Goal: Task Accomplishment & Management: Manage account settings

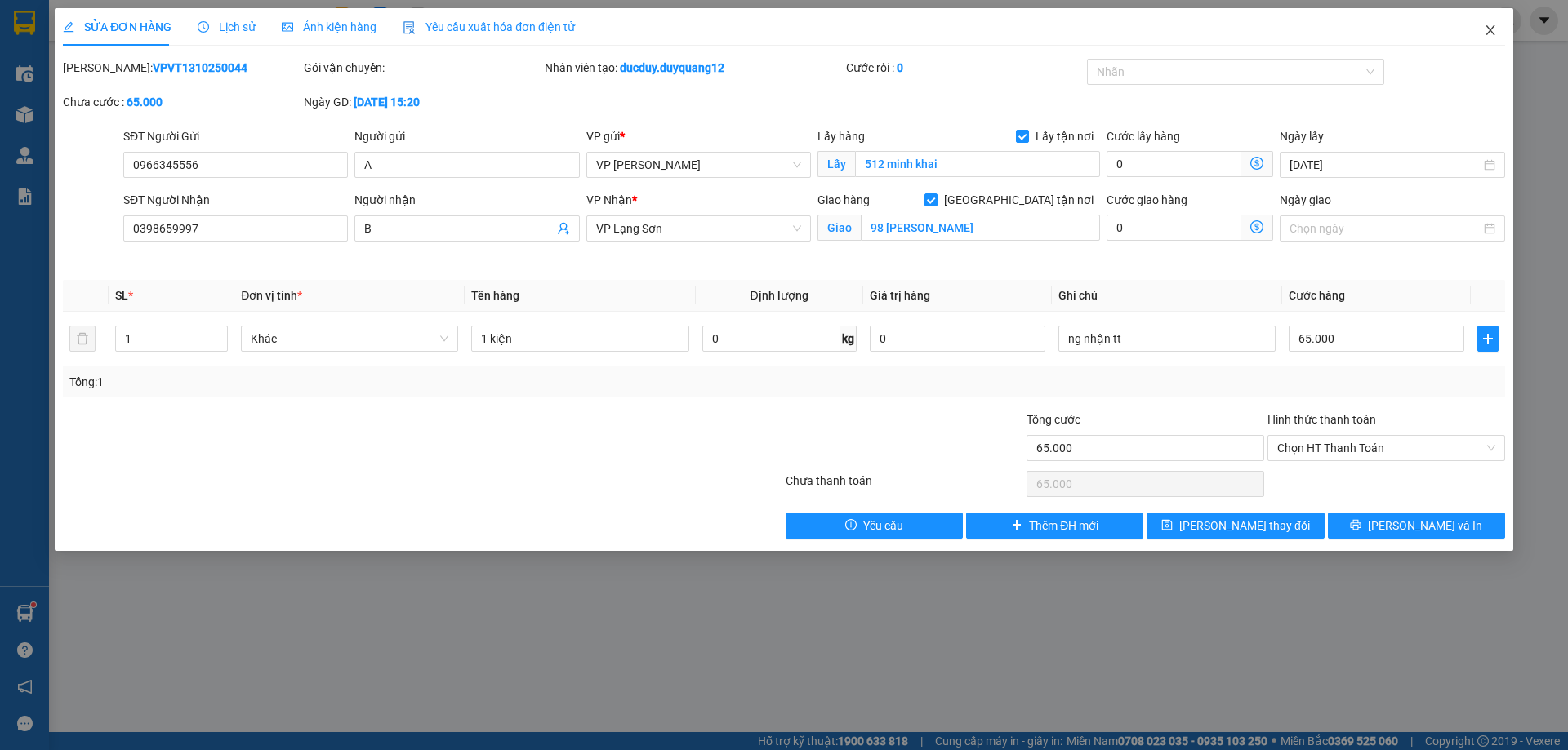
click at [1490, 29] on icon "close" at bounding box center [1490, 30] width 13 height 13
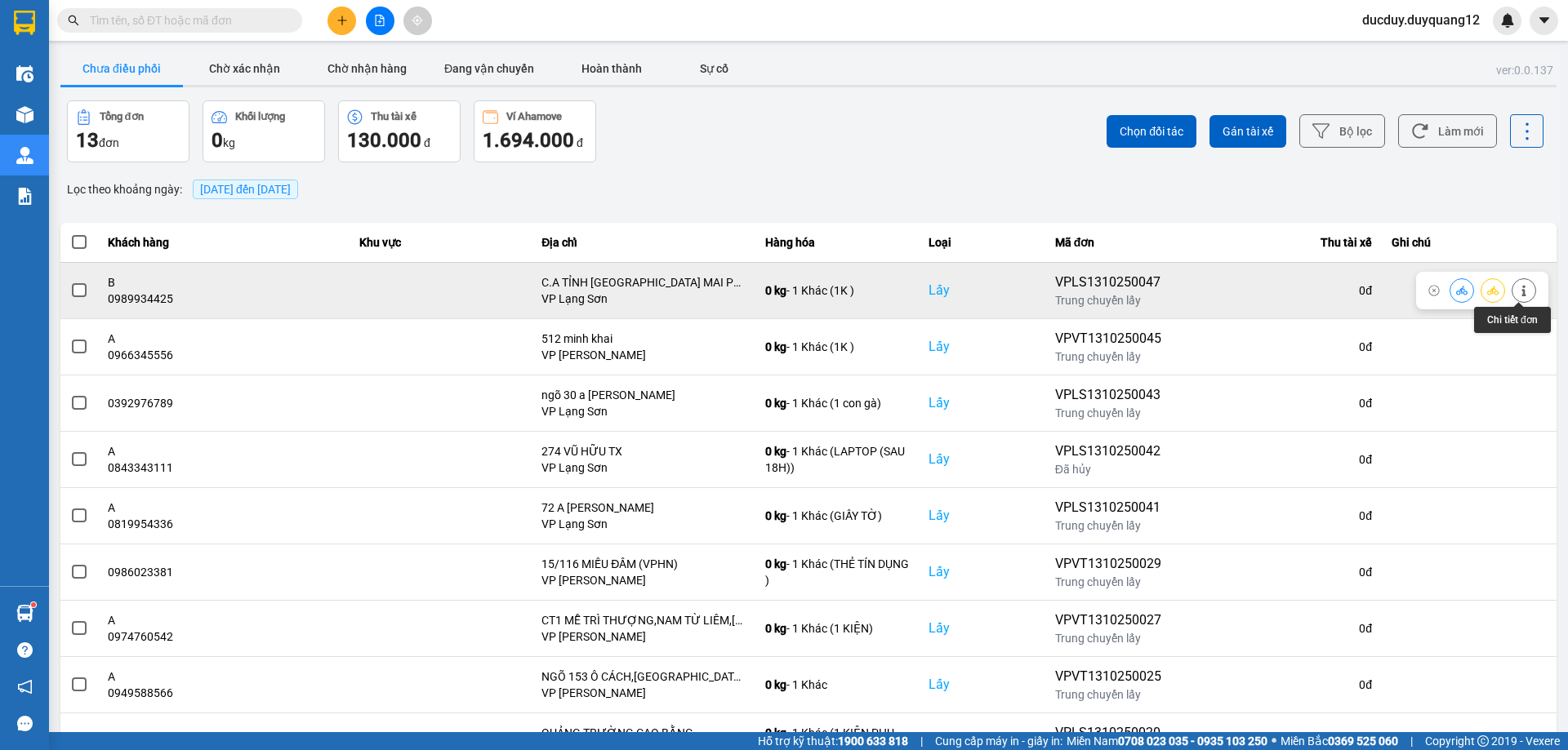
drag, startPoint x: 1527, startPoint y: 288, endPoint x: 1515, endPoint y: 290, distance: 12.2
click at [1515, 290] on button at bounding box center [1524, 290] width 23 height 28
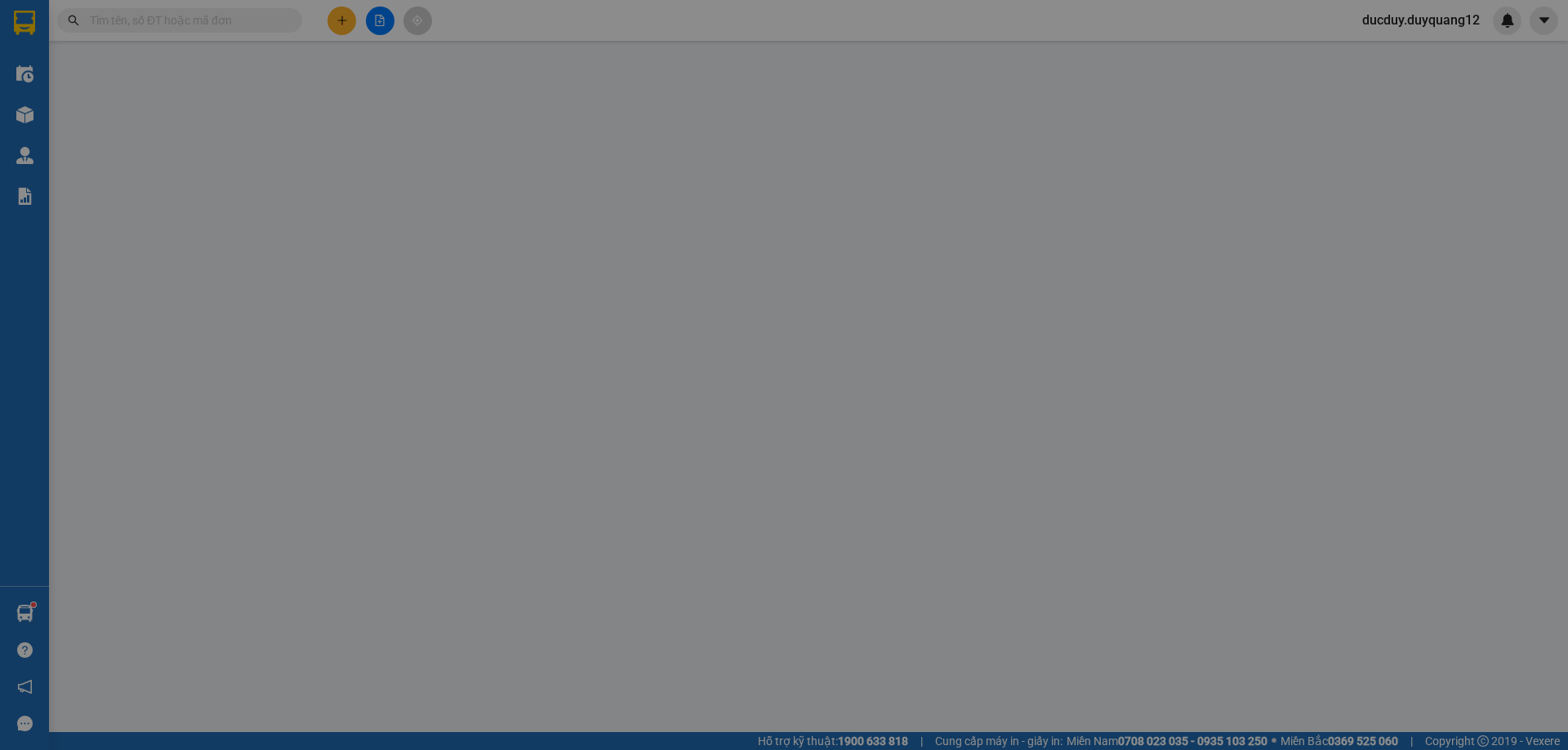
type input "0989934425"
type input "B"
checkbox input "true"
type input "C.A TỈNH [GEOGRAPHIC_DATA] MAI PHA"
type input "0943582989"
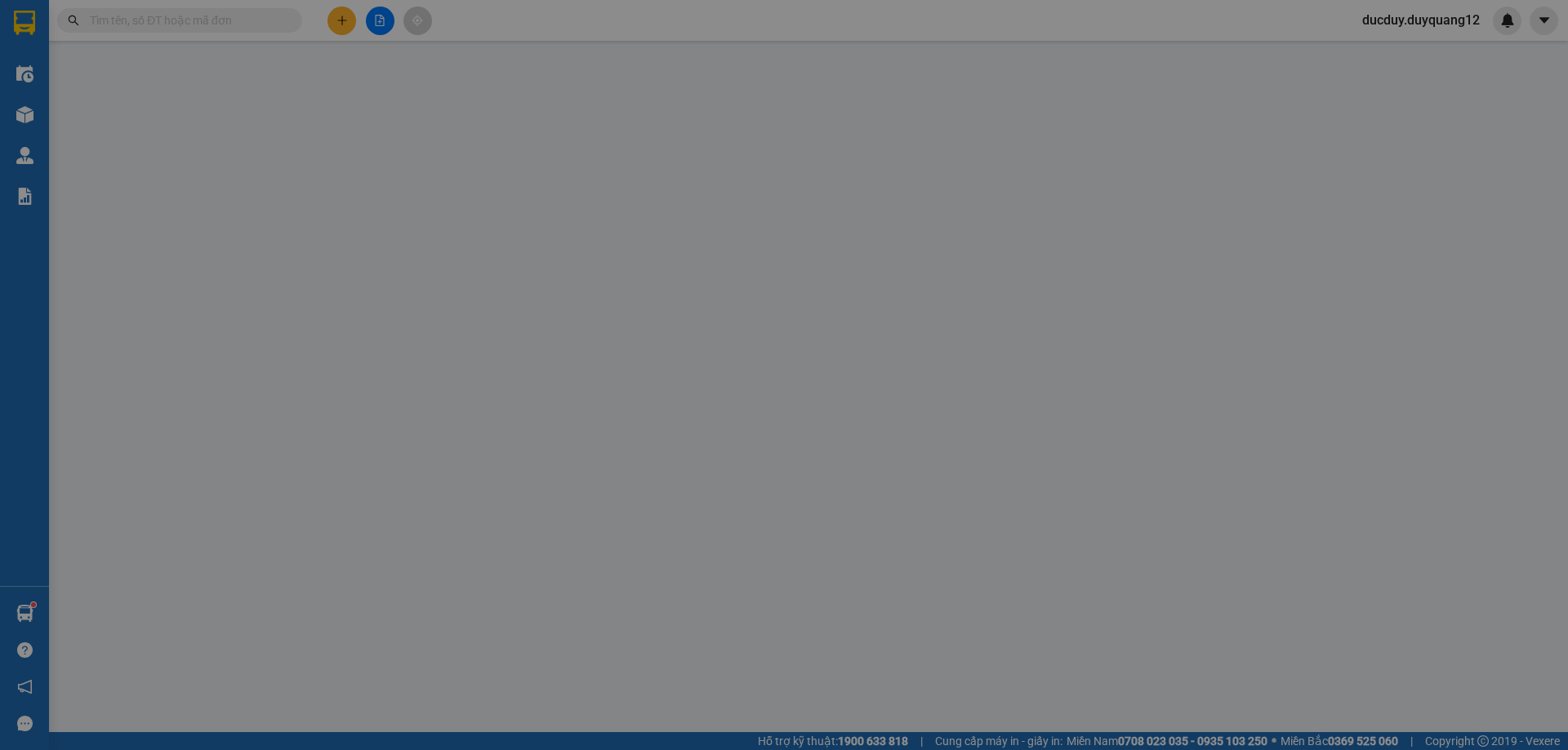
type input "B"
checkbox input "true"
type input "297 [PERSON_NAME]"
type input "100.000"
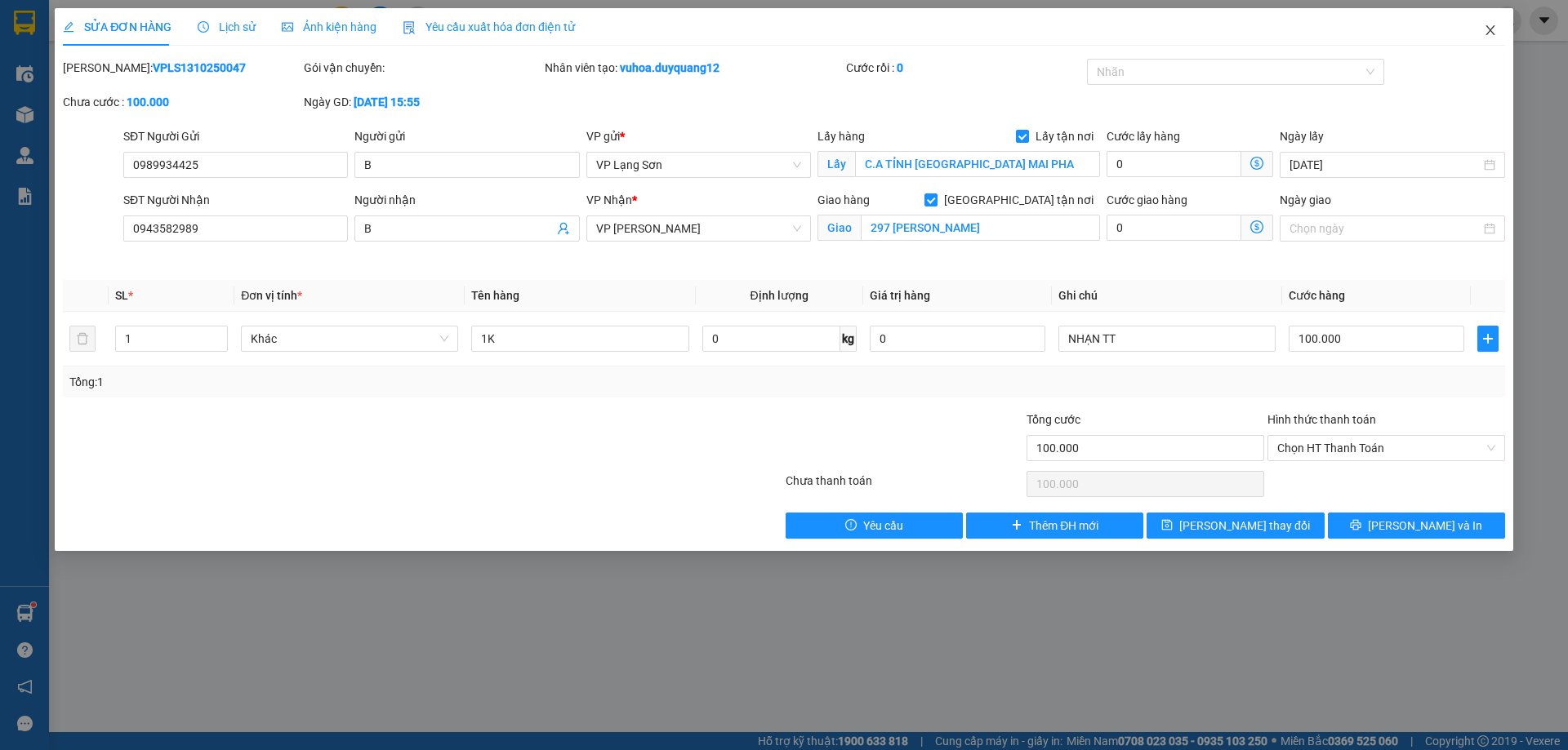
click at [1488, 26] on icon "close" at bounding box center [1490, 30] width 13 height 13
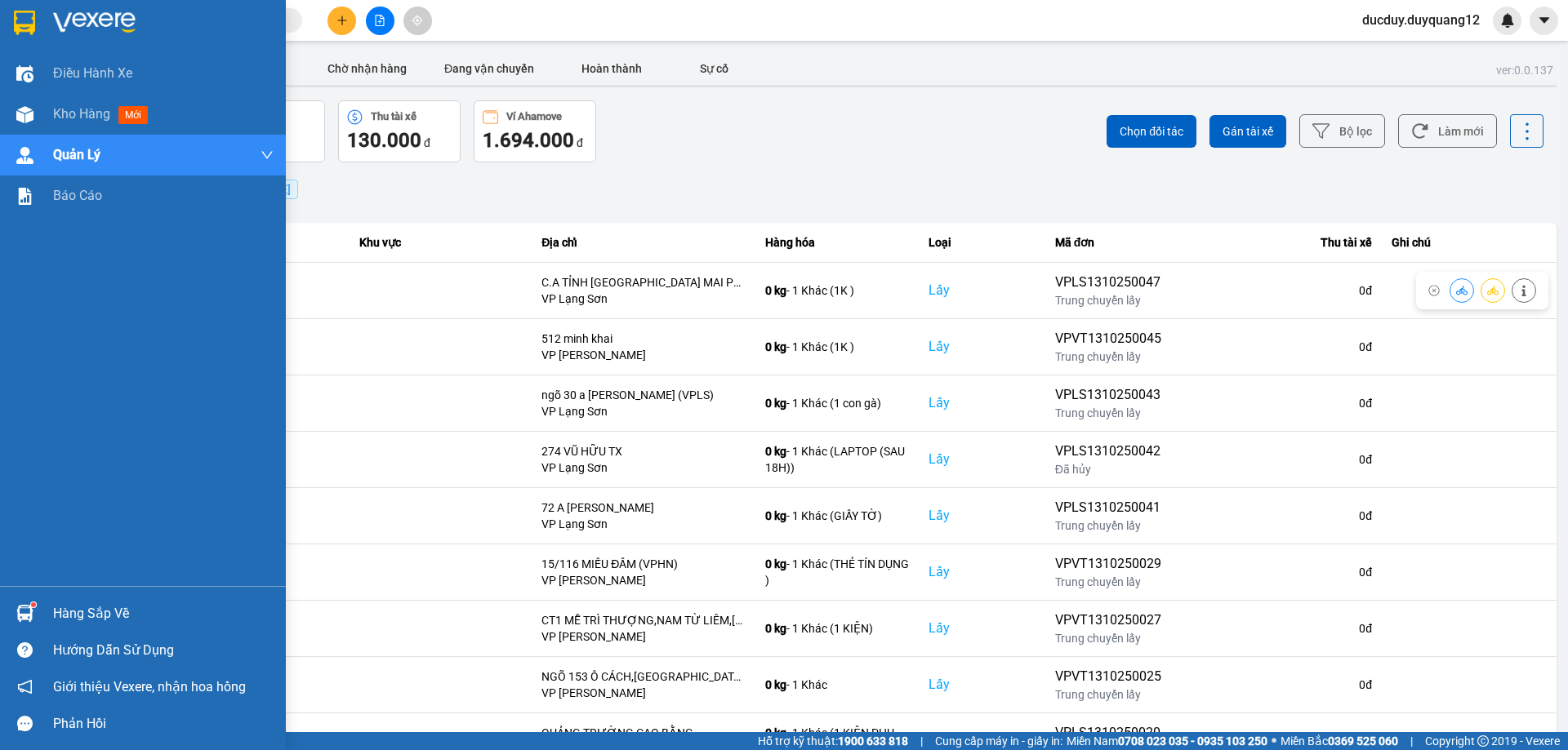
click at [86, 610] on div "Hàng sắp về" at bounding box center [163, 614] width 220 height 25
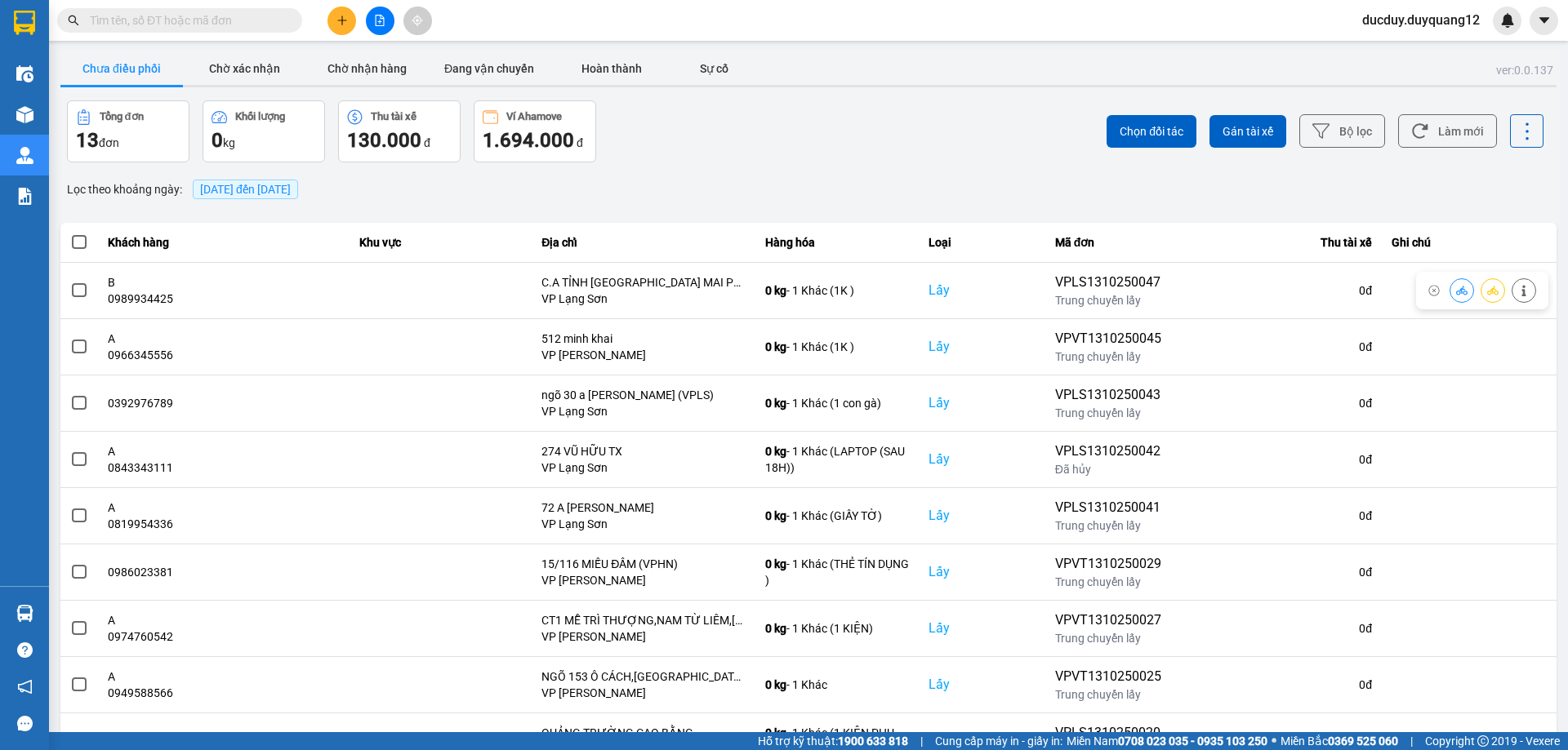
click at [344, 47] on section "Kết quả tìm kiếm ( 0 ) Bộ lọc No Data ducduy.duyquang12 Điều hành xe Kho hàng m…" at bounding box center [784, 375] width 1568 height 750
click at [347, 26] on button at bounding box center [342, 21] width 28 height 28
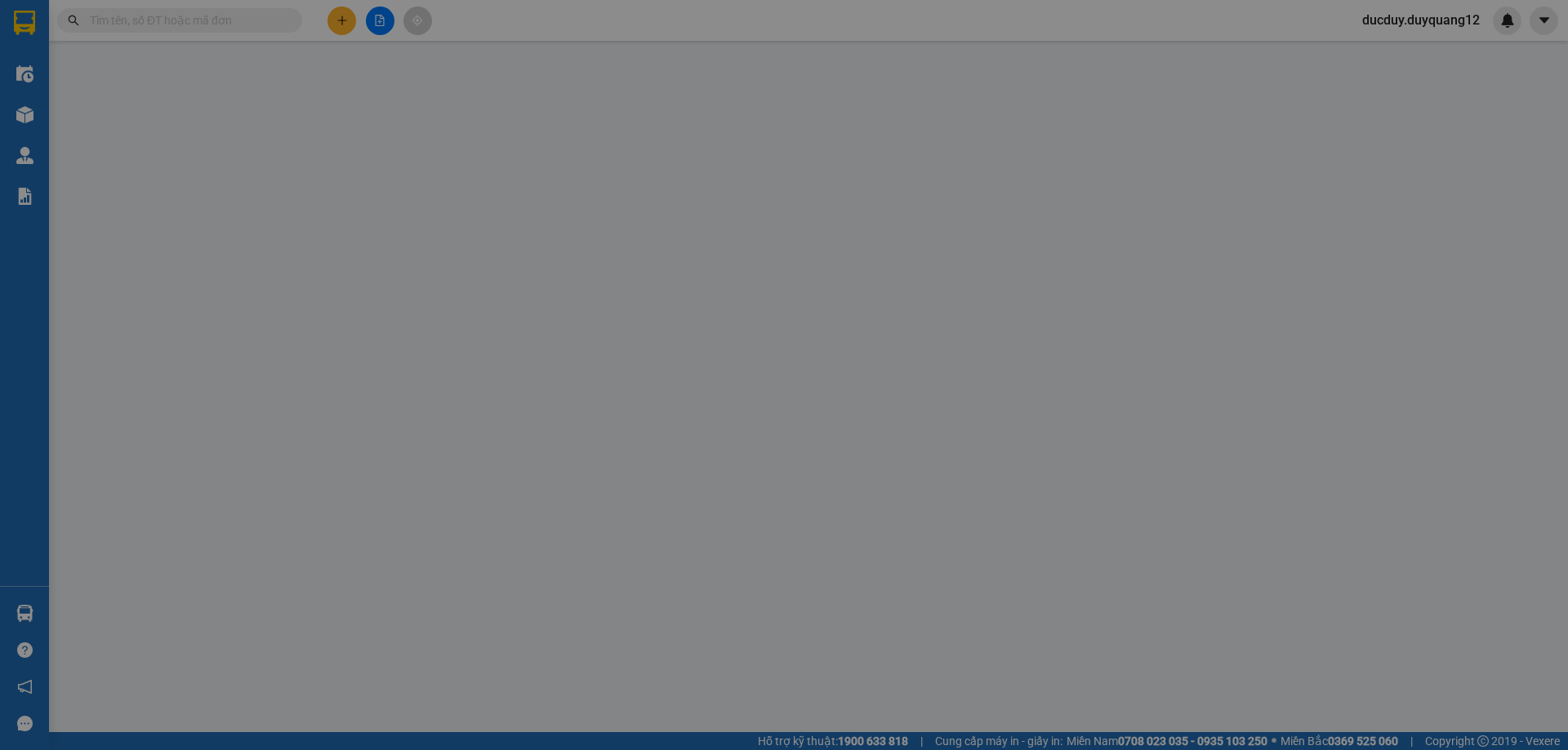
click at [346, 21] on span "Yêu cầu xuất hóa đơn điện tử" at bounding box center [281, 27] width 172 height 13
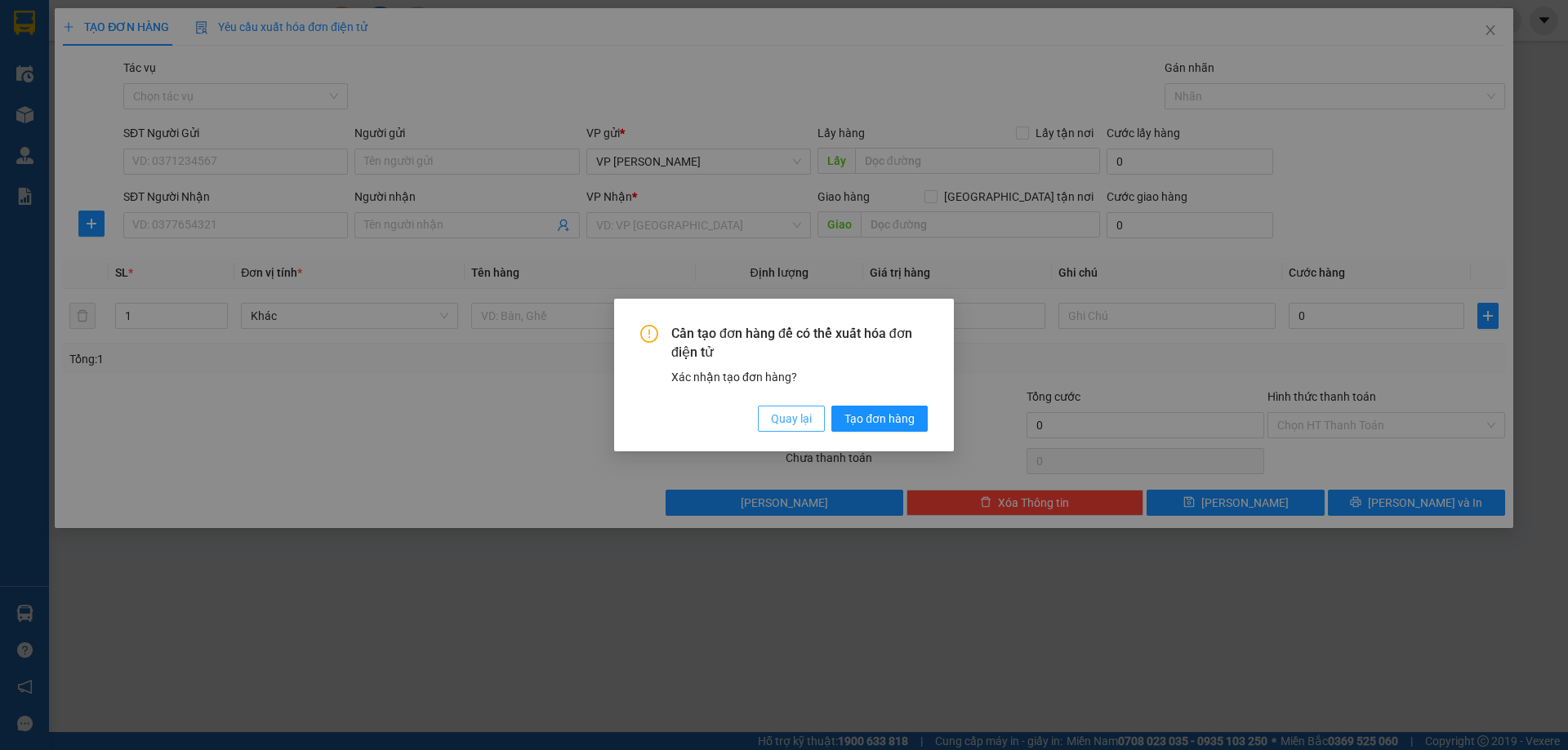
drag, startPoint x: 791, startPoint y: 422, endPoint x: 557, endPoint y: 308, distance: 260.3
click at [791, 421] on span "Quay lại" at bounding box center [791, 418] width 41 height 18
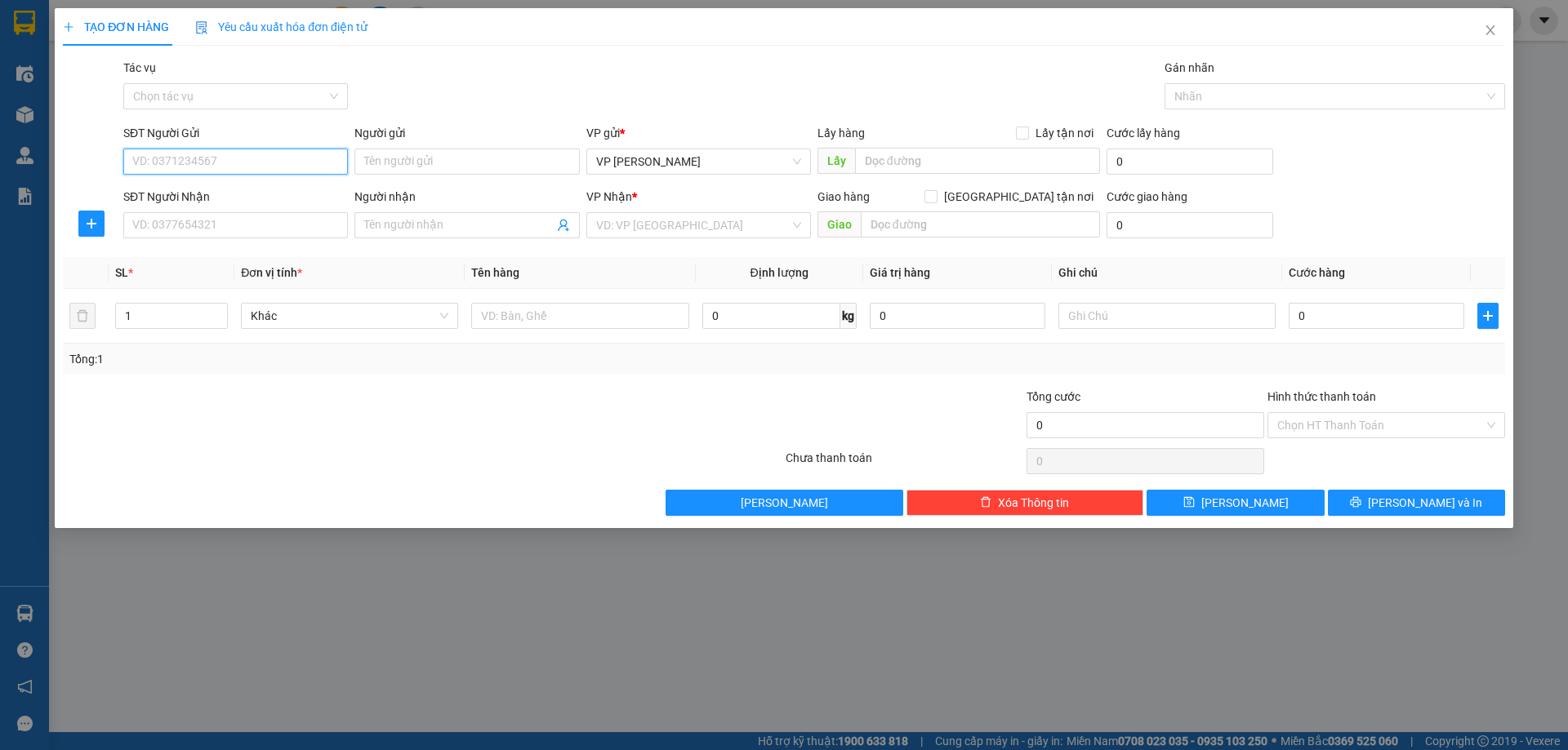
click at [280, 166] on input "SĐT Người Gửi" at bounding box center [235, 162] width 224 height 26
click at [281, 197] on div "0559541636 - A" at bounding box center [236, 194] width 205 height 18
type input "0559541636"
type input "A"
checkbox input "true"
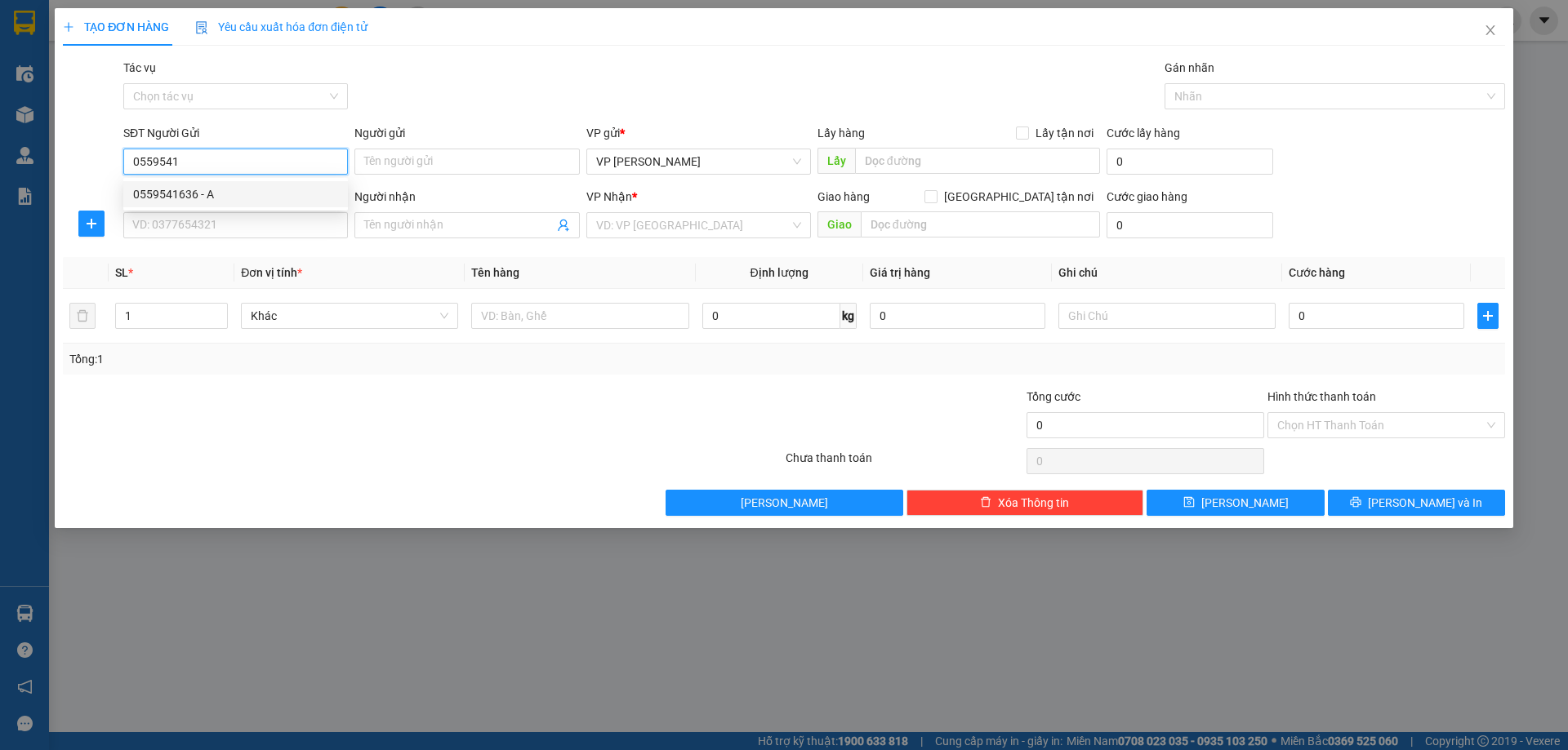
type input "VPHN"
type input "0559541636"
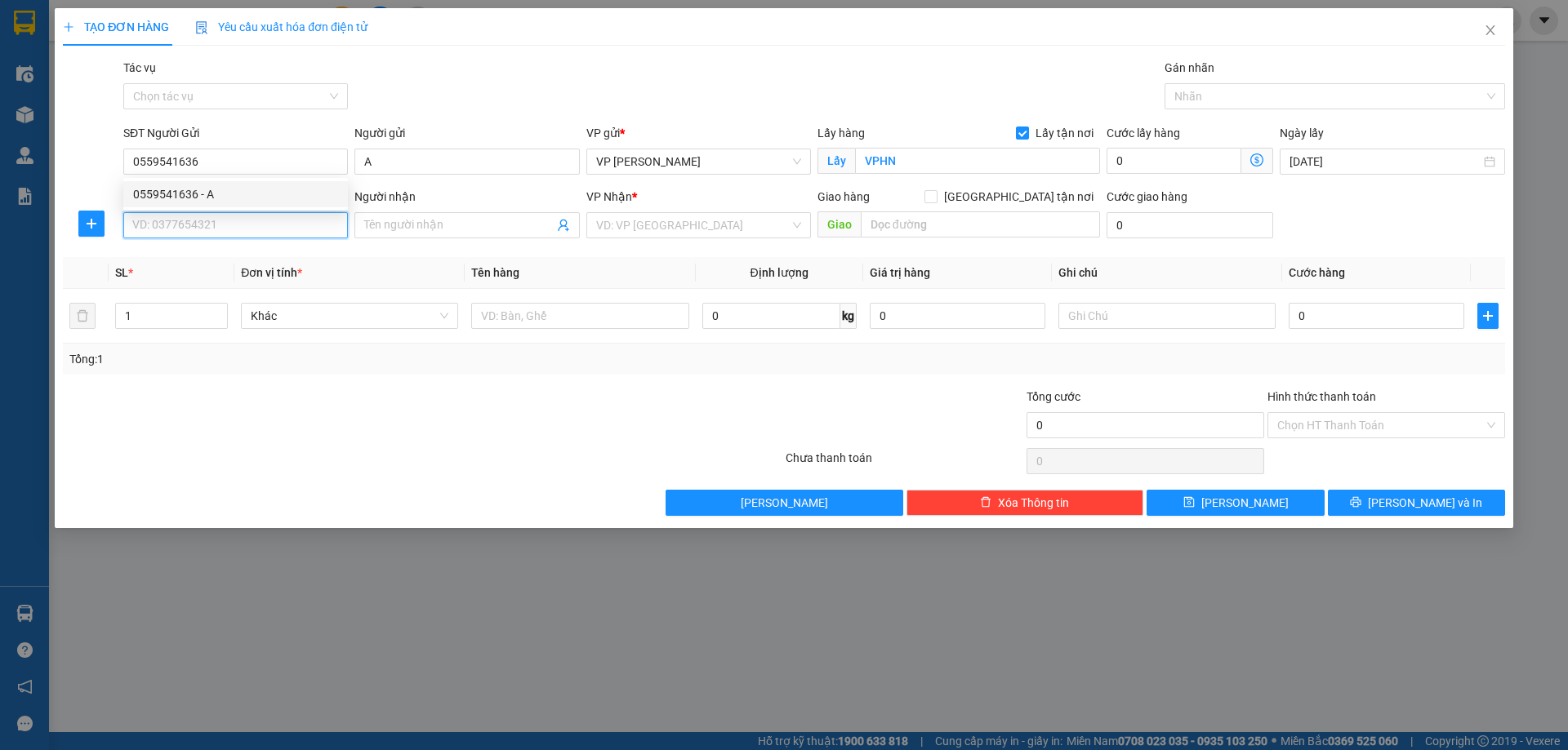
click at [263, 220] on input "SĐT Người Nhận" at bounding box center [235, 225] width 224 height 26
drag, startPoint x: 212, startPoint y: 252, endPoint x: 231, endPoint y: 218, distance: 38.9
click at [231, 218] on body "Kết quả tìm kiếm ( 0 ) Bộ lọc No Data ducduy.duyquang12 Điều hành xe Kho hàng m…" at bounding box center [784, 375] width 1568 height 750
click at [218, 224] on input "SĐT Người Nhận" at bounding box center [235, 225] width 224 height 26
click at [200, 253] on div "0329815311 - B" at bounding box center [236, 257] width 205 height 18
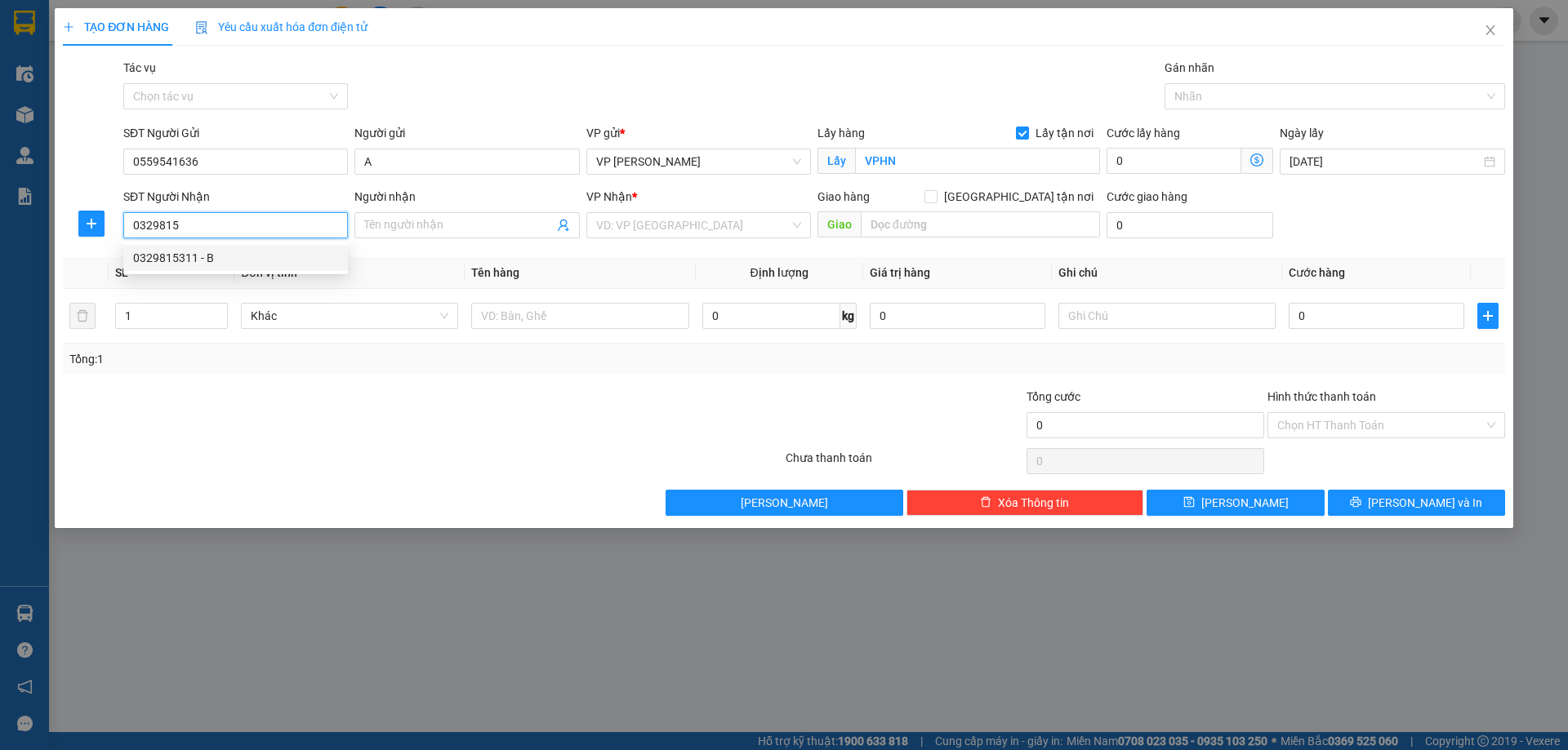
type input "0329815311"
type input "B"
checkbox input "true"
type input "82 đường hữu nghị đồng đăng"
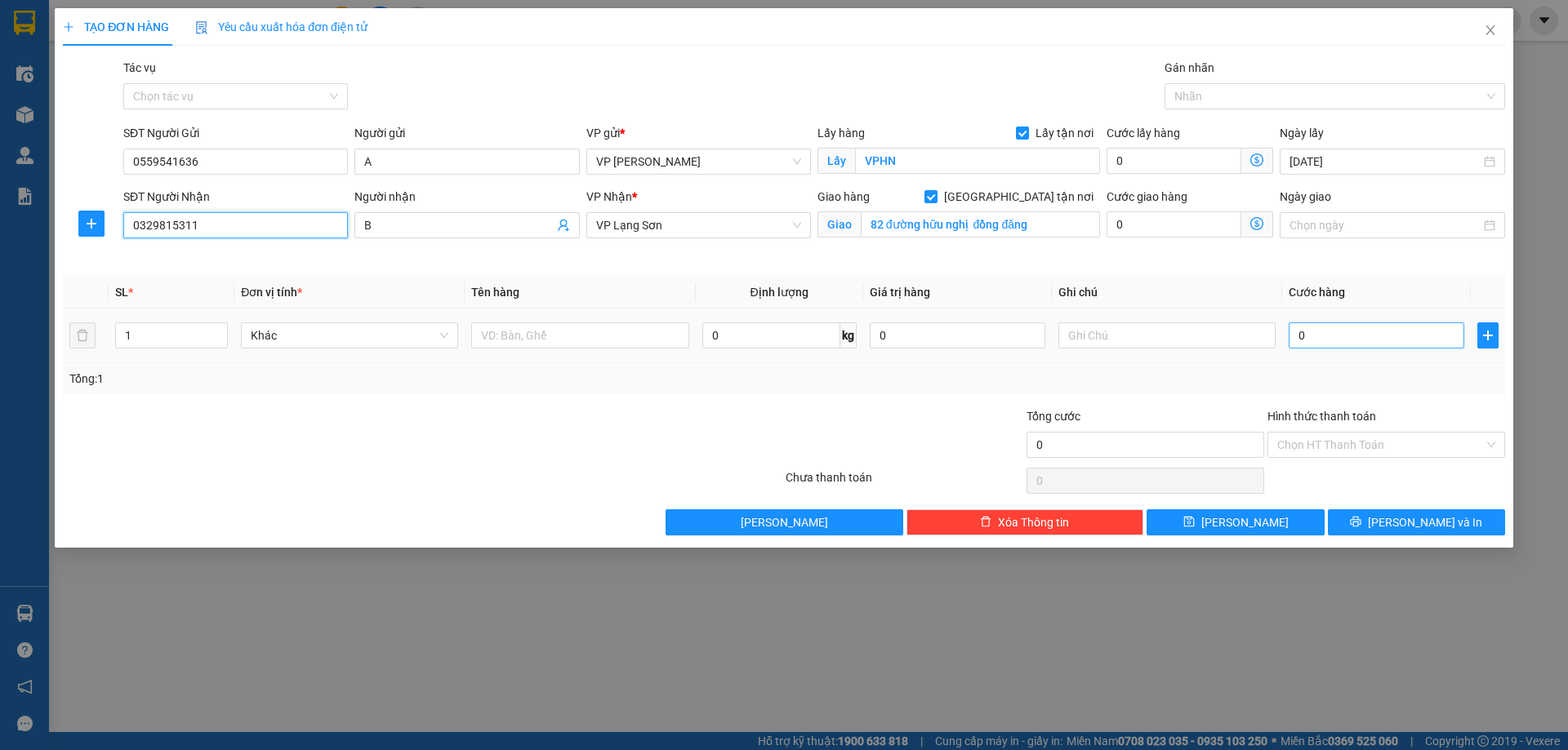
type input "0329815311"
click at [1348, 339] on input "0" at bounding box center [1377, 336] width 176 height 26
type input "1"
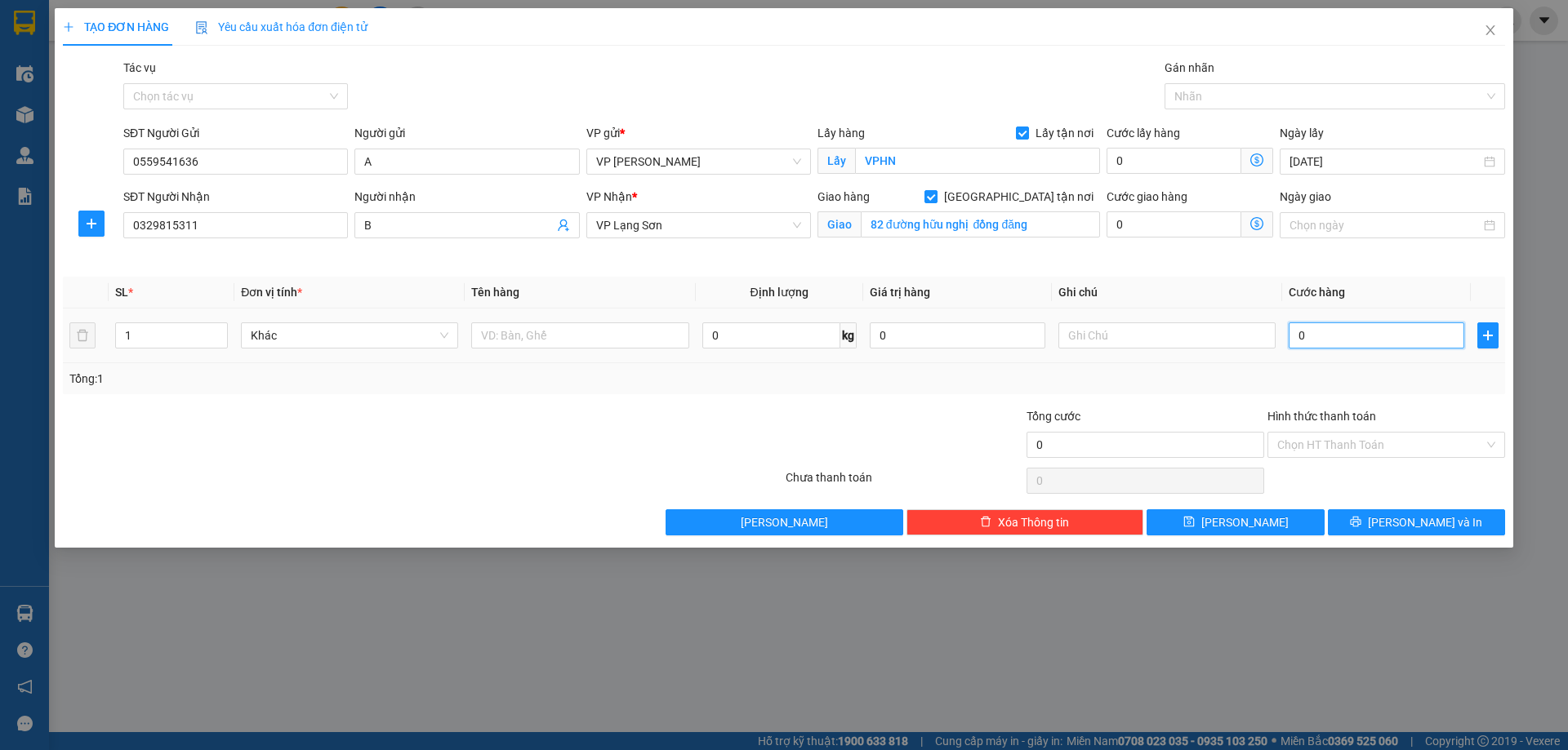
type input "1"
type input "12"
type input "120"
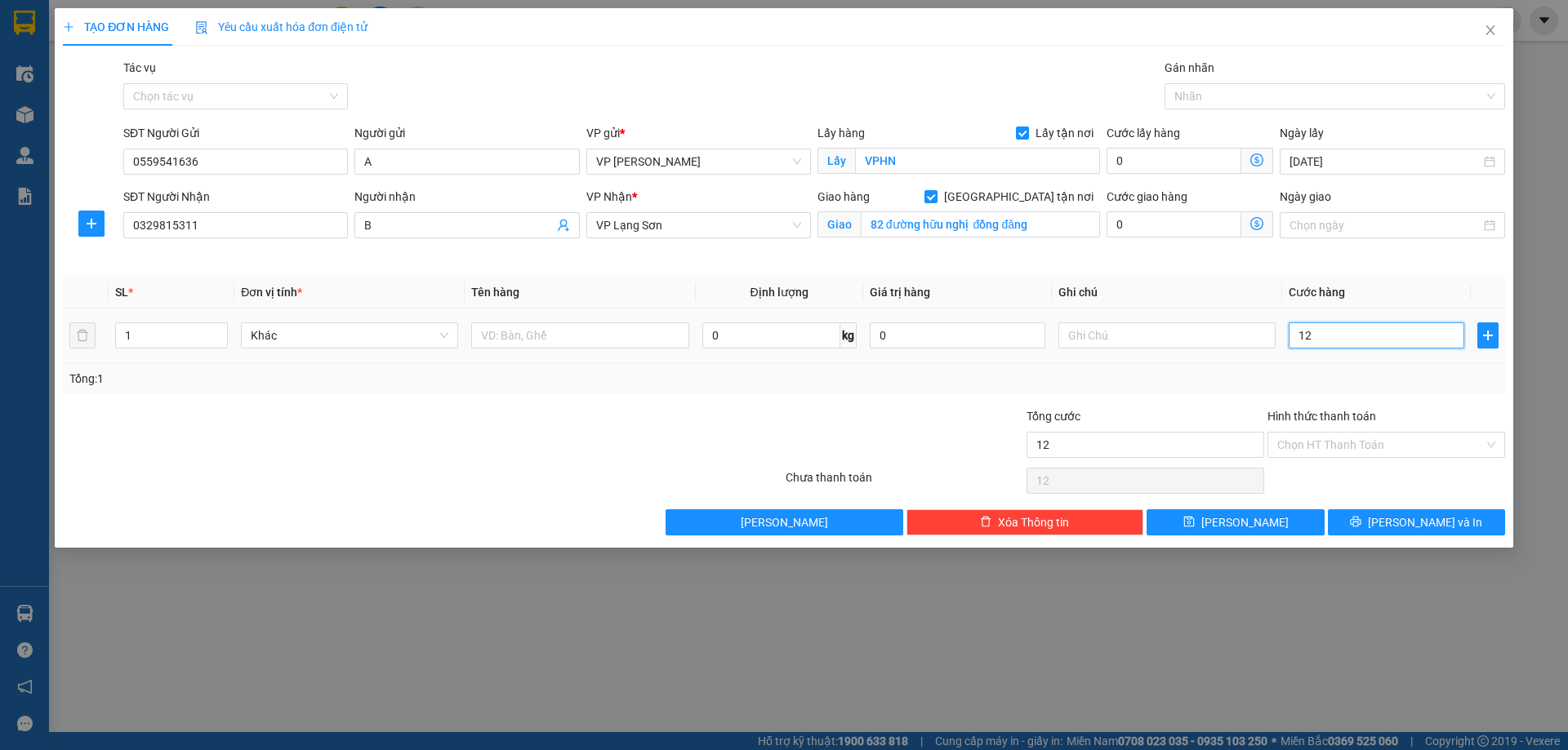
type input "120"
type input "120.000"
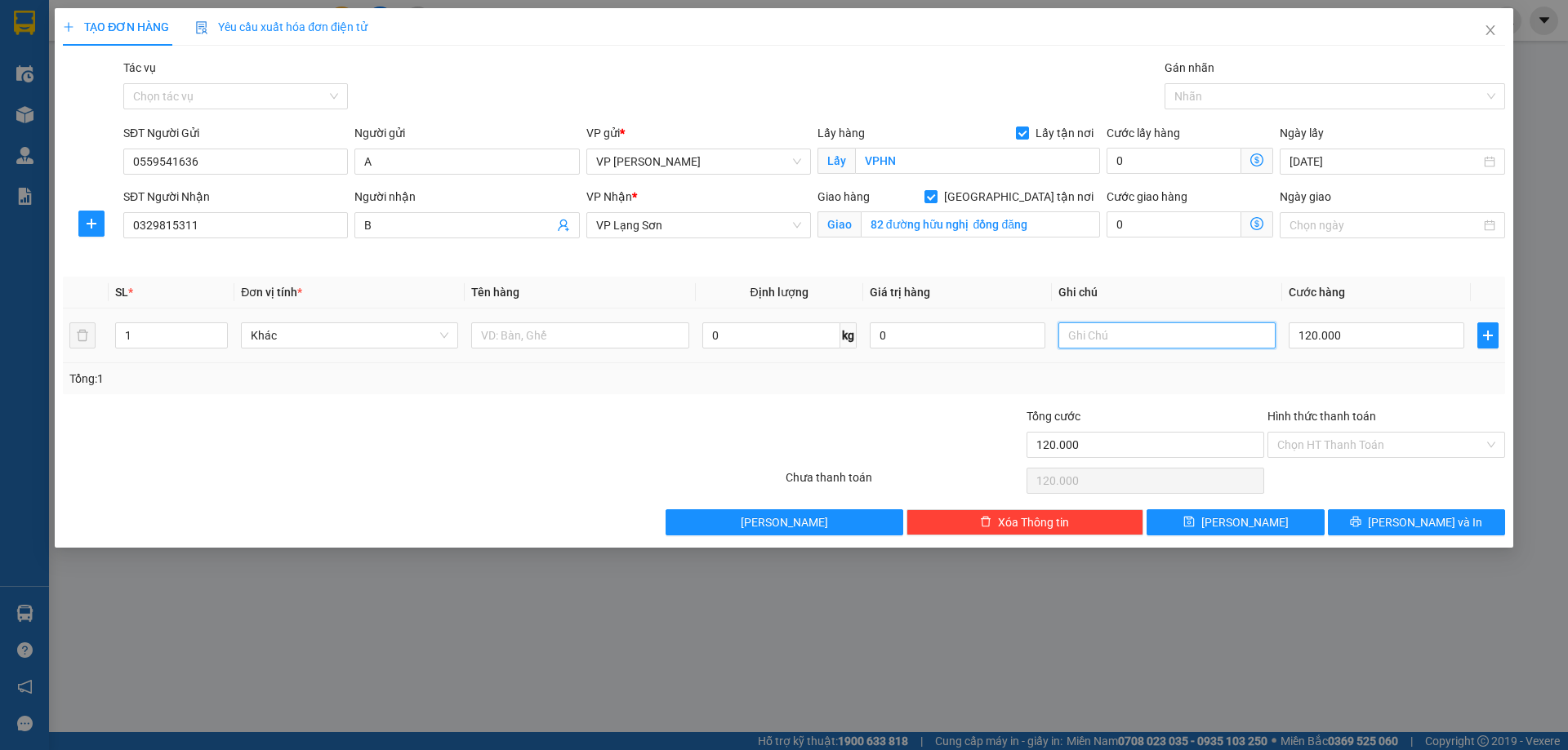
click at [1121, 331] on input "text" at bounding box center [1168, 336] width 218 height 26
type input "ng nhận tt"
click at [508, 333] on input "text" at bounding box center [580, 336] width 218 height 26
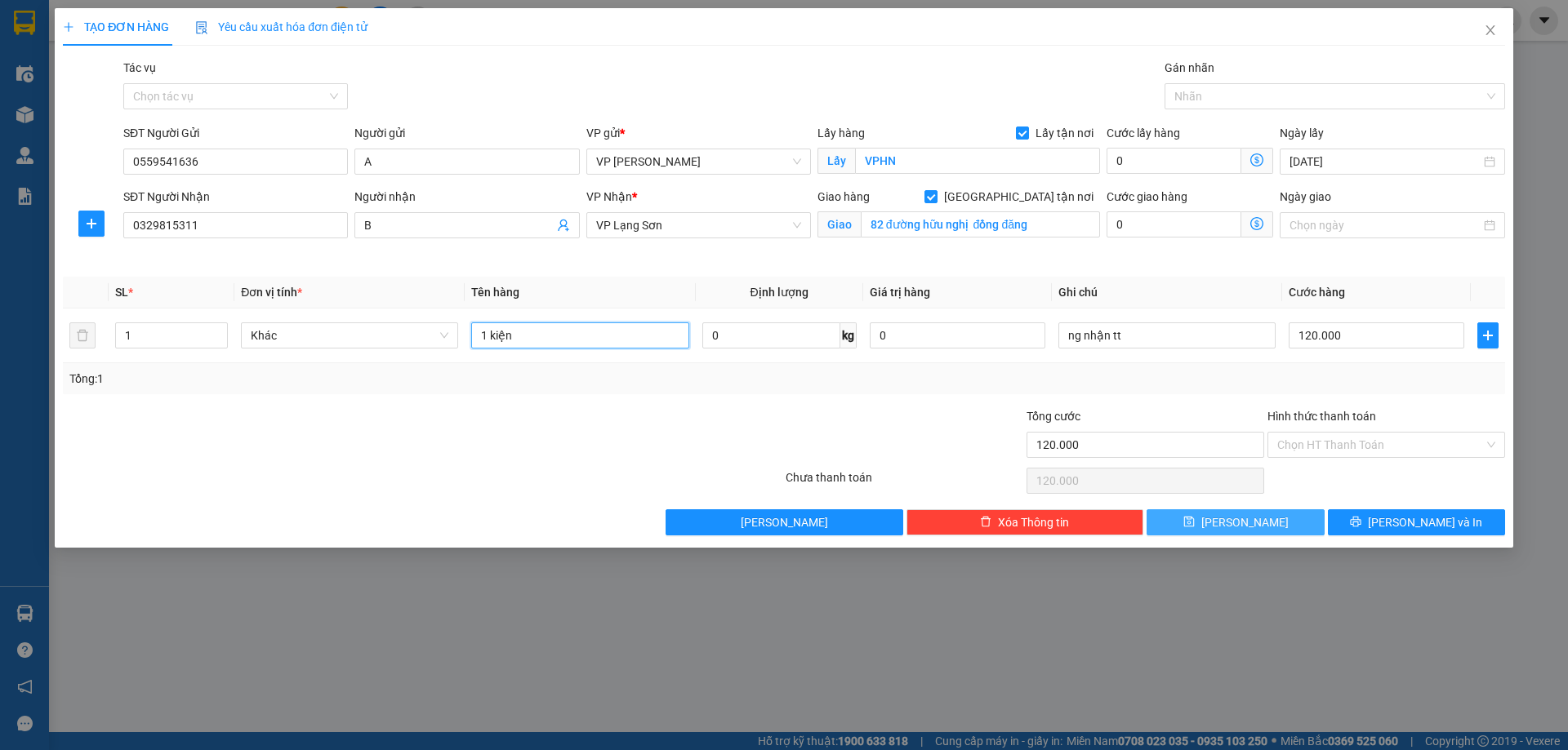
type input "1 kiện"
click at [1210, 524] on button "[PERSON_NAME]" at bounding box center [1235, 523] width 177 height 26
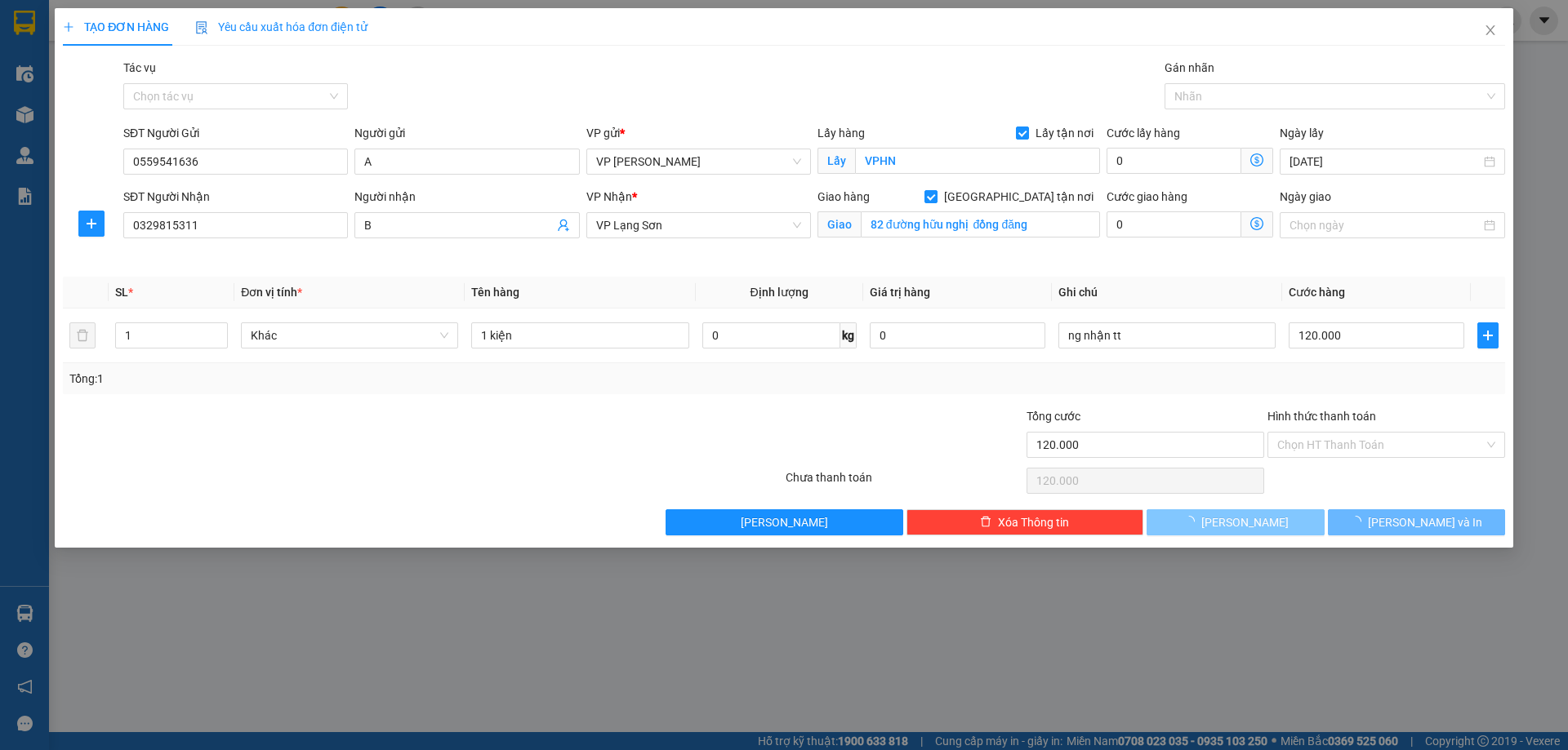
checkbox input "false"
type input "0"
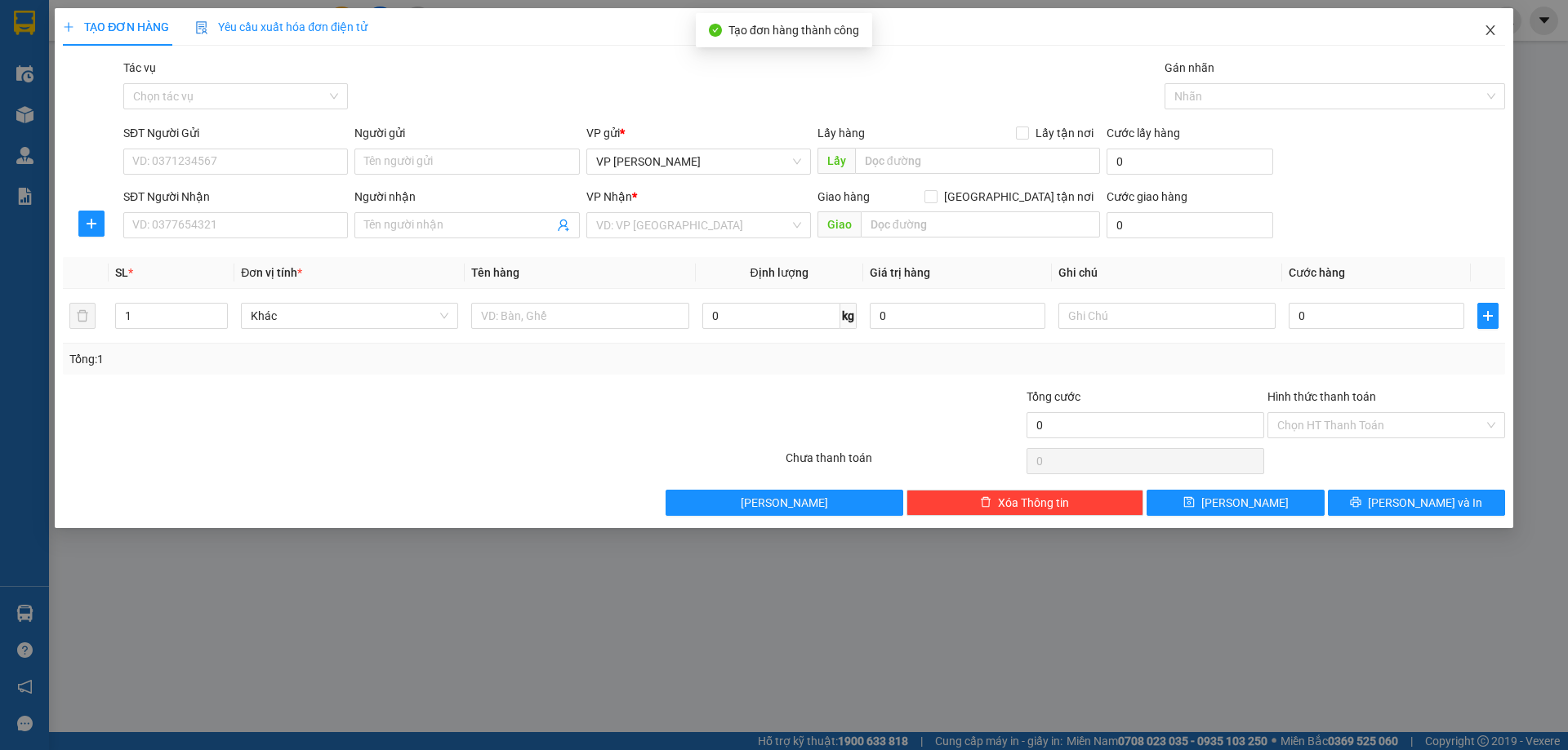
click at [1494, 23] on span "Close" at bounding box center [1490, 31] width 45 height 45
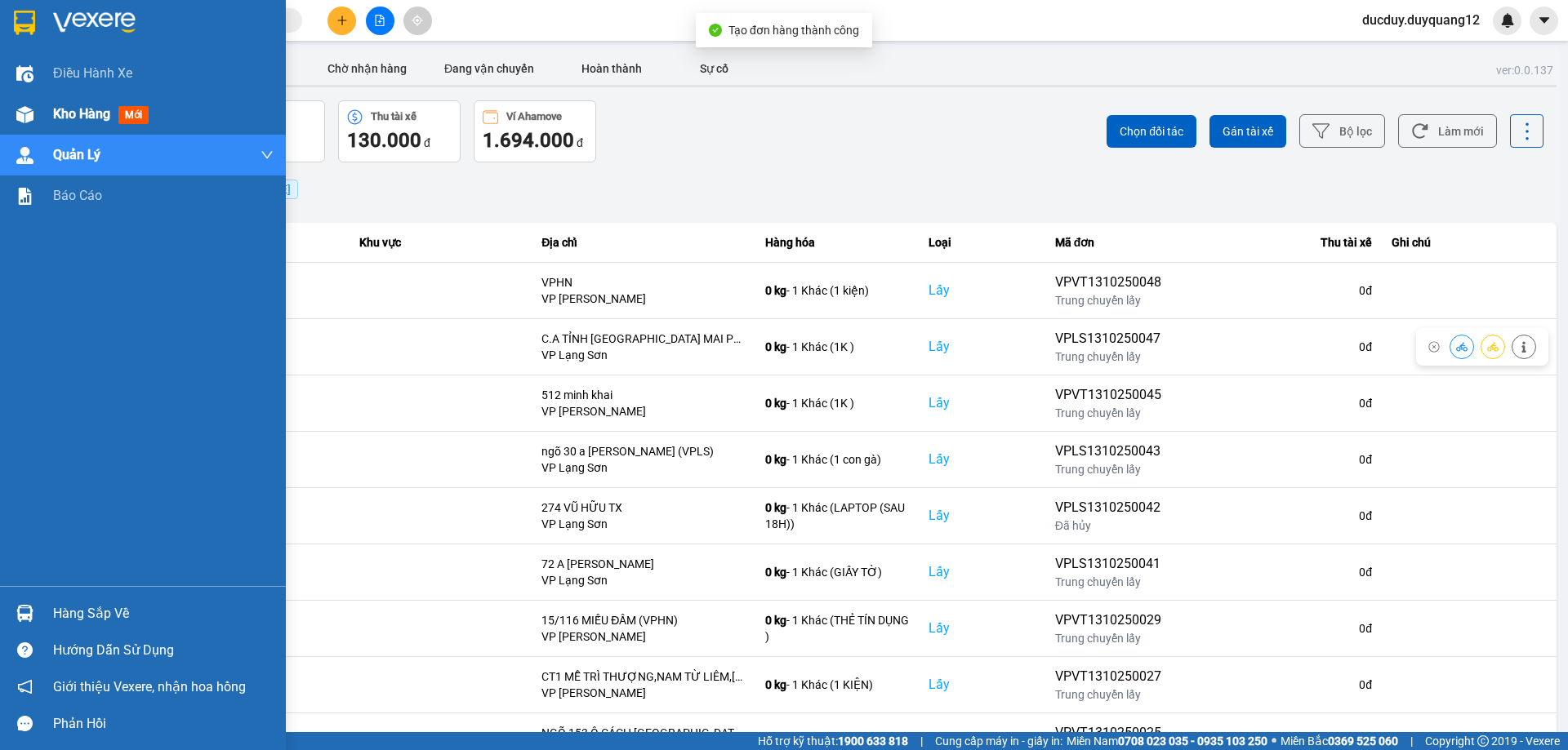
click at [87, 113] on span "Kho hàng" at bounding box center [81, 113] width 57 height 15
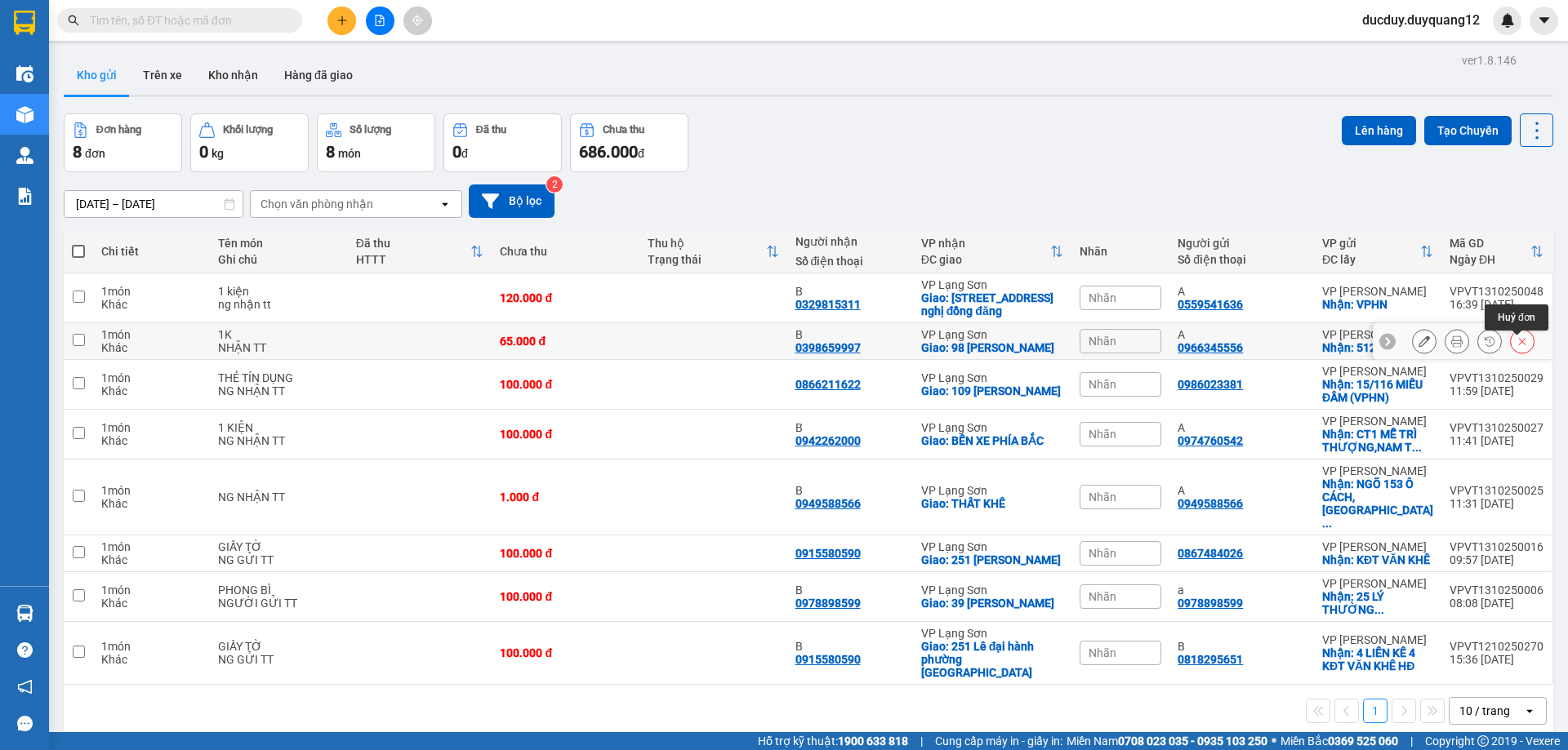
click at [1517, 347] on icon at bounding box center [1523, 341] width 11 height 11
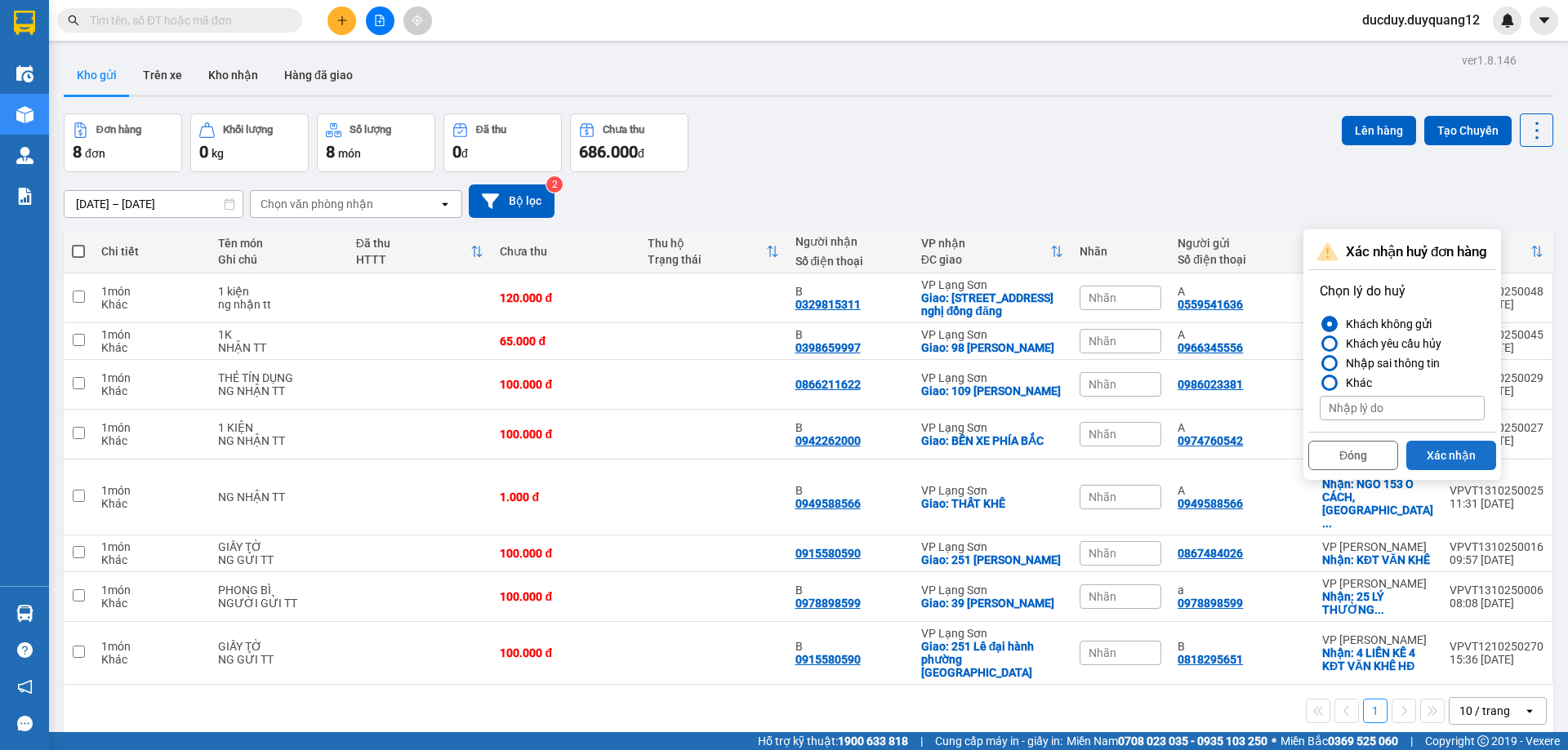
click at [1426, 446] on button "Xác nhận" at bounding box center [1451, 455] width 90 height 29
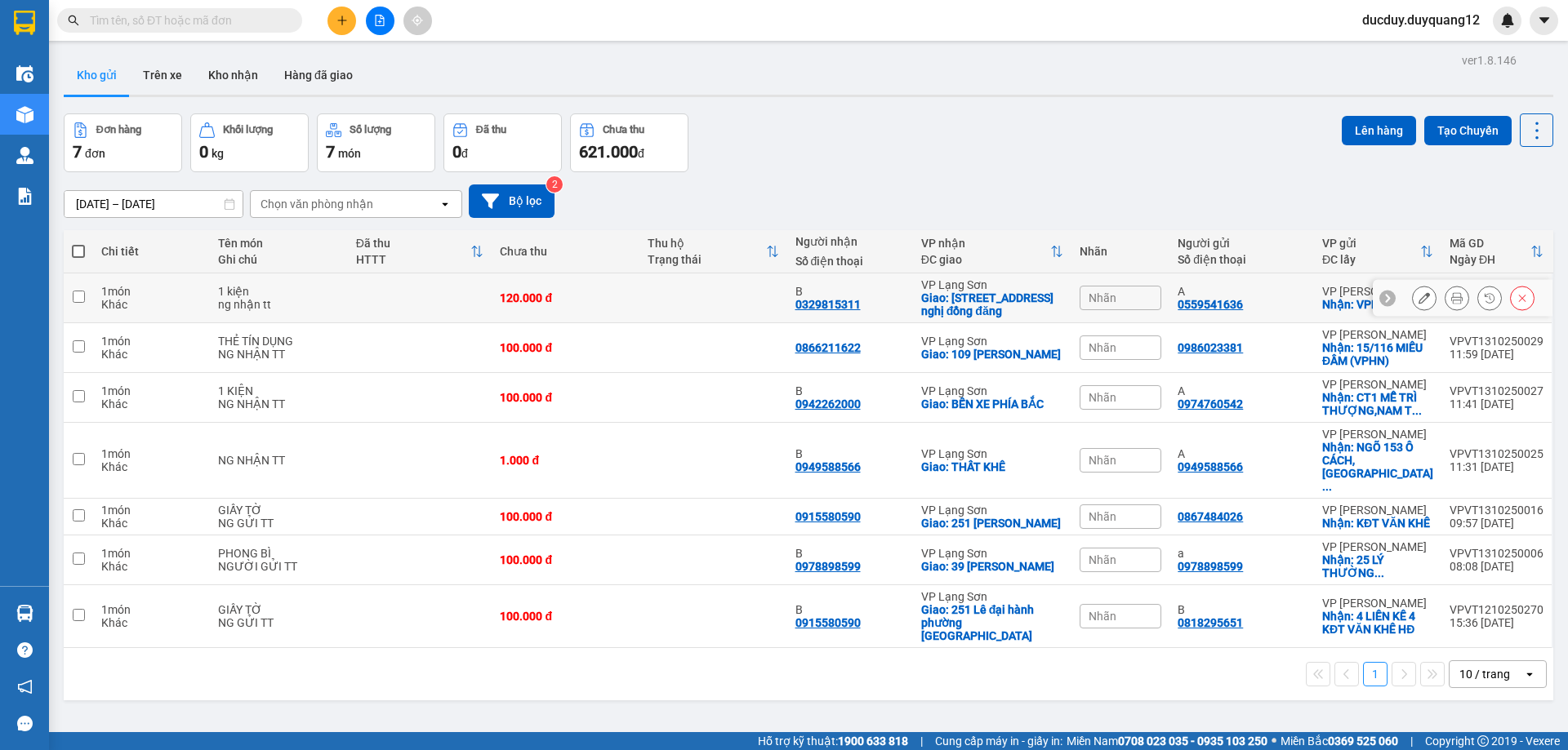
click at [79, 290] on input "checkbox" at bounding box center [79, 296] width 12 height 12
checkbox input "true"
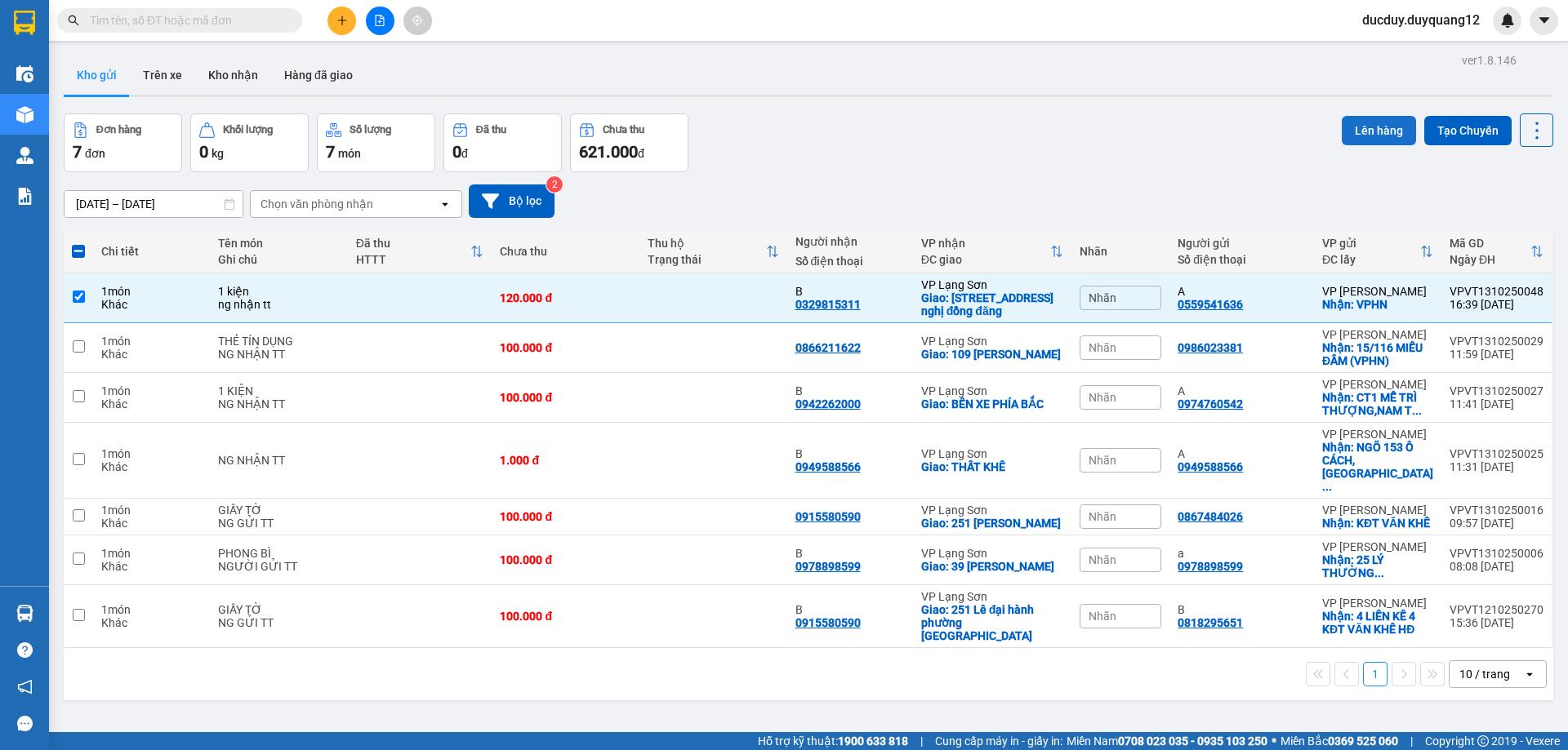
click at [1379, 133] on button "Lên hàng" at bounding box center [1379, 131] width 75 height 29
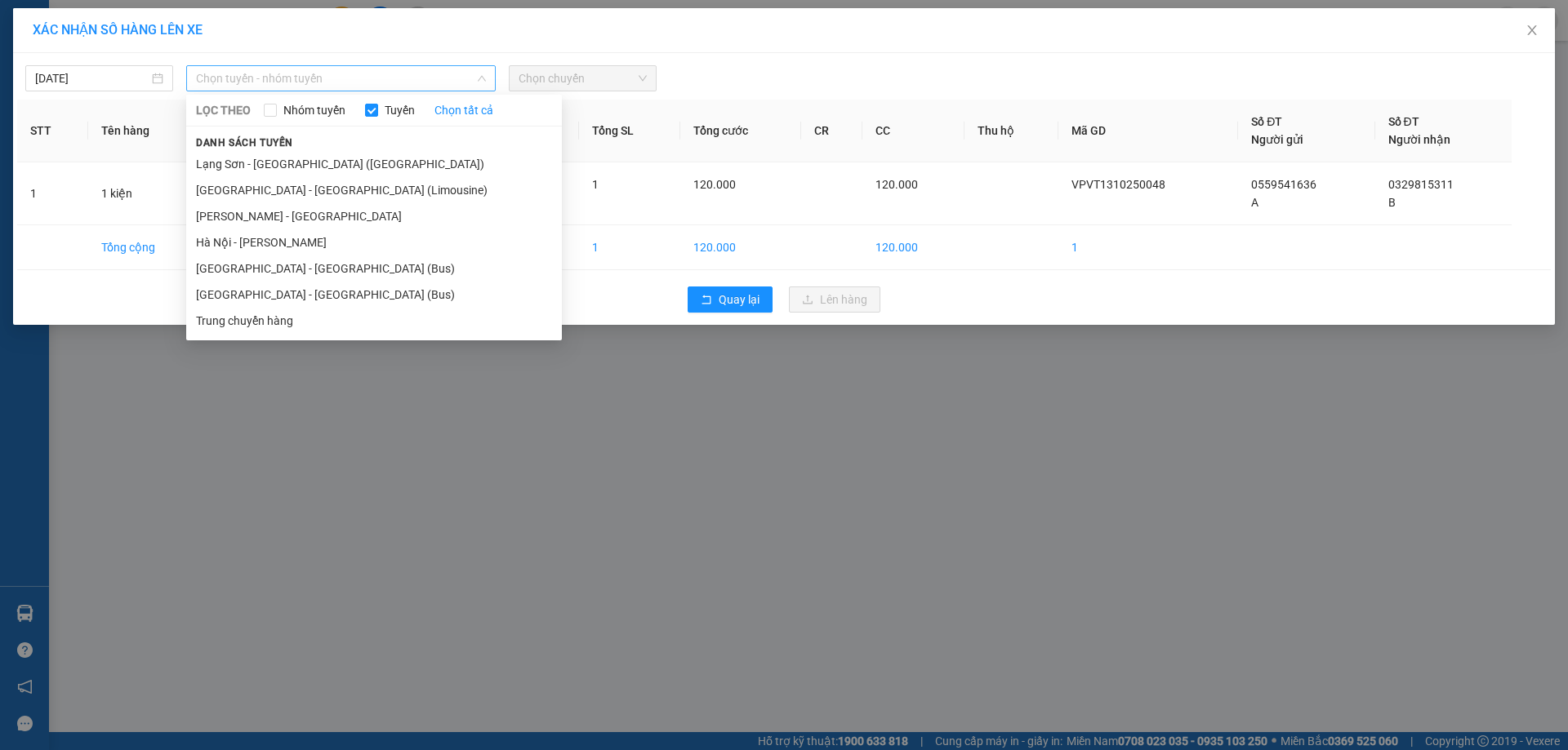
click at [220, 73] on span "Chọn tuyến - nhóm tuyến" at bounding box center [341, 78] width 290 height 25
click at [260, 187] on li "[GEOGRAPHIC_DATA] - [GEOGRAPHIC_DATA] (Limousine)" at bounding box center [374, 190] width 376 height 26
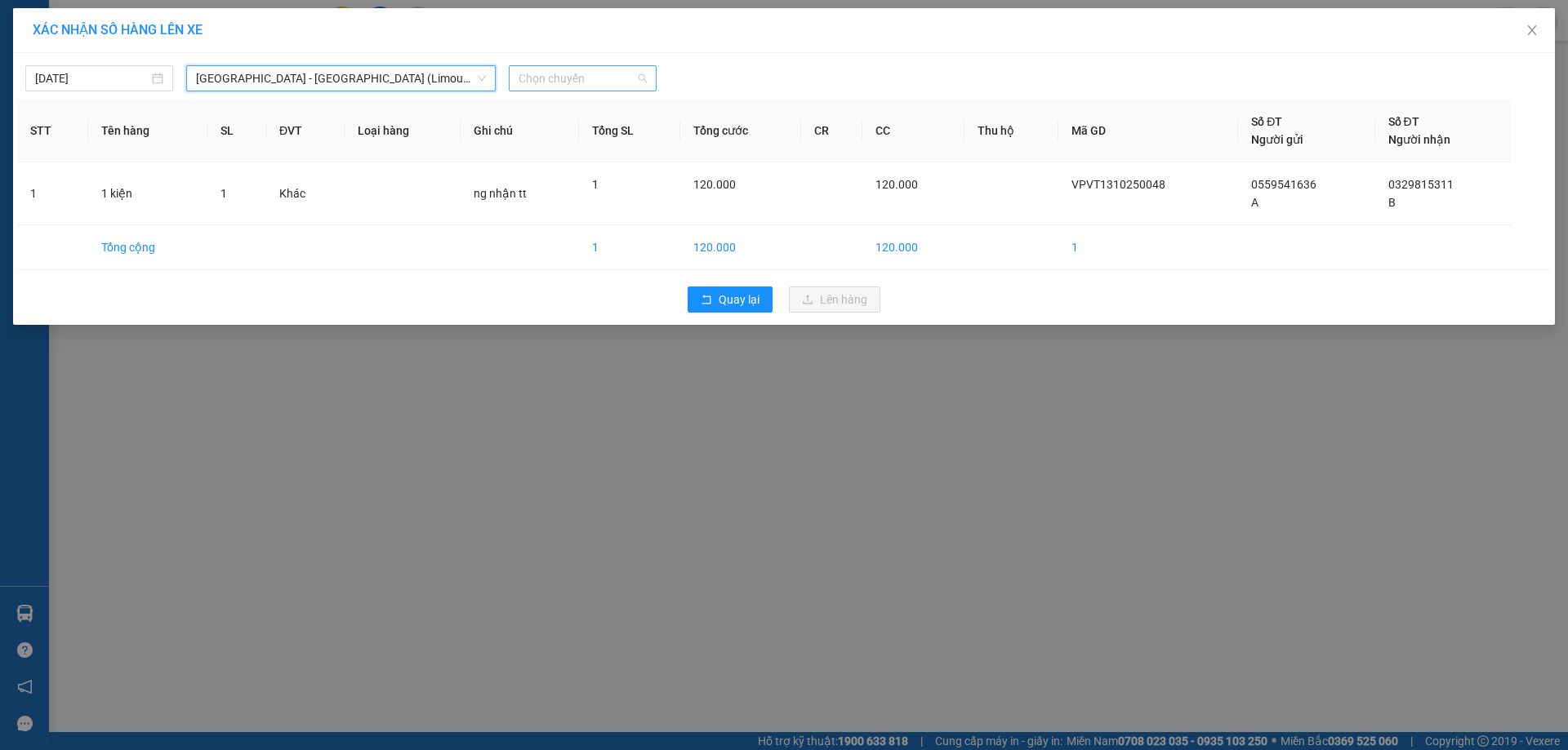
click at [594, 72] on span "Chọn chuyến" at bounding box center [583, 78] width 129 height 25
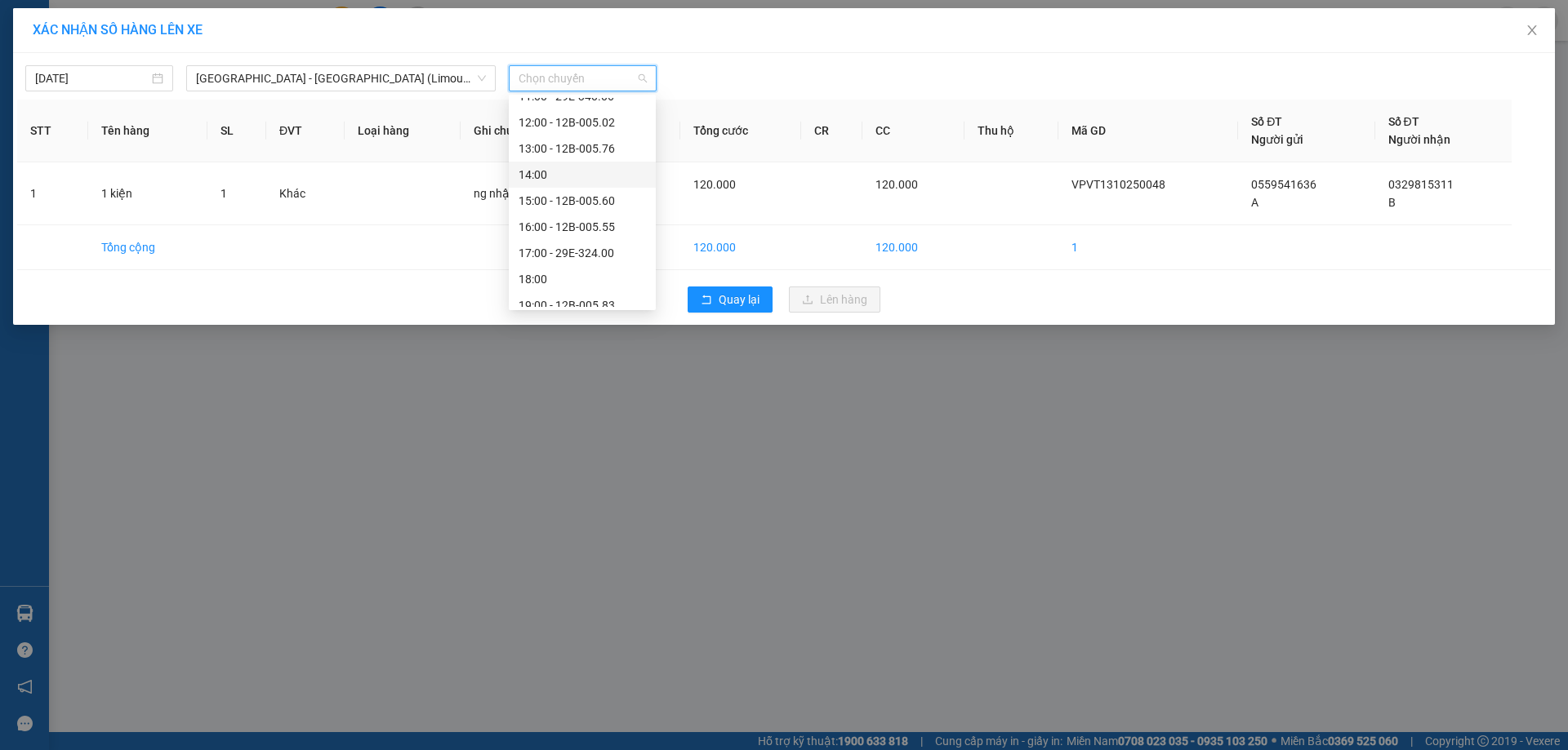
scroll to position [261, 0]
click at [583, 211] on div "17:00 - 29E-324.00" at bounding box center [582, 215] width 128 height 18
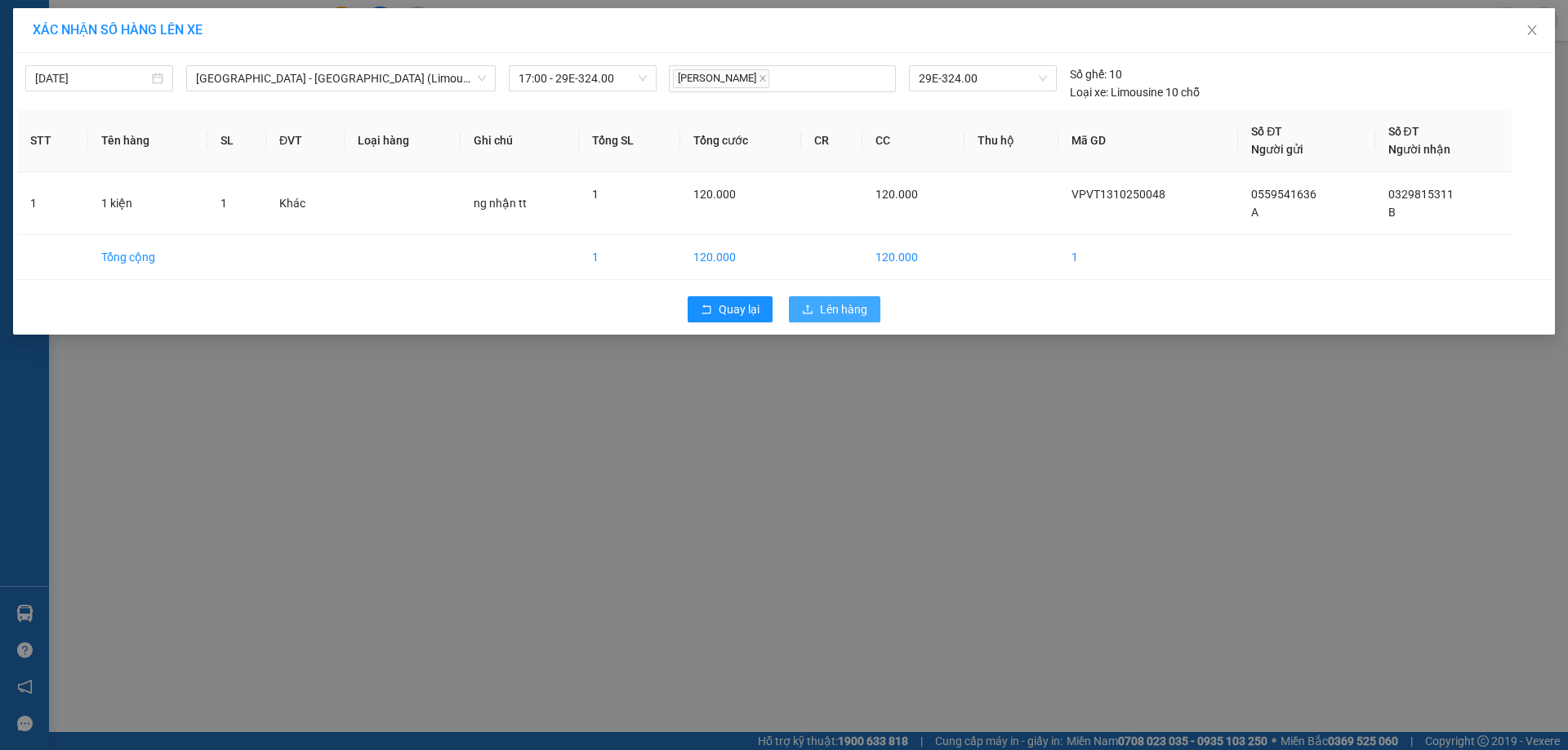
click at [828, 298] on button "Lên hàng" at bounding box center [835, 309] width 92 height 26
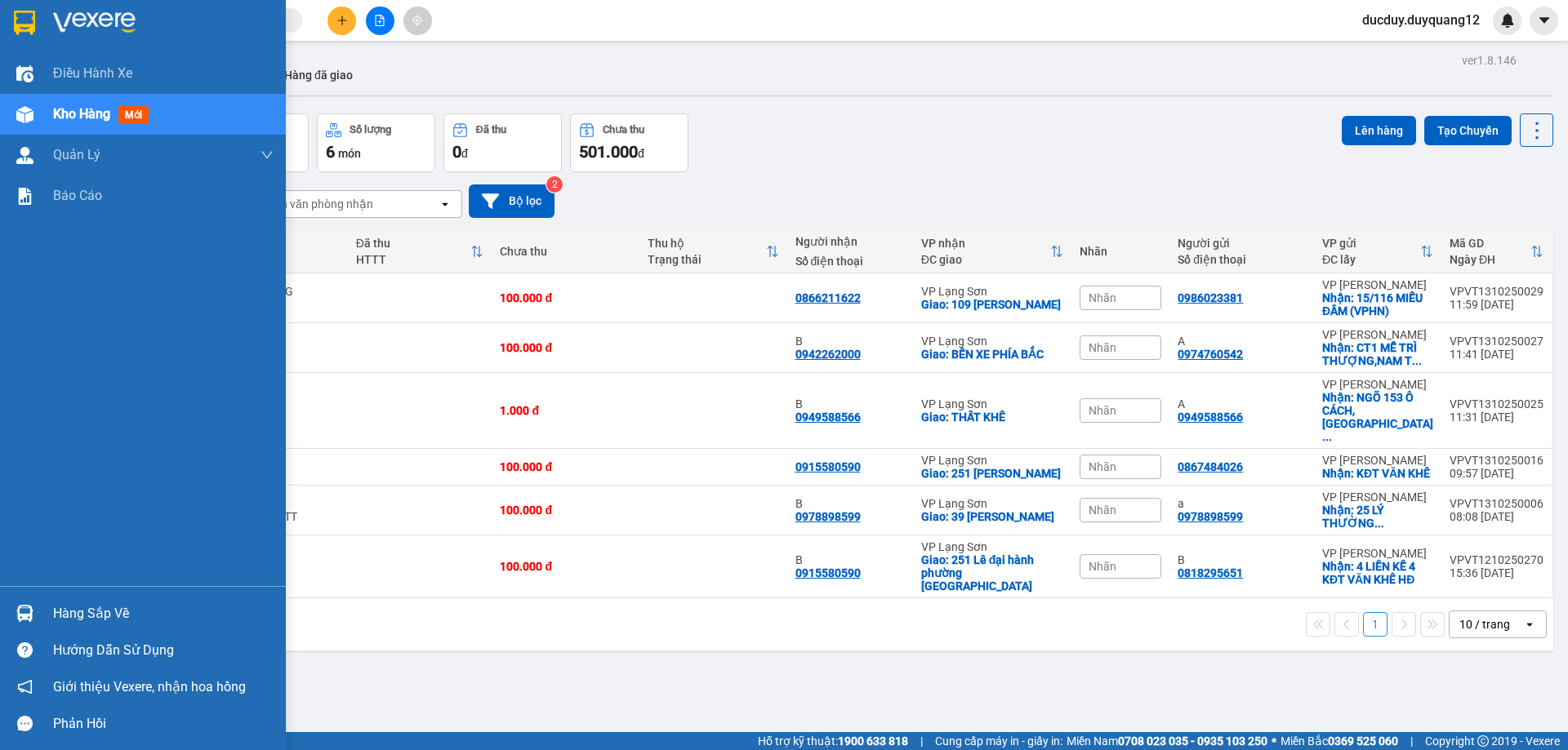
click at [90, 605] on div "Hàng sắp về" at bounding box center [163, 614] width 220 height 25
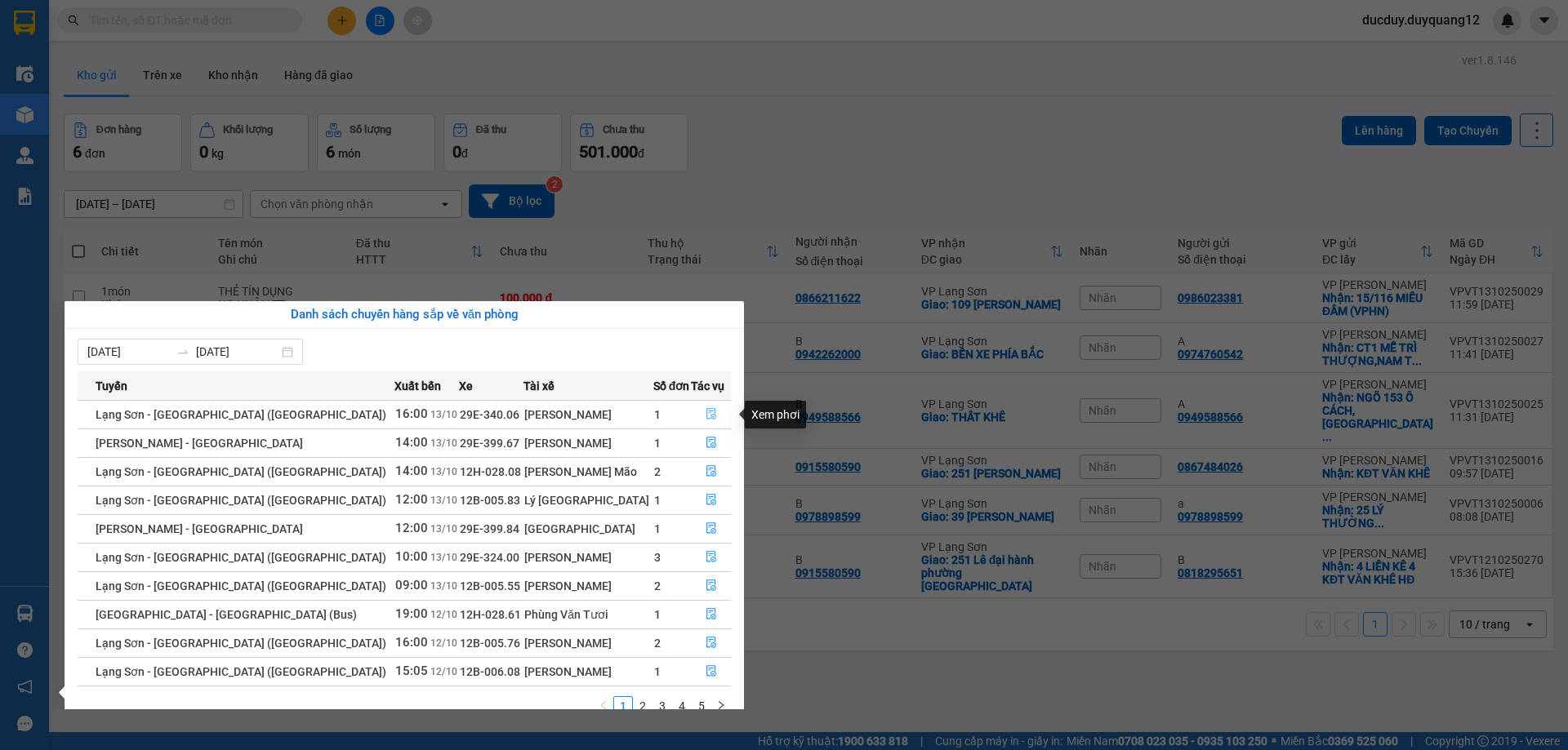
click at [707, 415] on icon "file-done" at bounding box center [712, 414] width 9 height 11
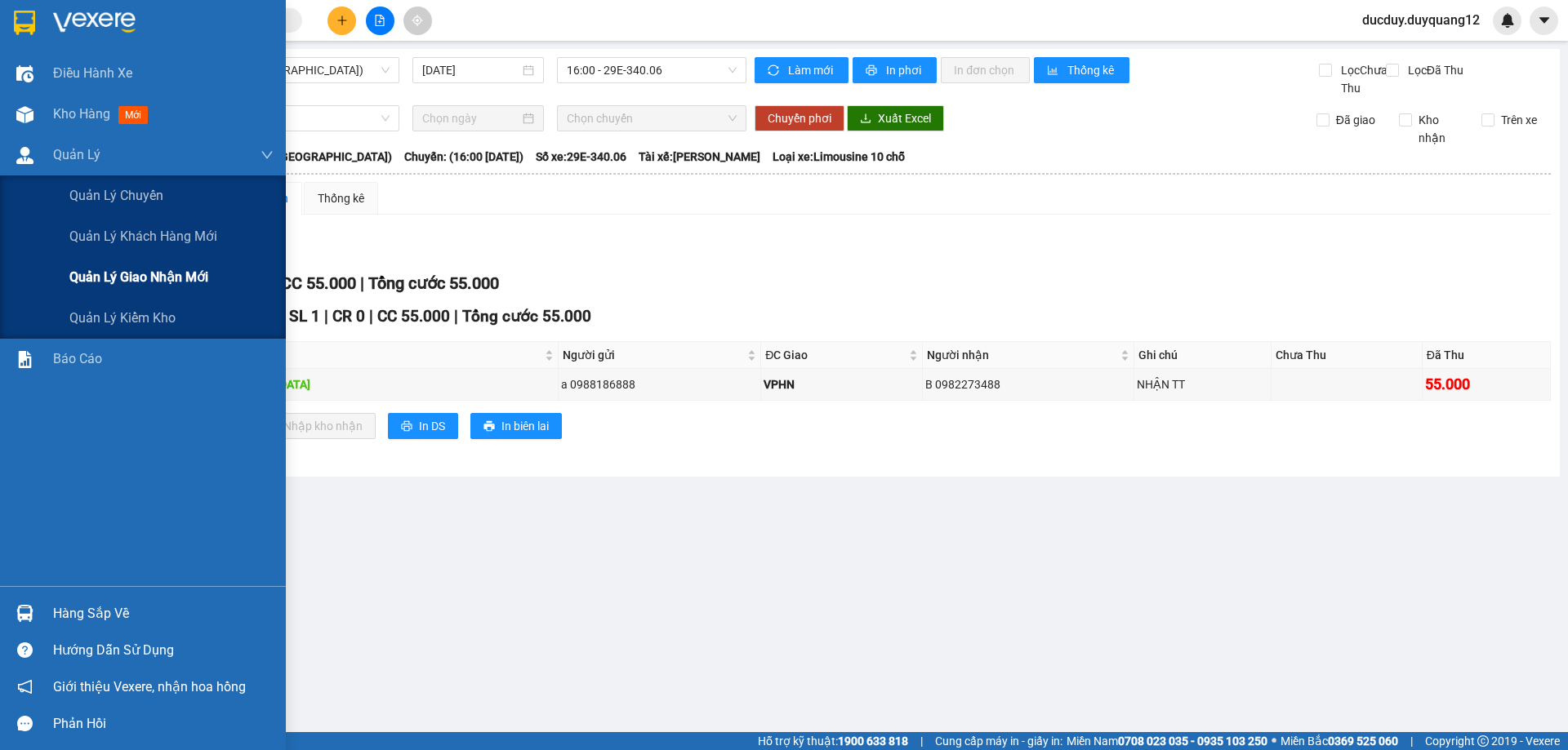
click at [144, 280] on span "Quản lý giao nhận mới" at bounding box center [138, 277] width 139 height 21
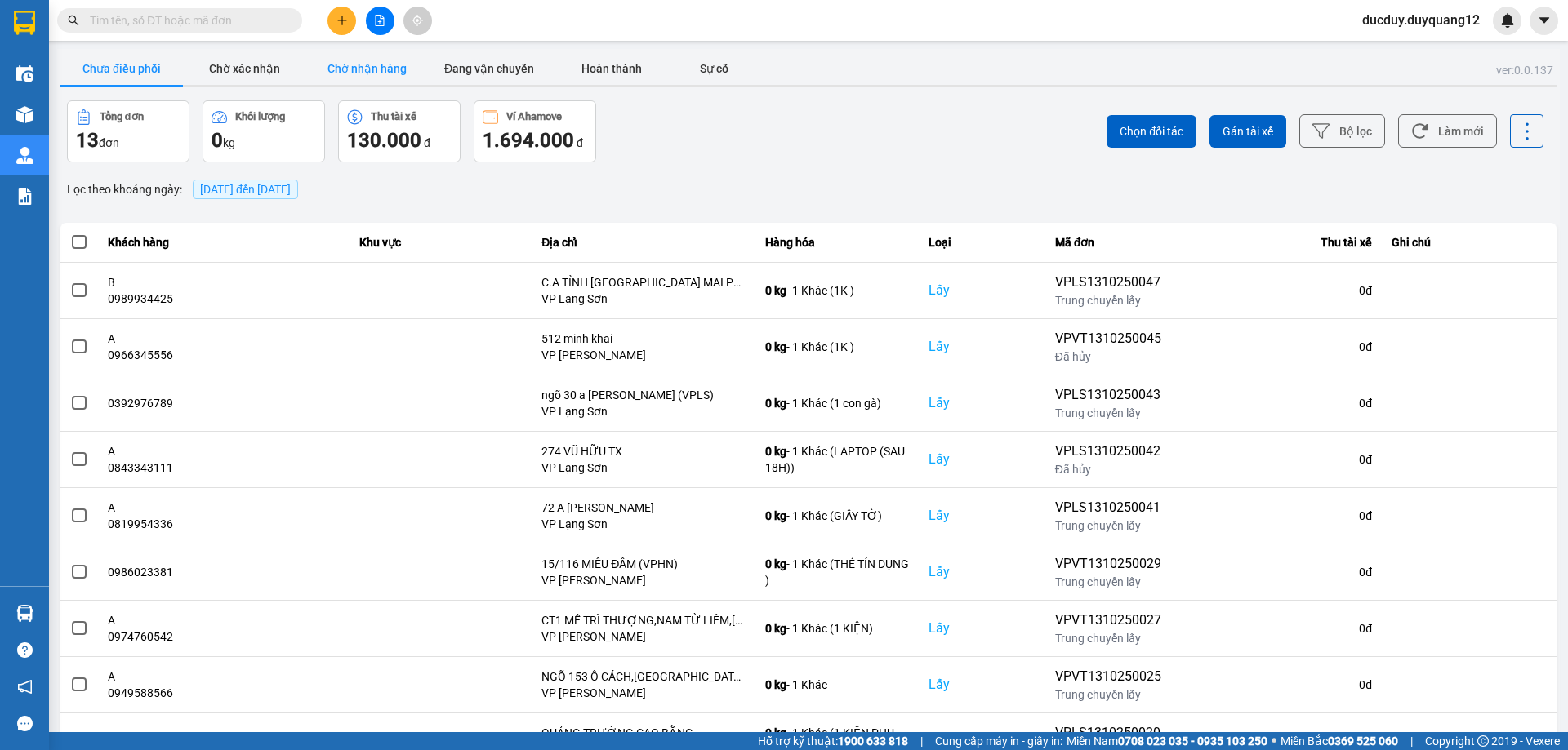
click at [377, 62] on button "Chờ nhận hàng" at bounding box center [366, 68] width 122 height 33
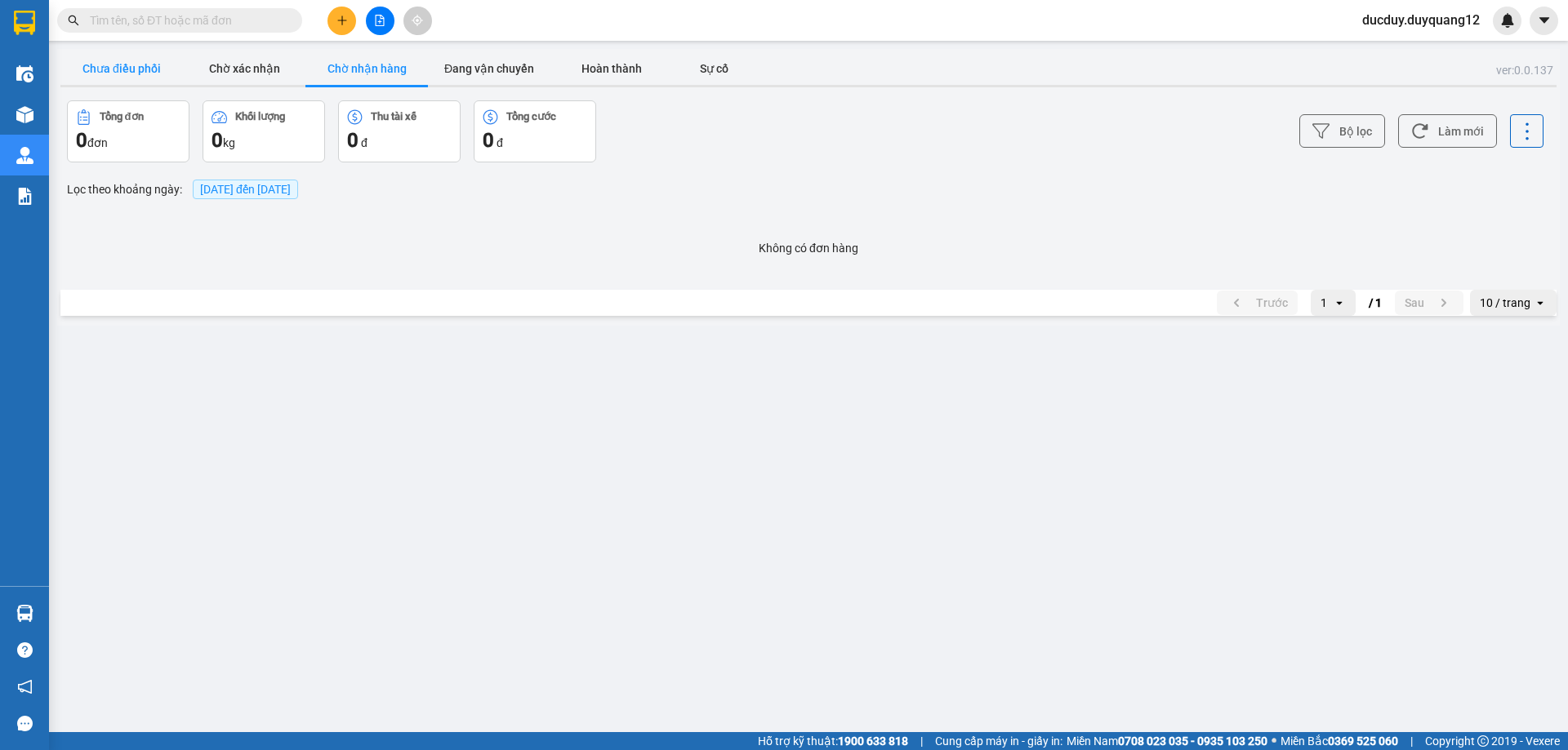
click at [133, 66] on button "Chưa điều phối" at bounding box center [121, 68] width 122 height 33
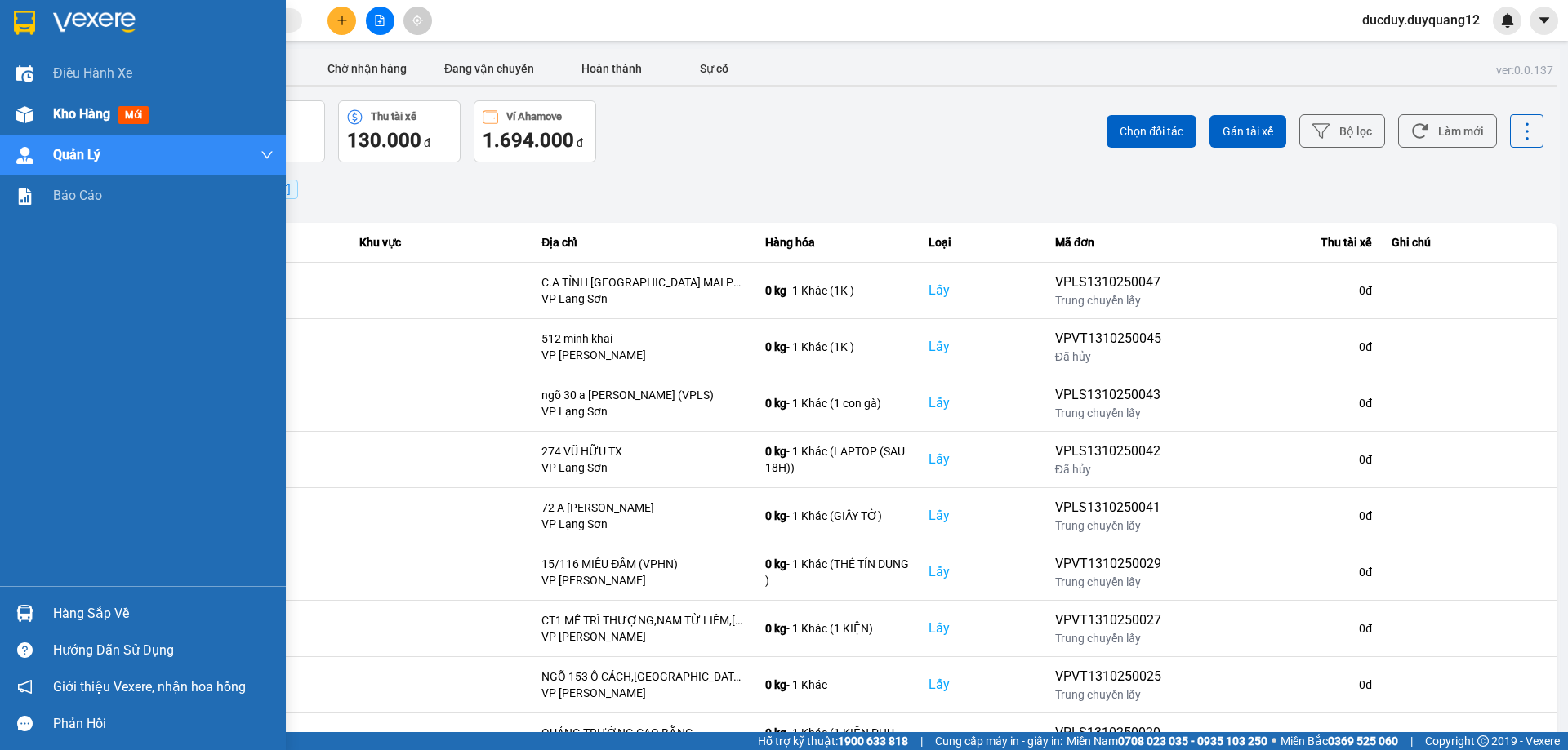
click at [91, 109] on span "Kho hàng" at bounding box center [81, 113] width 57 height 15
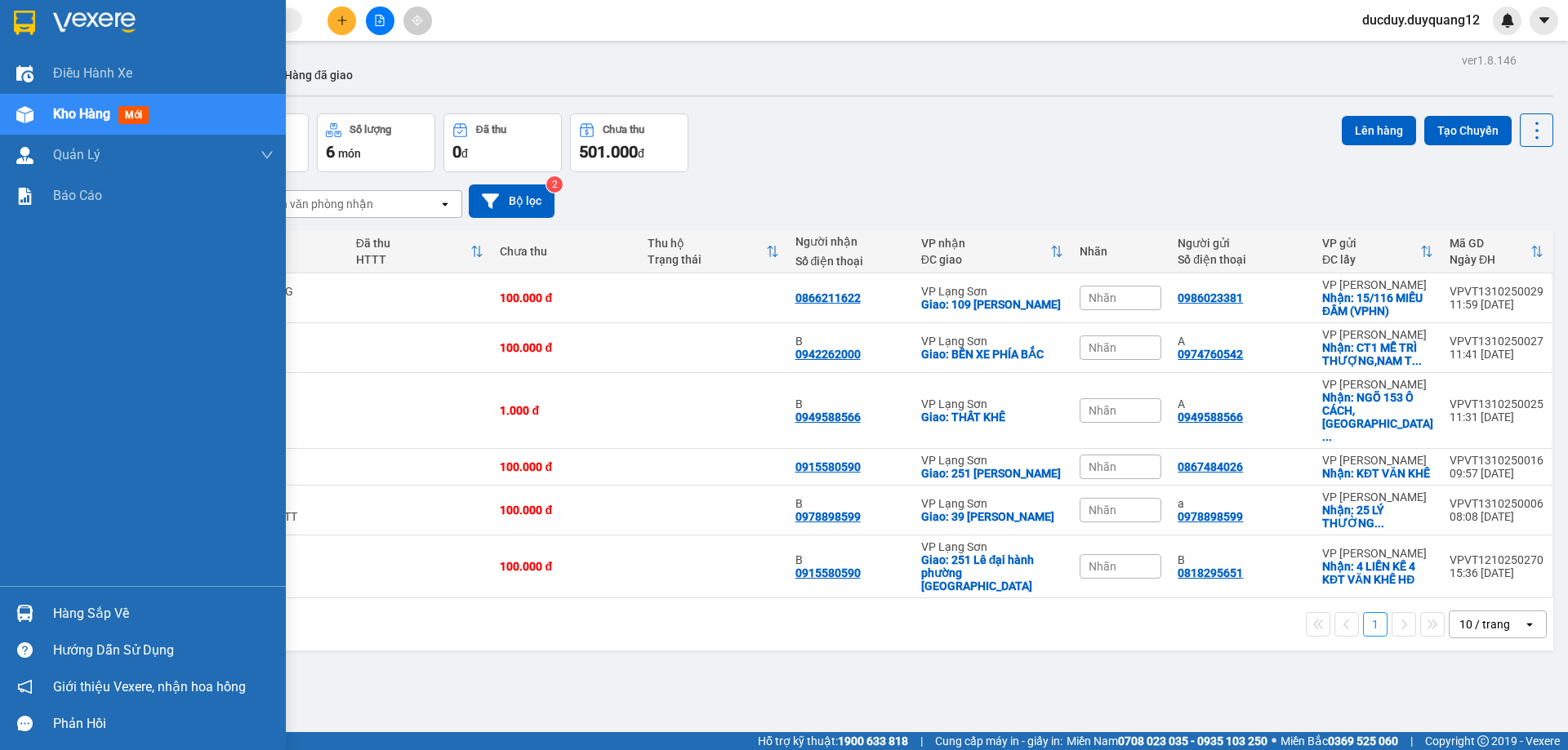
click at [100, 610] on div "Hàng sắp về" at bounding box center [163, 614] width 220 height 25
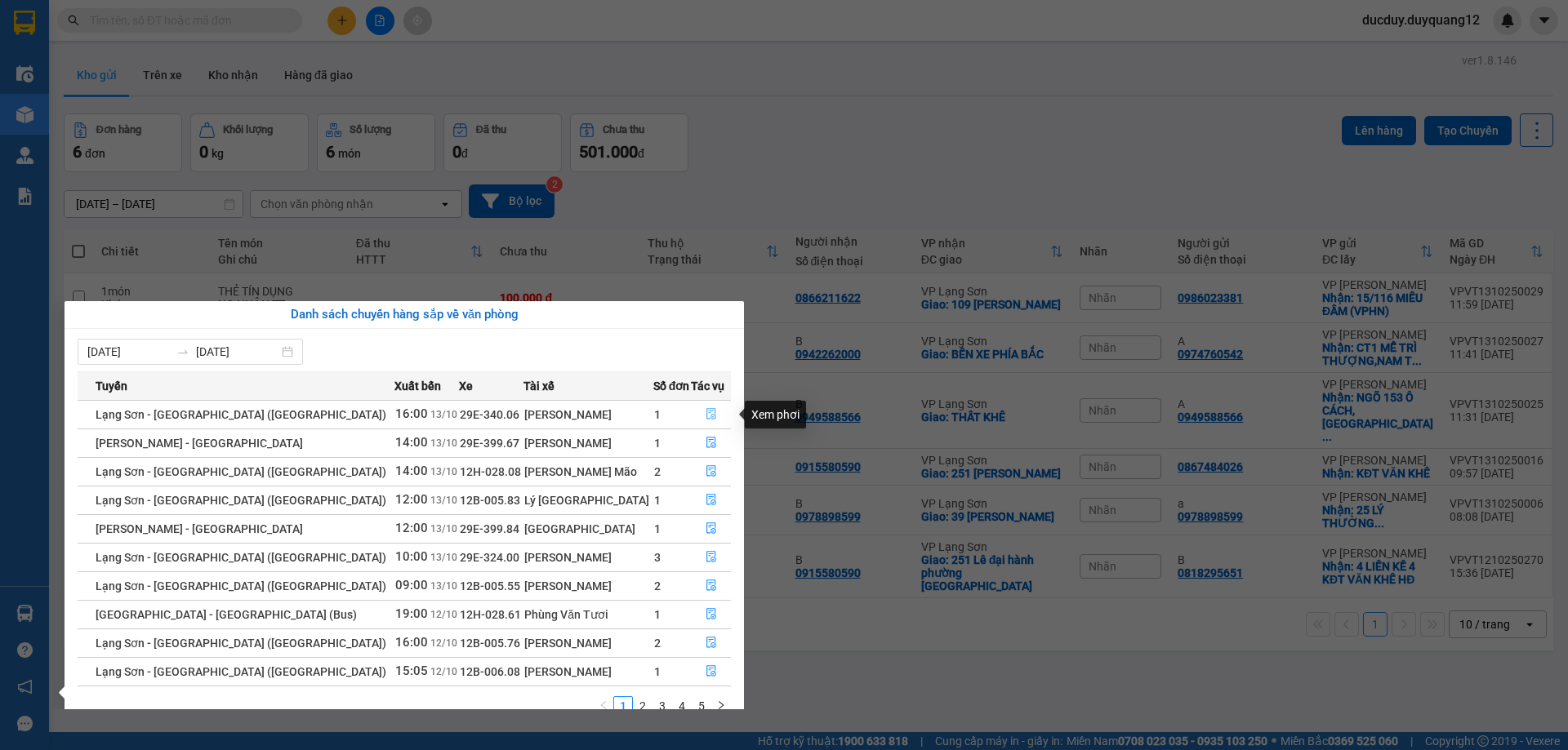
click at [706, 419] on icon "file-done" at bounding box center [712, 414] width 11 height 11
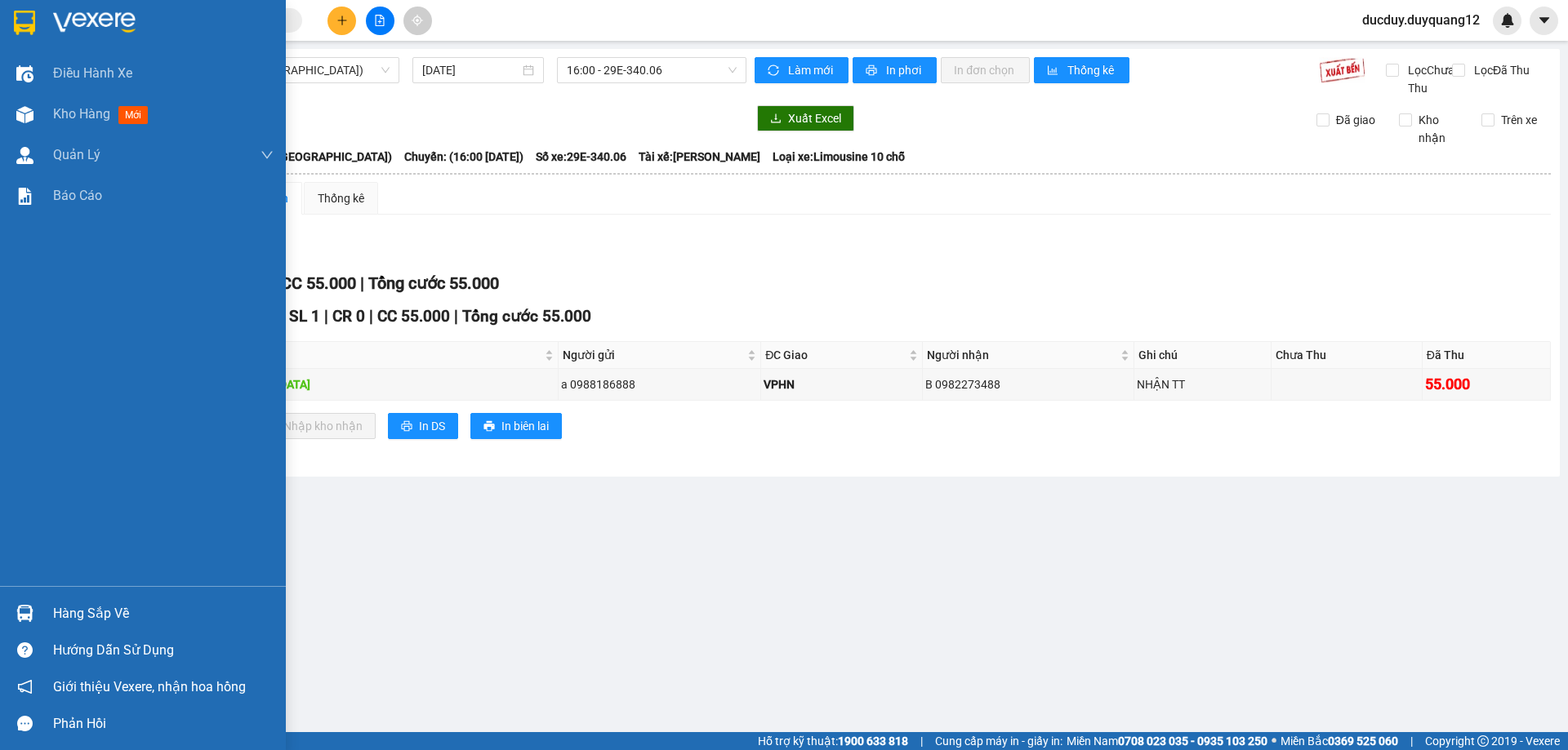
click at [94, 622] on div "Hàng sắp về" at bounding box center [163, 614] width 220 height 25
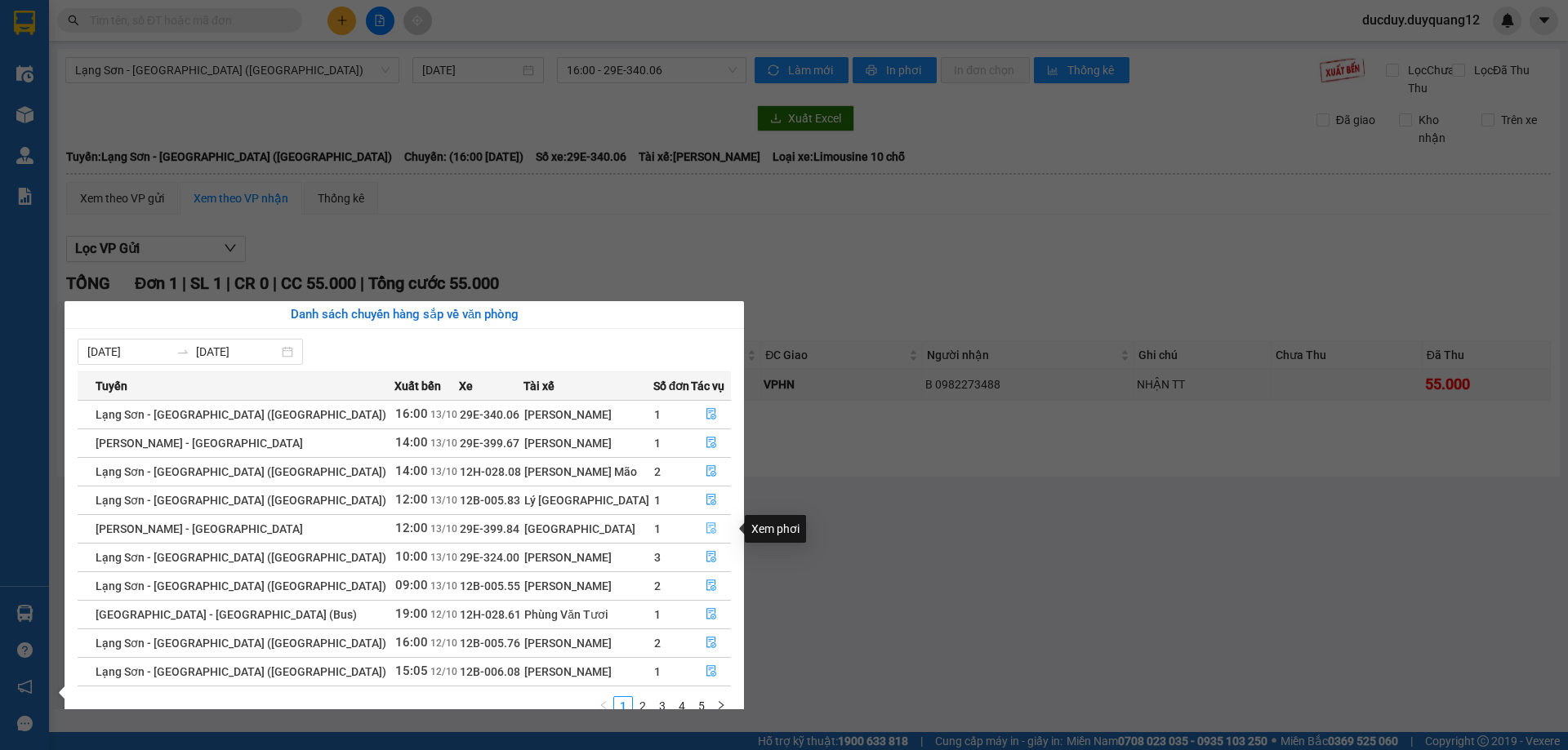
click at [707, 525] on icon "file-done" at bounding box center [712, 529] width 9 height 11
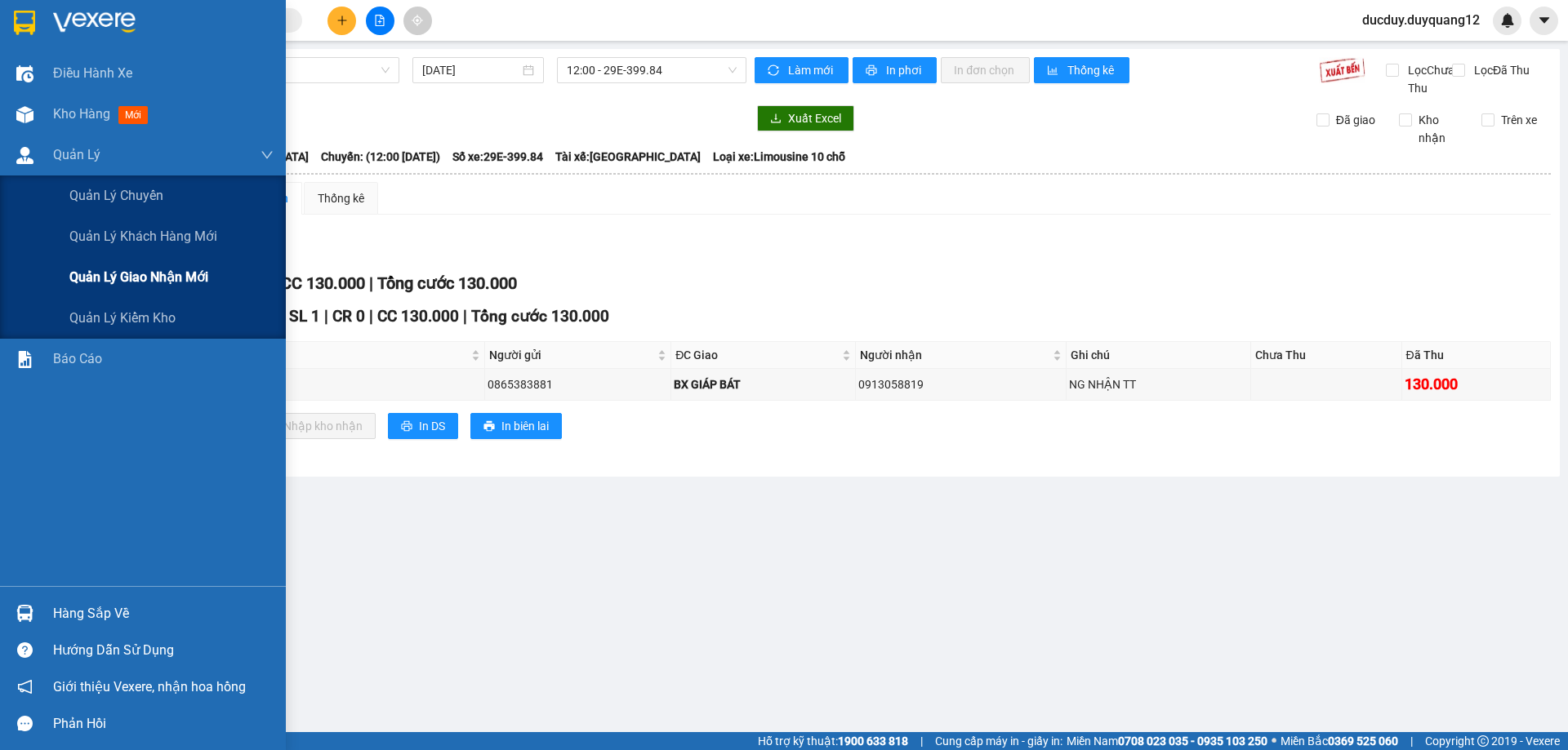
click at [157, 292] on div "Quản lý giao nhận mới" at bounding box center [171, 277] width 204 height 41
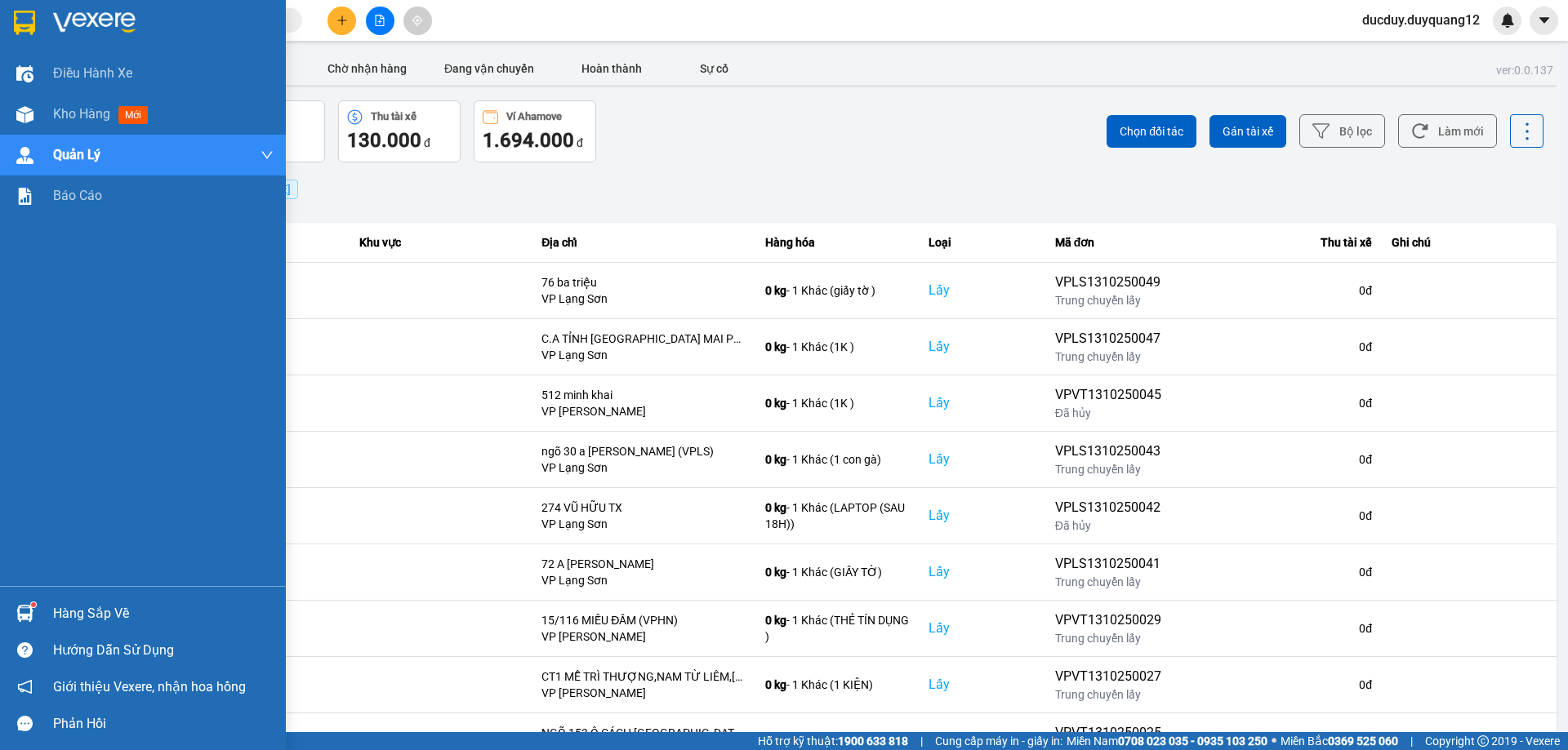
click at [74, 604] on div "Hàng sắp về" at bounding box center [163, 614] width 220 height 25
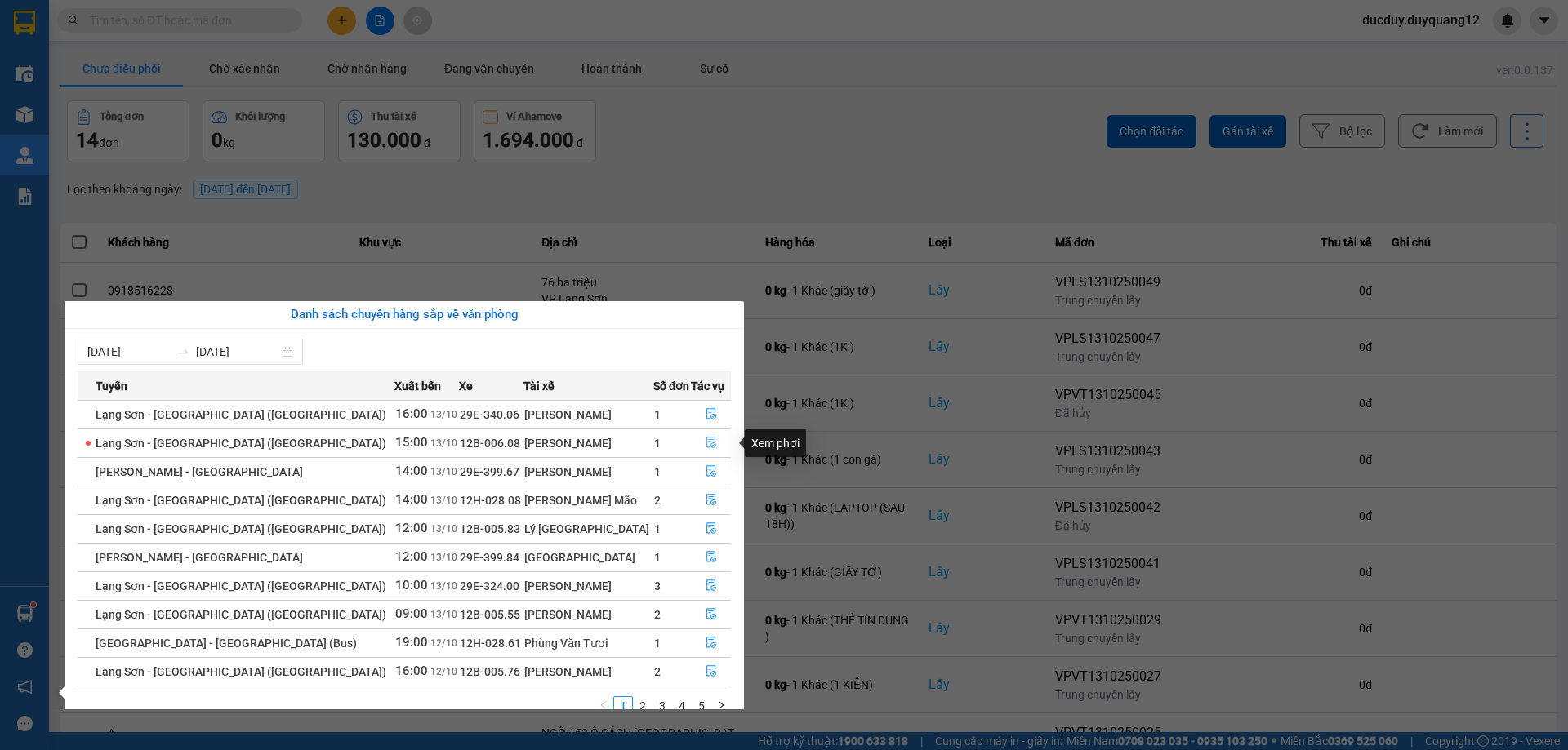
click at [701, 435] on button "button" at bounding box center [711, 444] width 39 height 26
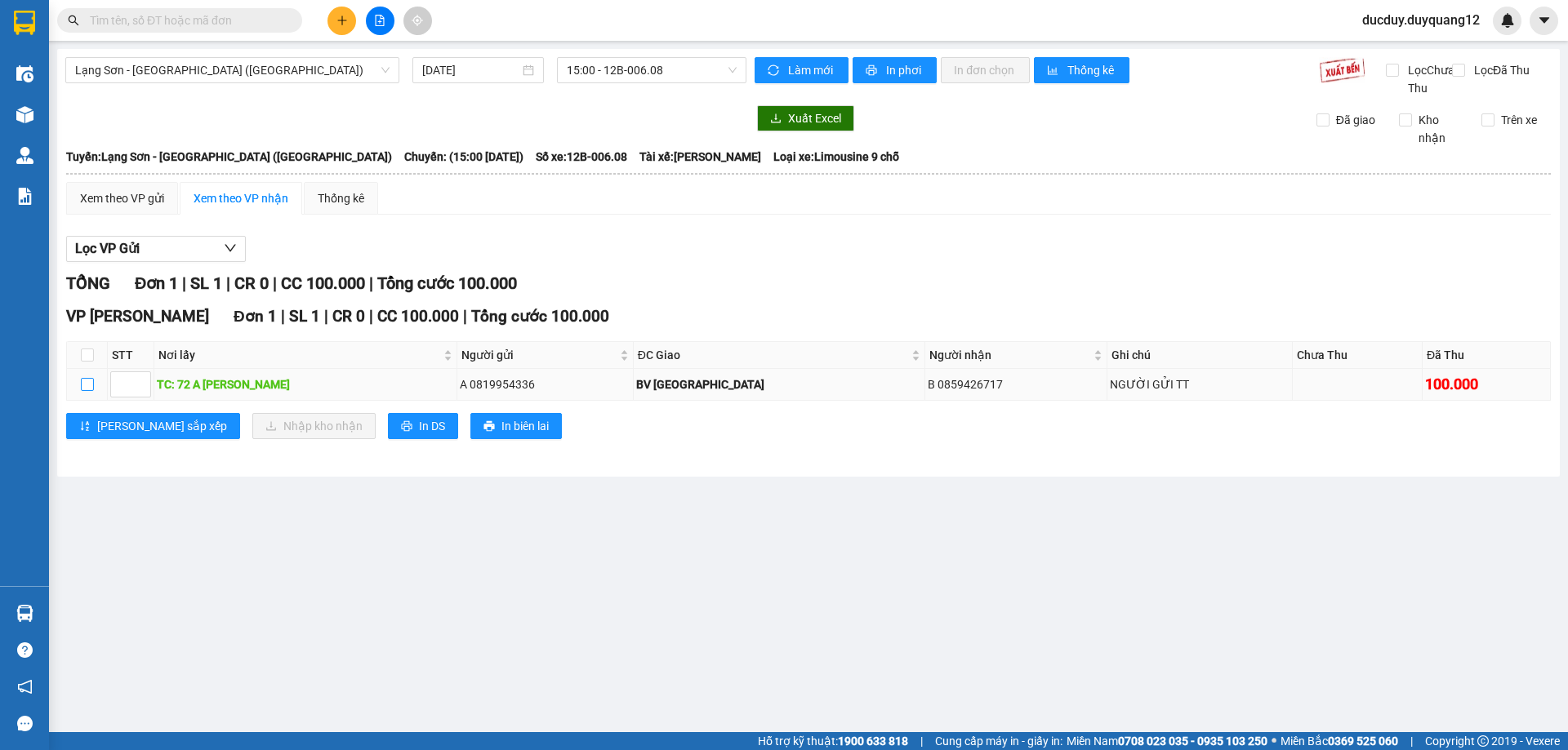
click at [86, 391] on input "checkbox" at bounding box center [87, 385] width 13 height 13
checkbox input "true"
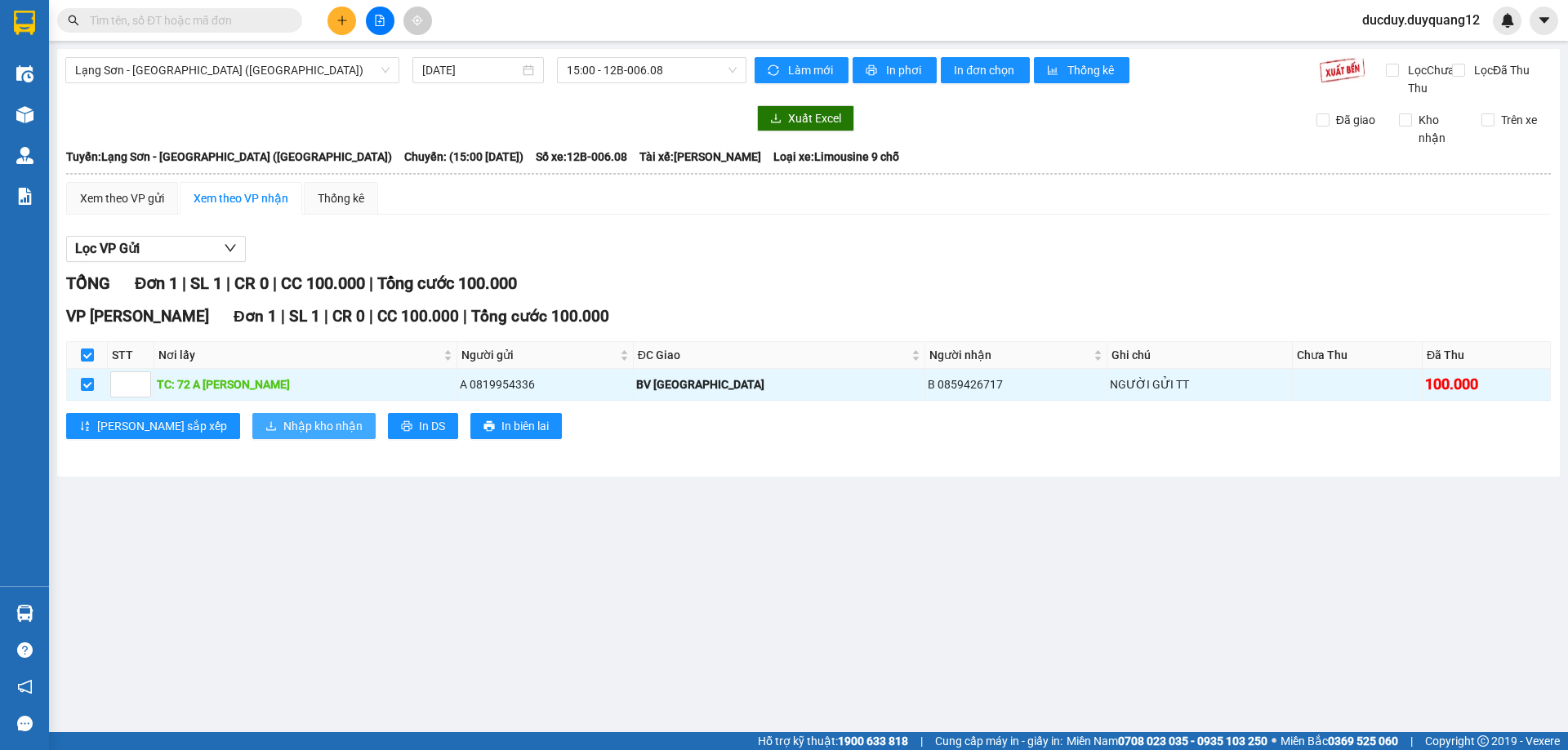
click at [283, 435] on span "Nhập kho nhận" at bounding box center [323, 426] width 79 height 18
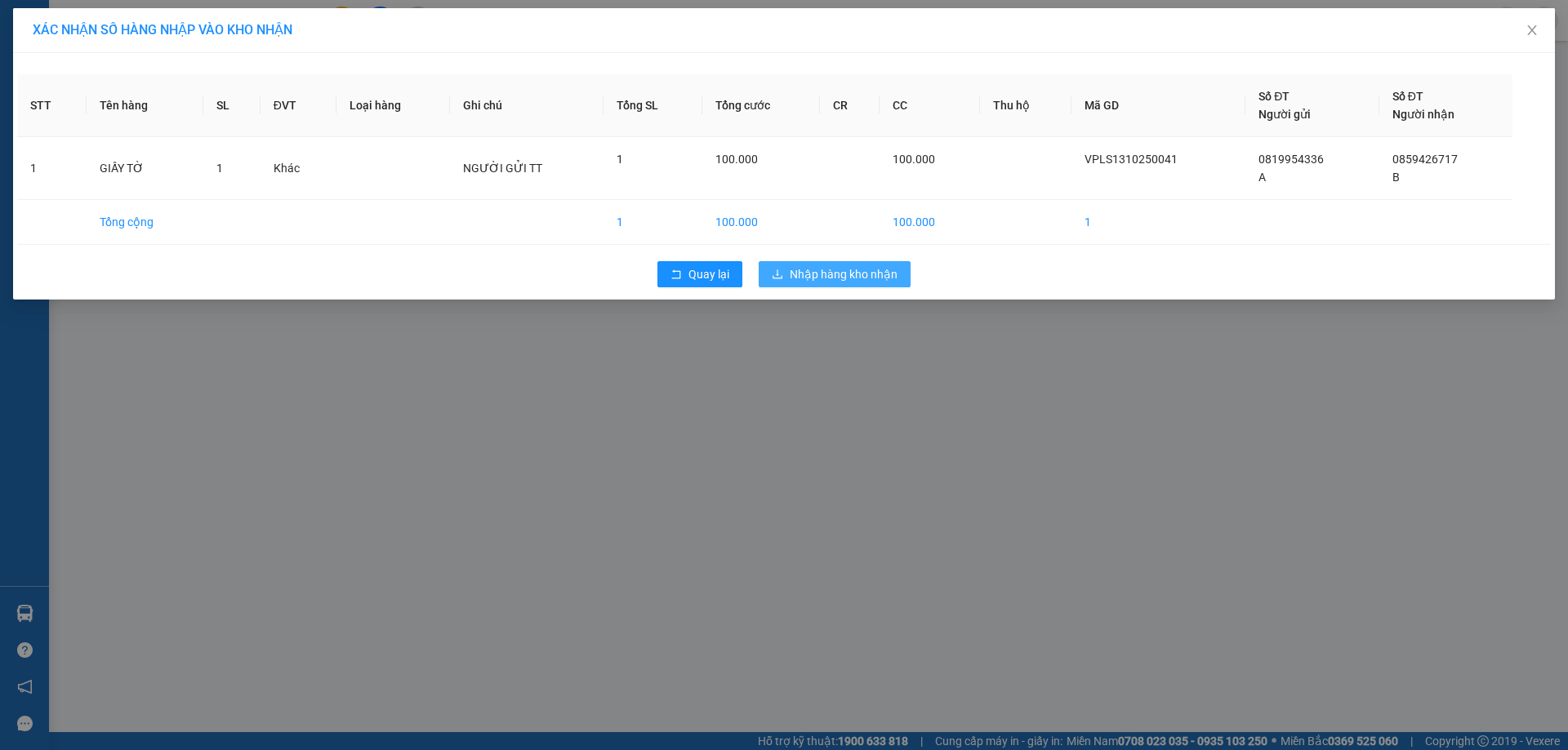
click at [843, 260] on div "Quay lại Nhập hàng kho nhận" at bounding box center [784, 274] width 1534 height 43
click at [831, 267] on span "Nhập hàng kho nhận" at bounding box center [844, 273] width 108 height 18
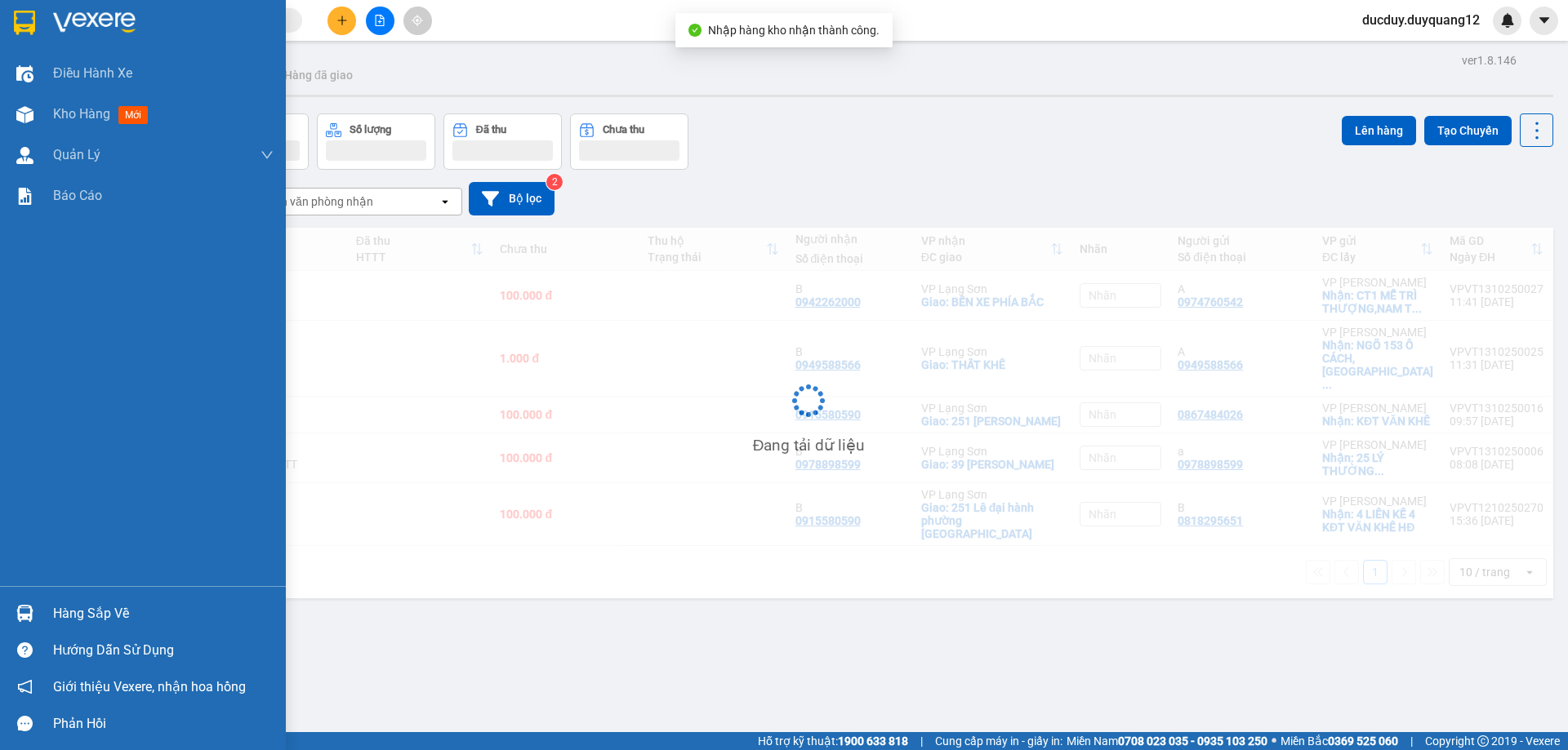
click at [92, 611] on div "Hàng sắp về" at bounding box center [163, 614] width 220 height 25
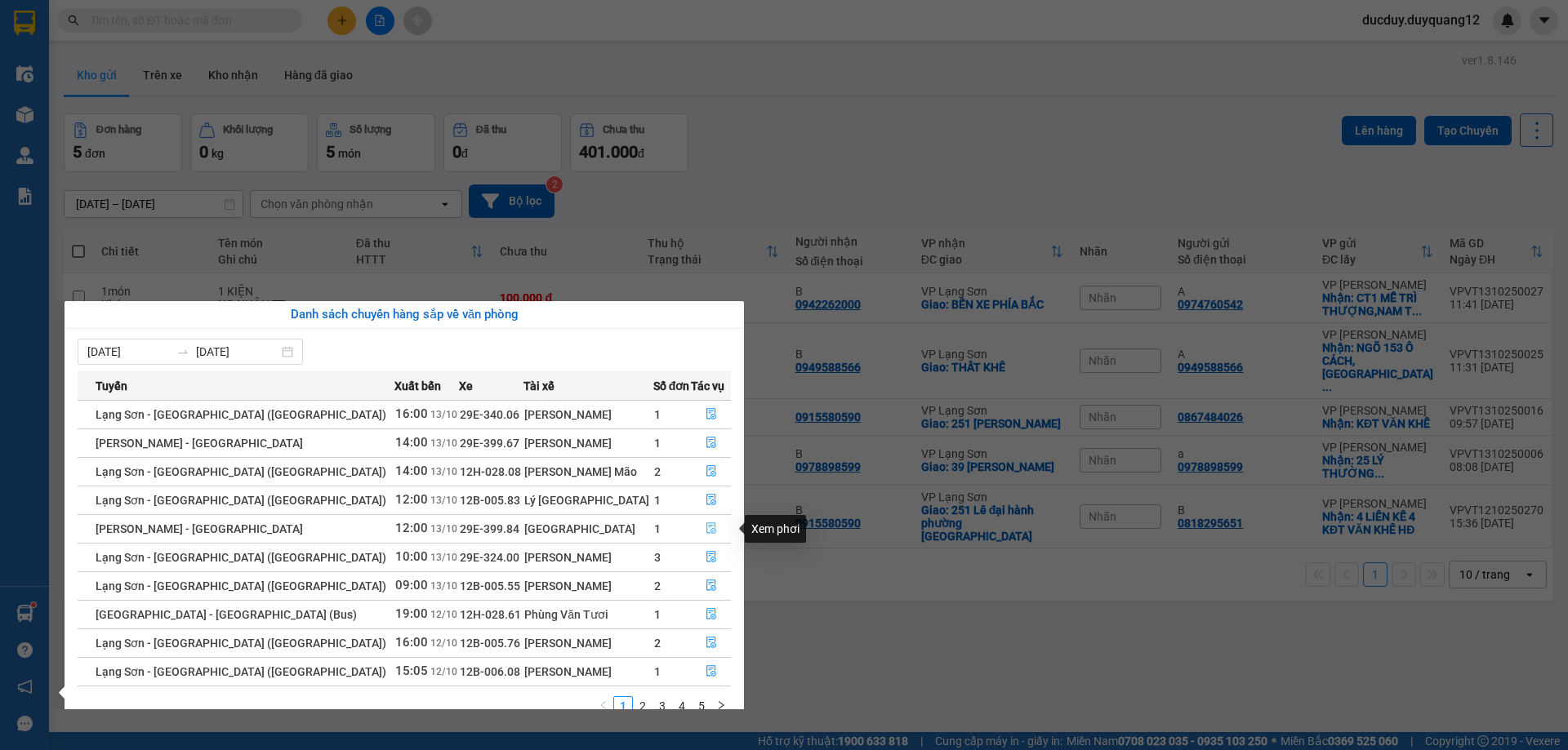
click at [706, 527] on icon "file-done" at bounding box center [712, 528] width 11 height 11
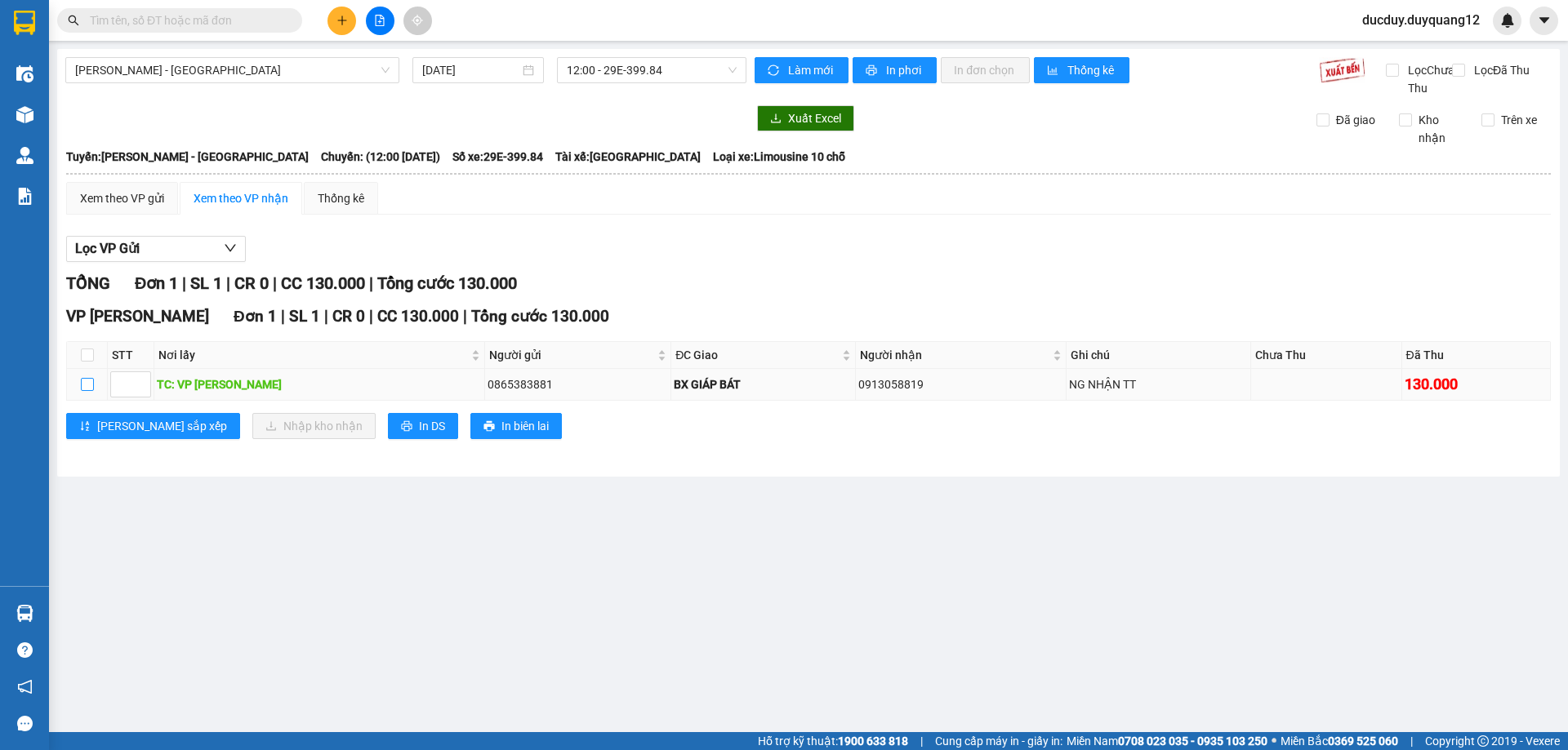
click at [84, 391] on input "checkbox" at bounding box center [87, 385] width 13 height 13
checkbox input "true"
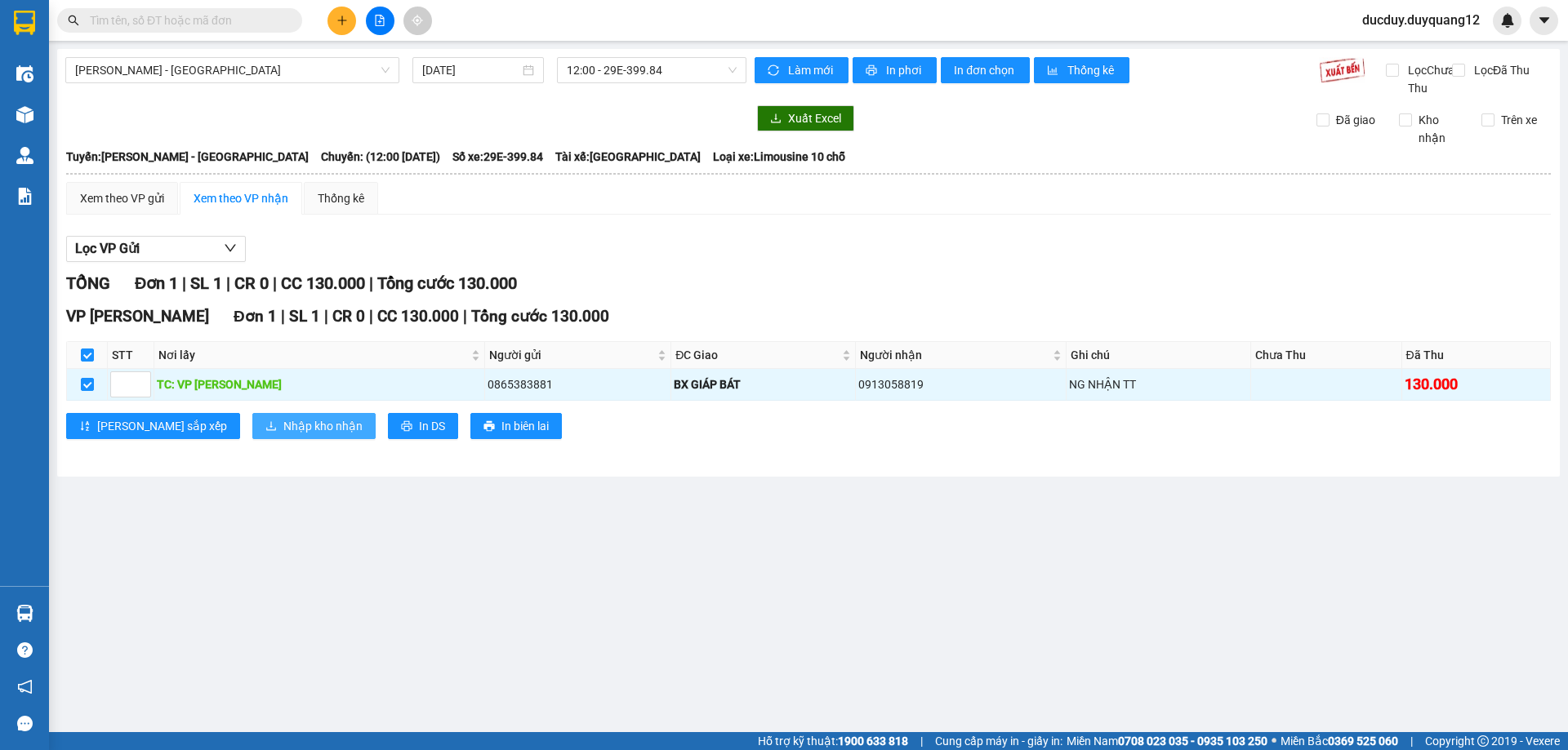
click at [283, 435] on span "Nhập kho nhận" at bounding box center [323, 426] width 79 height 18
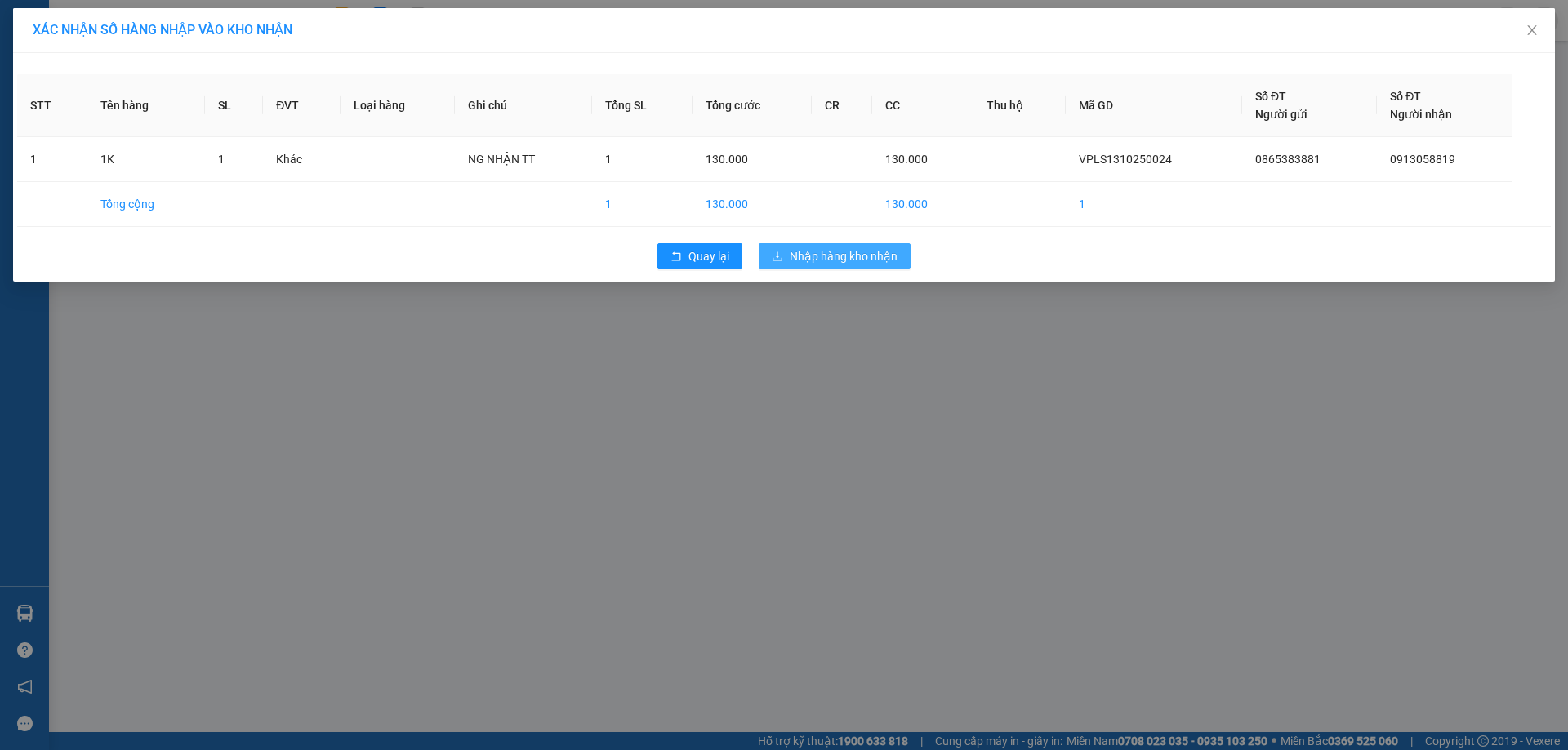
click at [872, 243] on button "Nhập hàng kho nhận" at bounding box center [835, 256] width 152 height 26
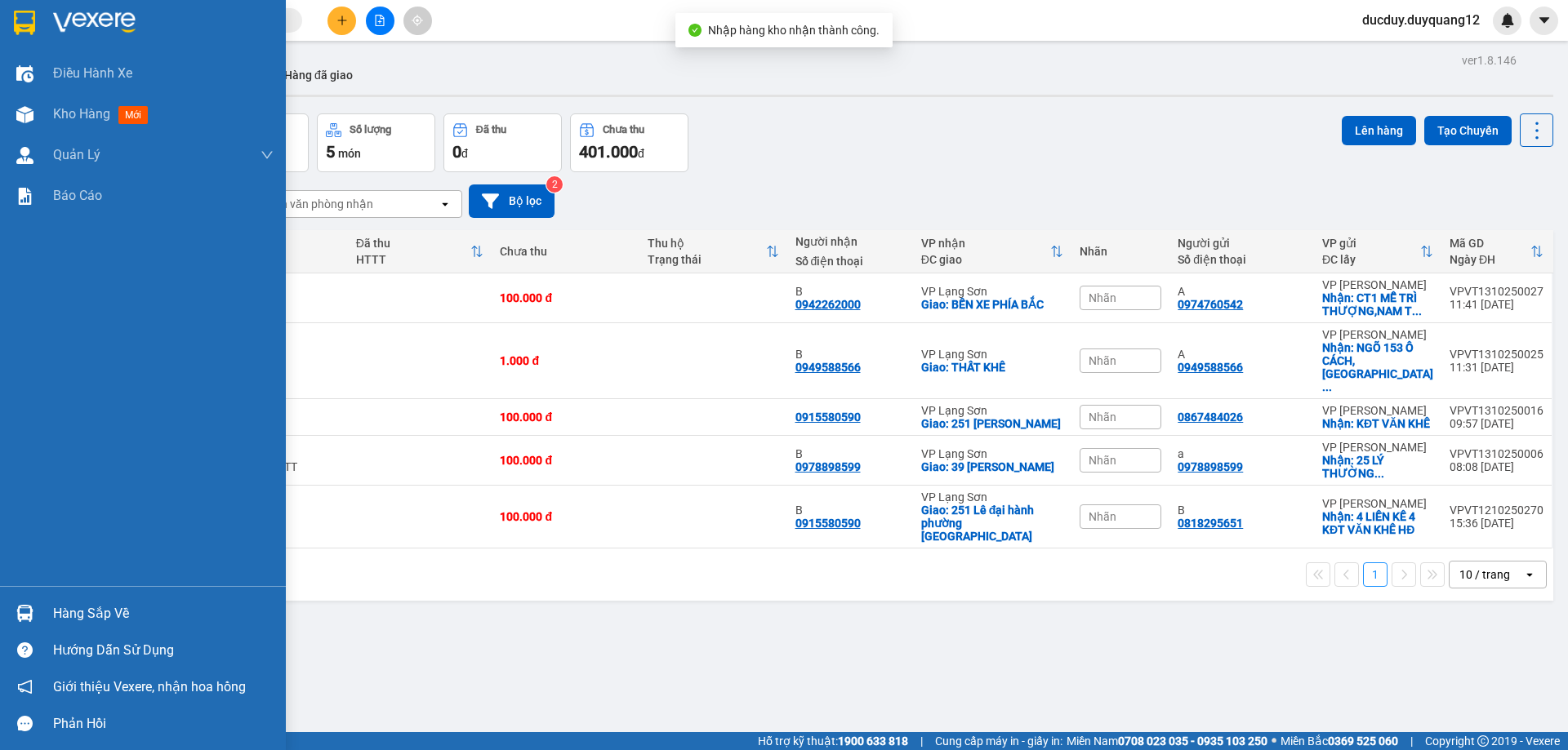
click at [73, 612] on div "Hàng sắp về" at bounding box center [163, 614] width 220 height 25
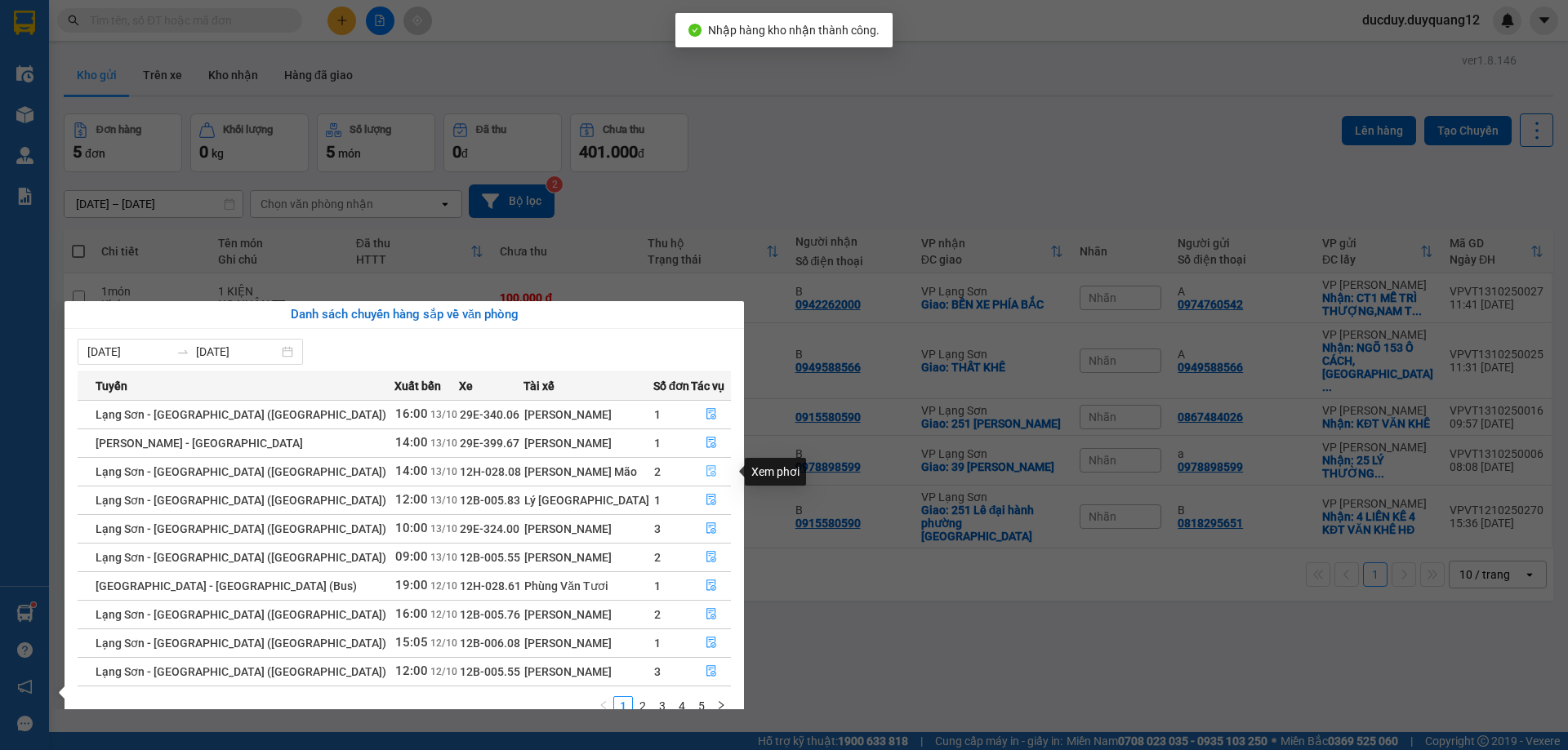
click at [707, 466] on icon "file-done" at bounding box center [712, 472] width 9 height 11
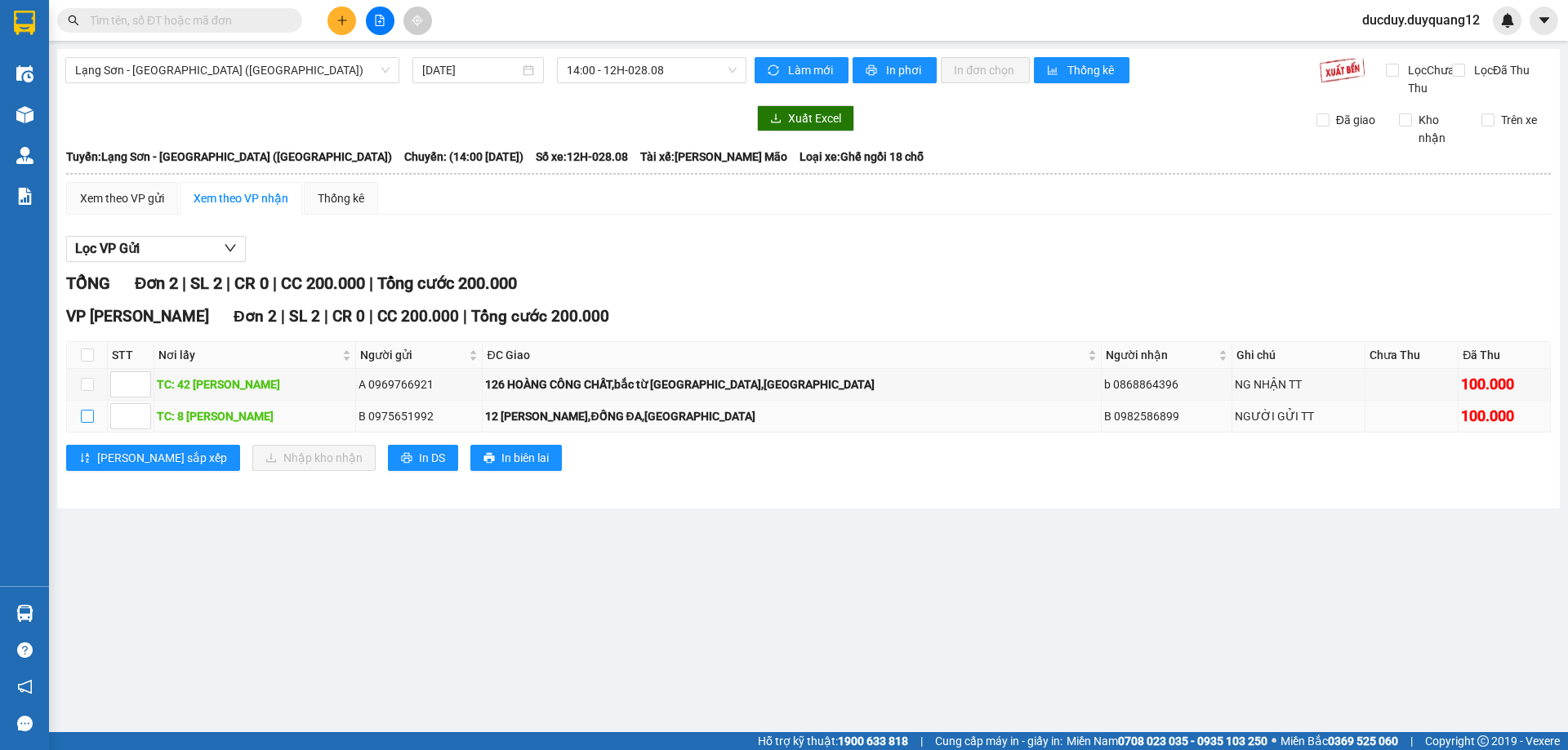
click at [92, 423] on input "checkbox" at bounding box center [87, 416] width 13 height 13
checkbox input "true"
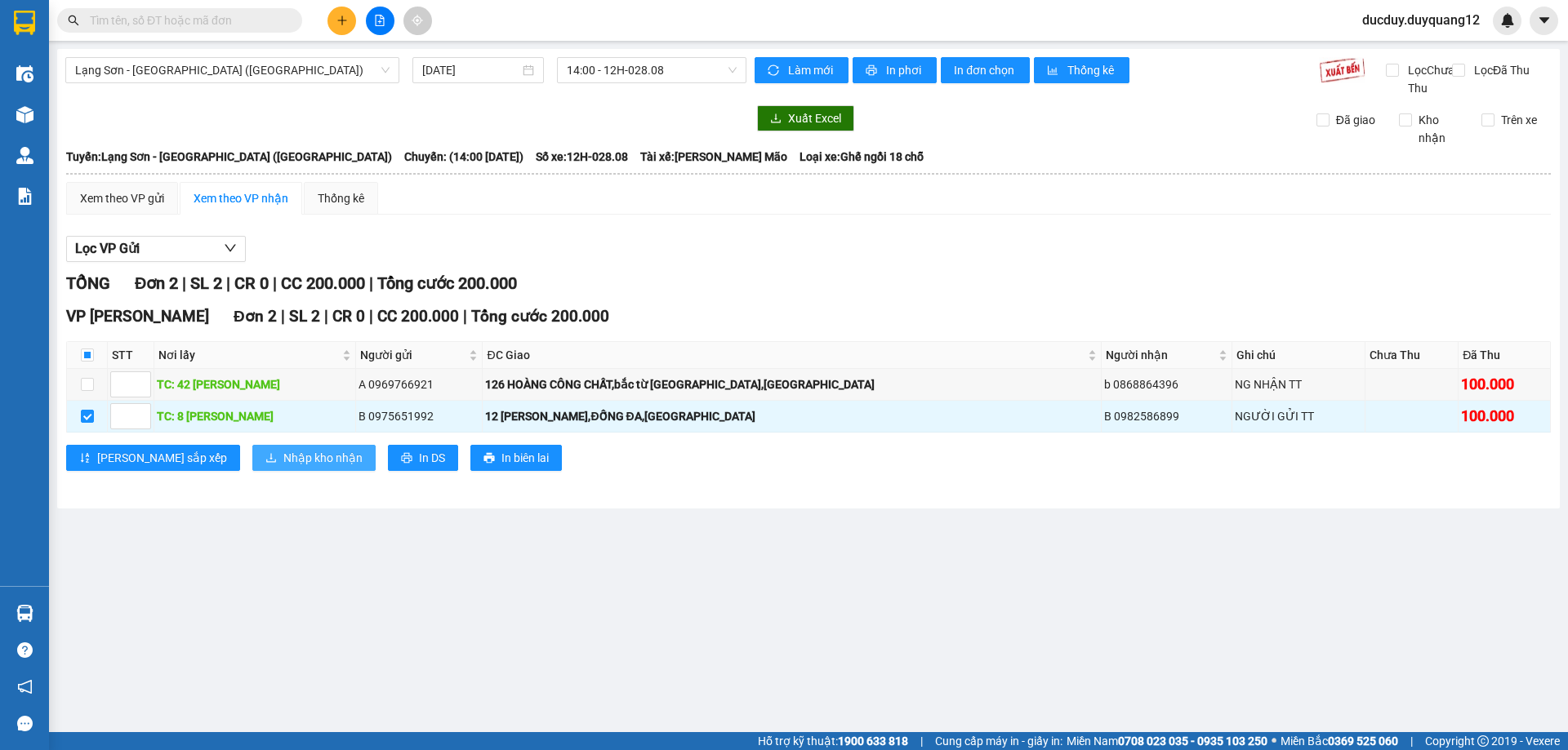
click at [283, 467] on span "Nhập kho nhận" at bounding box center [323, 458] width 79 height 18
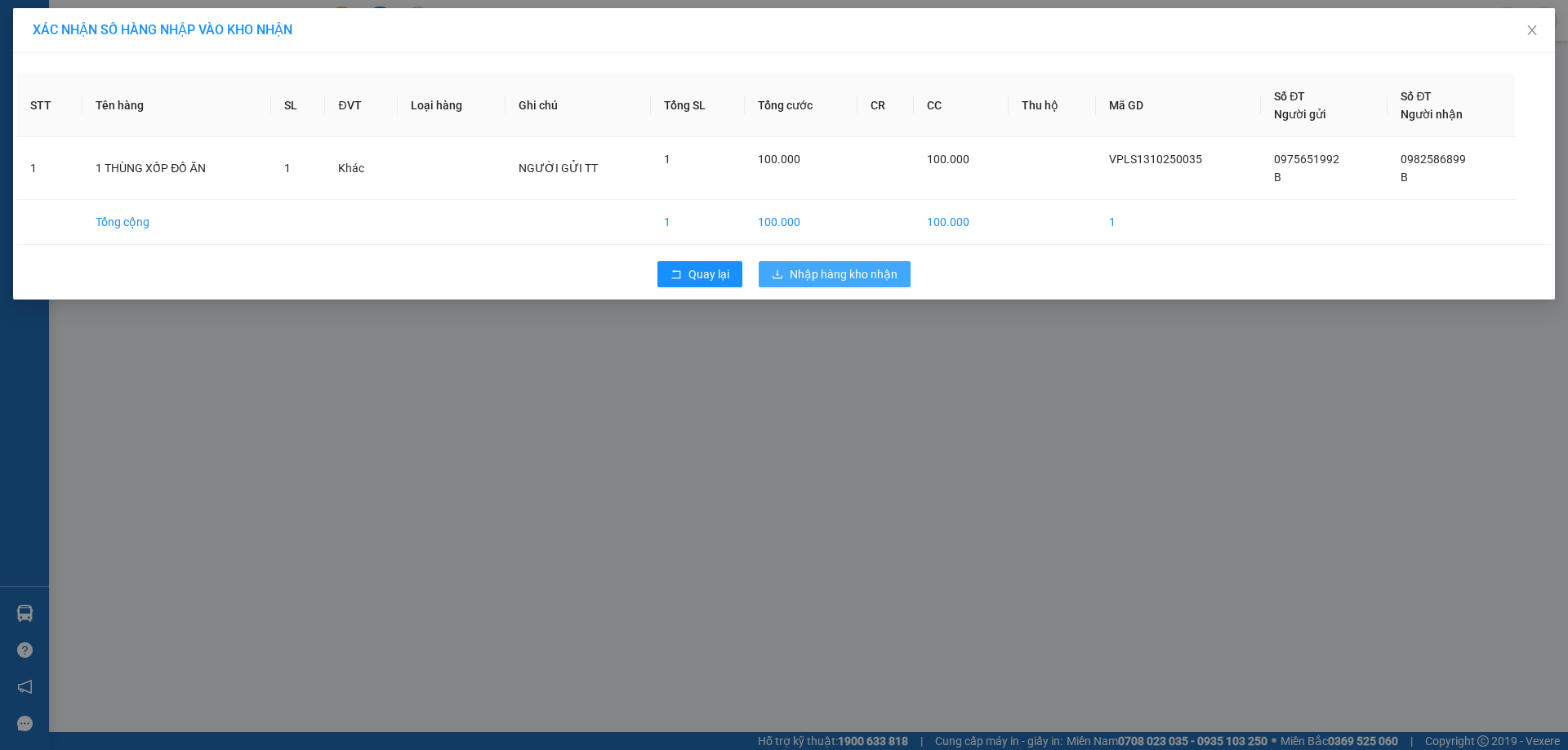
click at [808, 267] on span "Nhập hàng kho nhận" at bounding box center [844, 273] width 108 height 18
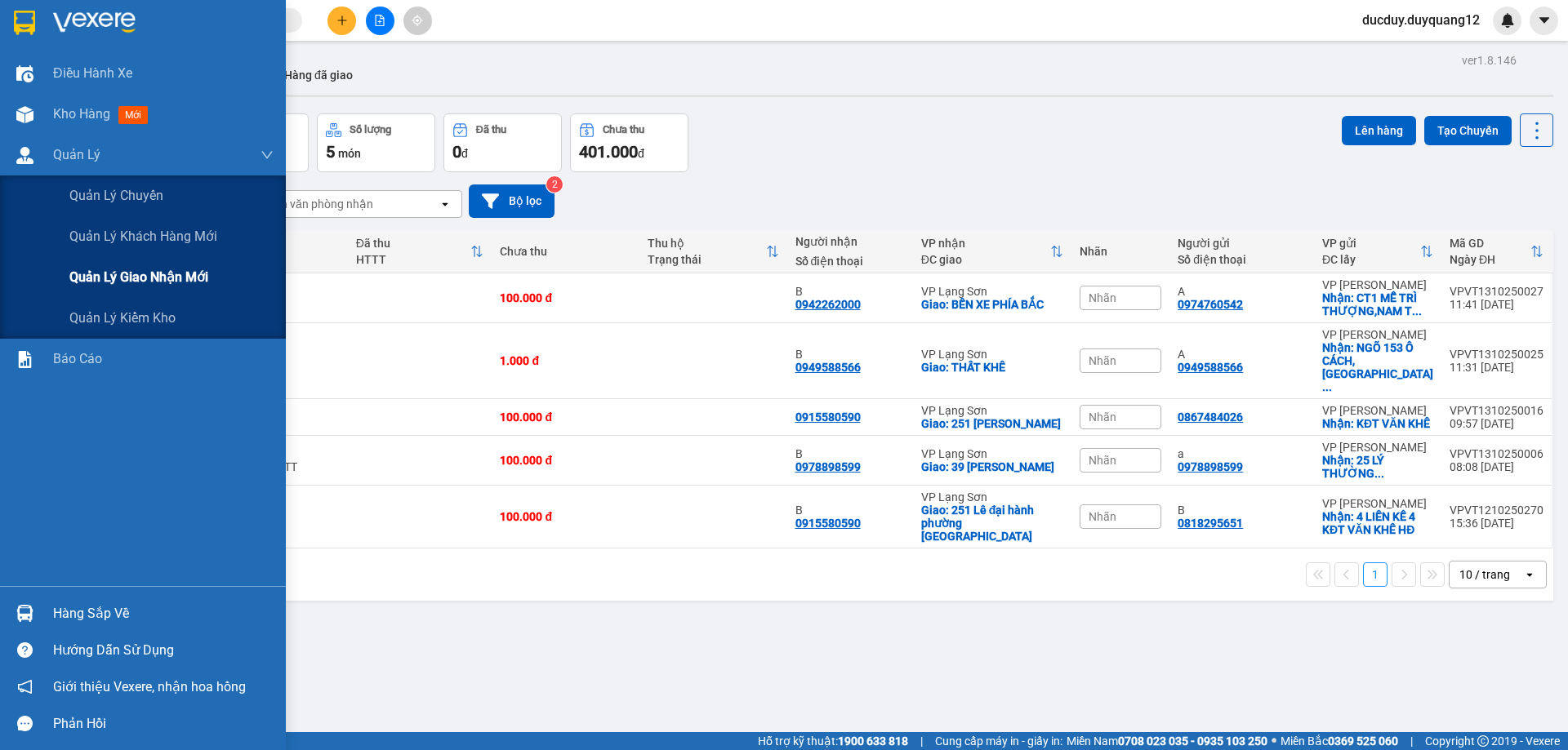
click at [146, 292] on div "Quản lý giao nhận mới" at bounding box center [171, 277] width 204 height 41
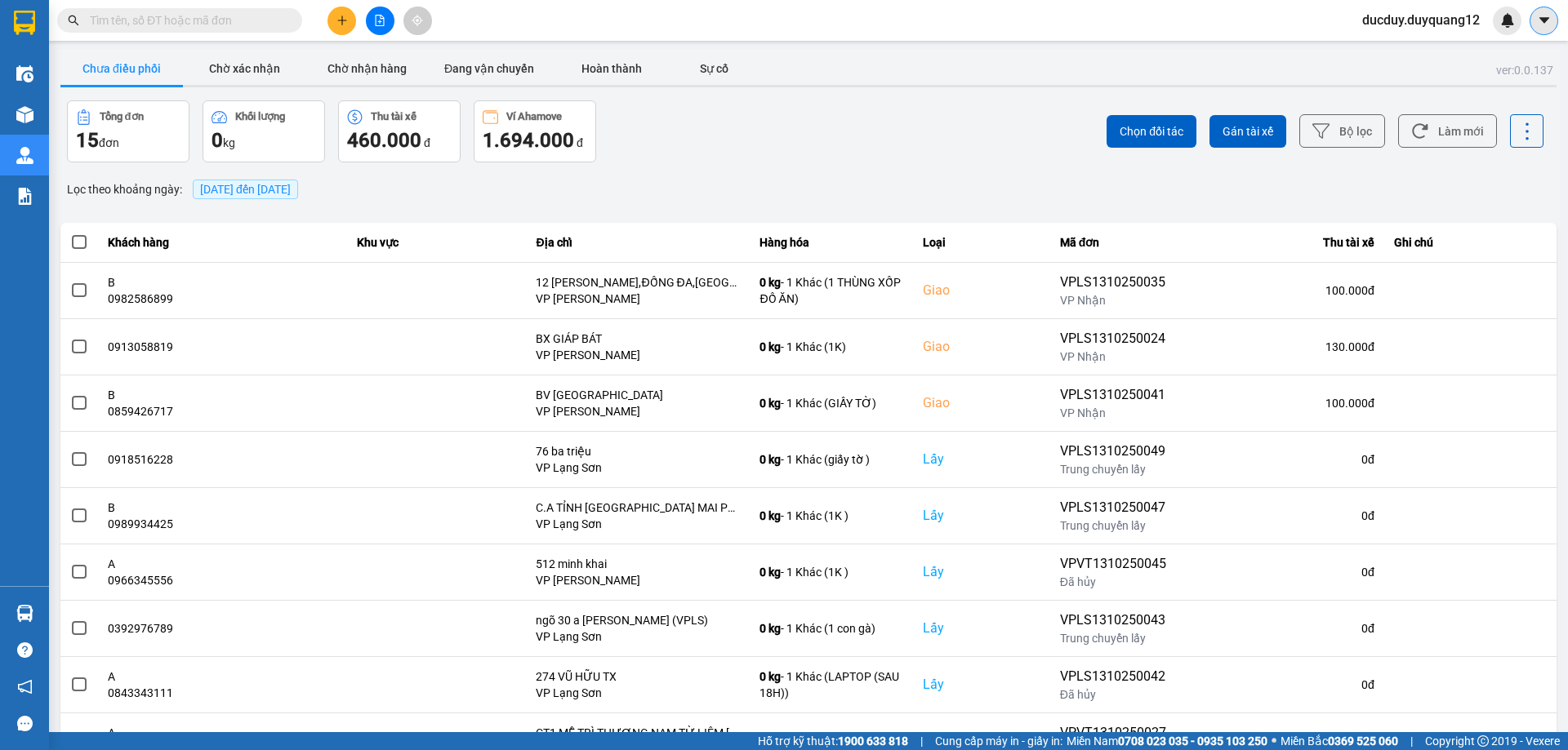
click at [1542, 19] on icon "caret-down" at bounding box center [1543, 20] width 9 height 6
click at [1481, 61] on div "Cấu hình nhà xe" at bounding box center [1500, 61] width 82 height 18
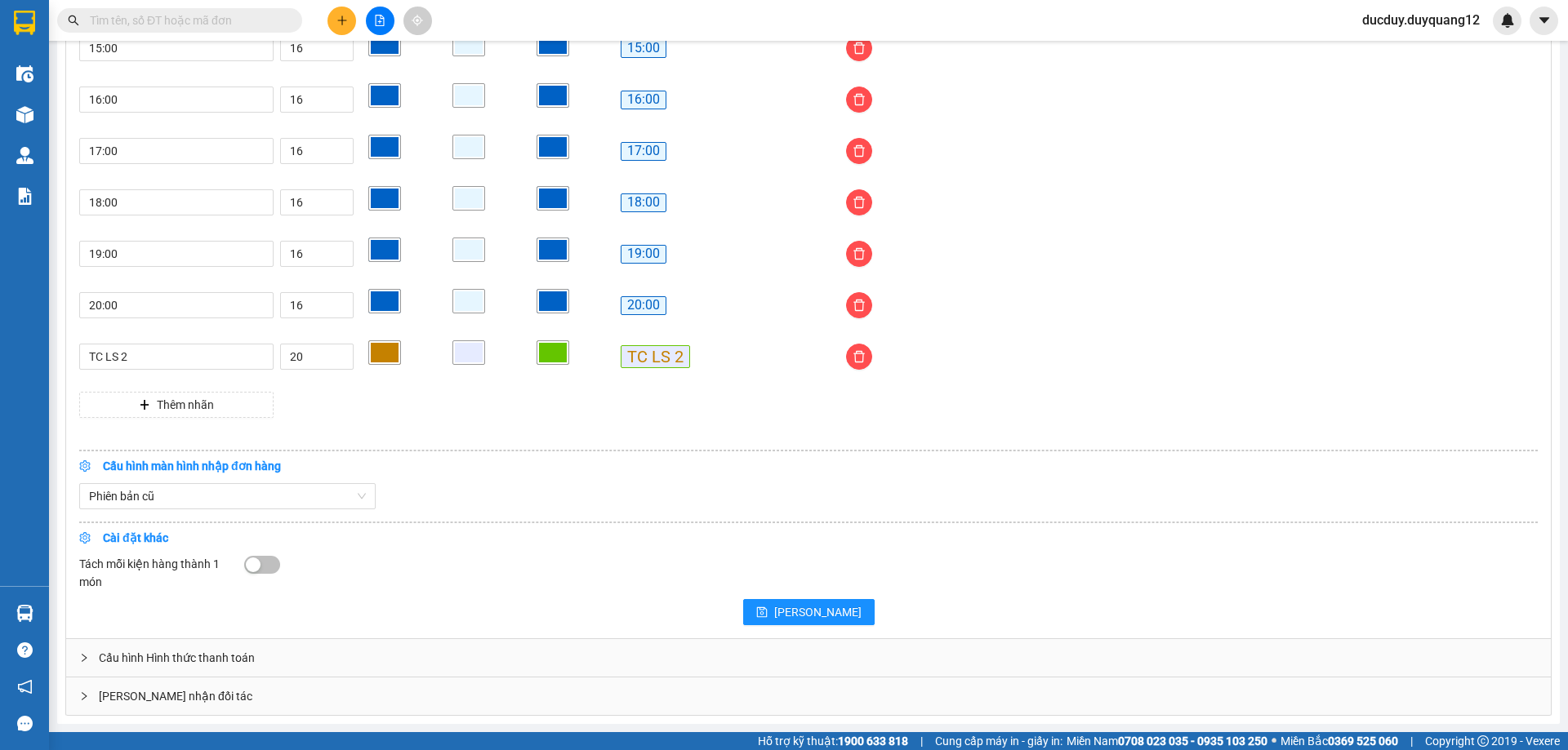
click at [434, 690] on div "[PERSON_NAME] nhận đối tác" at bounding box center [808, 696] width 1485 height 38
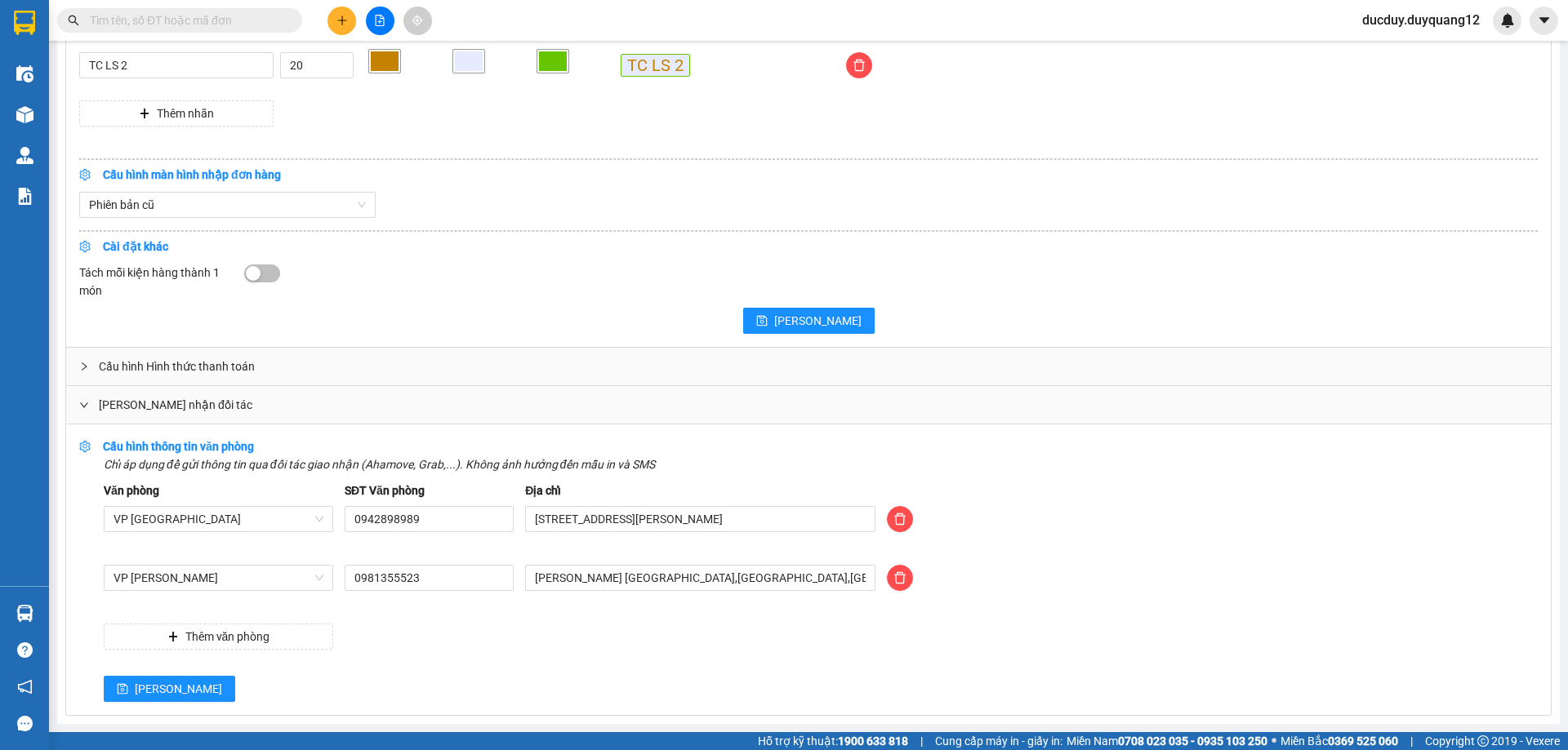
scroll to position [1640, 0]
drag, startPoint x: 686, startPoint y: 581, endPoint x: 326, endPoint y: 587, distance: 360.0
click at [326, 587] on div "VP [PERSON_NAME] 0981355523 duy quang limousine [GEOGRAPHIC_DATA],[GEOGRAPHIC_D…" at bounding box center [821, 587] width 1446 height 45
type input "473 MINH KHAI,[GEOGRAPHIC_DATA],[GEOGRAPHIC_DATA]"
click at [128, 682] on button "[PERSON_NAME]" at bounding box center [169, 689] width 132 height 26
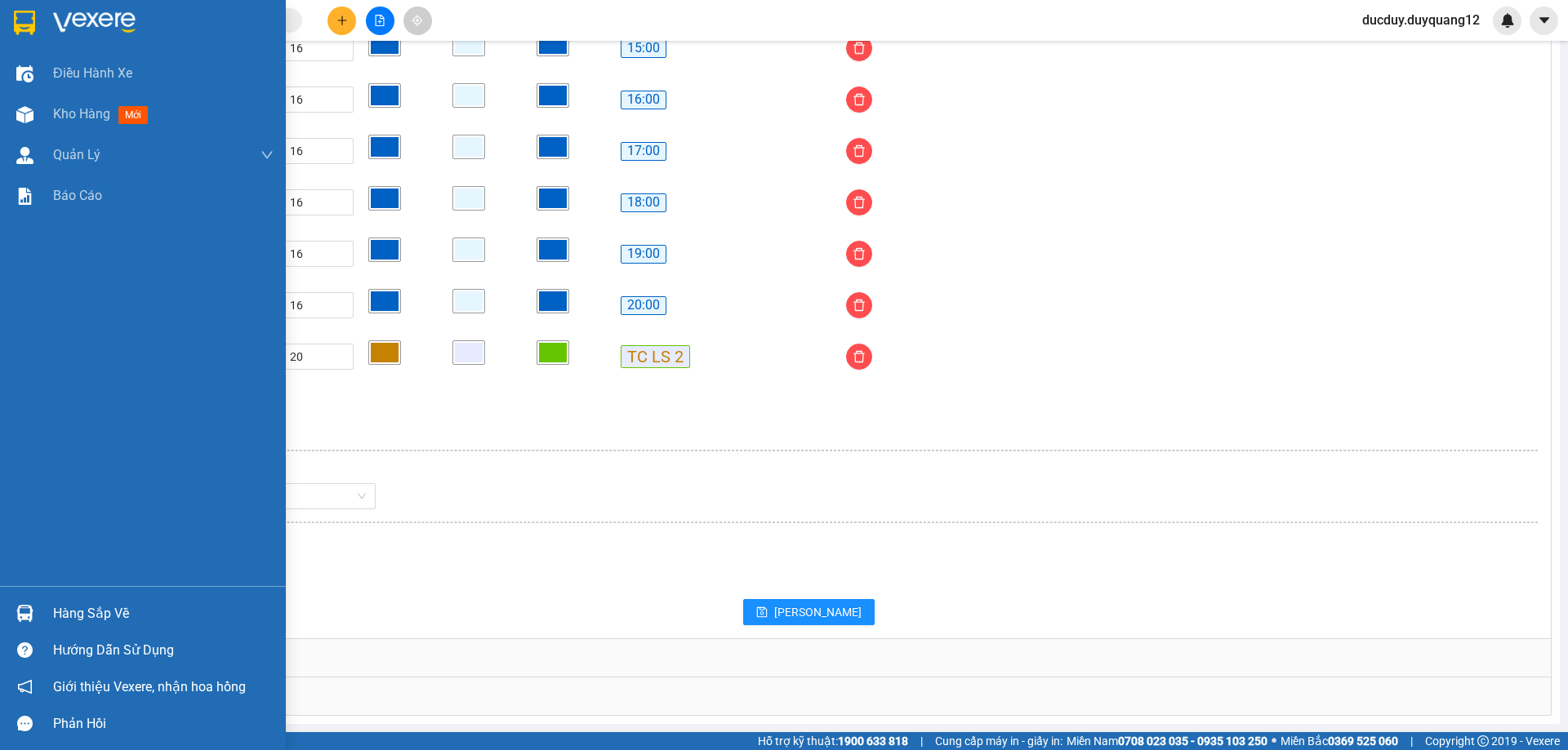
scroll to position [1349, 0]
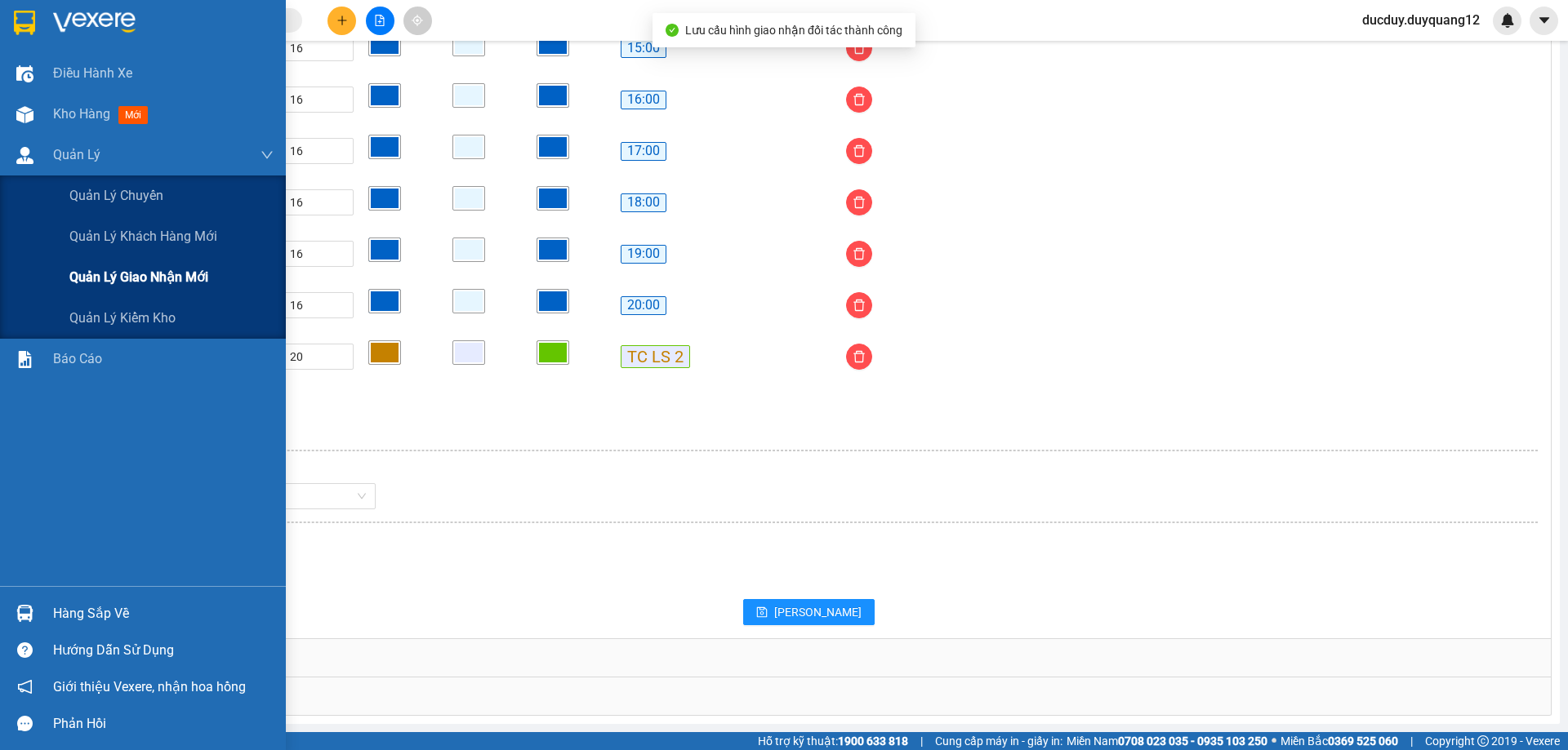
click at [108, 274] on span "Quản lý giao nhận mới" at bounding box center [138, 277] width 139 height 21
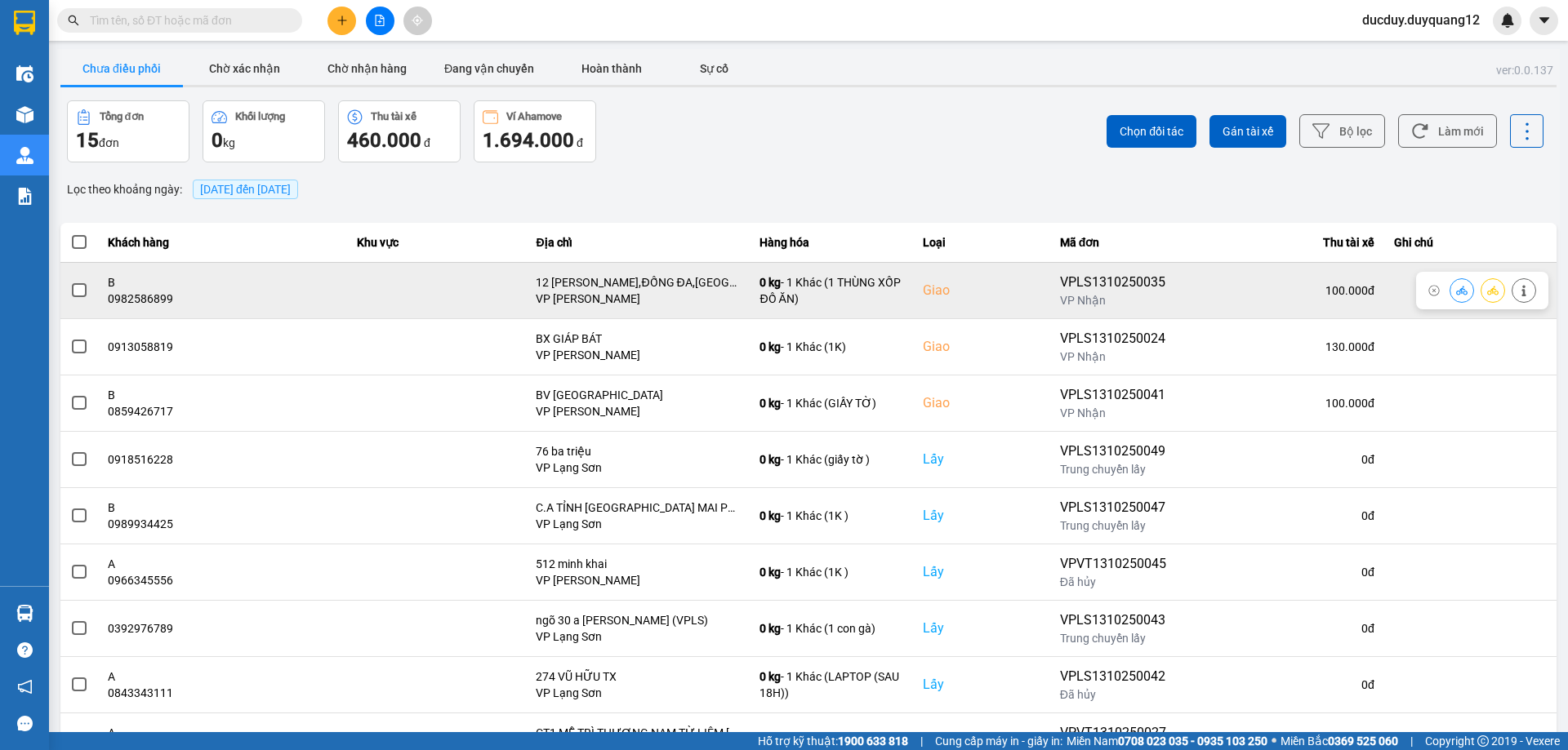
click at [80, 294] on span at bounding box center [79, 290] width 15 height 15
click at [70, 282] on input "checkbox" at bounding box center [70, 282] width 0 height 0
click at [1521, 288] on icon at bounding box center [1524, 290] width 11 height 11
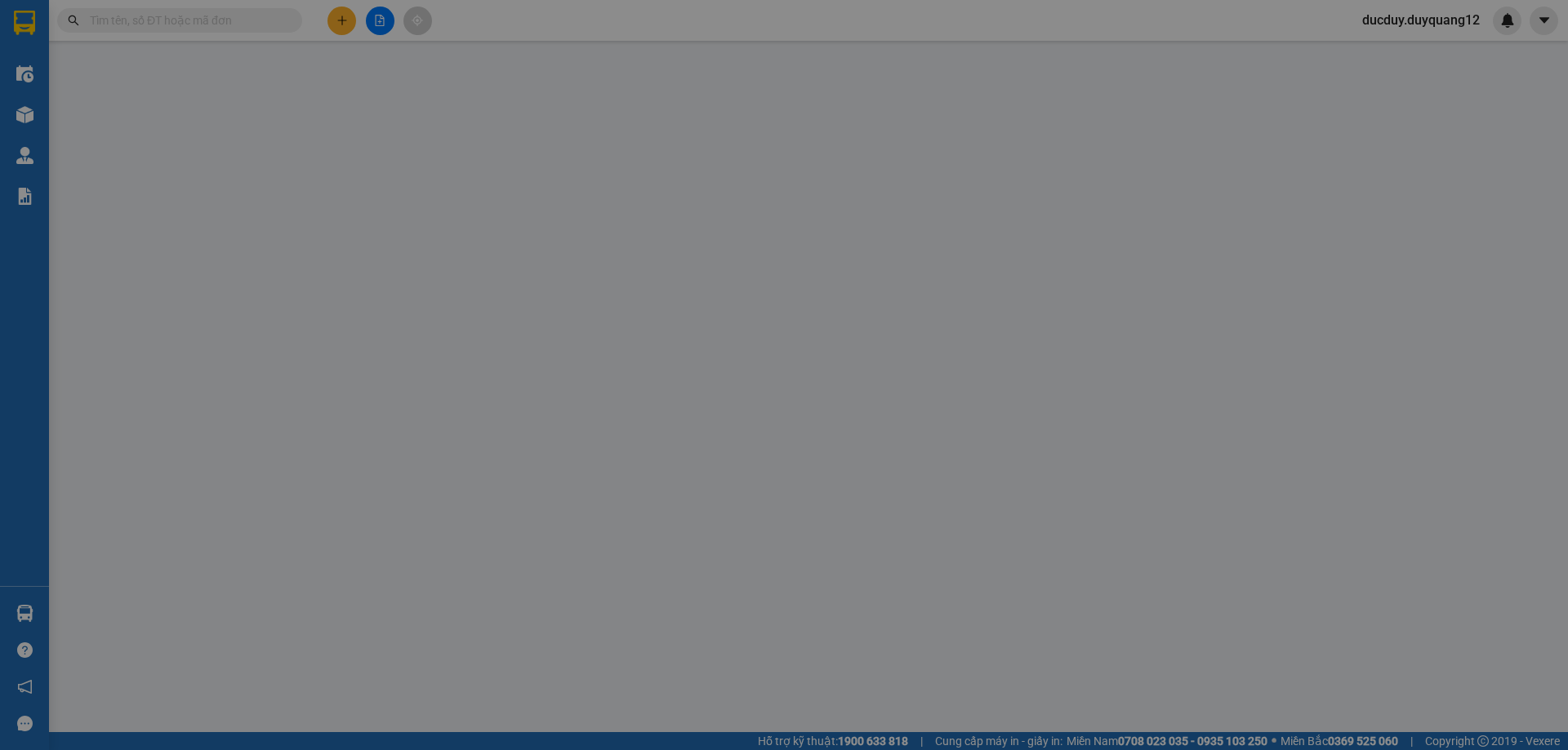
type input "0975651992"
type input "B"
checkbox input "true"
type input "8 [PERSON_NAME]"
type input "0982586899"
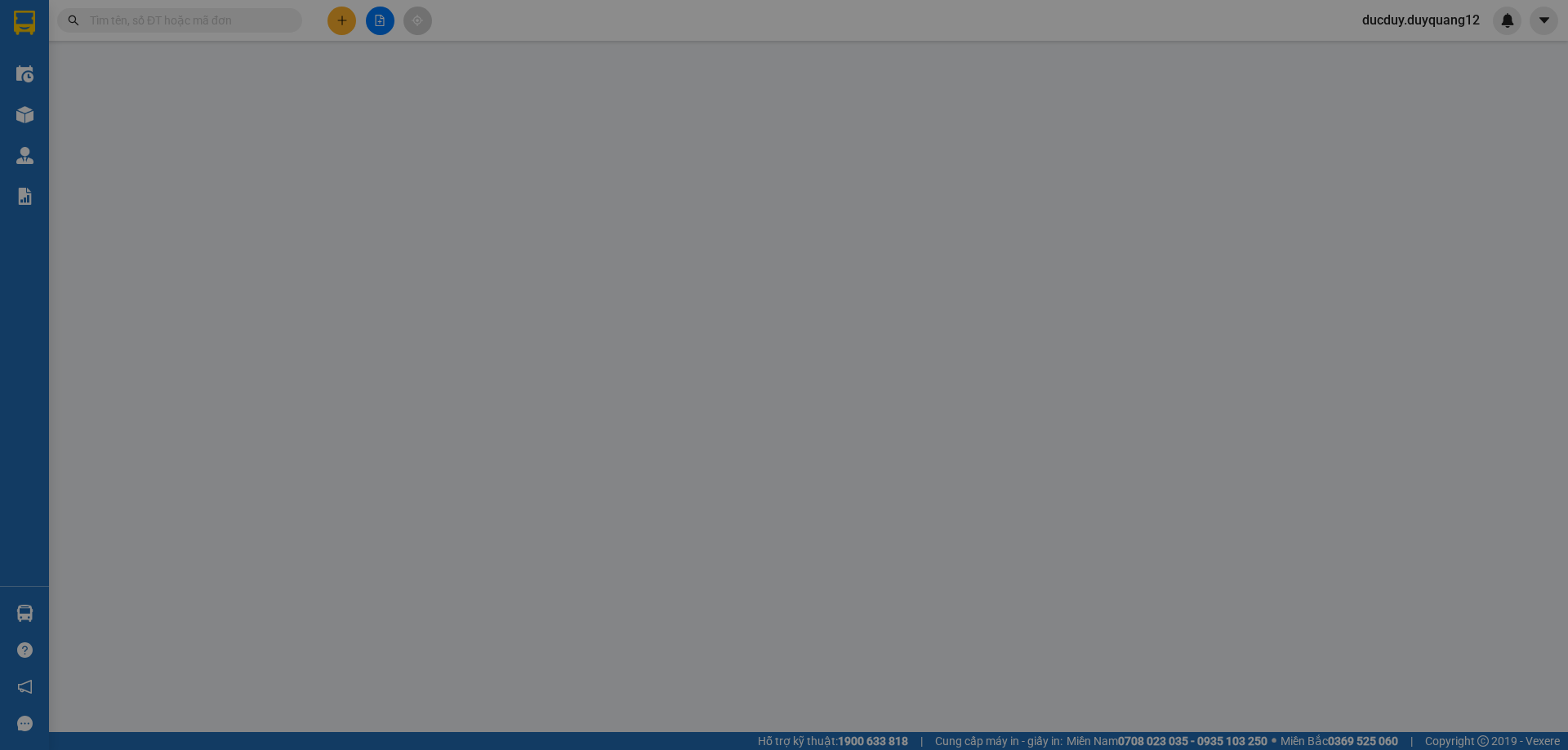
type input "B"
checkbox input "true"
type input "12 [PERSON_NAME],ĐỐNG ĐA,[GEOGRAPHIC_DATA]"
type input "100.000"
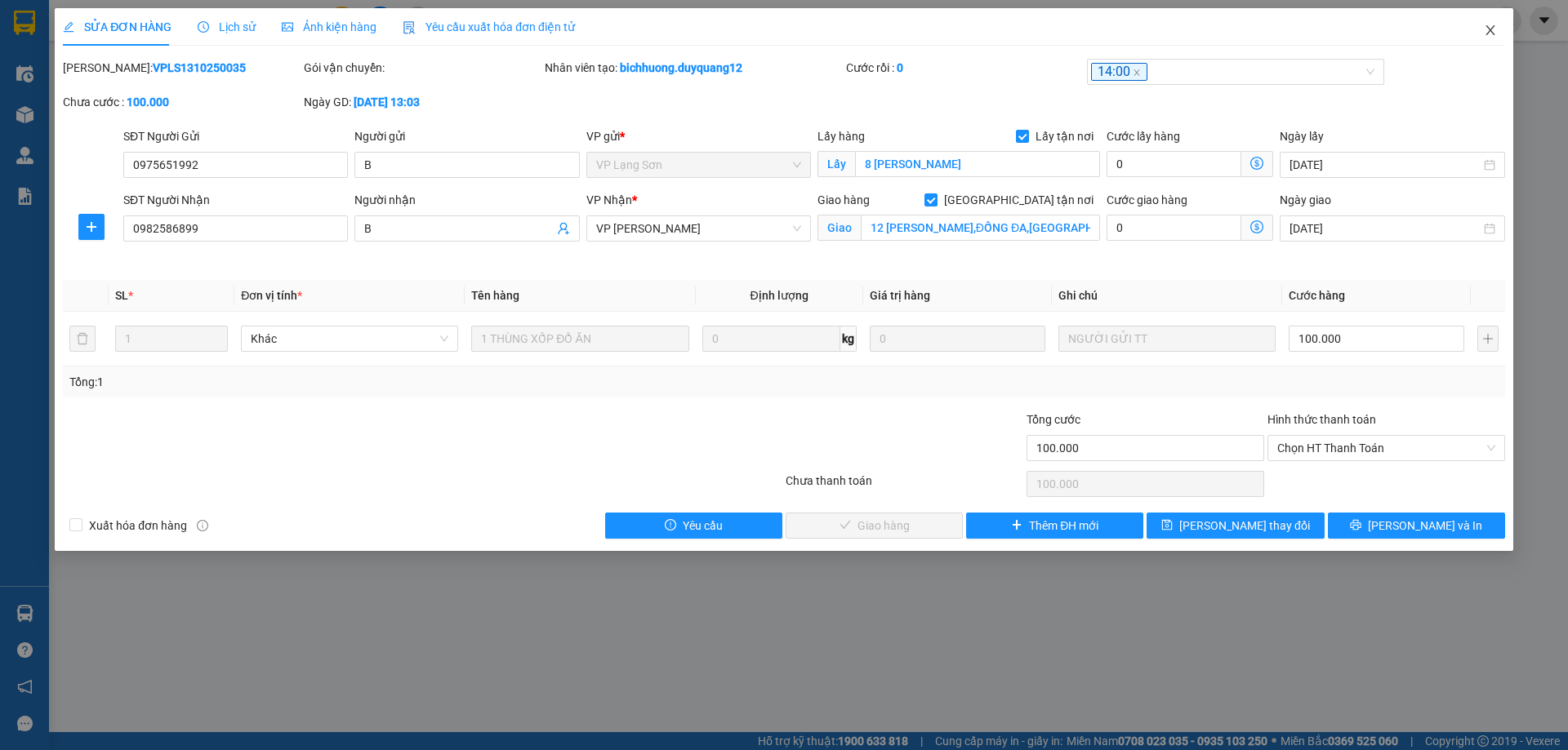
click at [1494, 30] on icon "close" at bounding box center [1490, 30] width 13 height 13
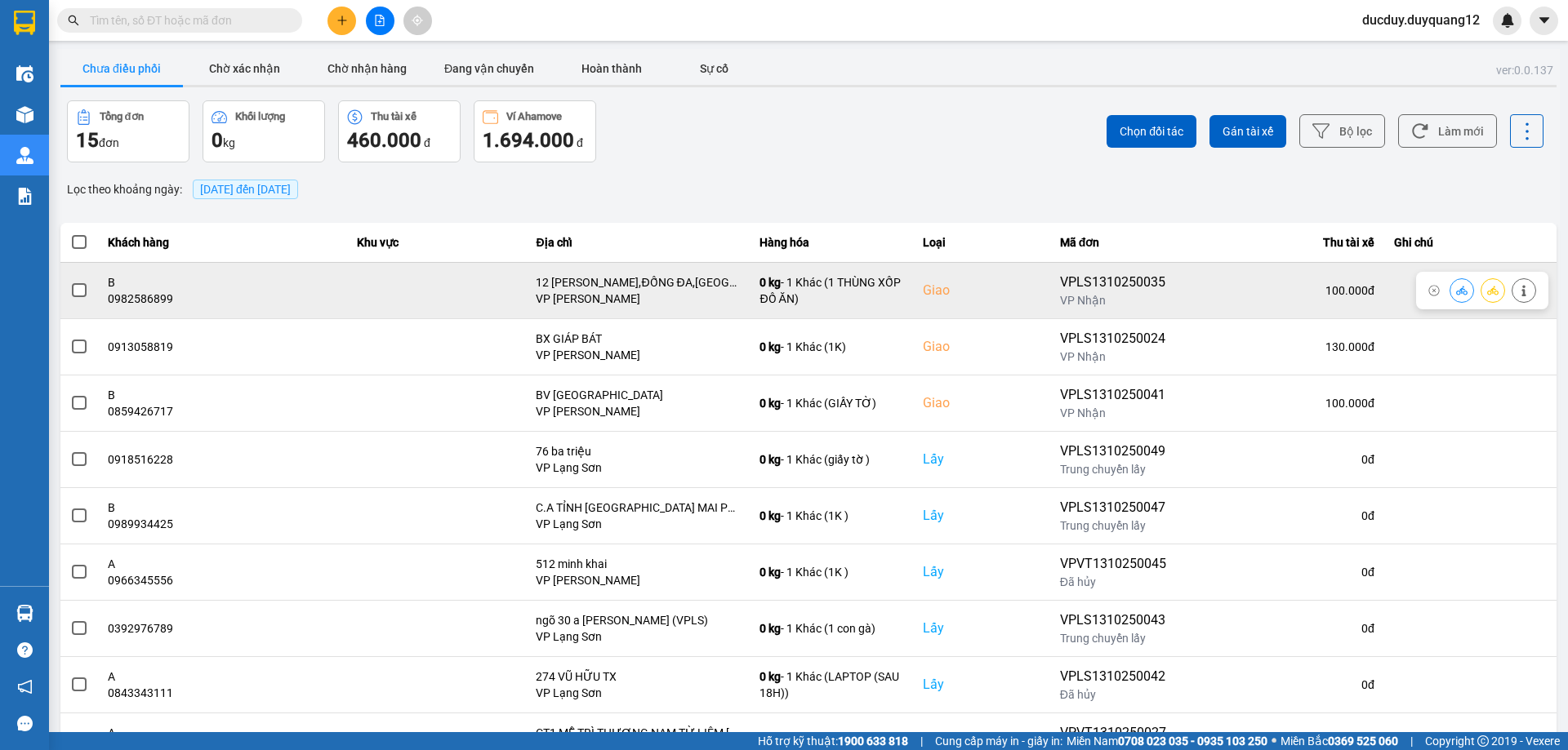
click at [80, 289] on span at bounding box center [79, 290] width 15 height 15
click at [70, 282] on input "checkbox" at bounding box center [70, 282] width 0 height 0
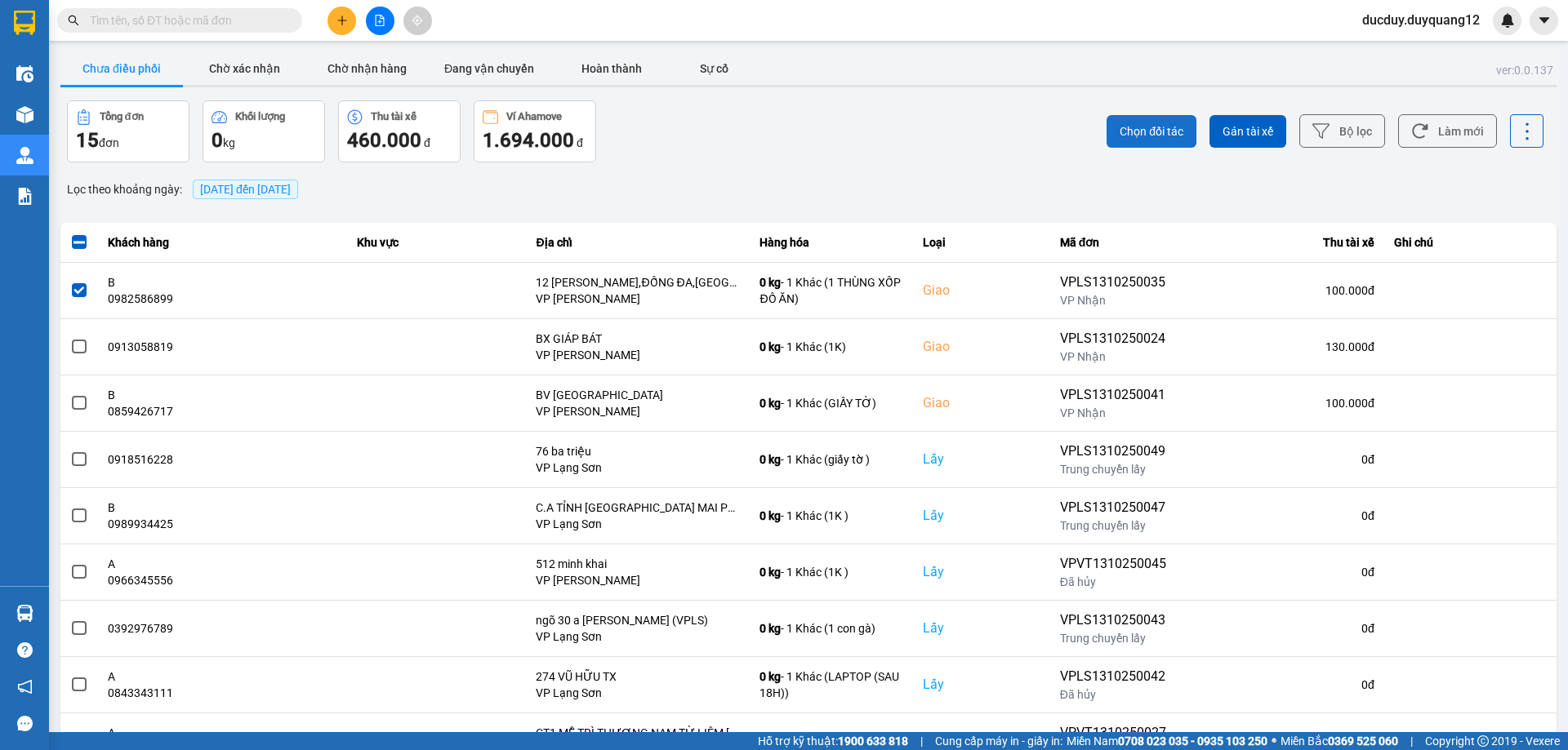
click at [1160, 131] on span "Chọn đối tác" at bounding box center [1151, 131] width 63 height 16
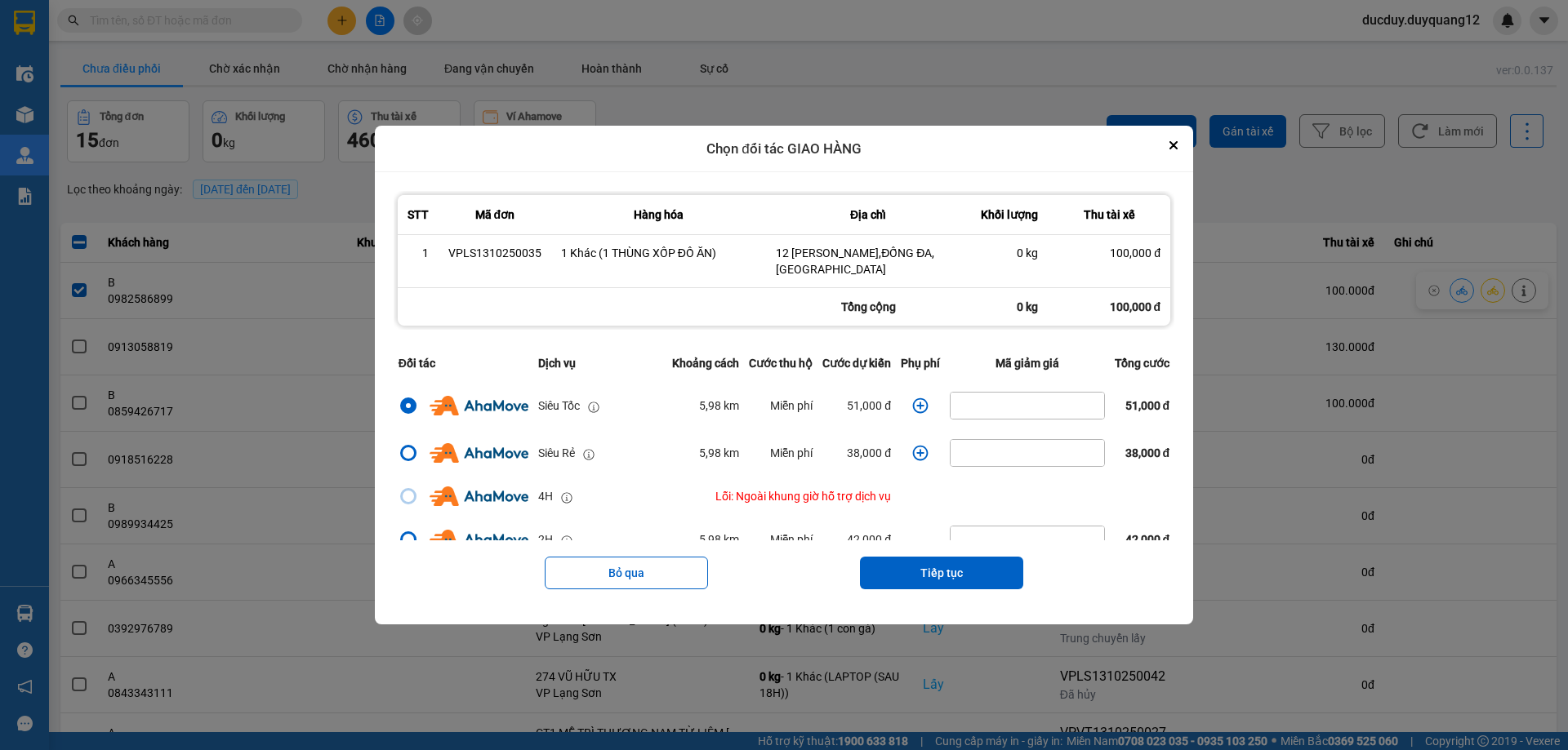
drag, startPoint x: 941, startPoint y: 576, endPoint x: 940, endPoint y: 555, distance: 21.0
click at [942, 572] on button "Tiếp tục" at bounding box center [942, 573] width 164 height 33
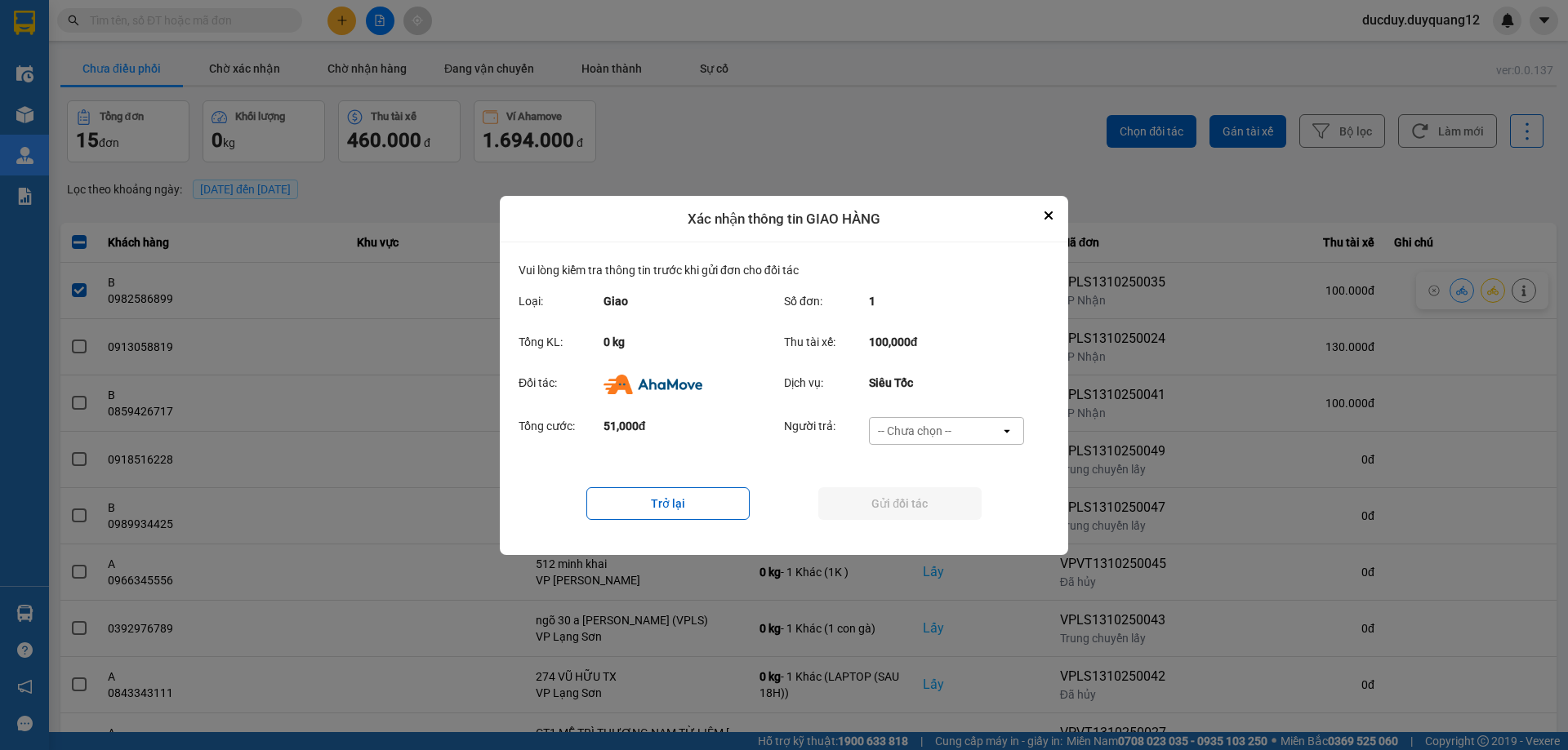
click at [933, 425] on div "-- Chưa chọn --" at bounding box center [915, 430] width 74 height 16
click at [924, 521] on span "Ví Ahamove" at bounding box center [914, 523] width 66 height 16
click at [925, 500] on button "Gửi đối tác" at bounding box center [900, 503] width 164 height 33
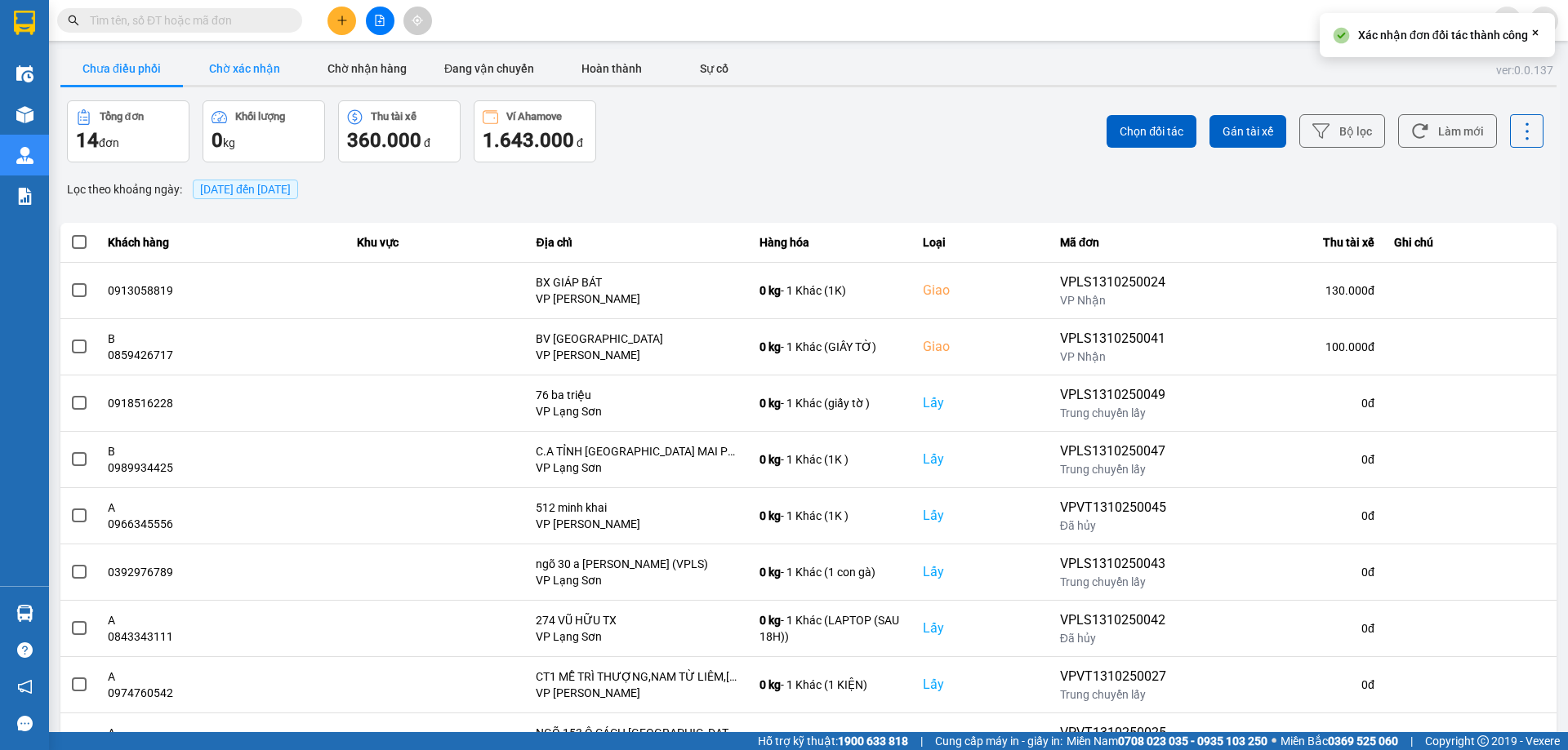
click at [229, 65] on button "Chờ xác nhận" at bounding box center [243, 68] width 122 height 33
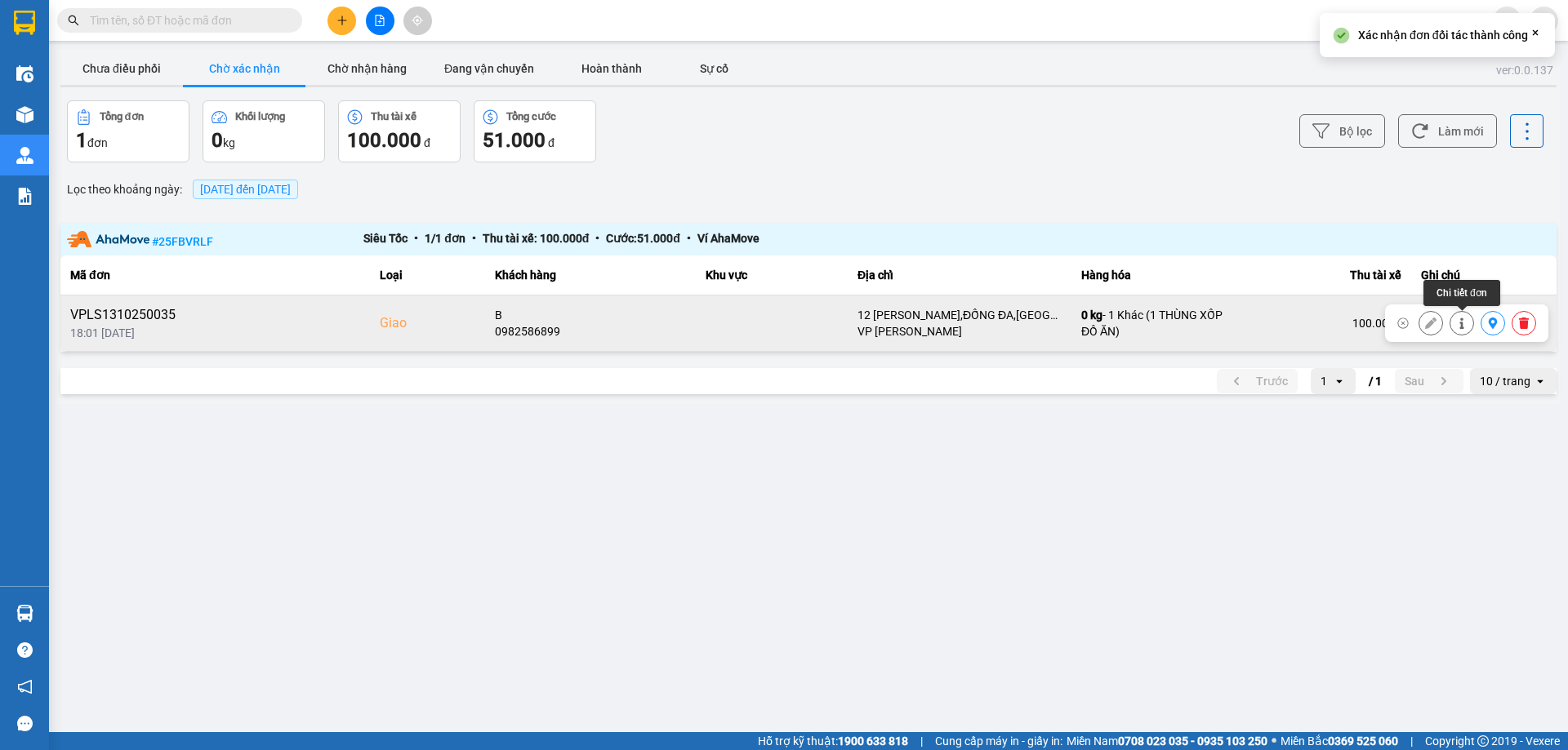
click at [1486, 320] on button at bounding box center [1493, 323] width 23 height 28
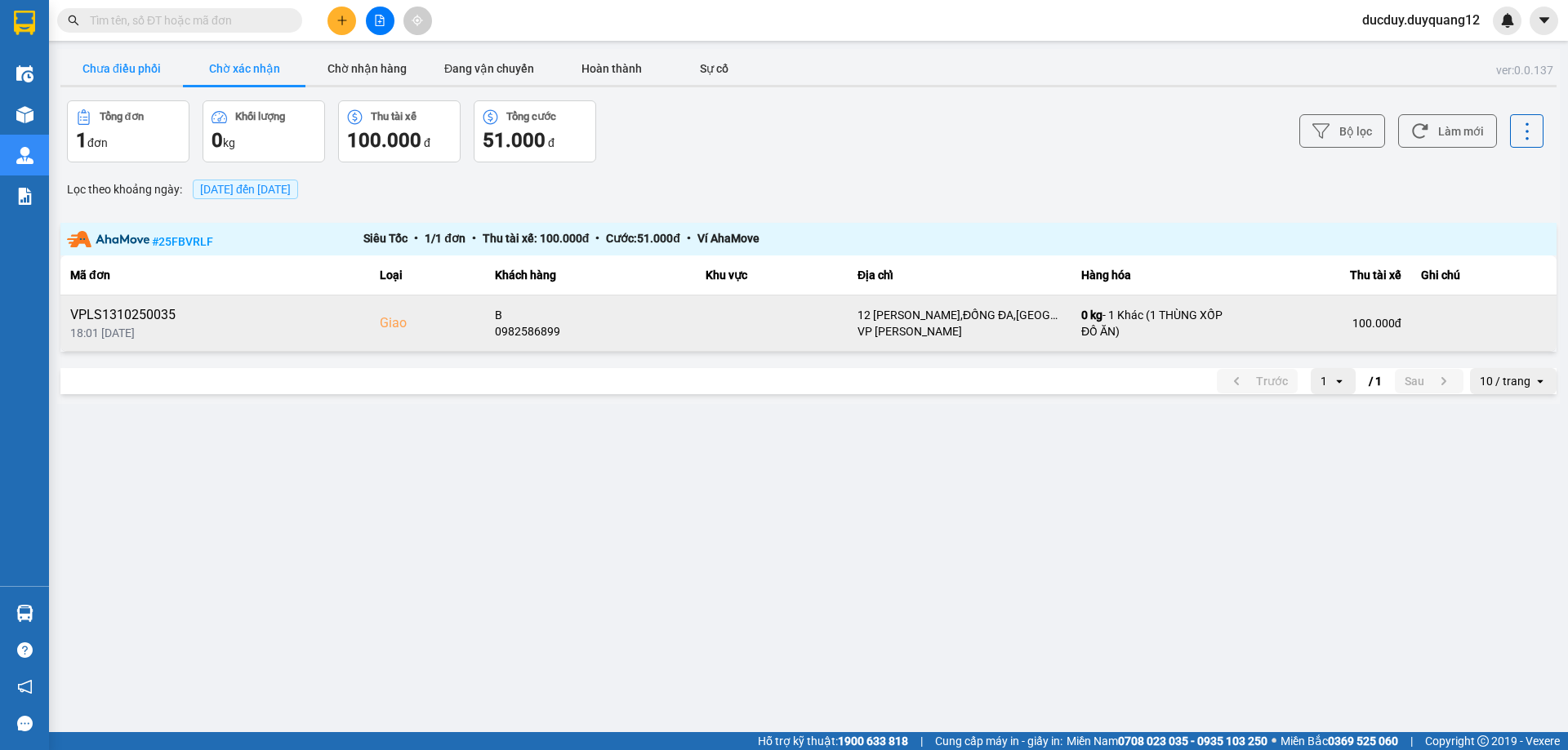
click at [145, 68] on button "Chưa điều phối" at bounding box center [121, 68] width 122 height 33
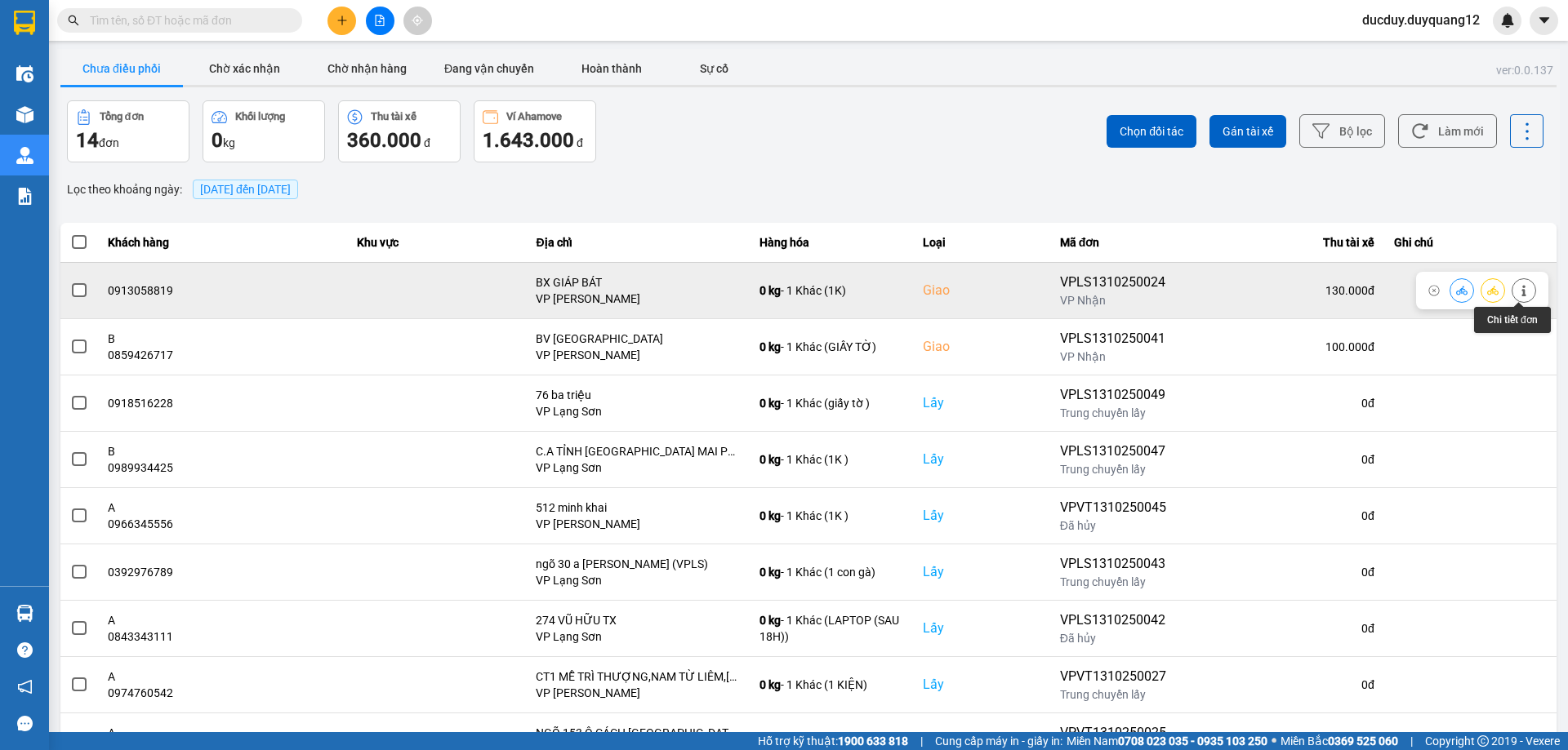
click at [1518, 288] on icon at bounding box center [1524, 290] width 11 height 11
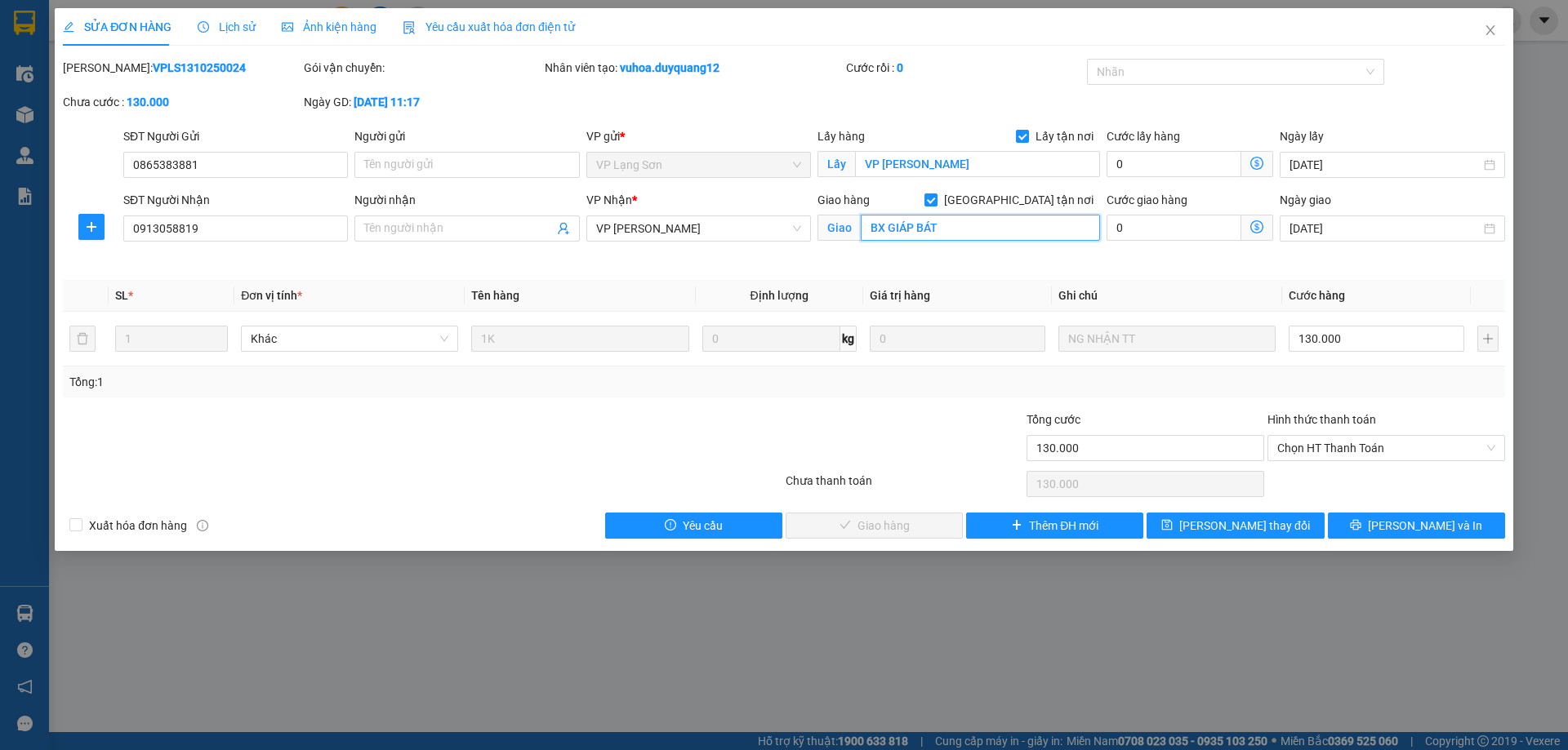
click at [991, 235] on input "BX GIÁP BÁT" at bounding box center [980, 228] width 239 height 26
click at [999, 229] on input "BX GIÁP BÁT" at bounding box center [980, 228] width 239 height 26
type input "B"
type input "b"
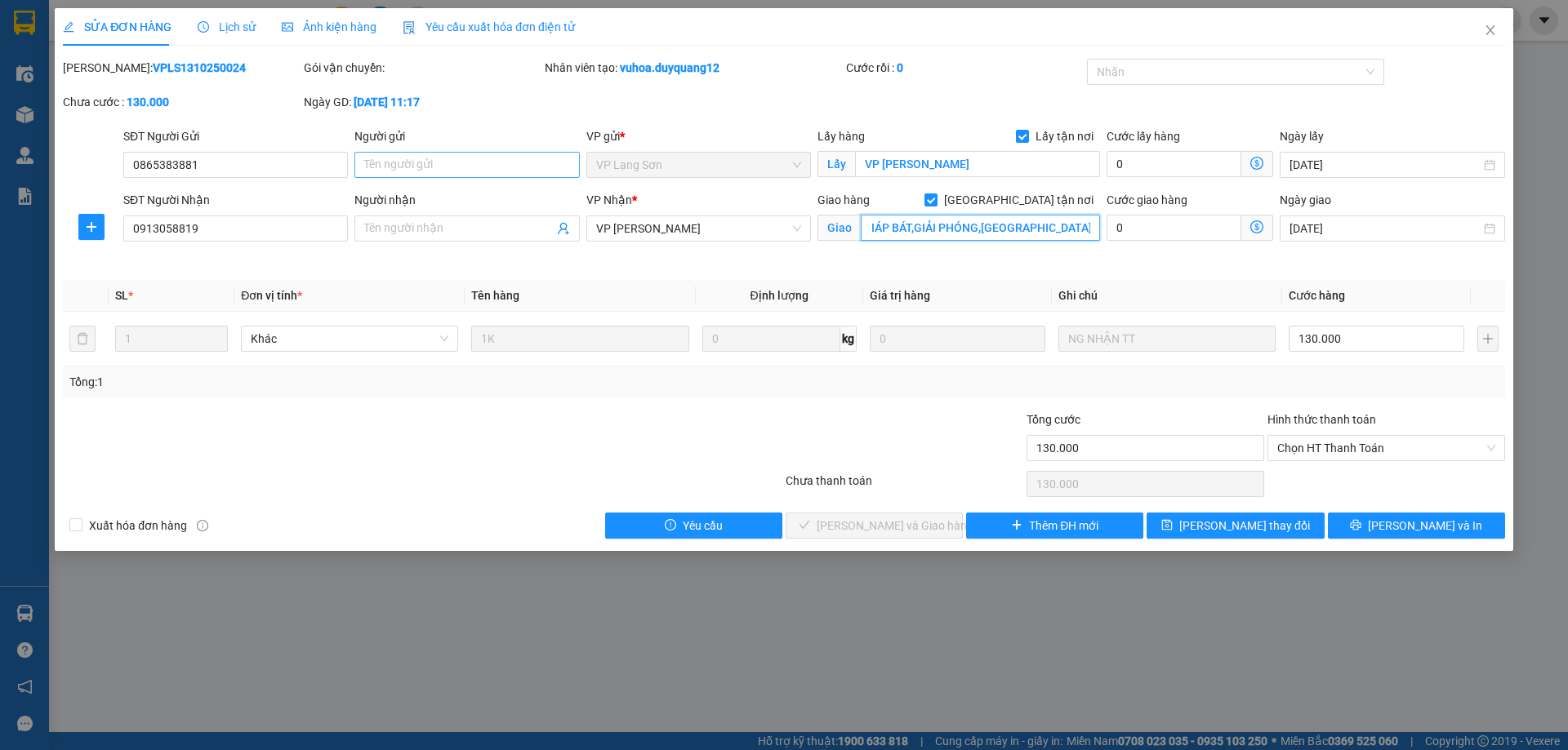
type input "BẾN XE GIÁP BÁT,GIẢI PHÓNG,[GEOGRAPHIC_DATA],[GEOGRAPHIC_DATA]"
click at [403, 157] on input "Người gửi" at bounding box center [467, 166] width 224 height 26
click at [403, 158] on input "Người gửi" at bounding box center [467, 166] width 224 height 26
type input "A"
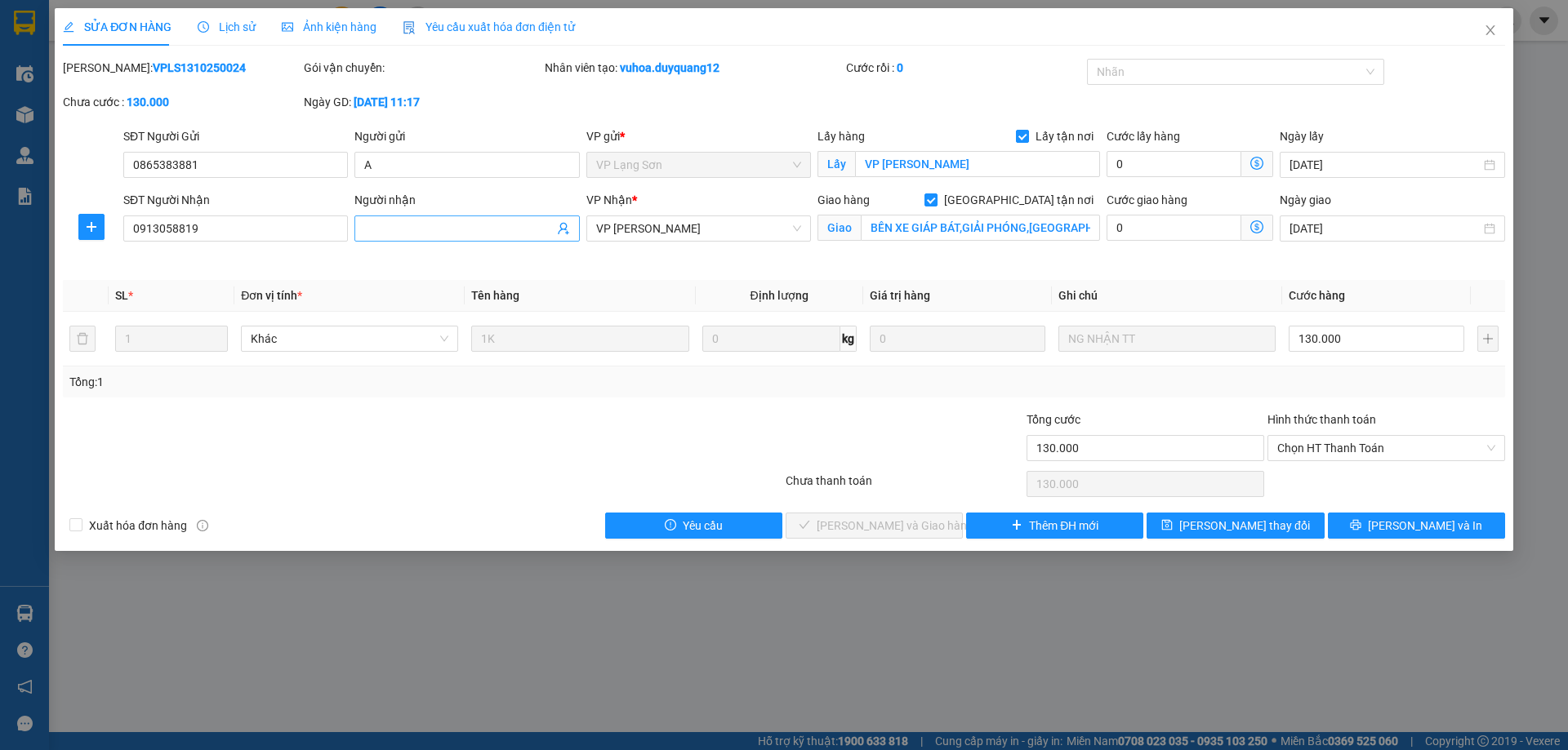
click at [429, 232] on input "Người nhận" at bounding box center [458, 228] width 188 height 18
click at [430, 232] on input "Người nhận" at bounding box center [458, 228] width 188 height 18
type input "B"
click at [1221, 532] on span "[PERSON_NAME] thay đổi" at bounding box center [1244, 525] width 131 height 18
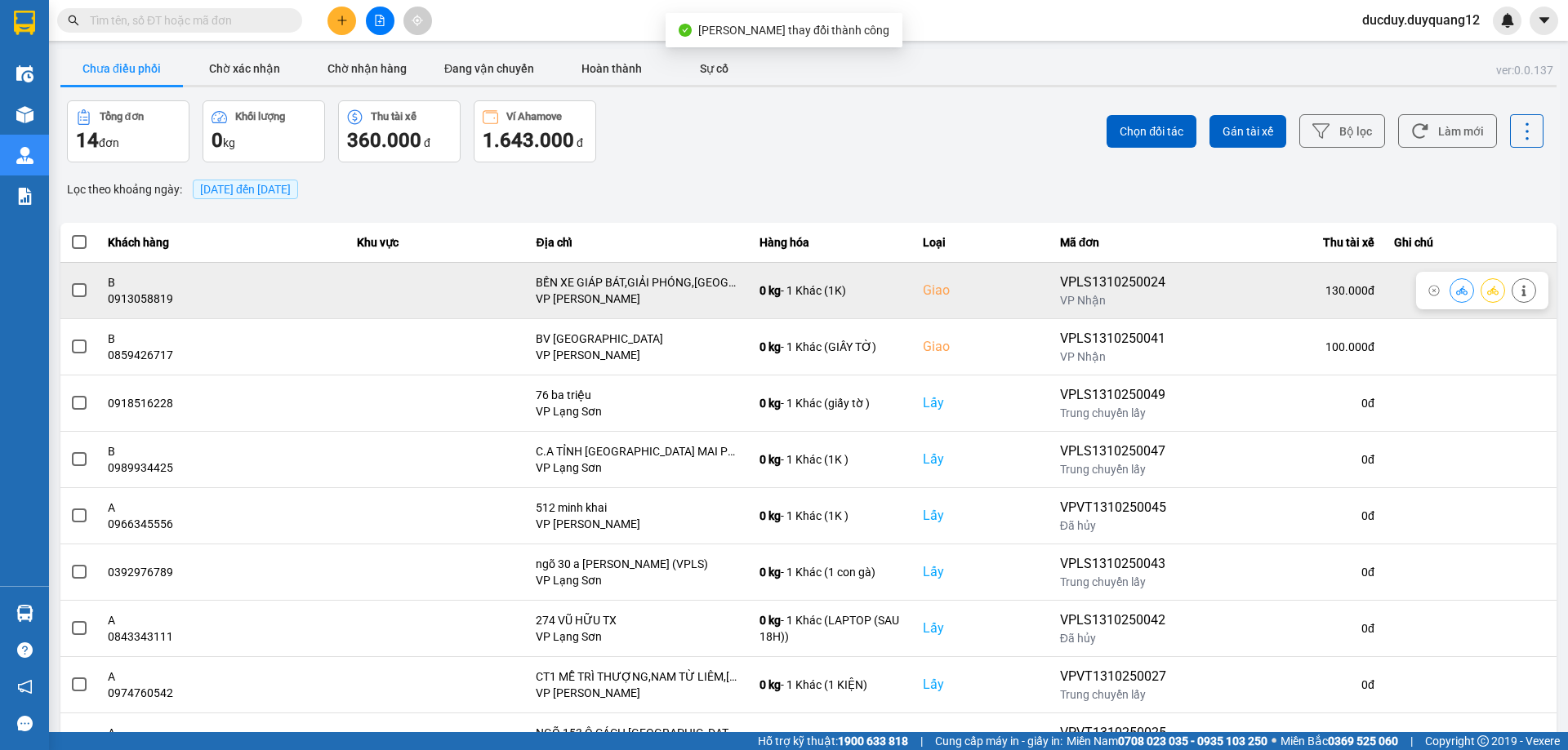
click at [89, 289] on td at bounding box center [79, 290] width 38 height 57
click at [76, 290] on span at bounding box center [79, 290] width 15 height 15
click at [70, 282] on input "checkbox" at bounding box center [70, 282] width 0 height 0
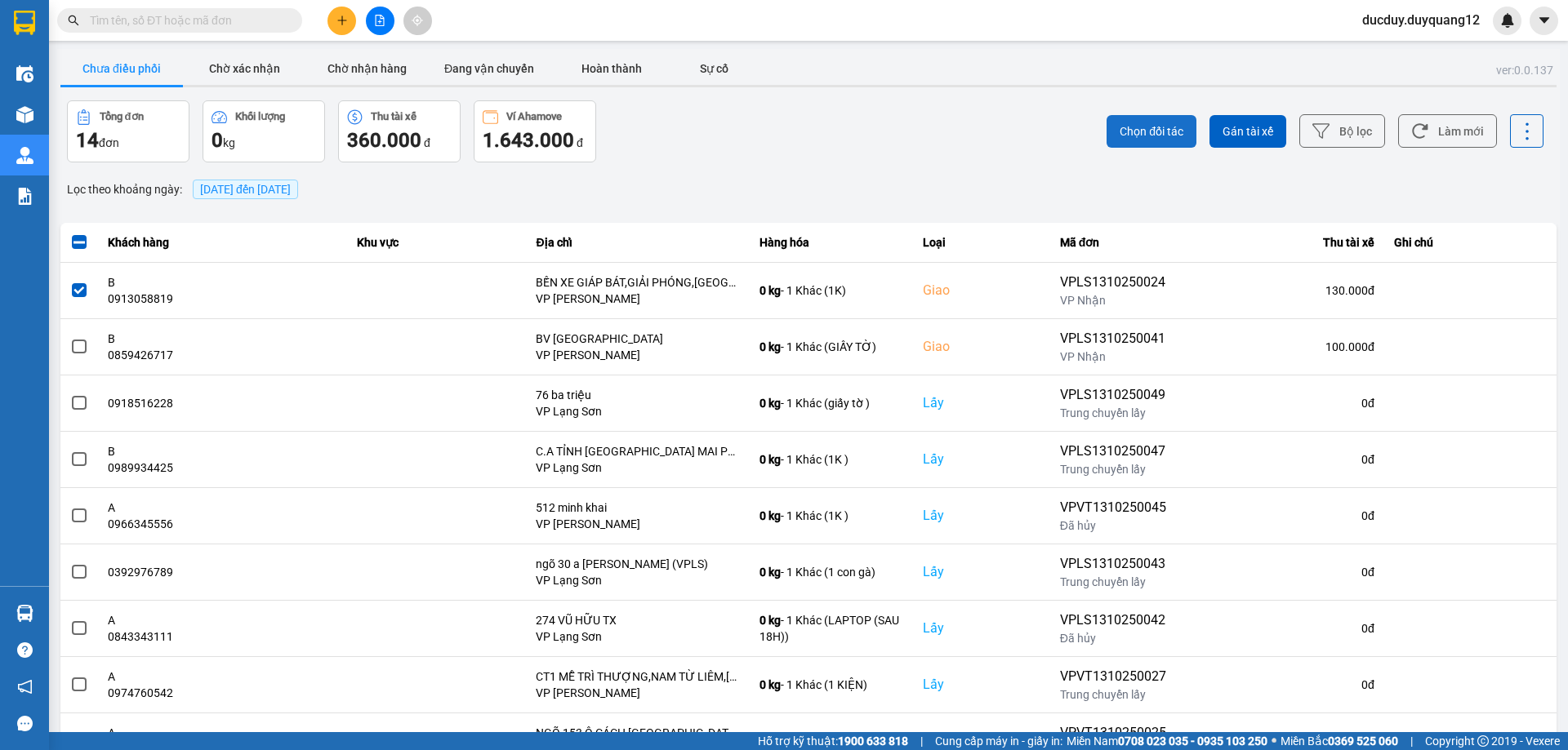
click at [1166, 133] on span "Chọn đối tác" at bounding box center [1151, 131] width 63 height 16
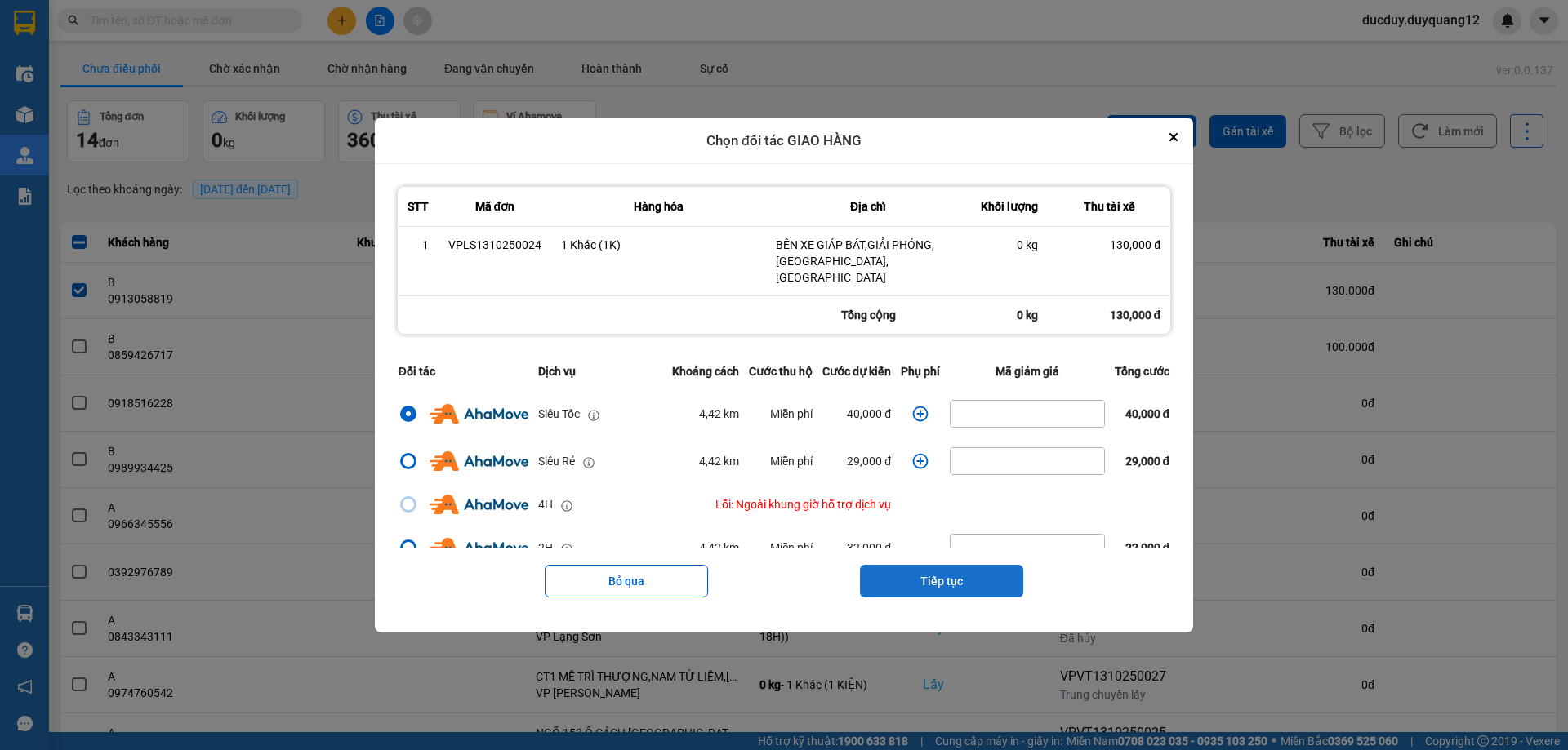
click at [967, 566] on button "Tiếp tục" at bounding box center [942, 581] width 164 height 33
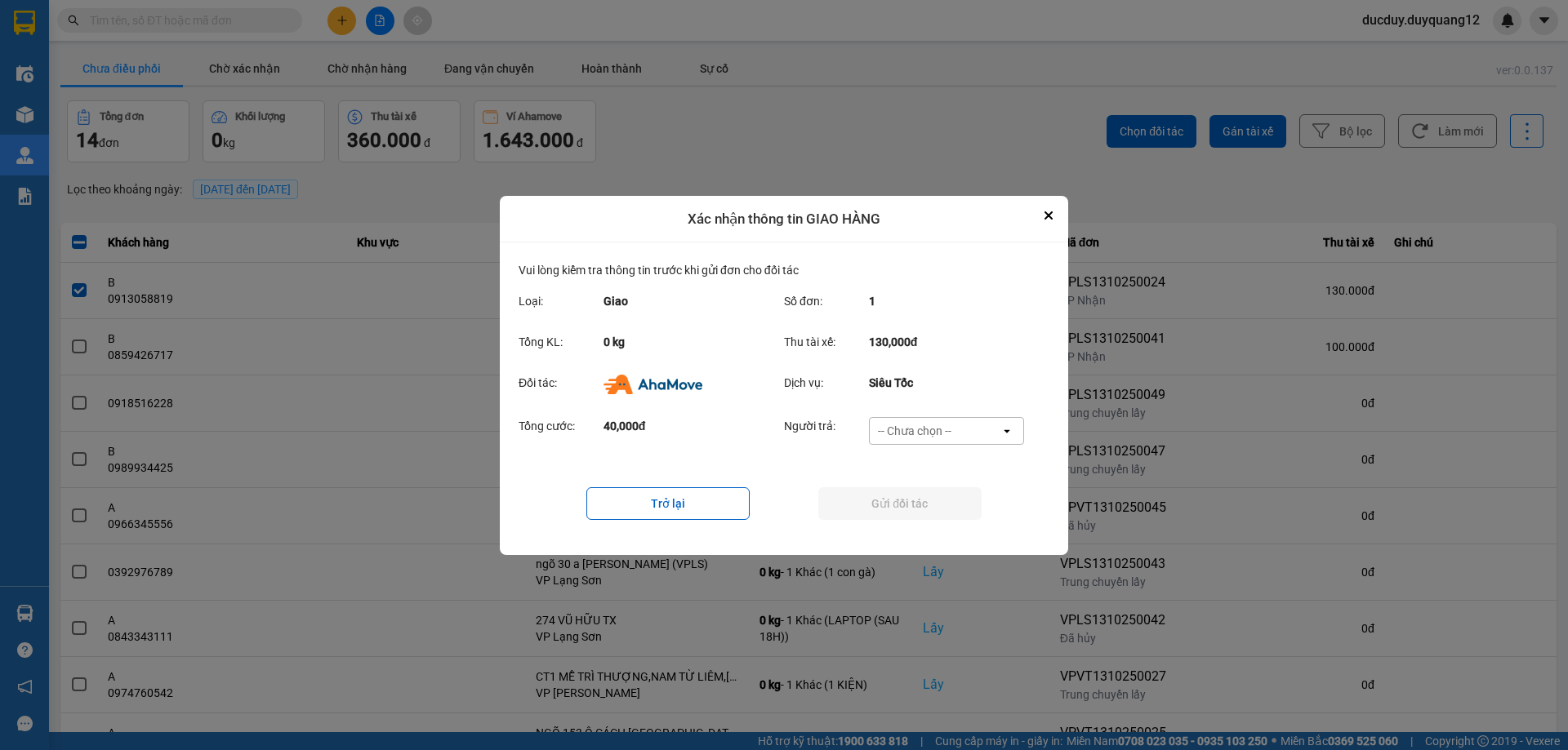
click at [935, 427] on div "-- Chưa chọn --" at bounding box center [915, 430] width 74 height 16
click at [946, 526] on div "Ví Ahamove" at bounding box center [945, 524] width 155 height 29
click at [905, 500] on button "Gửi đối tác" at bounding box center [900, 503] width 164 height 33
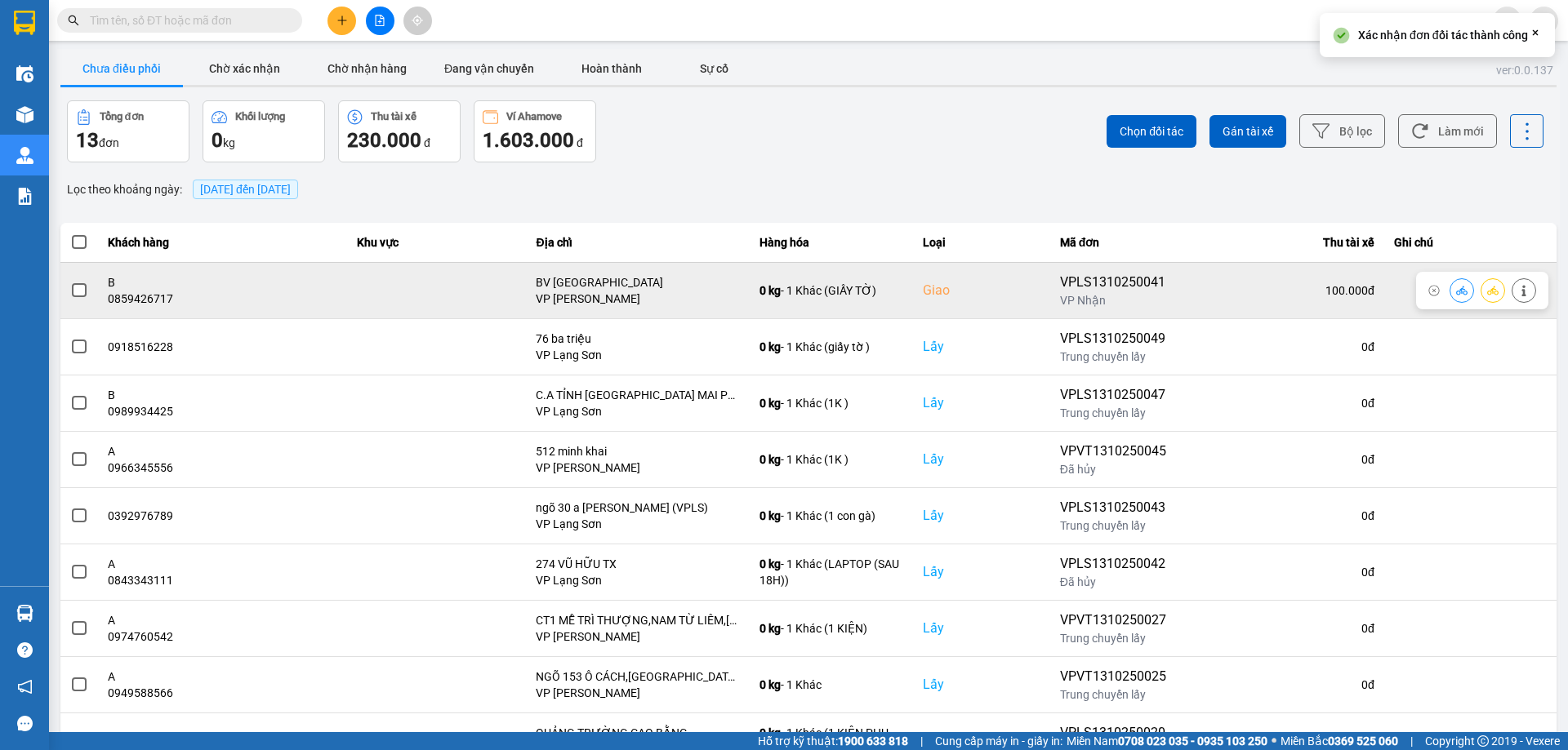
click at [1522, 288] on icon at bounding box center [1524, 290] width 11 height 11
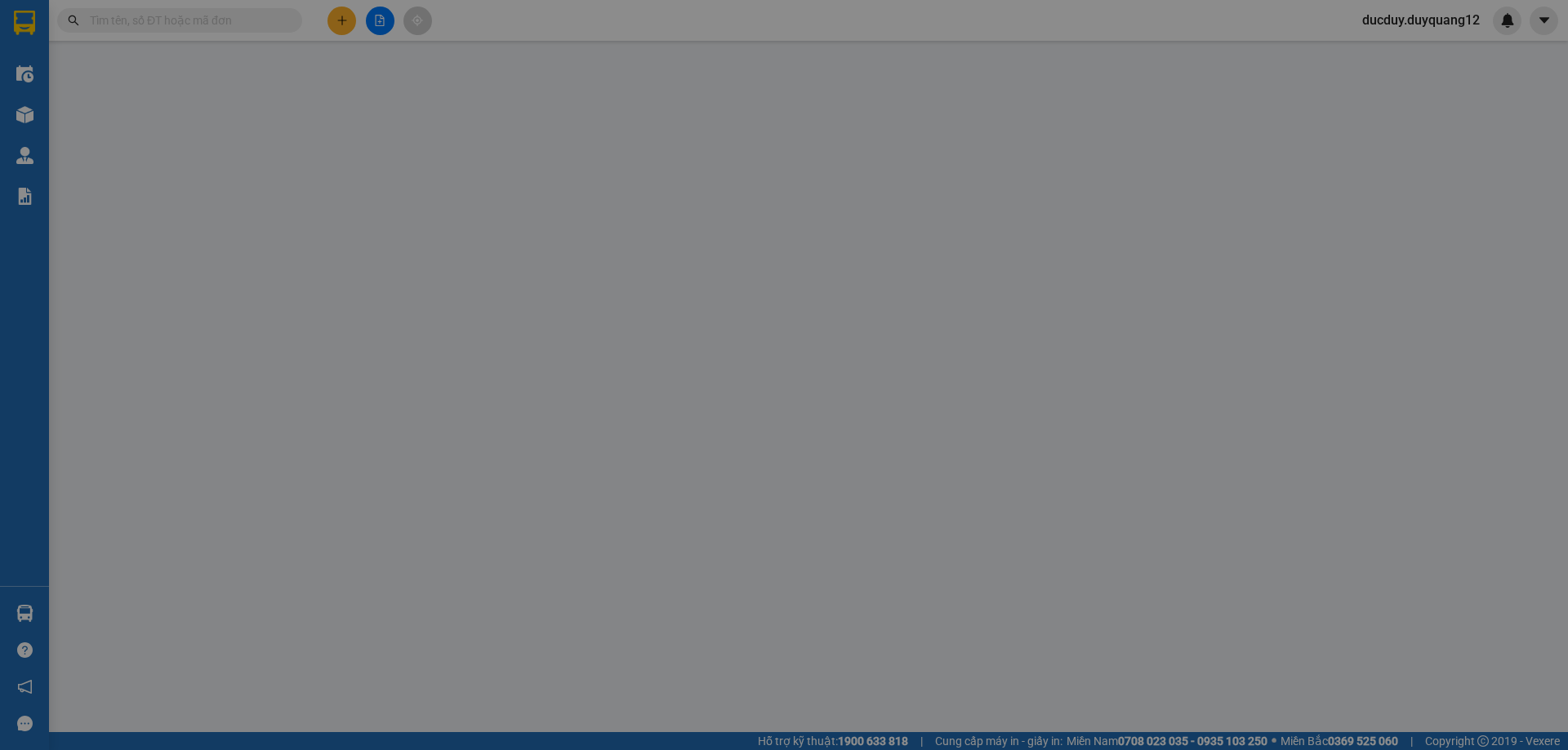
type input "0819954336"
type input "A"
checkbox input "true"
type input "72 A [PERSON_NAME]"
type input "0859426717"
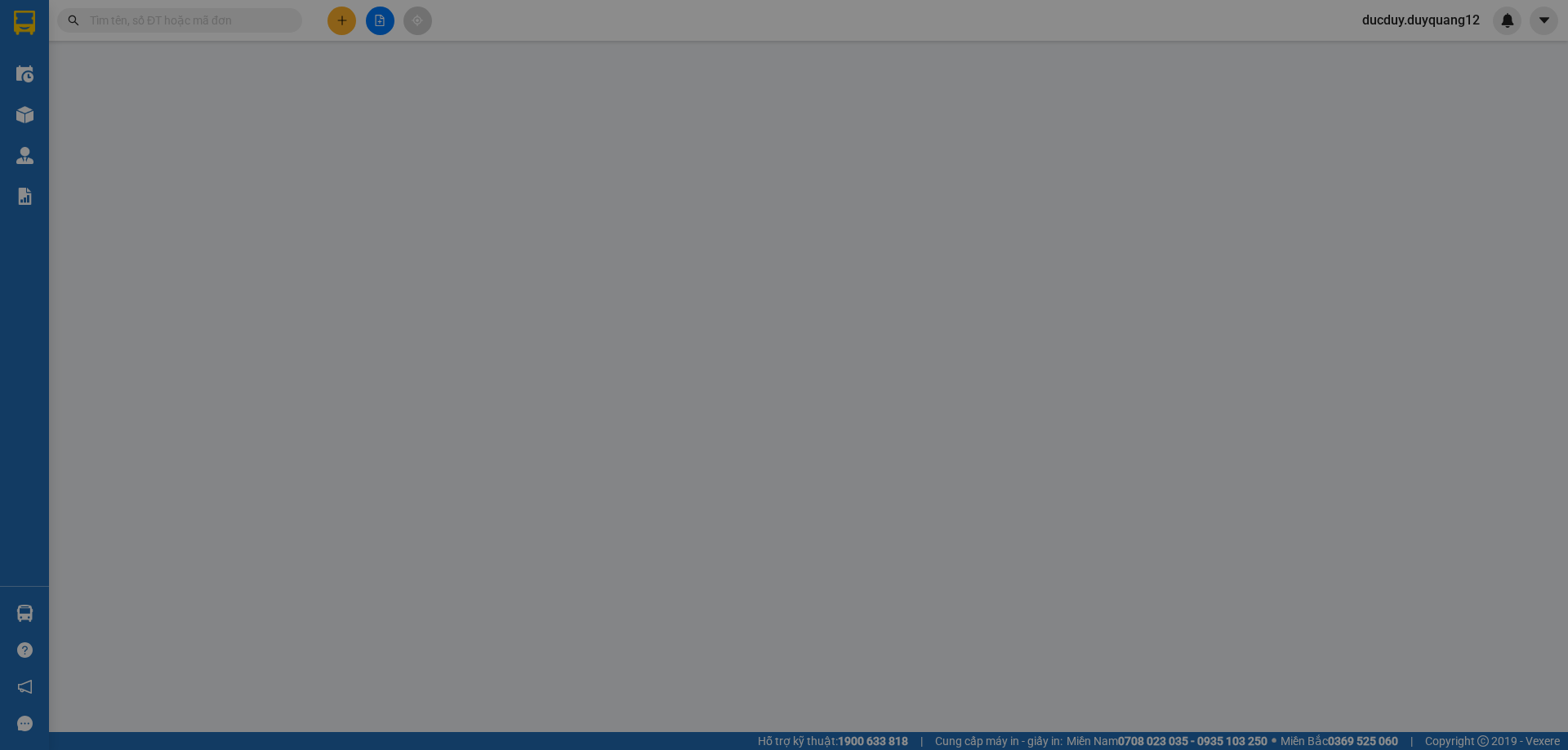
type input "B"
checkbox input "true"
type input "BV [GEOGRAPHIC_DATA]"
type input "100.000"
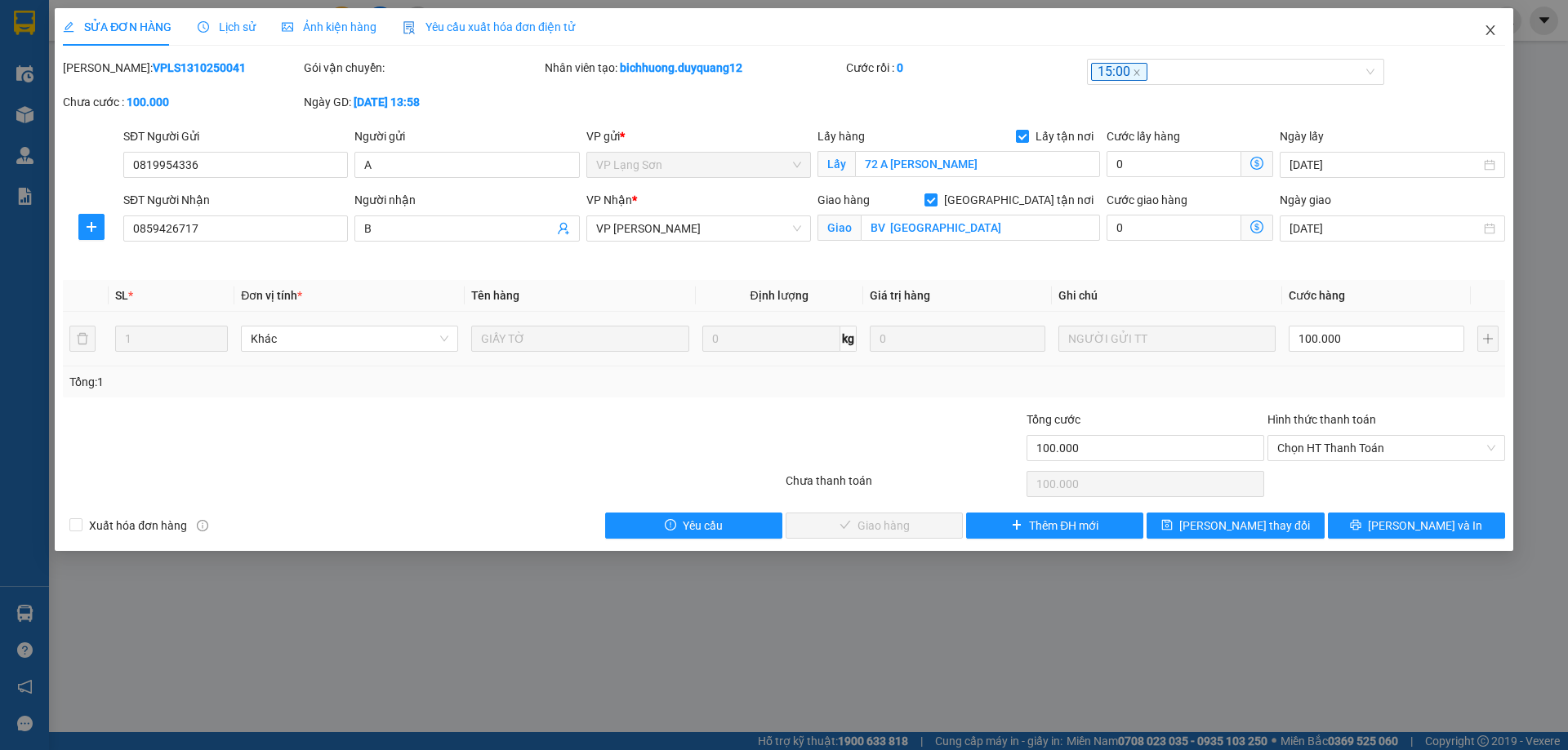
click at [1502, 33] on span "Close" at bounding box center [1490, 31] width 45 height 45
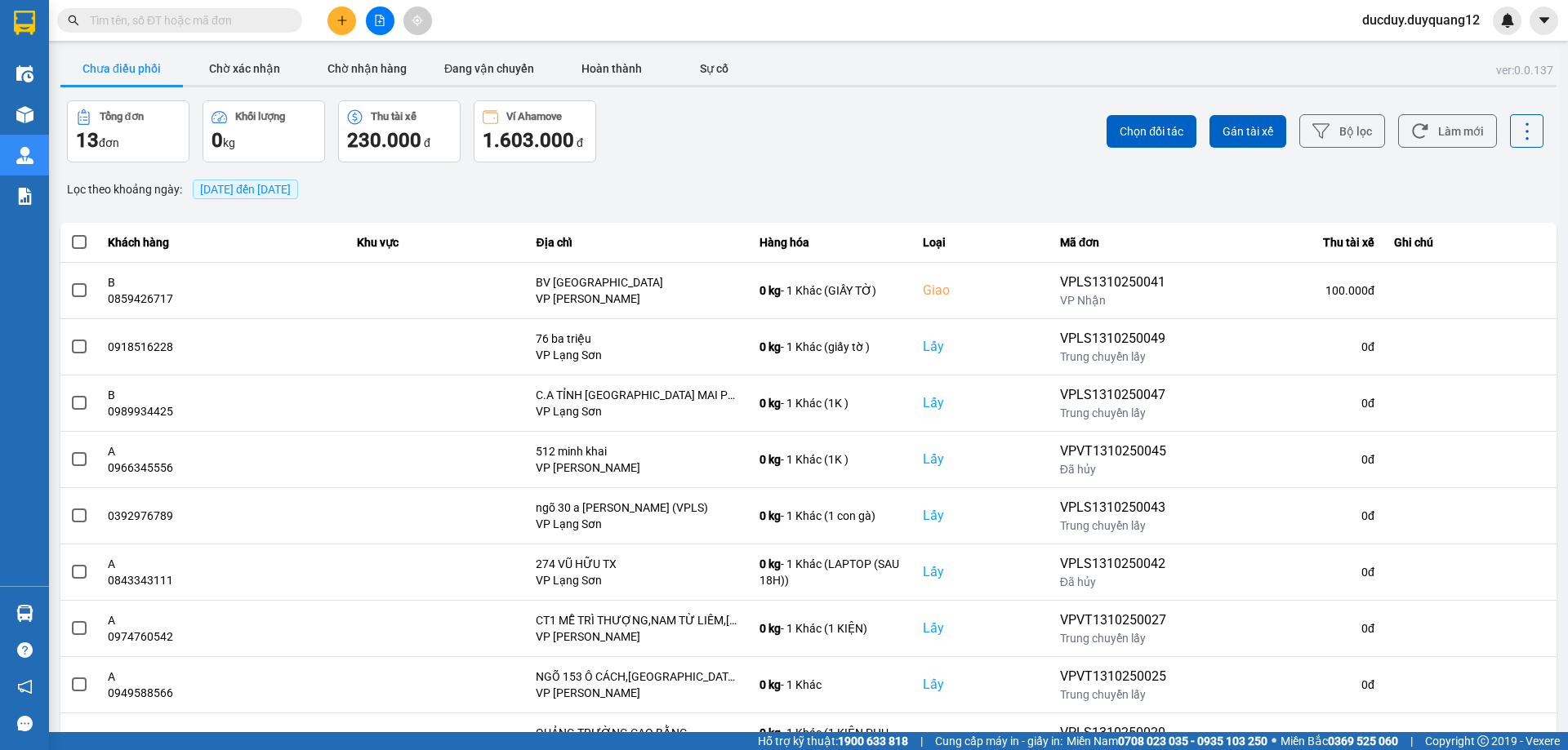
click at [168, 67] on button "Chưa điều phối" at bounding box center [121, 68] width 122 height 33
click at [256, 53] on button "Chờ xác nhận" at bounding box center [243, 68] width 122 height 33
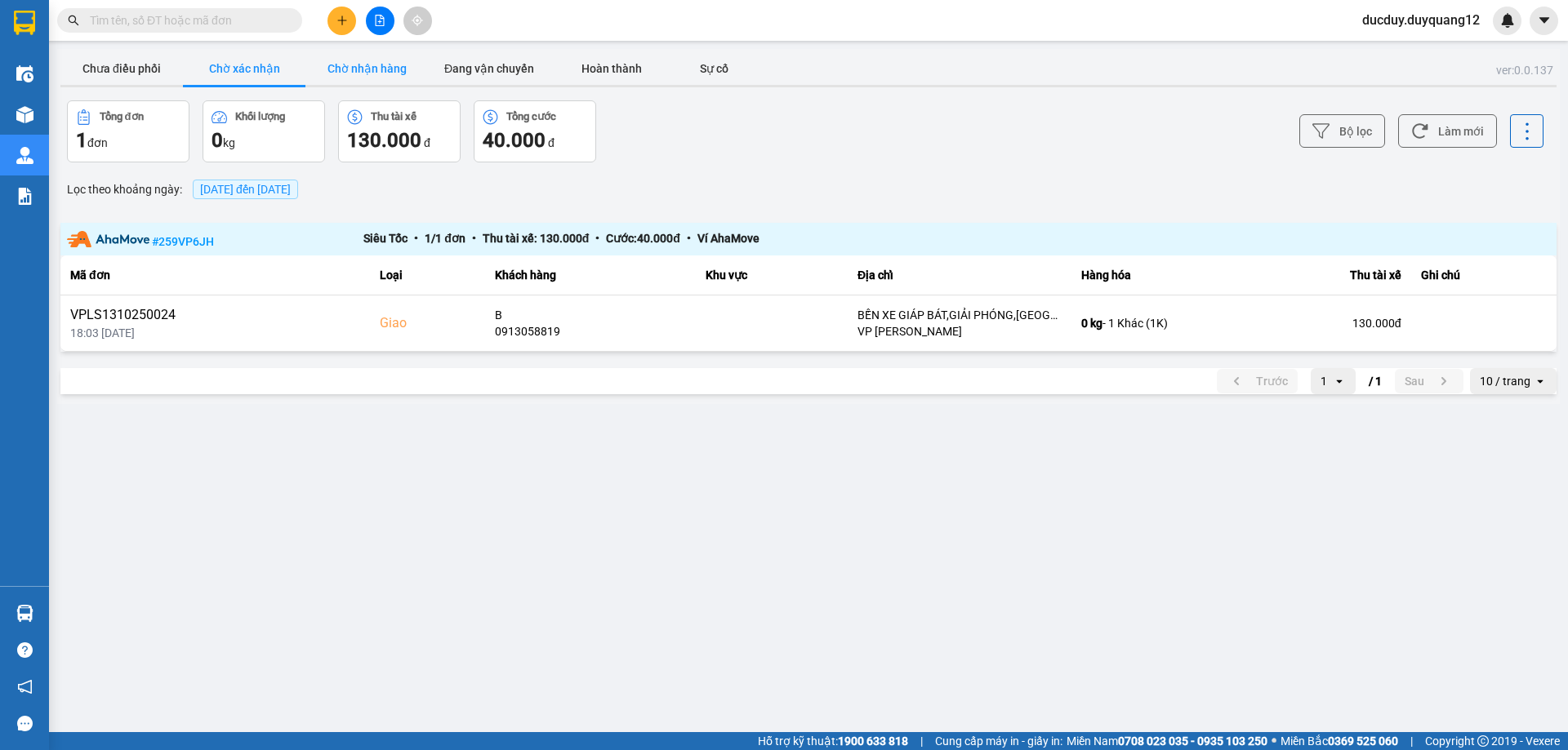
click at [333, 57] on button "Chờ nhận hàng" at bounding box center [366, 68] width 122 height 33
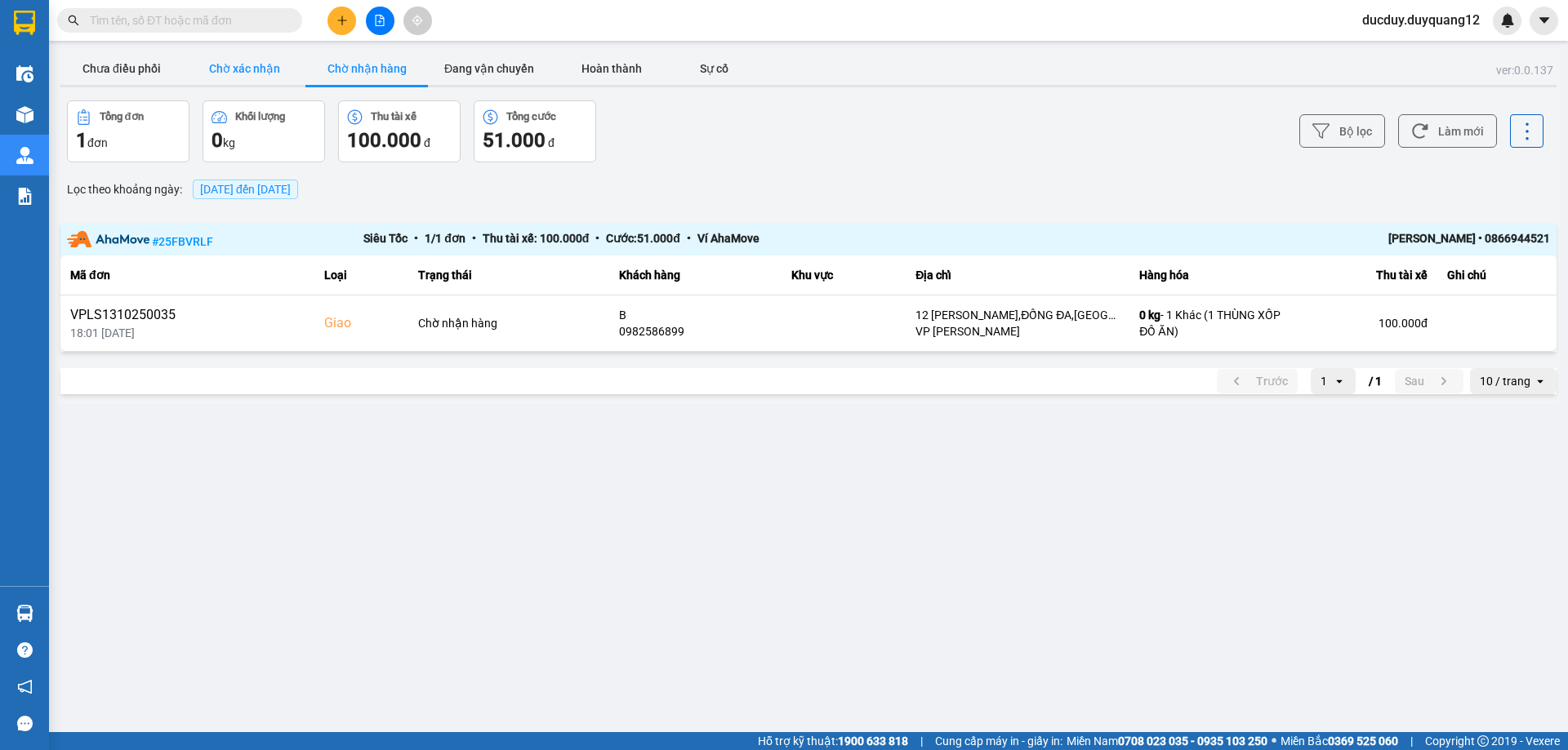
click at [260, 68] on button "Chờ xác nhận" at bounding box center [243, 68] width 122 height 33
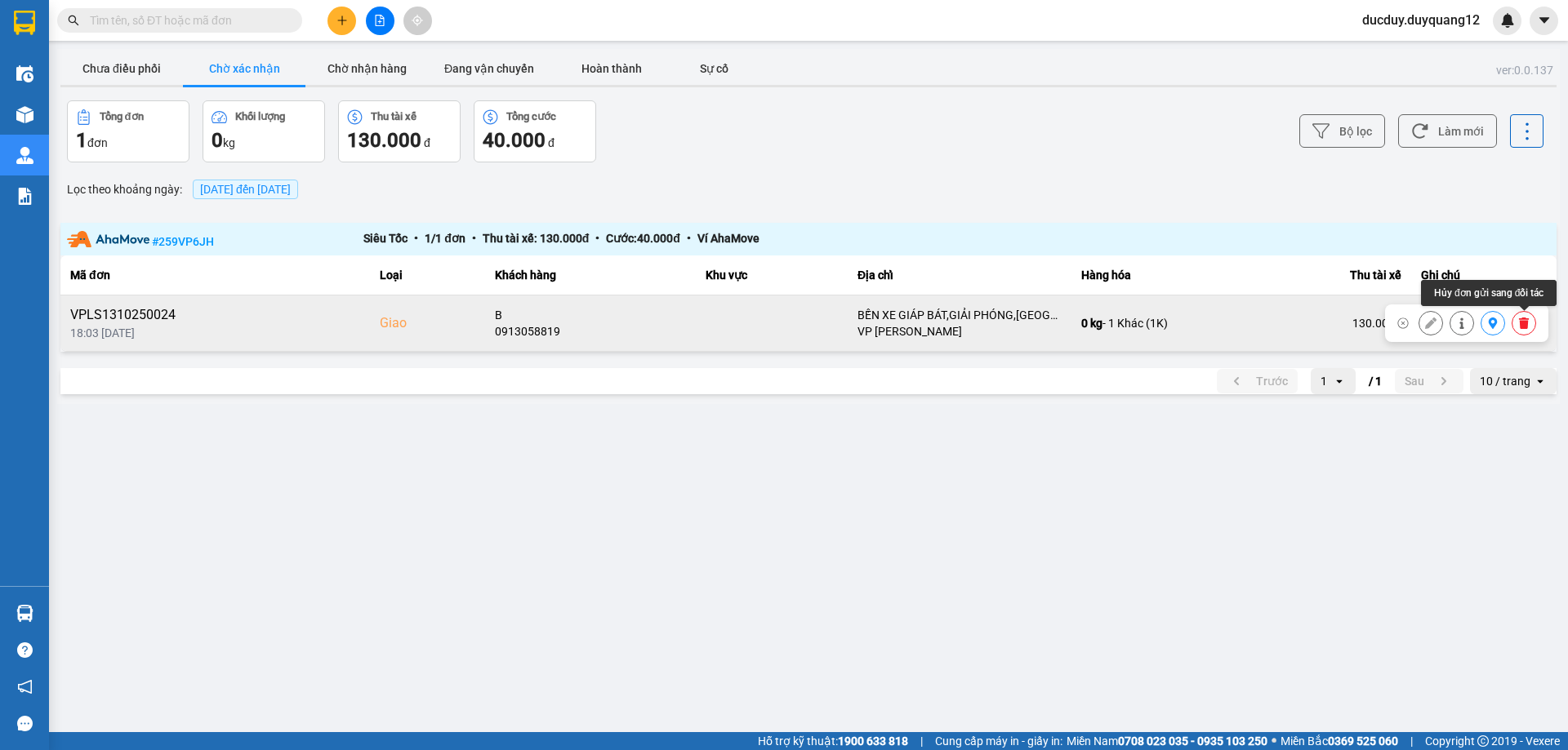
click at [1518, 321] on icon at bounding box center [1524, 323] width 11 height 11
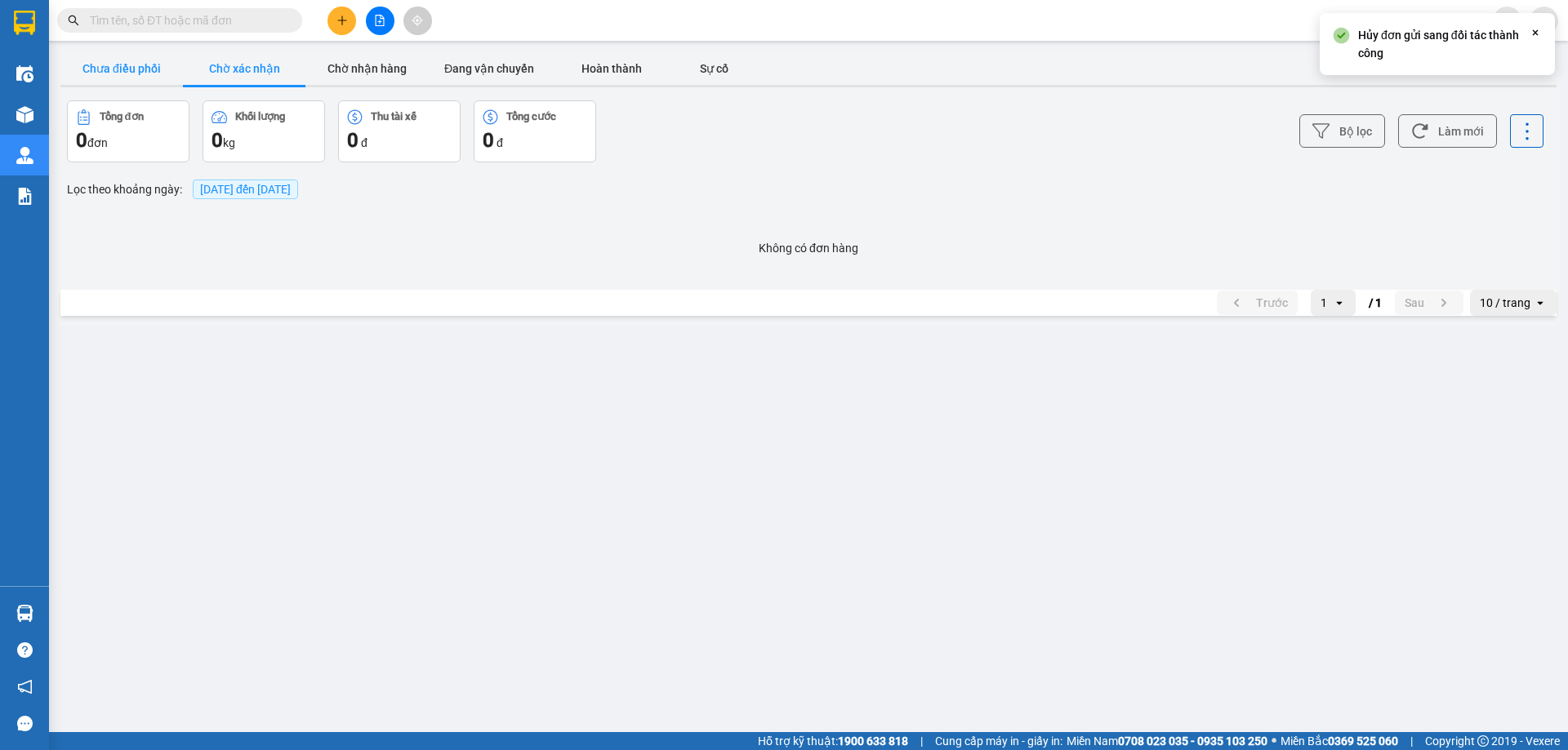
click at [150, 68] on button "Chưa điều phối" at bounding box center [121, 68] width 122 height 33
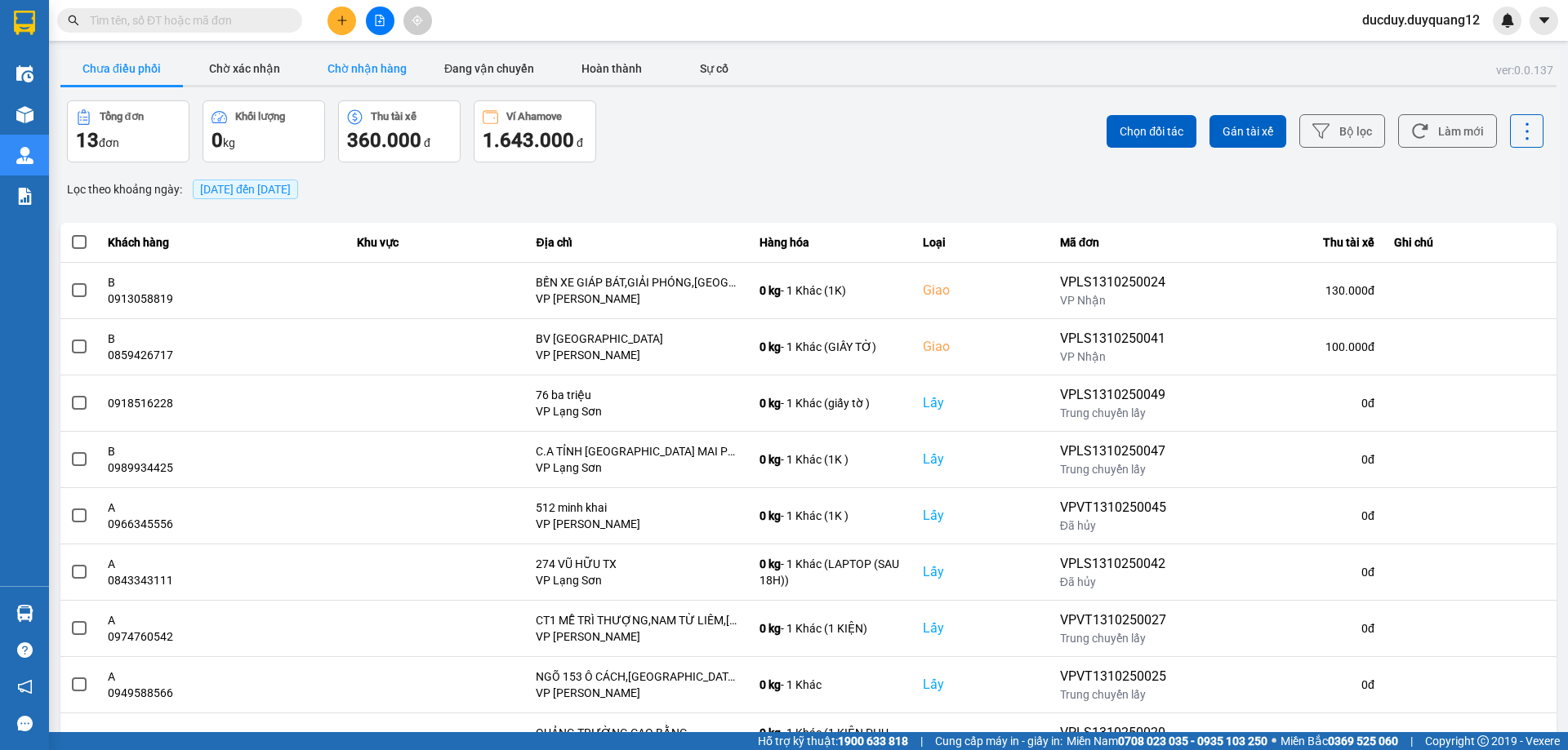
click at [408, 66] on button "Chờ nhận hàng" at bounding box center [366, 68] width 122 height 33
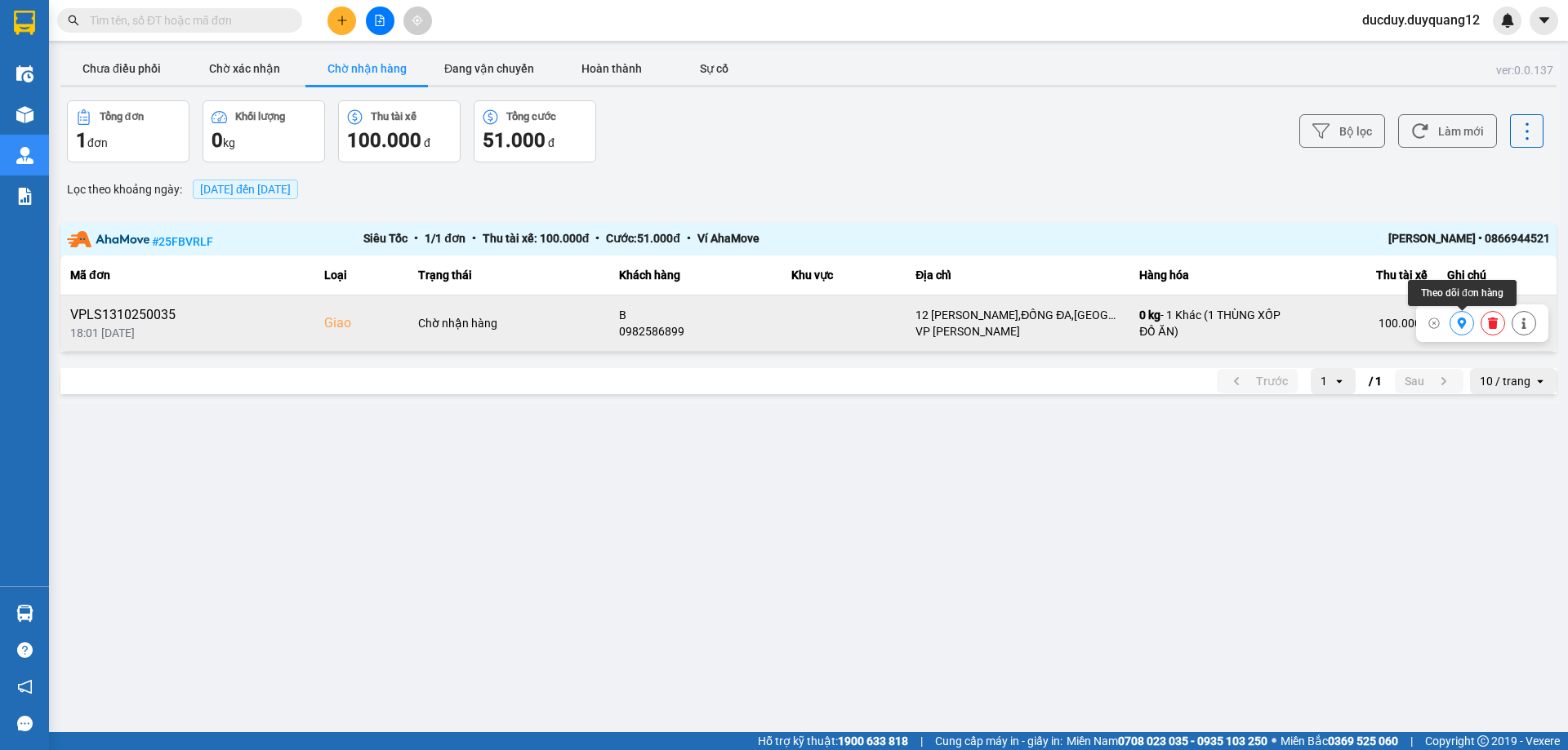
click at [1462, 324] on icon at bounding box center [1462, 323] width 11 height 11
click at [142, 77] on button "Chưa điều phối" at bounding box center [121, 68] width 122 height 33
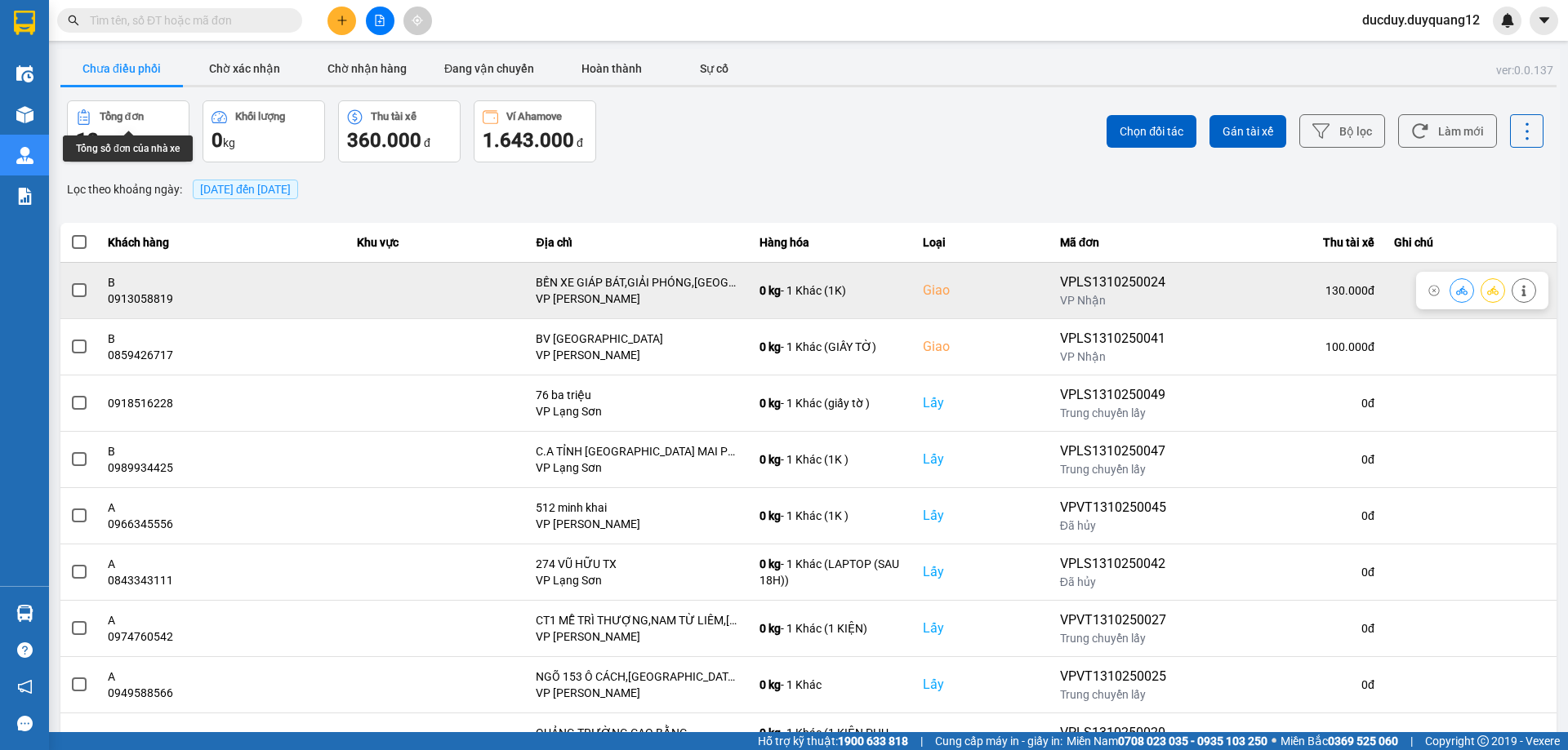
click at [1517, 283] on button at bounding box center [1524, 290] width 23 height 28
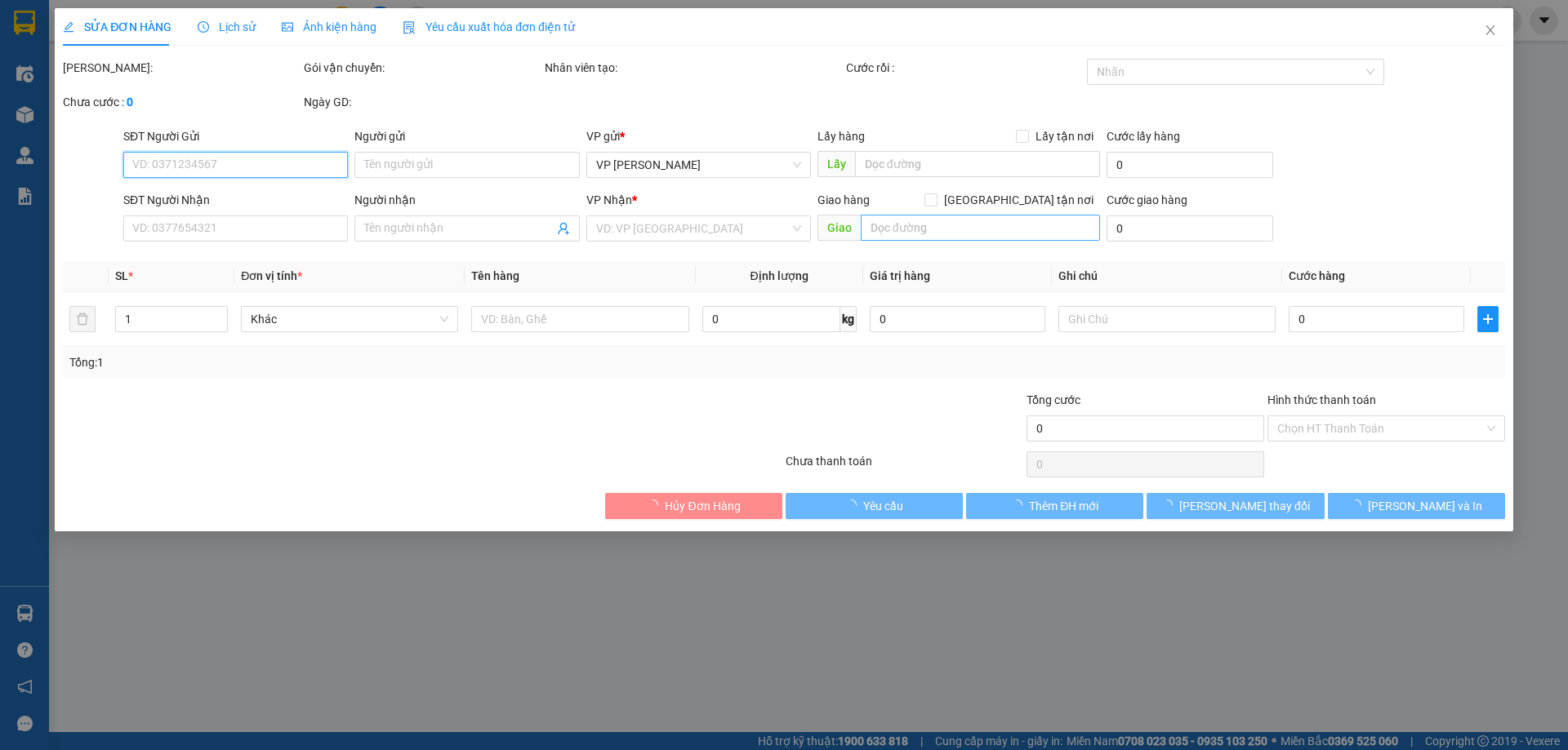
type input "0865383881"
type input "A"
checkbox input "true"
type input "VP [PERSON_NAME]"
type input "0913058819"
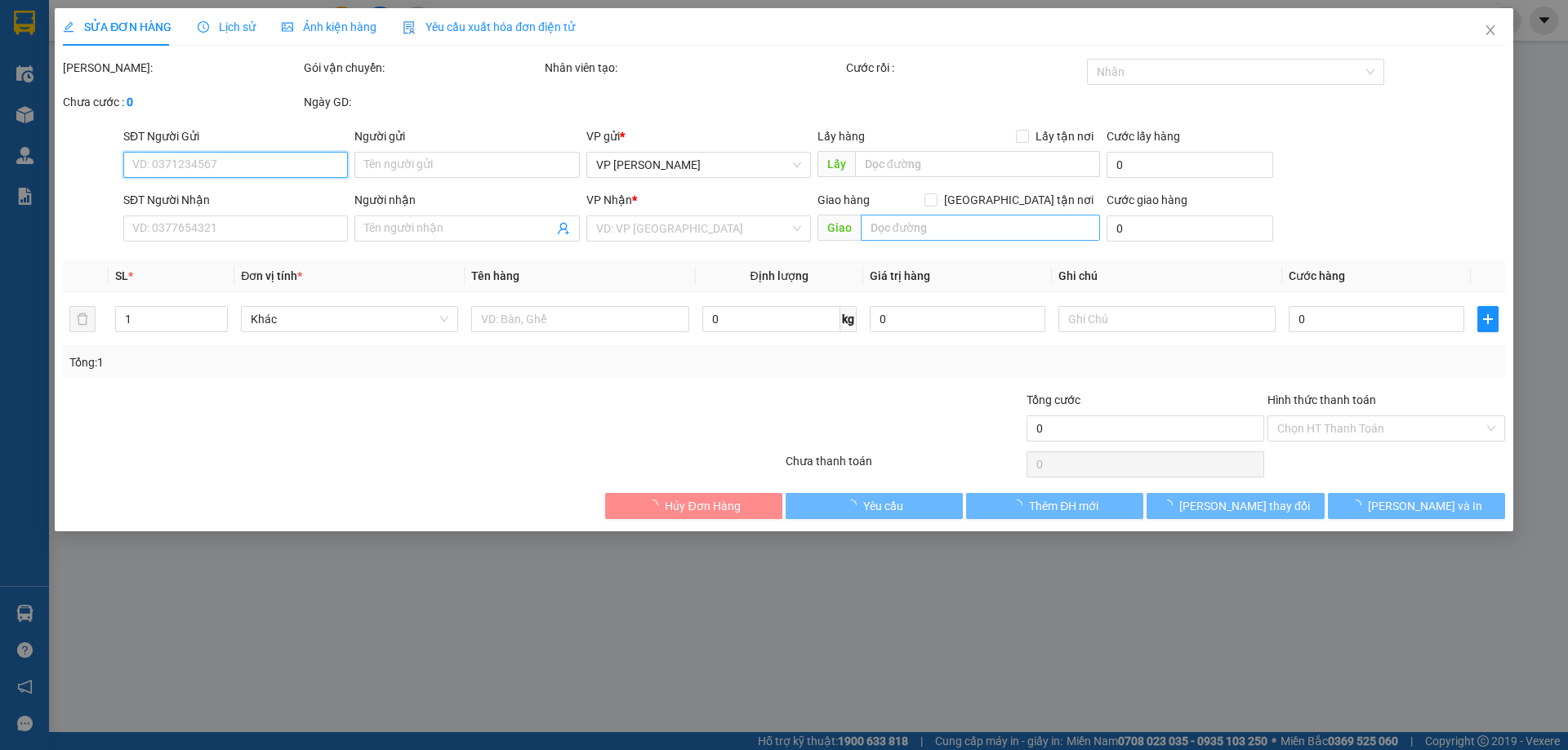
type input "B"
checkbox input "true"
type input "BẾN XE GIÁP BÁT,GIẢI PHÓNG,[GEOGRAPHIC_DATA],[GEOGRAPHIC_DATA]"
type input "130.000"
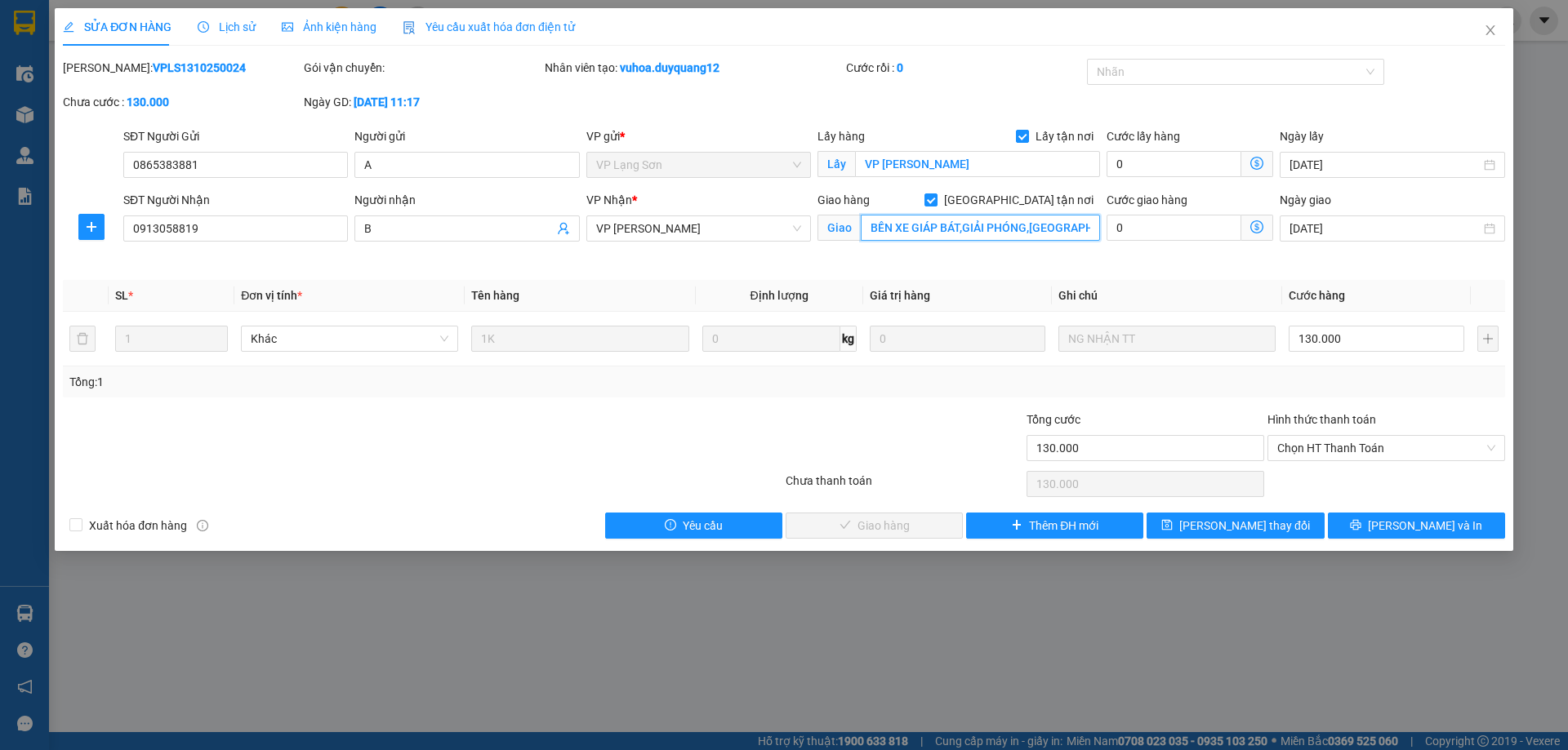
click at [1037, 231] on input "BẾN XE GIÁP BÁT,GIẢI PHÓNG,[GEOGRAPHIC_DATA],[GEOGRAPHIC_DATA]" at bounding box center [980, 228] width 239 height 26
type input "TRUNG TÂM ĐĂNG KIỂM 29-32D,[GEOGRAPHIC_DATA],[GEOGRAPHIC_DATA],[GEOGRAPHIC_DATA]"
click at [1220, 524] on span "[PERSON_NAME] thay đổi" at bounding box center [1244, 525] width 131 height 18
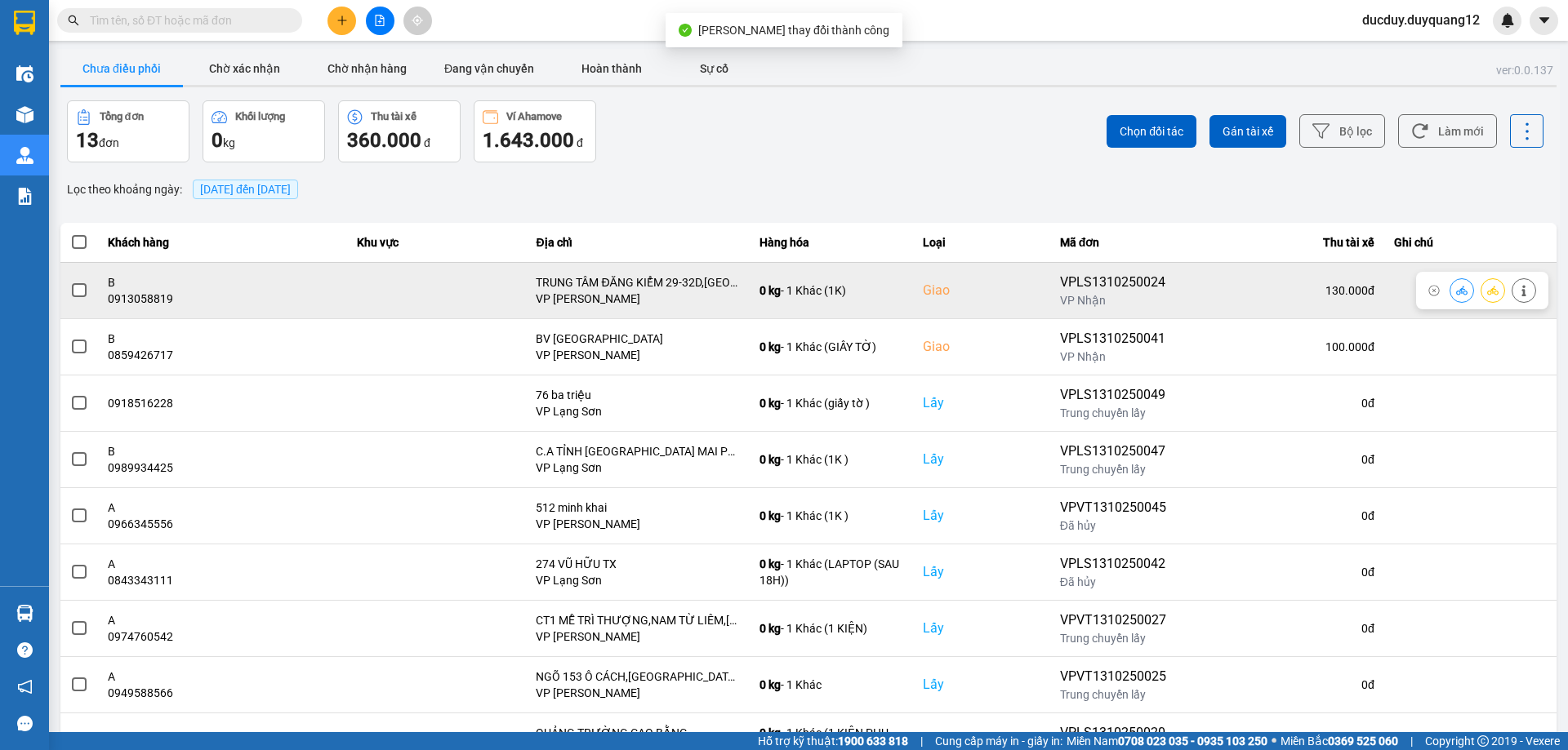
click at [81, 289] on span at bounding box center [79, 290] width 15 height 15
click at [70, 282] on input "checkbox" at bounding box center [70, 282] width 0 height 0
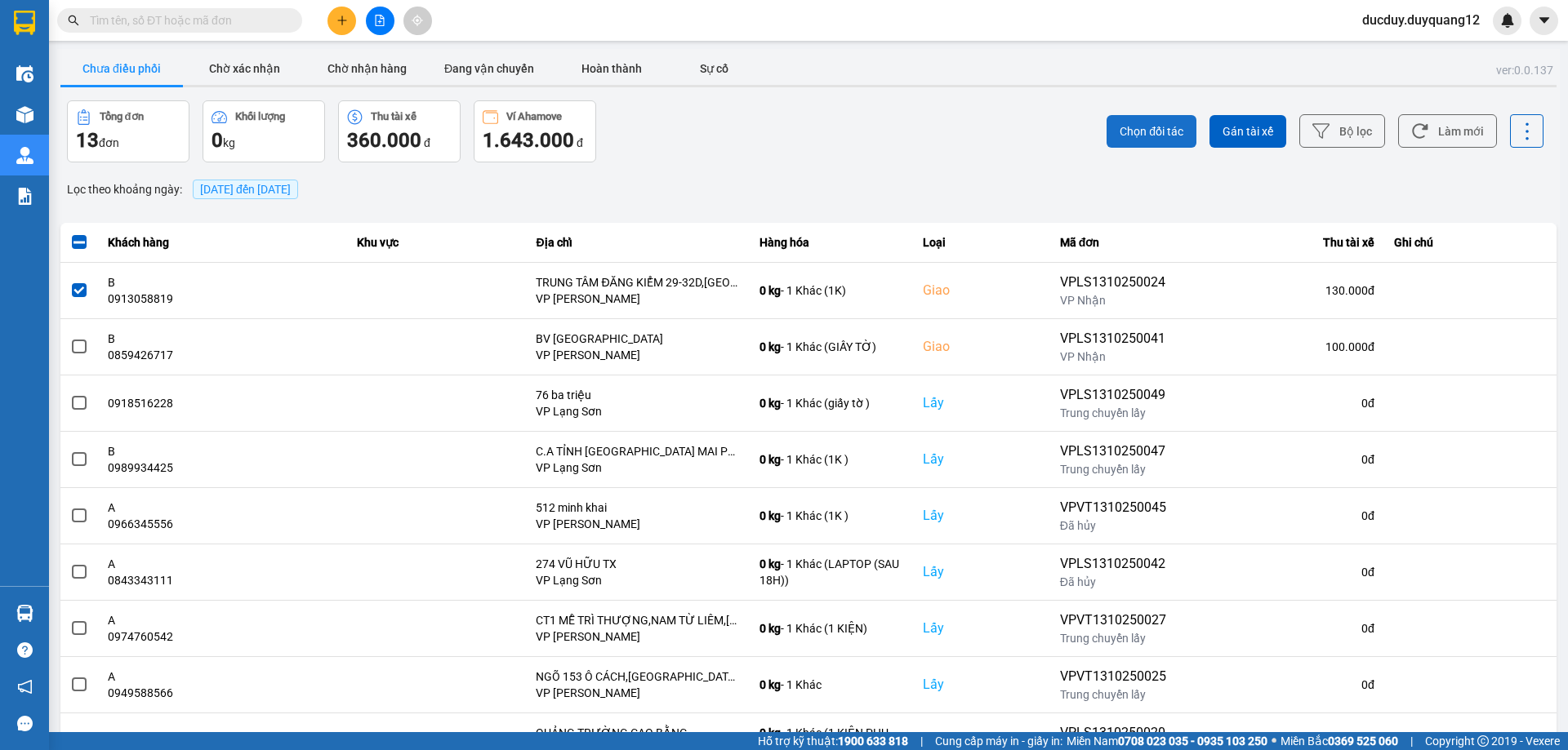
click at [1161, 140] on button "Chọn đối tác" at bounding box center [1151, 131] width 90 height 33
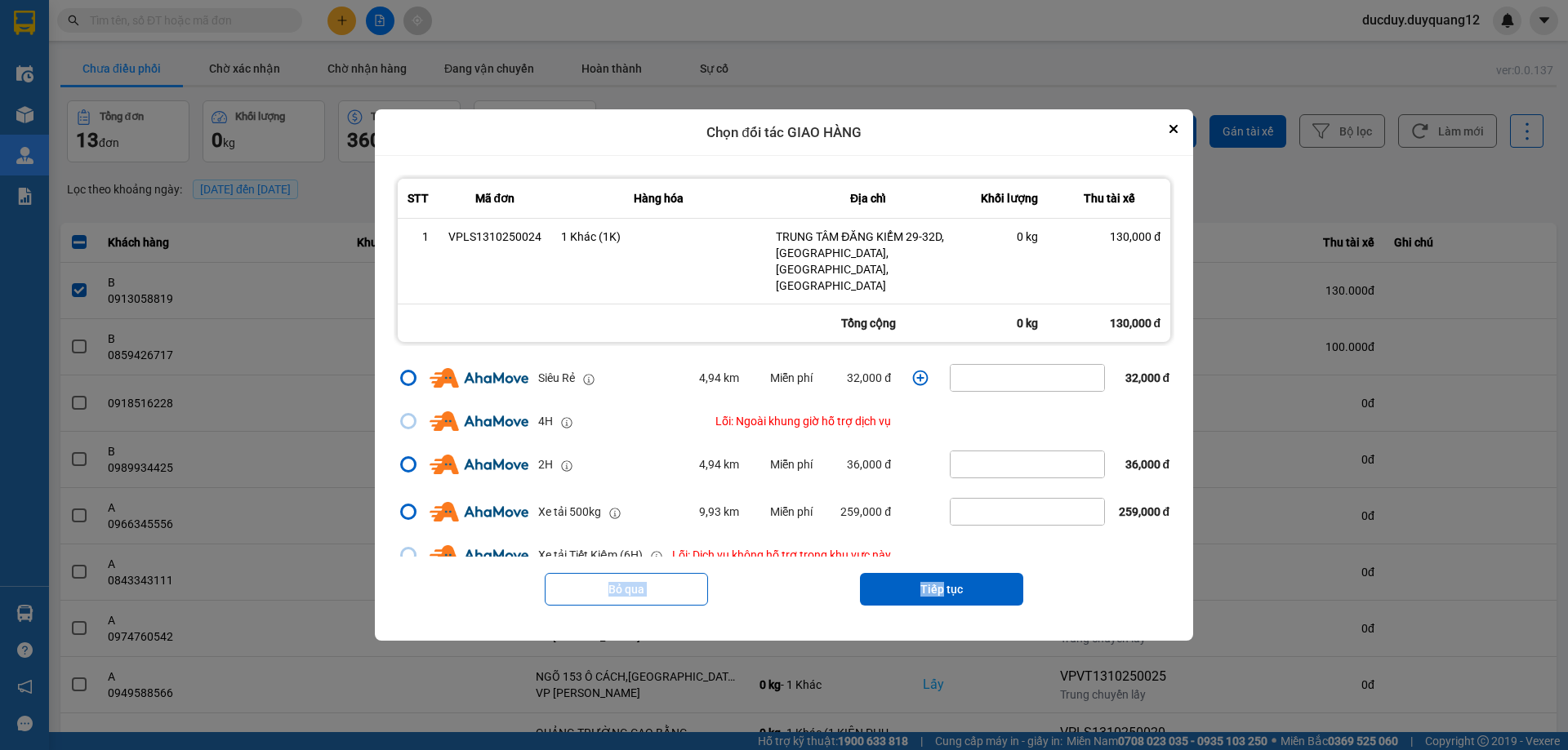
drag, startPoint x: 943, startPoint y: 569, endPoint x: 943, endPoint y: 532, distance: 37.0
click at [943, 532] on div "STT Mã đơn Hàng hóa Địa chỉ Khối lượng Thu tài xế 1 VPLS1310250024 1 Khác (1K) …" at bounding box center [784, 398] width 781 height 447
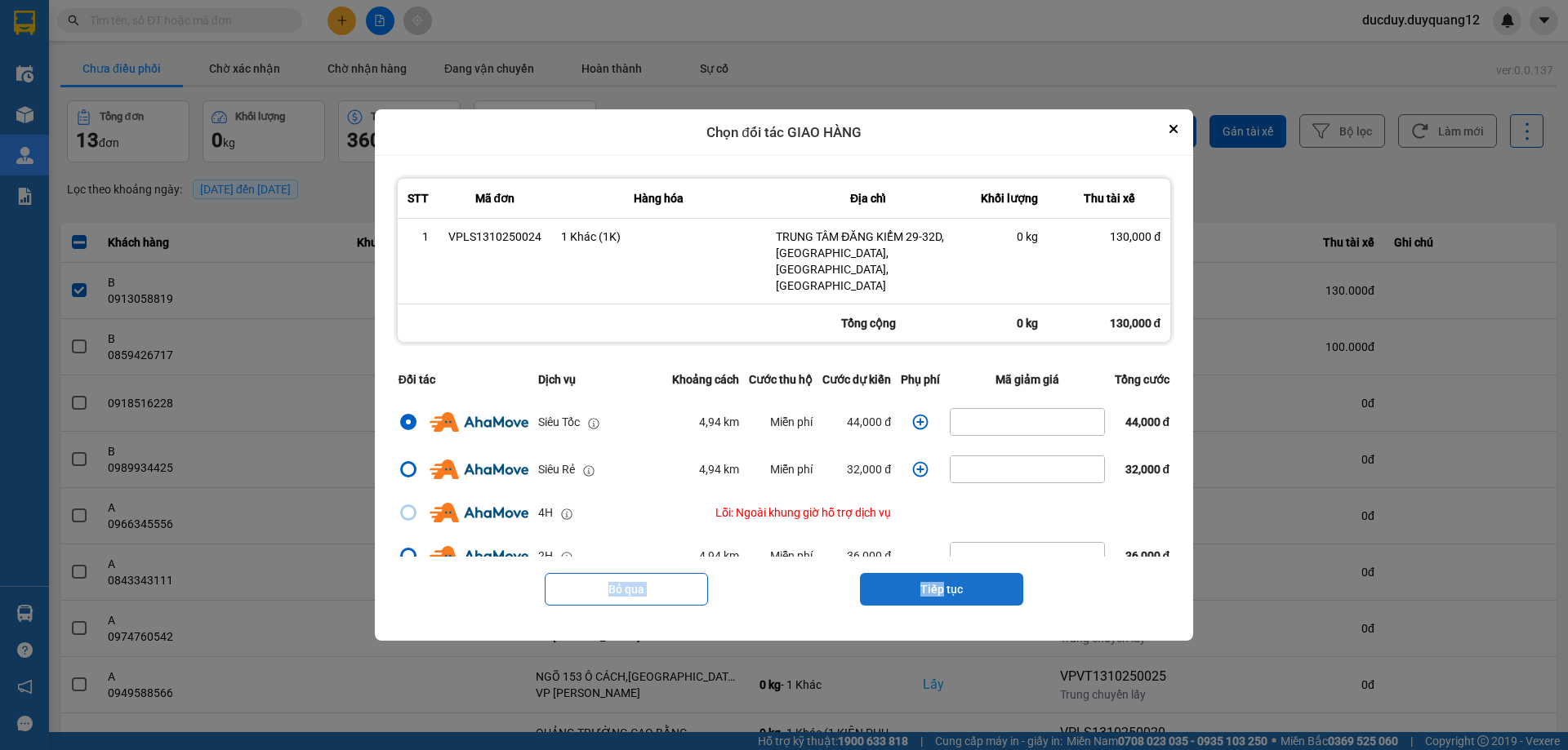
click at [927, 574] on button "Tiếp tục" at bounding box center [942, 589] width 164 height 33
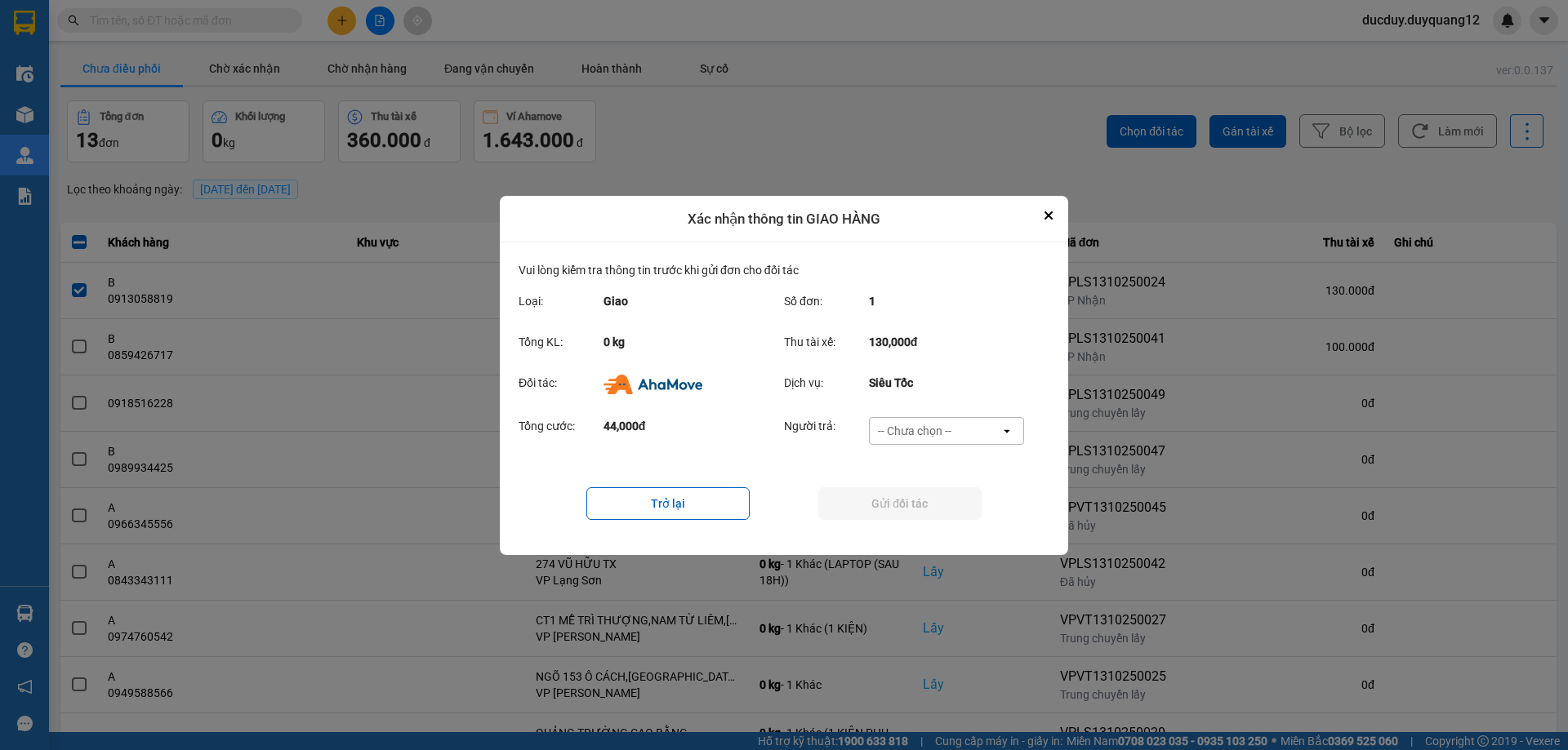
click at [943, 423] on div "-- Chưa chọn --" at bounding box center [915, 430] width 74 height 16
click at [934, 518] on span "Ví Ahamove" at bounding box center [914, 523] width 66 height 16
click at [940, 494] on button "Gửi đối tác" at bounding box center [900, 503] width 164 height 33
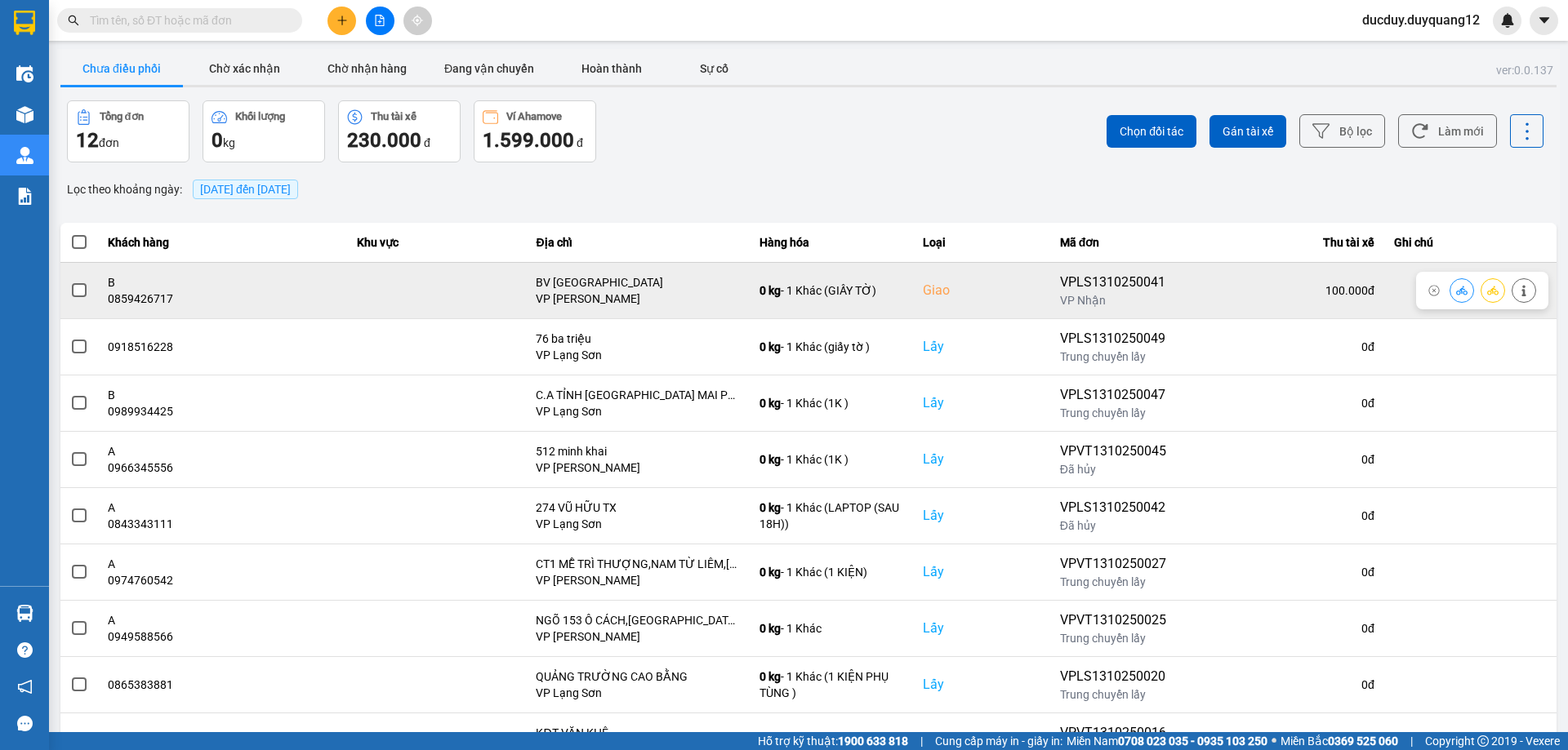
click at [1512, 289] on button at bounding box center [1524, 290] width 23 height 28
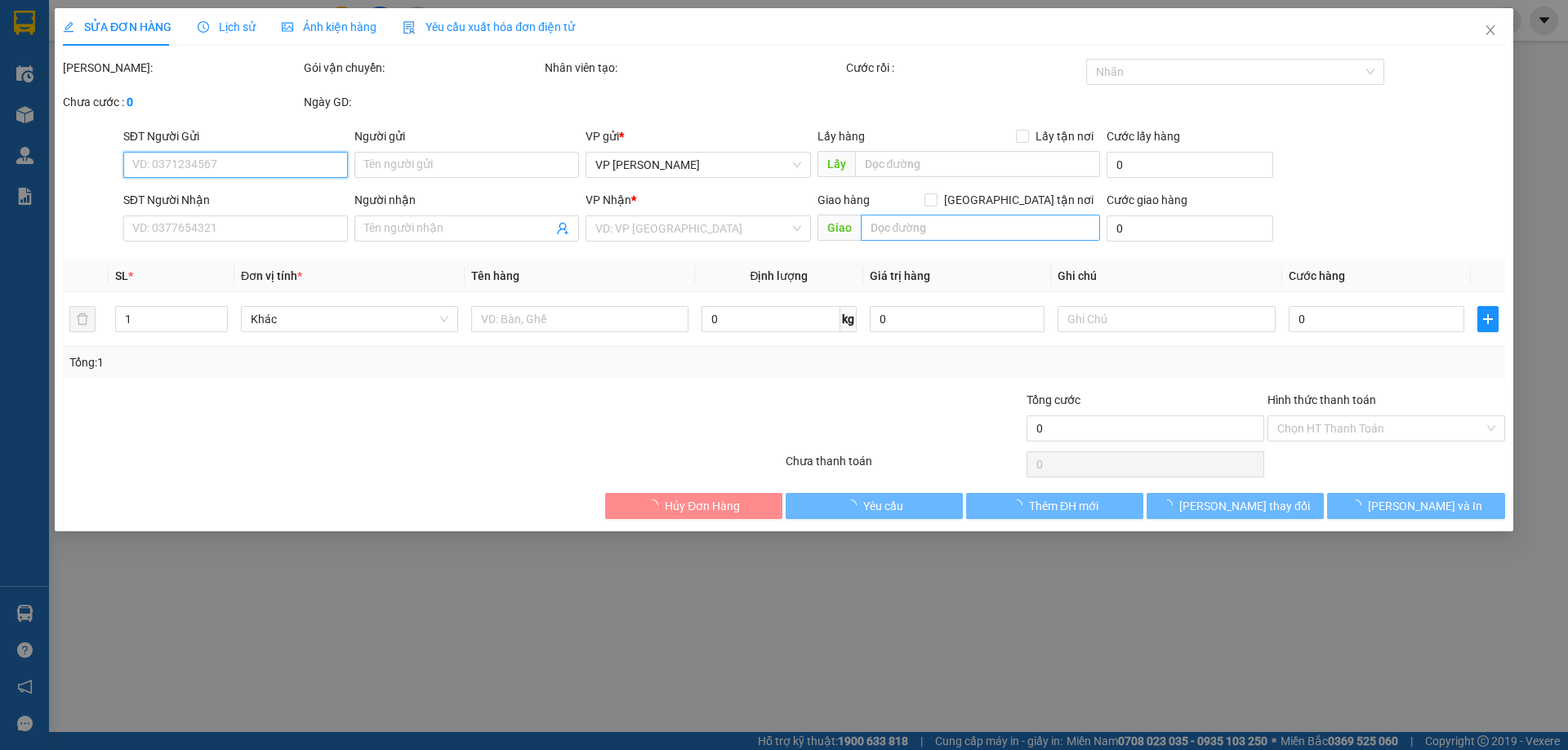
type input "0819954336"
type input "A"
checkbox input "true"
type input "72 A [PERSON_NAME]"
type input "0859426717"
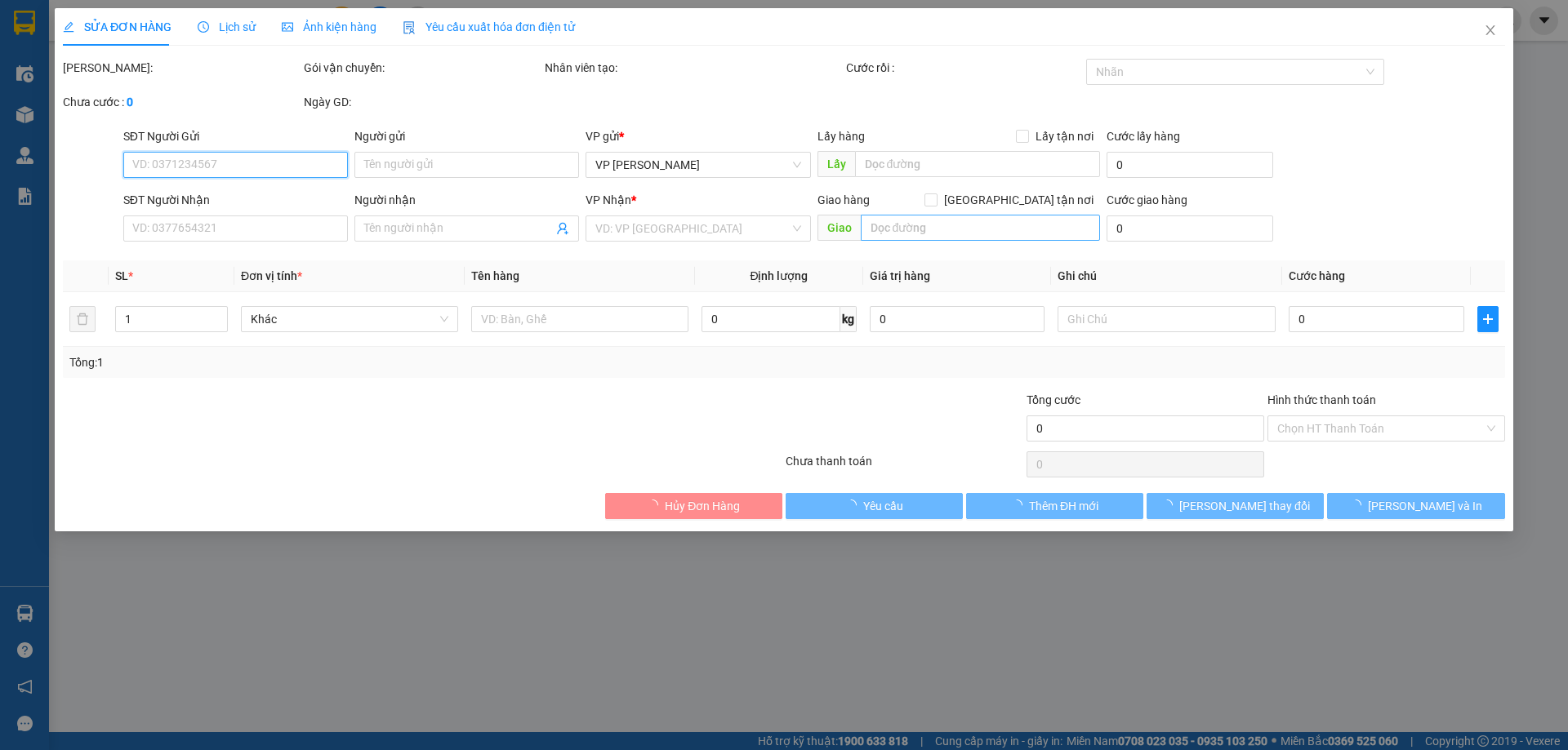
type input "B"
checkbox input "true"
type input "BV [GEOGRAPHIC_DATA]"
type input "100.000"
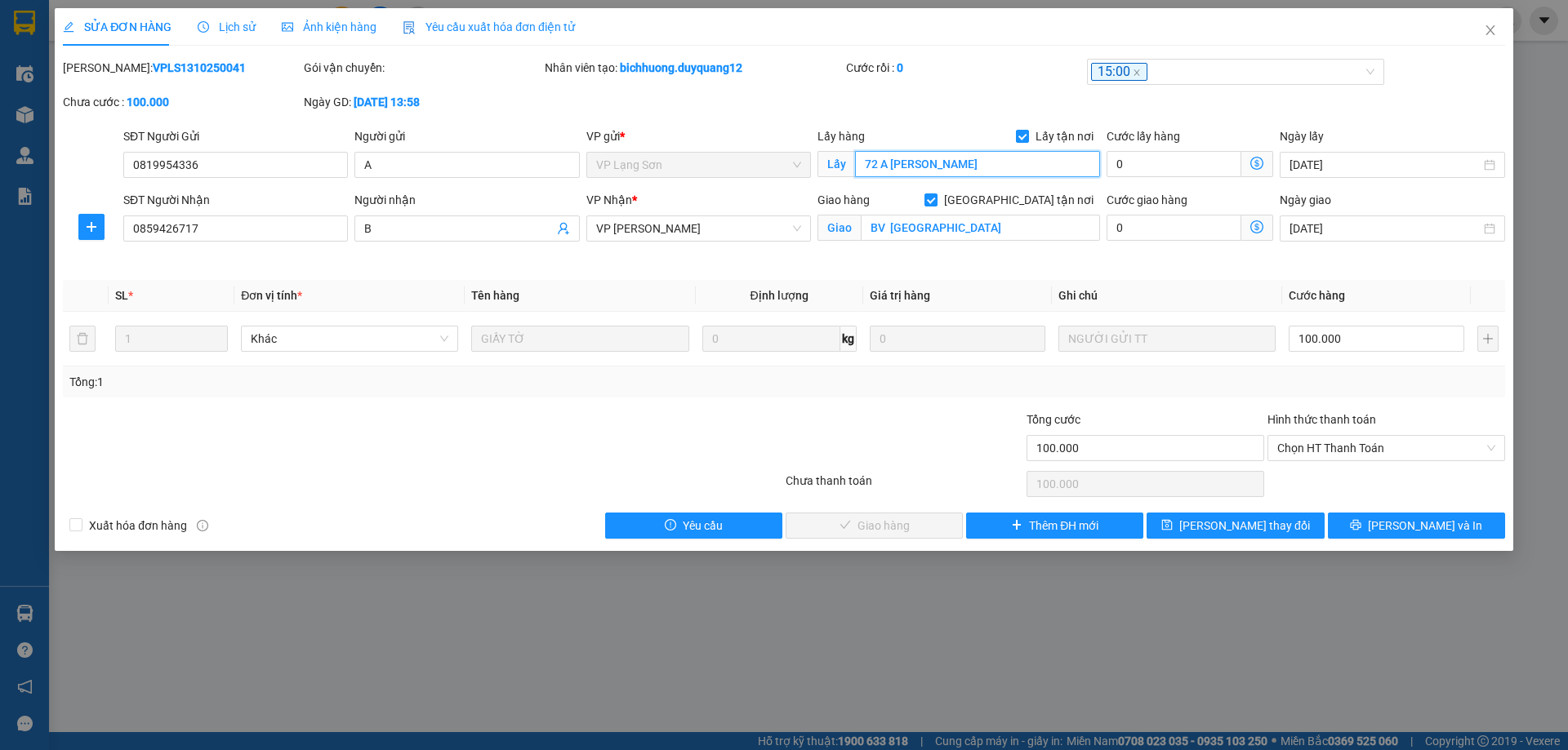
click at [959, 166] on input "72 A [PERSON_NAME]" at bounding box center [978, 165] width 245 height 26
click at [940, 229] on input "BV [GEOGRAPHIC_DATA]" at bounding box center [980, 228] width 239 height 26
click at [955, 229] on input "BV [GEOGRAPHIC_DATA]" at bounding box center [980, 228] width 239 height 26
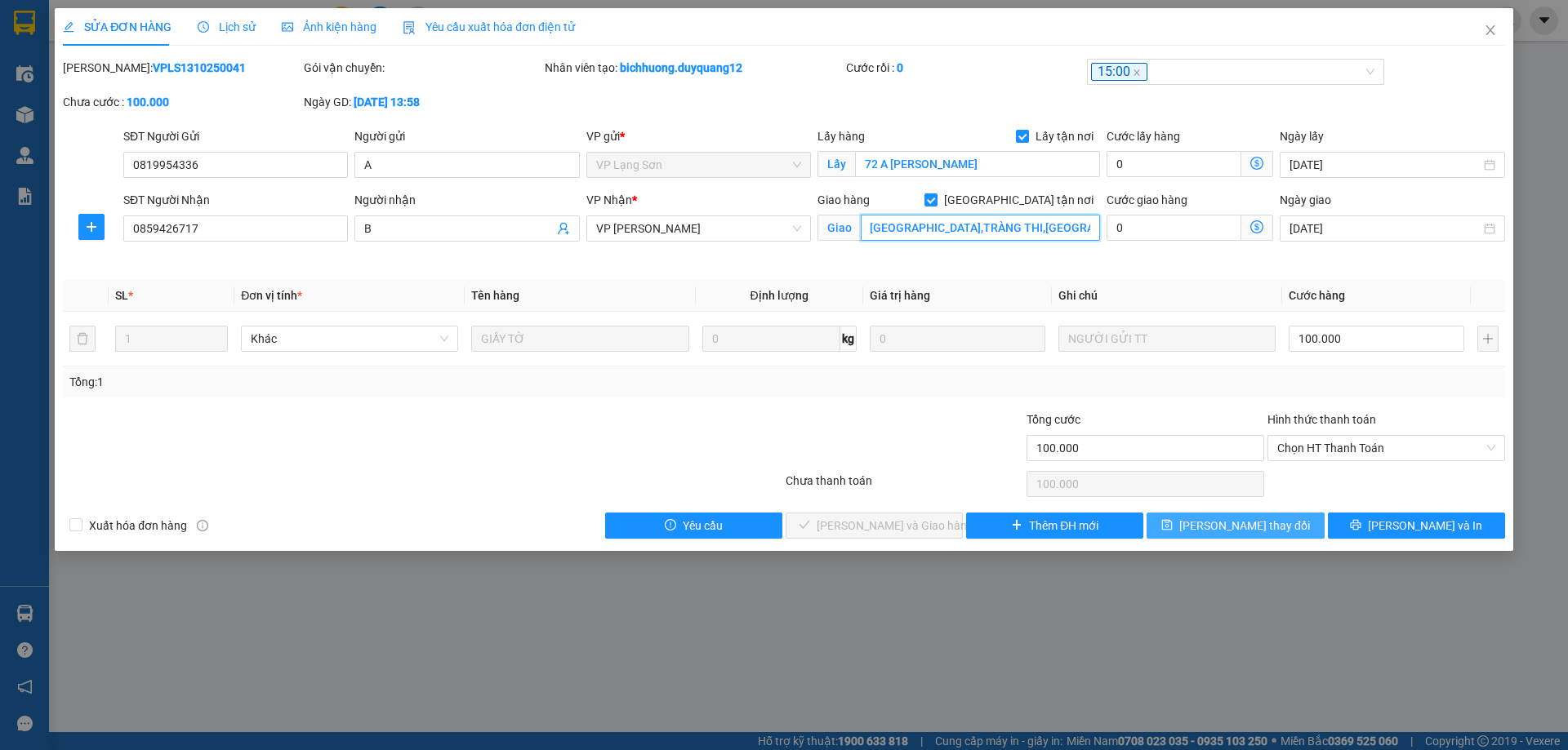
type input "BV [GEOGRAPHIC_DATA],TRÀNG THI,[GEOGRAPHIC_DATA],[GEOGRAPHIC_DATA]"
click at [1251, 529] on span "[PERSON_NAME] thay đổi" at bounding box center [1244, 525] width 131 height 18
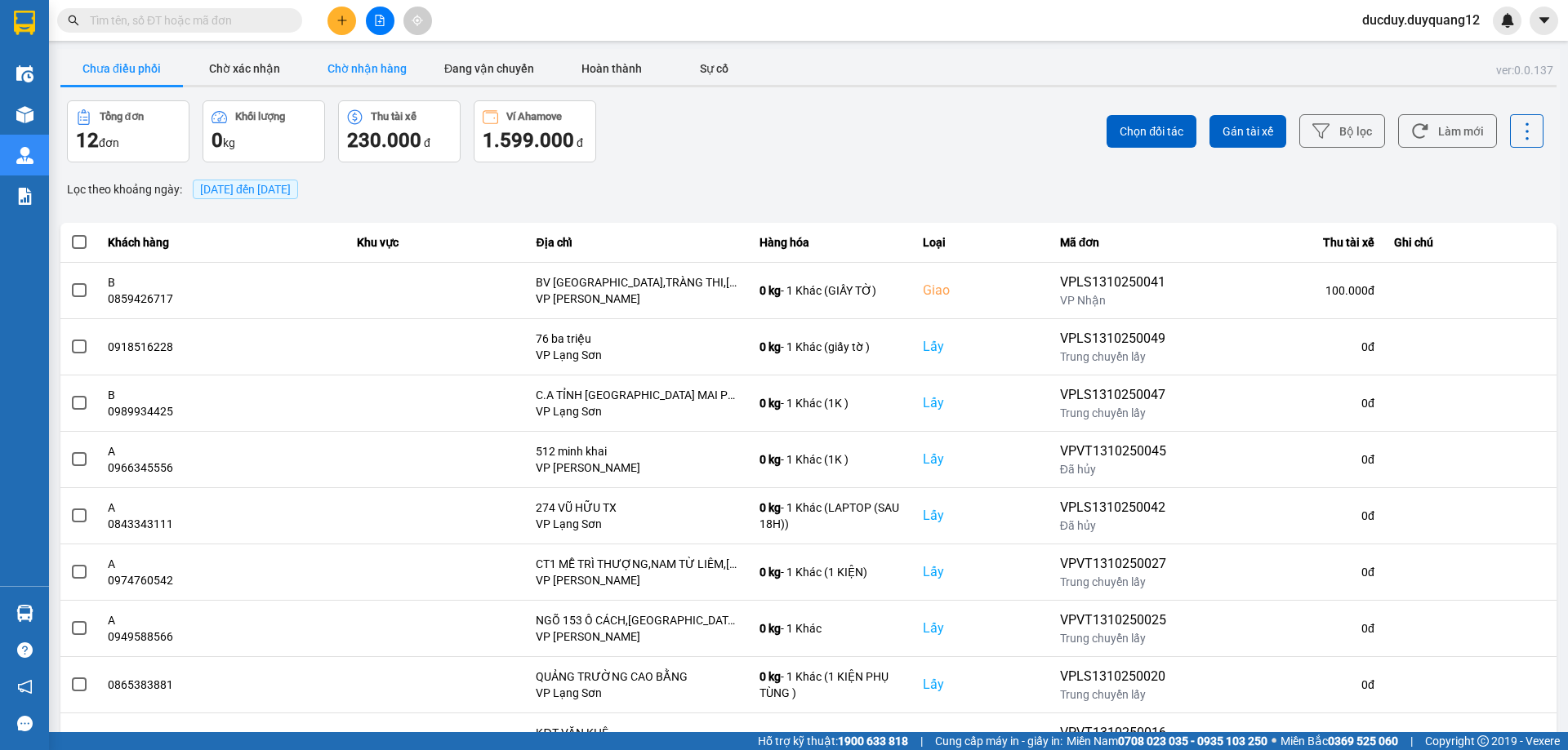
click at [353, 68] on button "Chờ nhận hàng" at bounding box center [366, 68] width 122 height 33
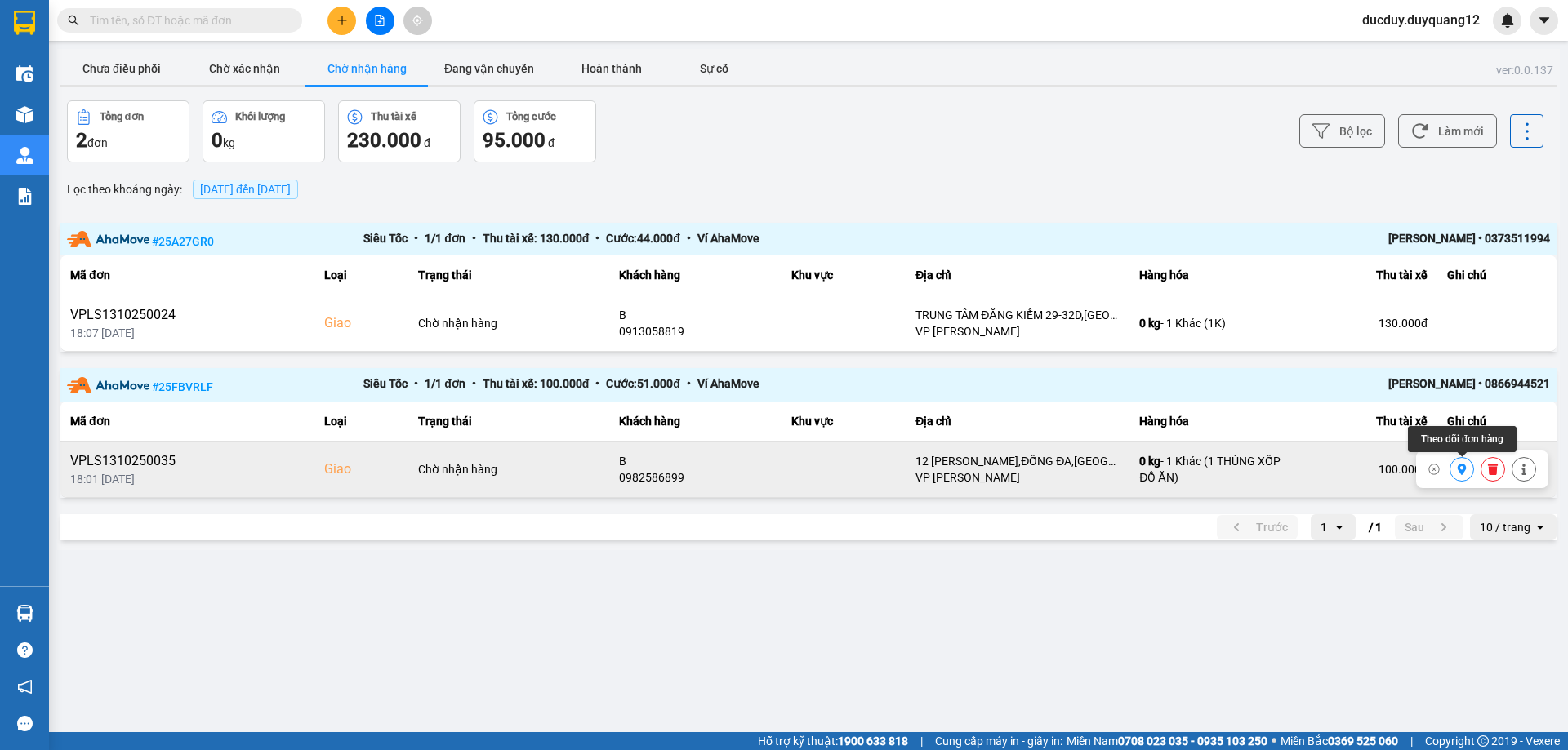
click at [1458, 468] on icon at bounding box center [1462, 469] width 9 height 11
click at [1491, 466] on icon at bounding box center [1492, 469] width 9 height 11
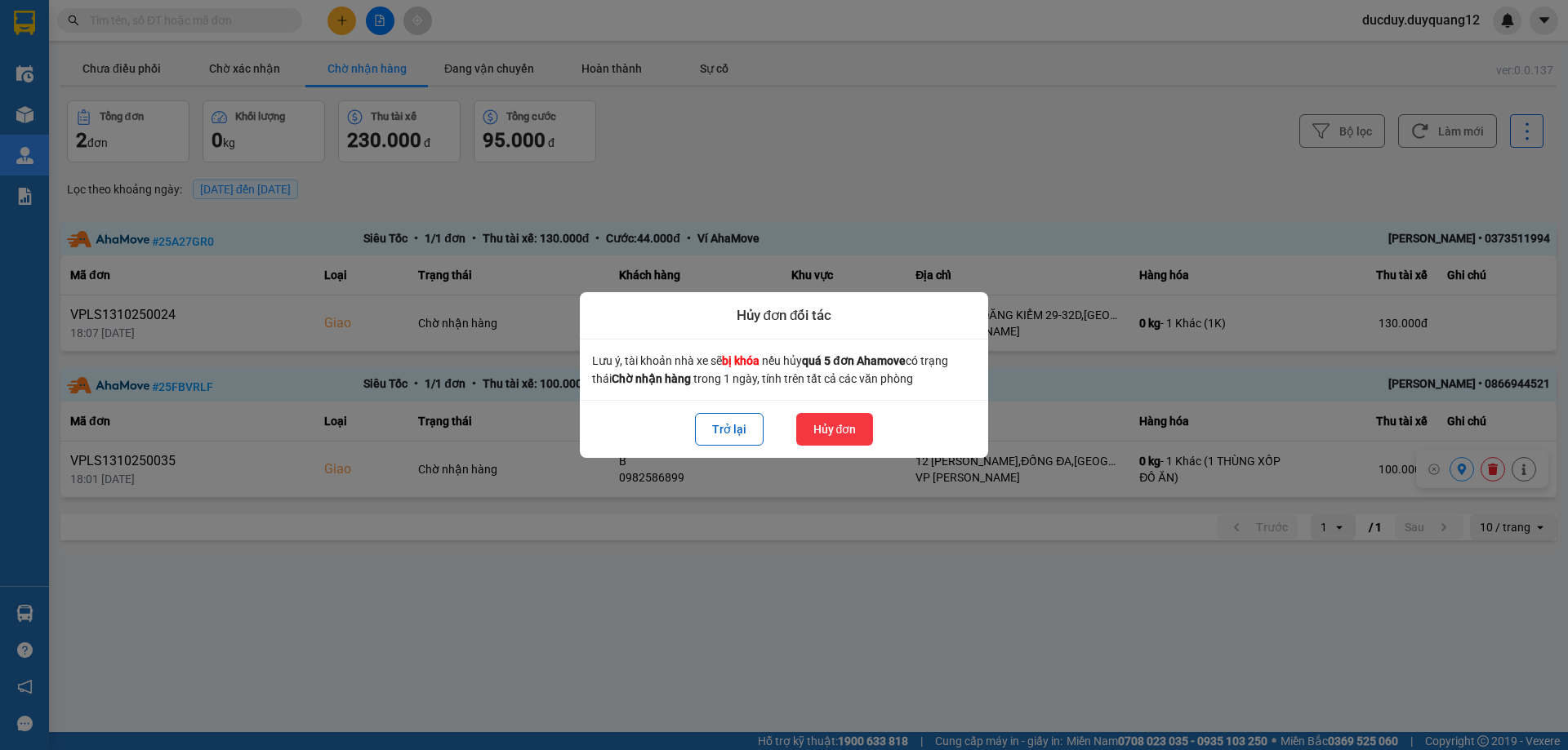
click at [849, 425] on button "Hủy đơn" at bounding box center [835, 429] width 78 height 33
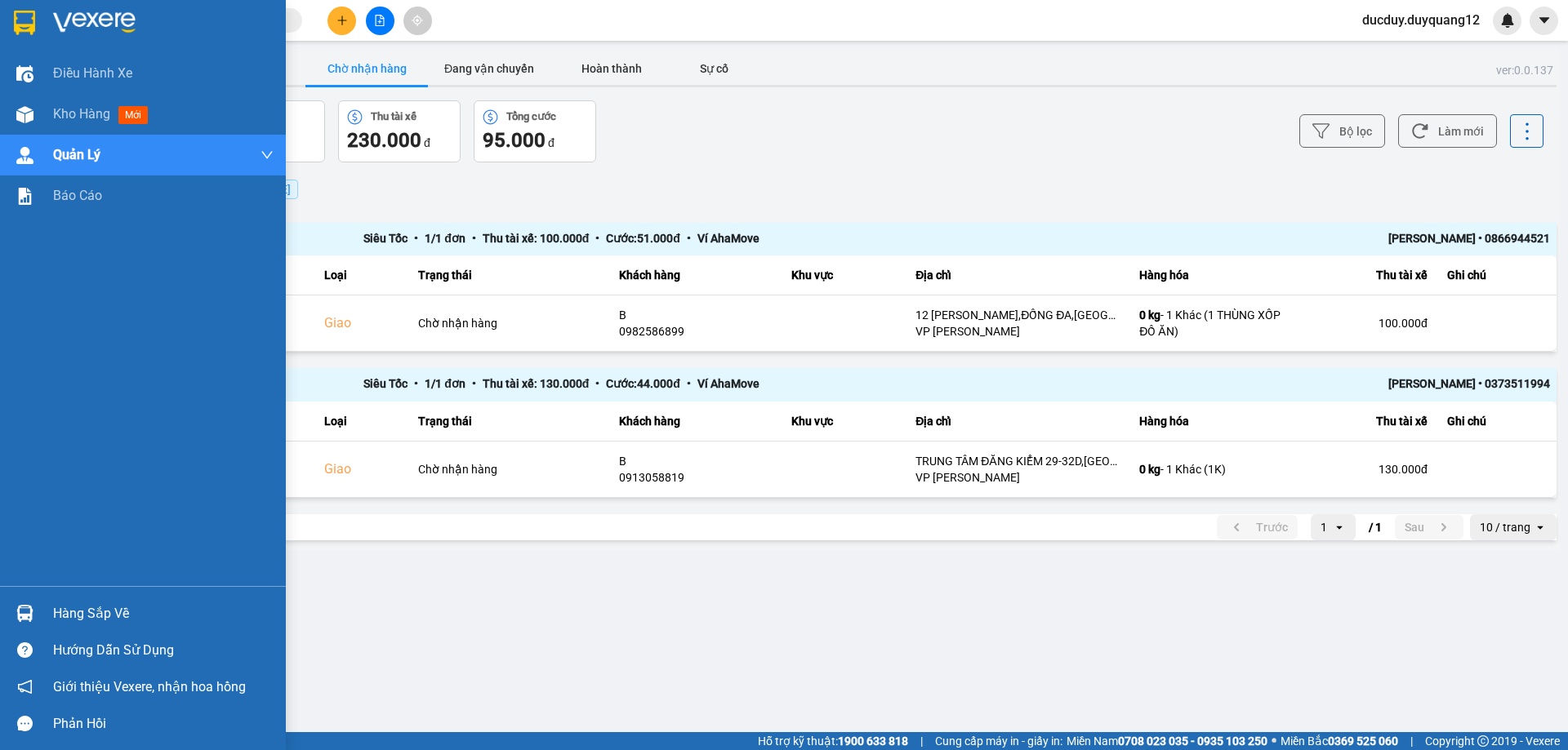
click at [72, 618] on div "Hàng sắp về" at bounding box center [163, 614] width 220 height 25
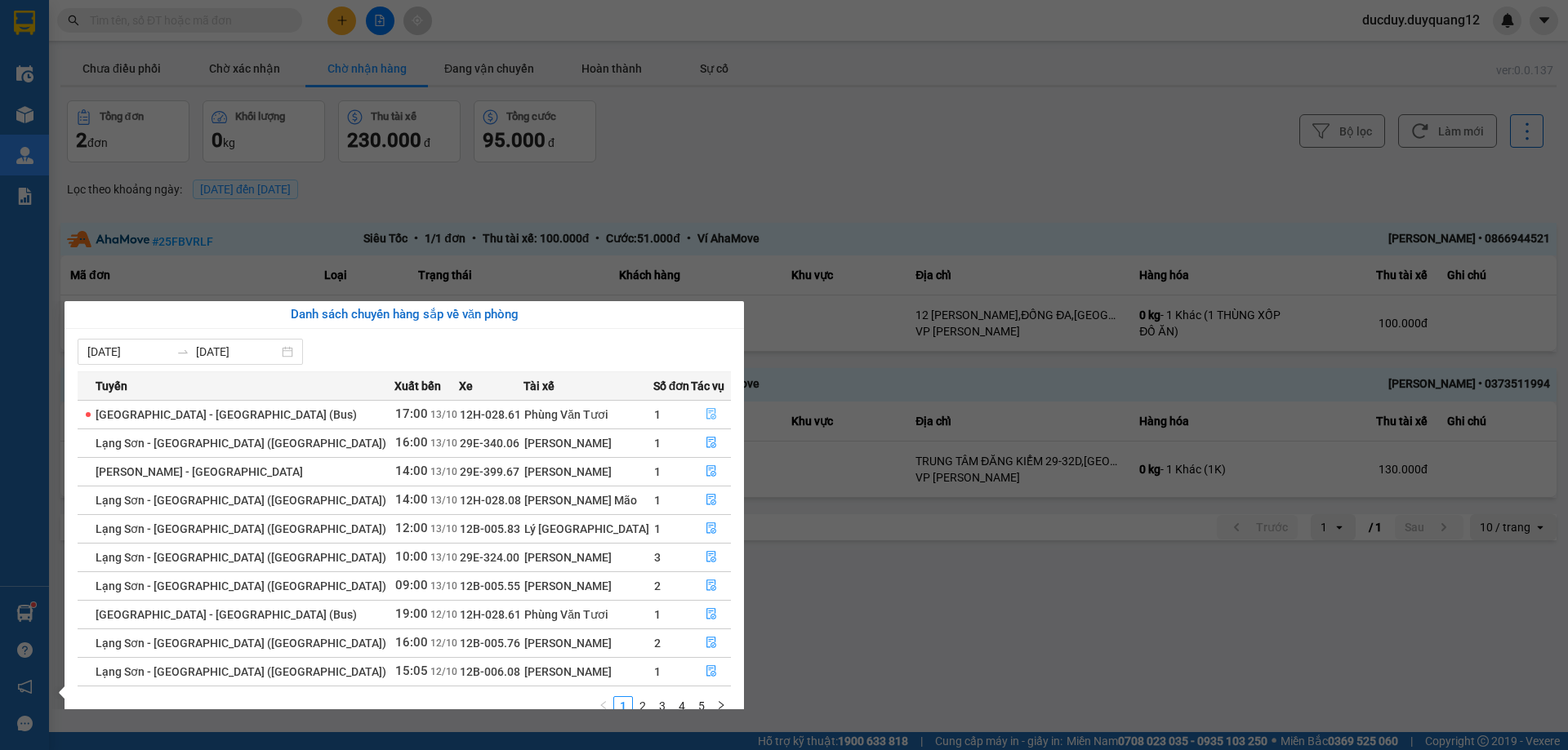
click at [706, 412] on icon "file-done" at bounding box center [712, 414] width 11 height 11
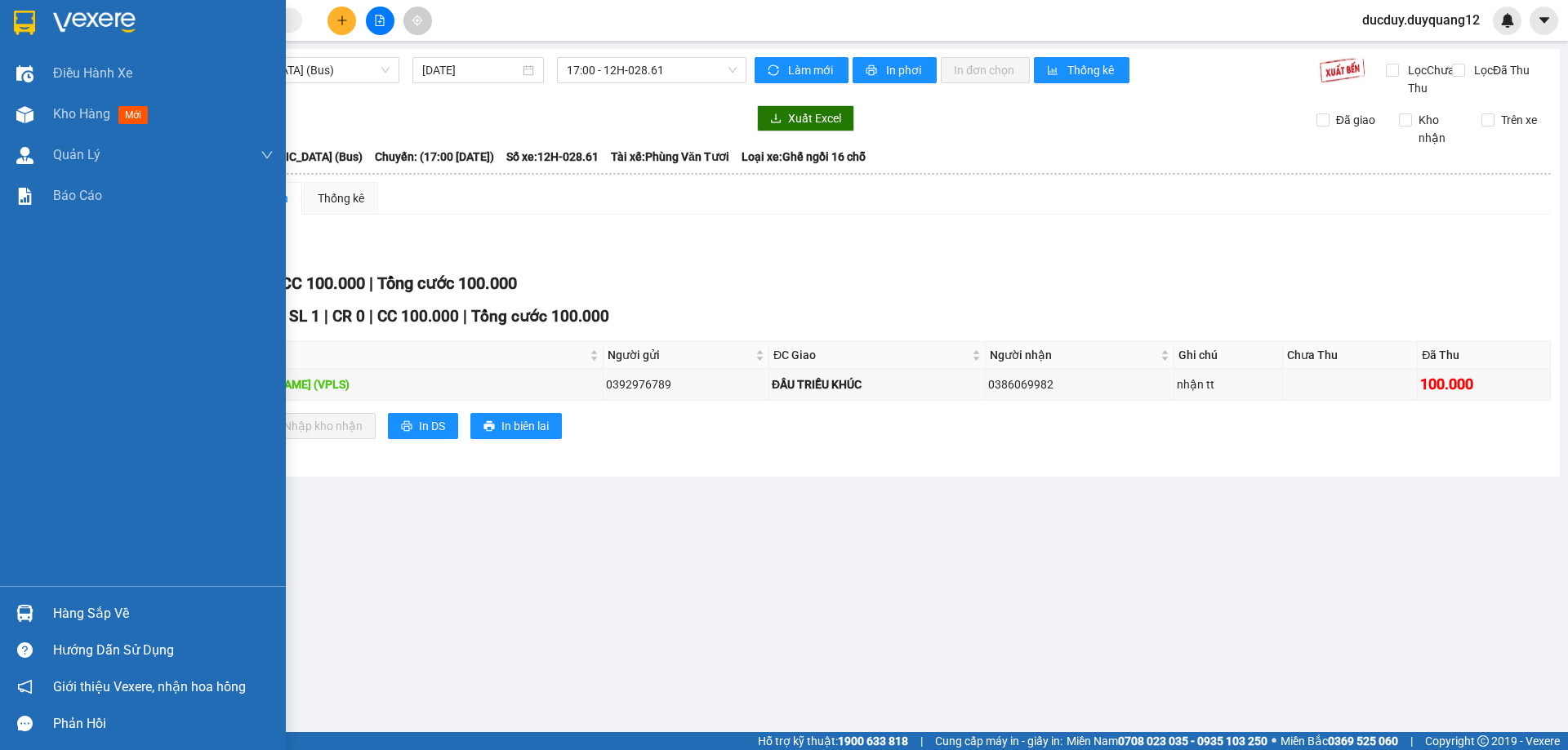
click at [85, 611] on div "Hàng sắp về" at bounding box center [163, 614] width 220 height 25
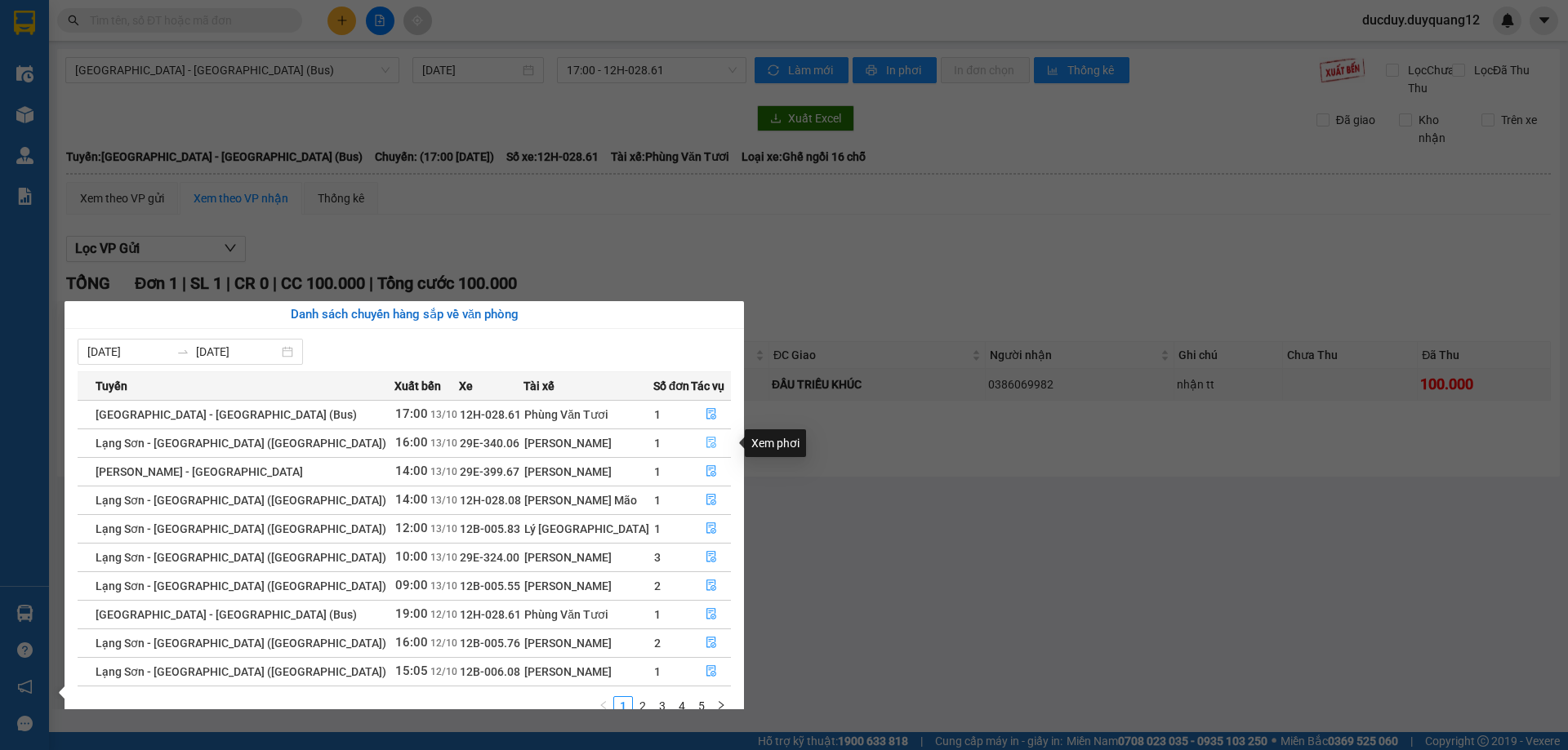
click at [706, 441] on icon "file-done" at bounding box center [712, 443] width 11 height 11
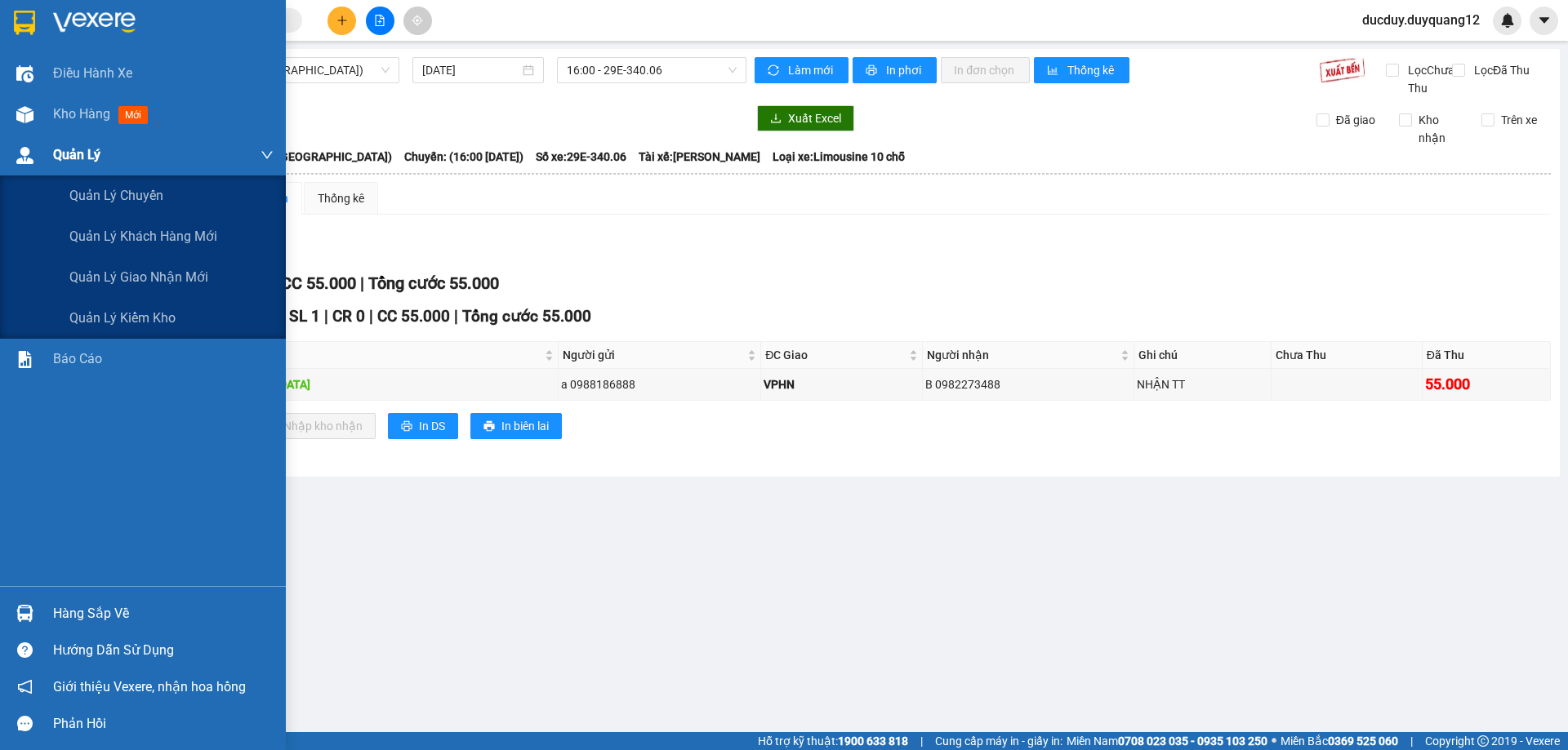
click at [69, 160] on span "Quản Lý" at bounding box center [77, 155] width 47 height 21
click at [111, 284] on span "Quản lý giao nhận mới" at bounding box center [138, 277] width 139 height 21
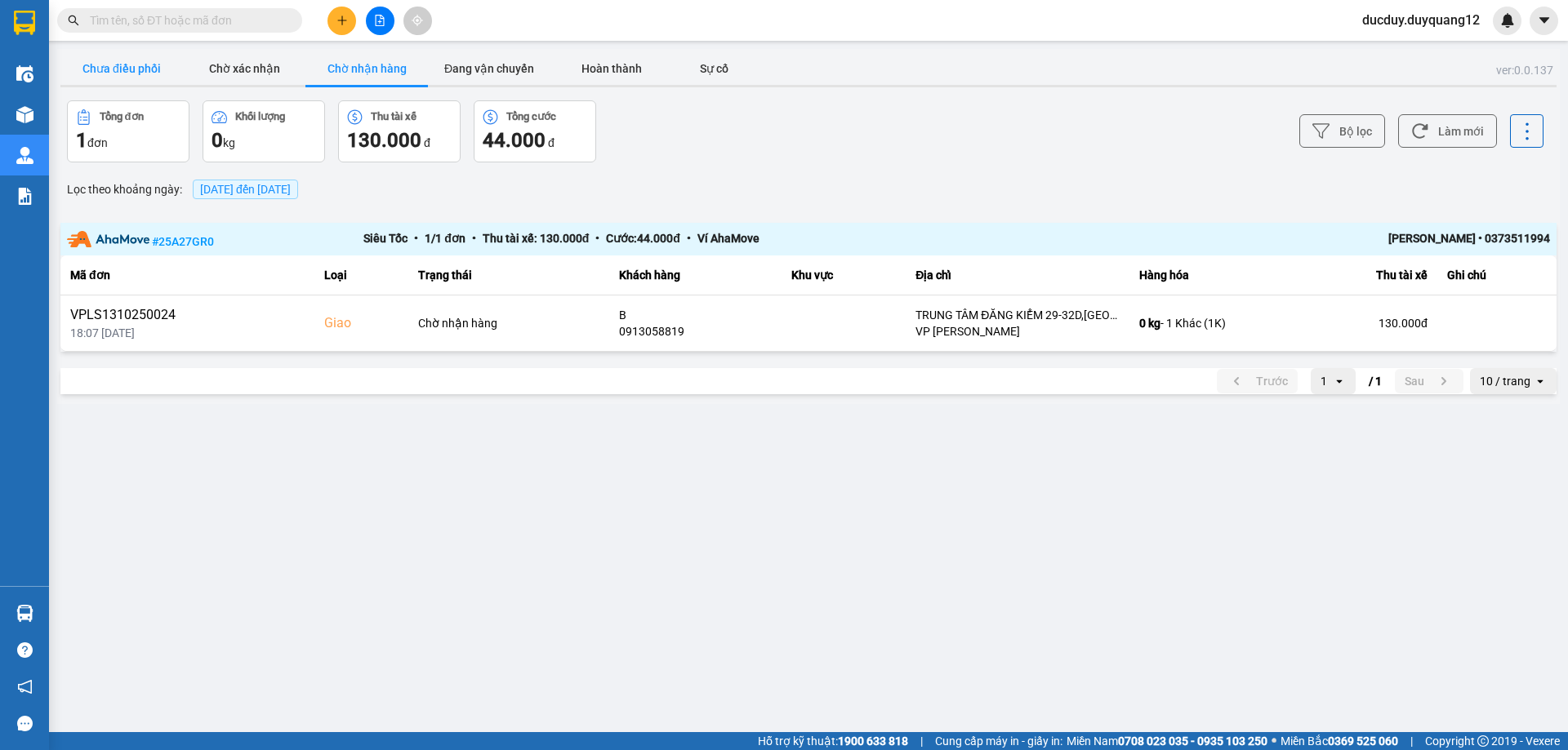
click at [120, 57] on button "Chưa điều phối" at bounding box center [121, 68] width 122 height 33
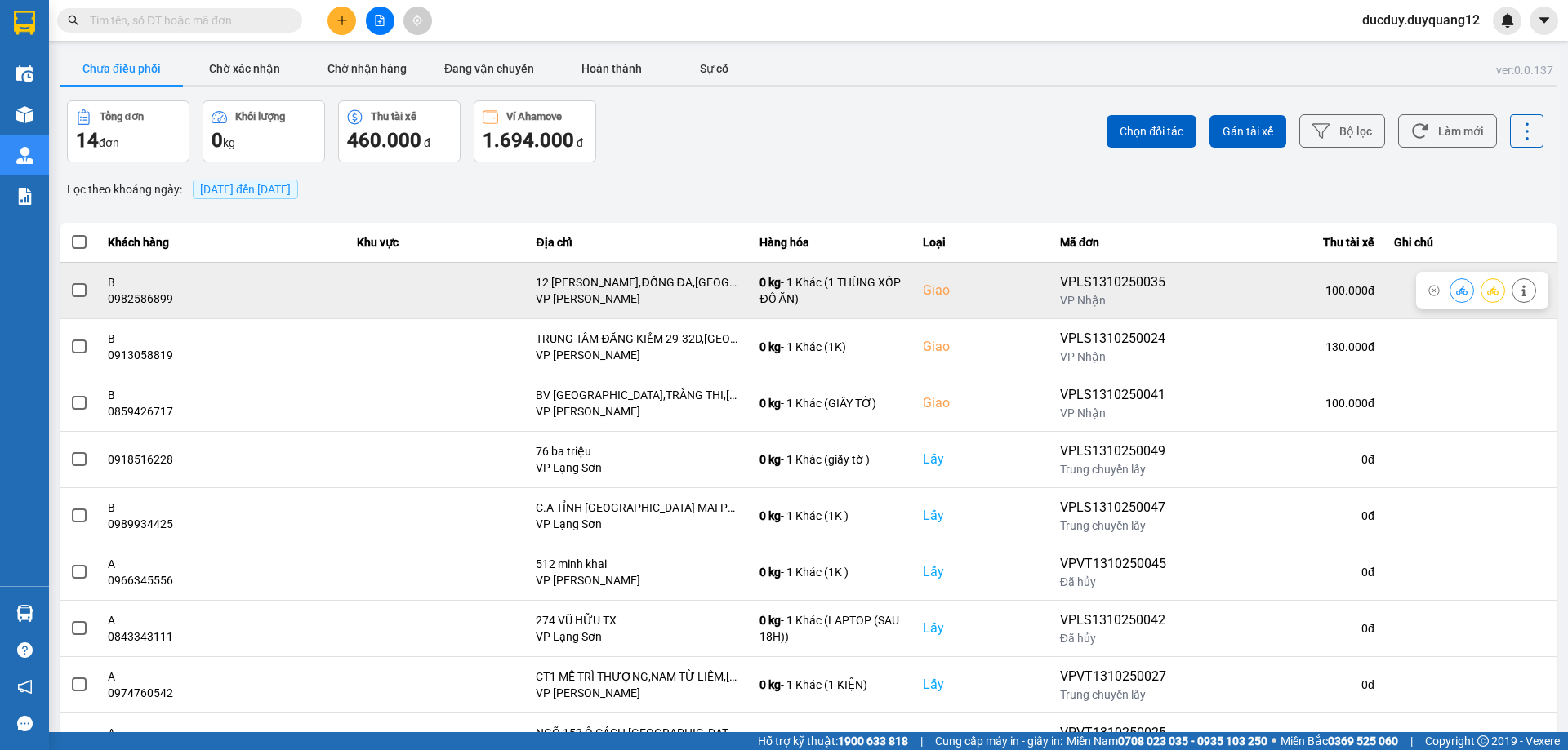
click at [78, 292] on span at bounding box center [79, 290] width 15 height 15
click at [70, 282] on input "checkbox" at bounding box center [70, 282] width 0 height 0
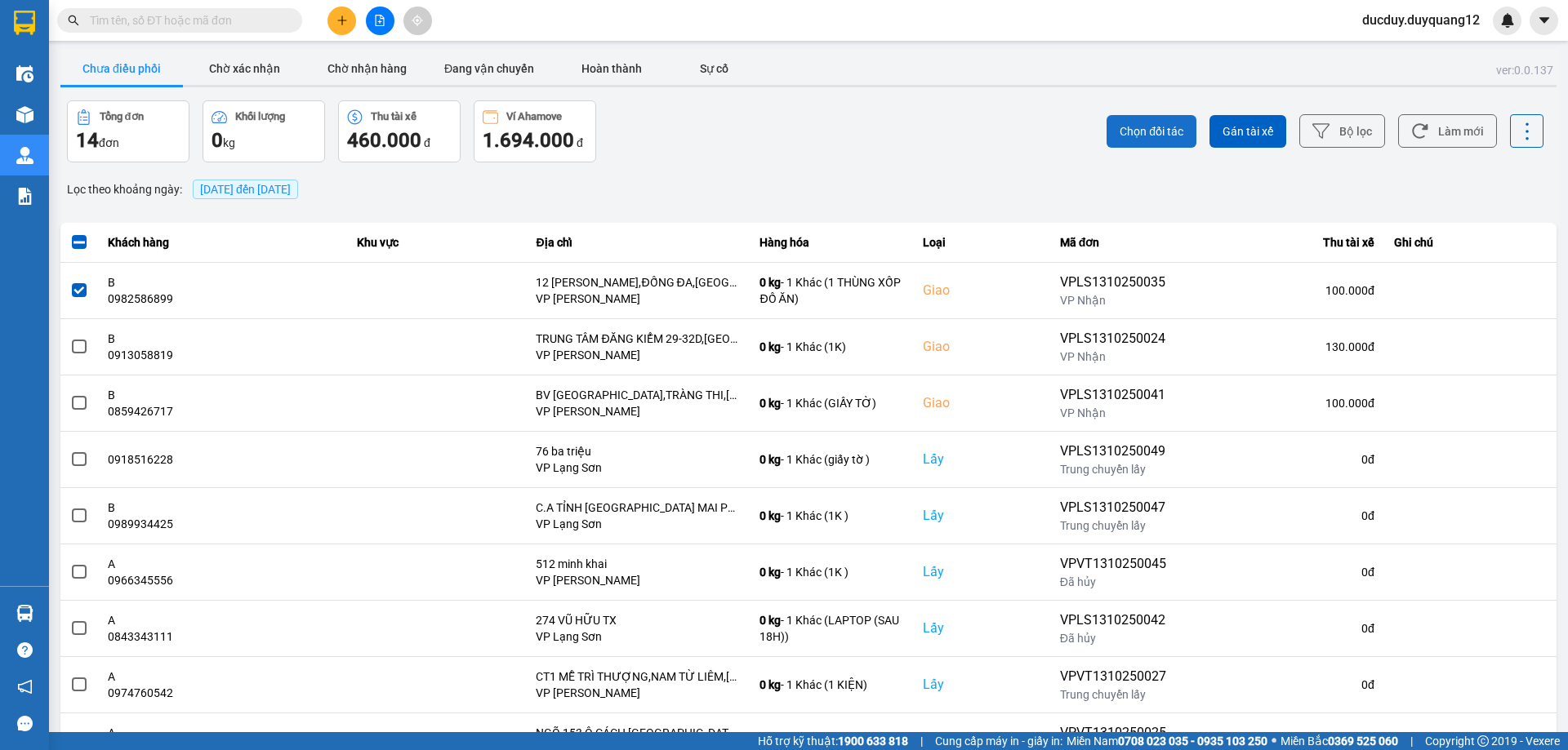
click at [1143, 134] on span "Chọn đối tác" at bounding box center [1151, 131] width 63 height 16
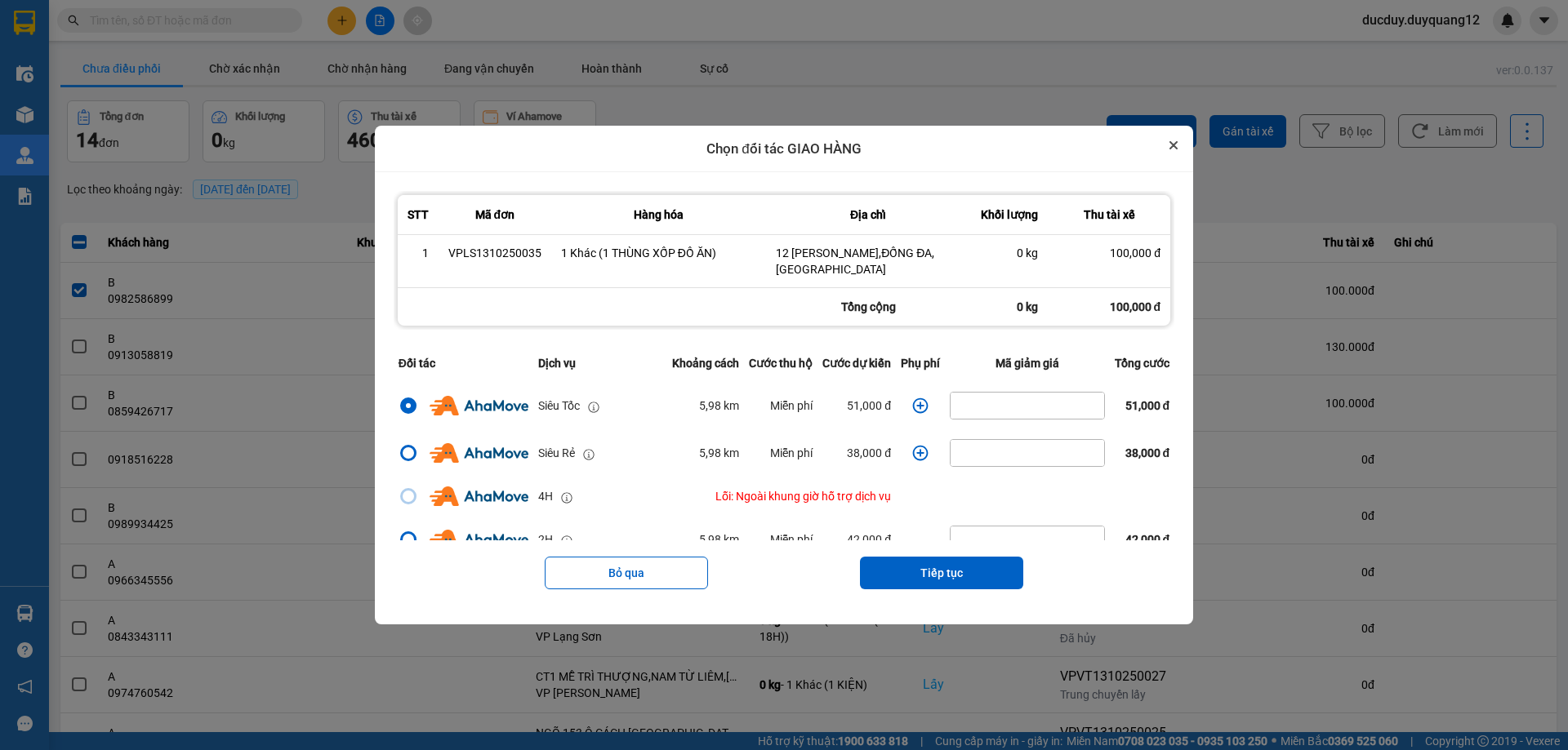
click at [1174, 146] on button "Close" at bounding box center [1173, 145] width 20 height 20
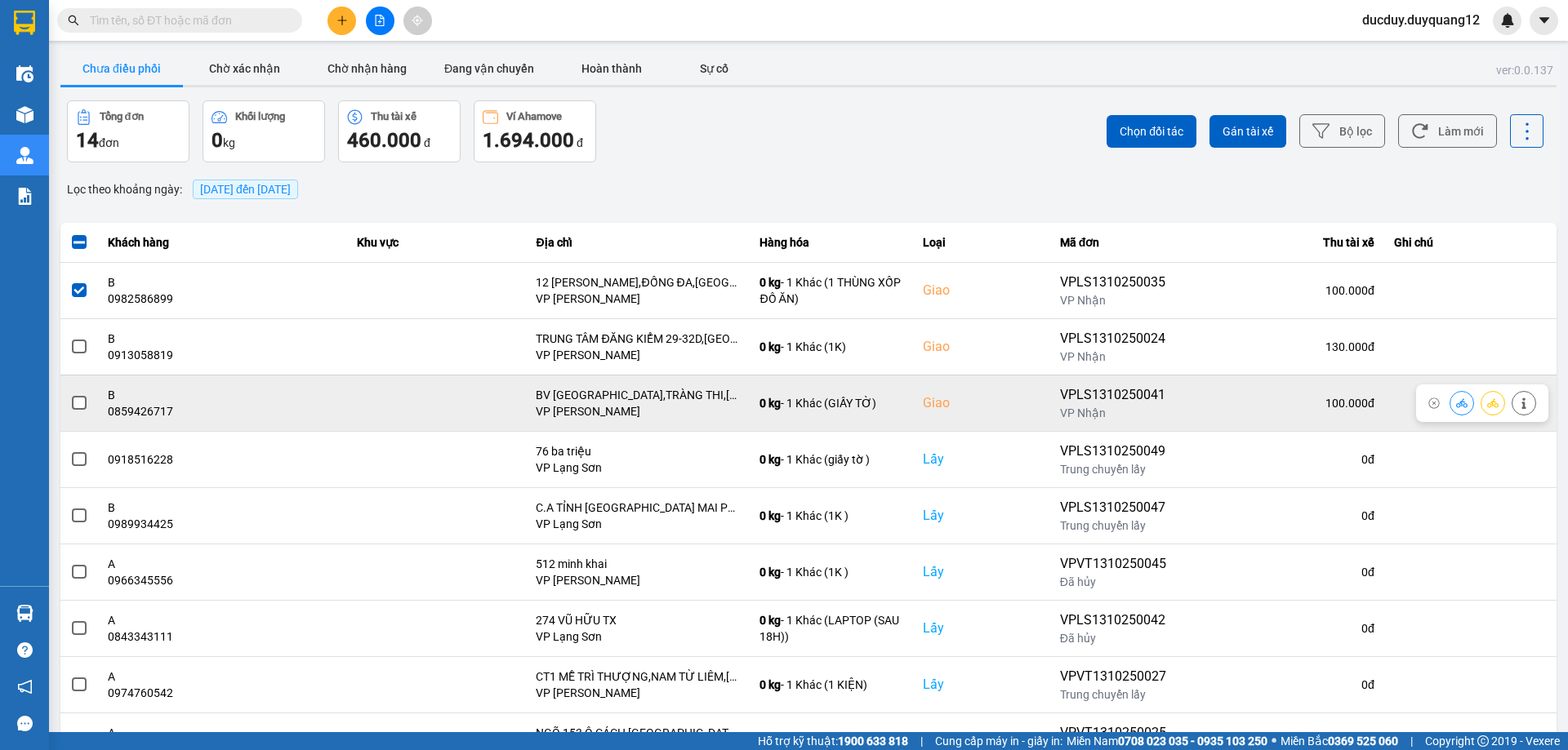
click at [81, 401] on span at bounding box center [79, 404] width 15 height 15
click at [70, 394] on input "checkbox" at bounding box center [70, 394] width 0 height 0
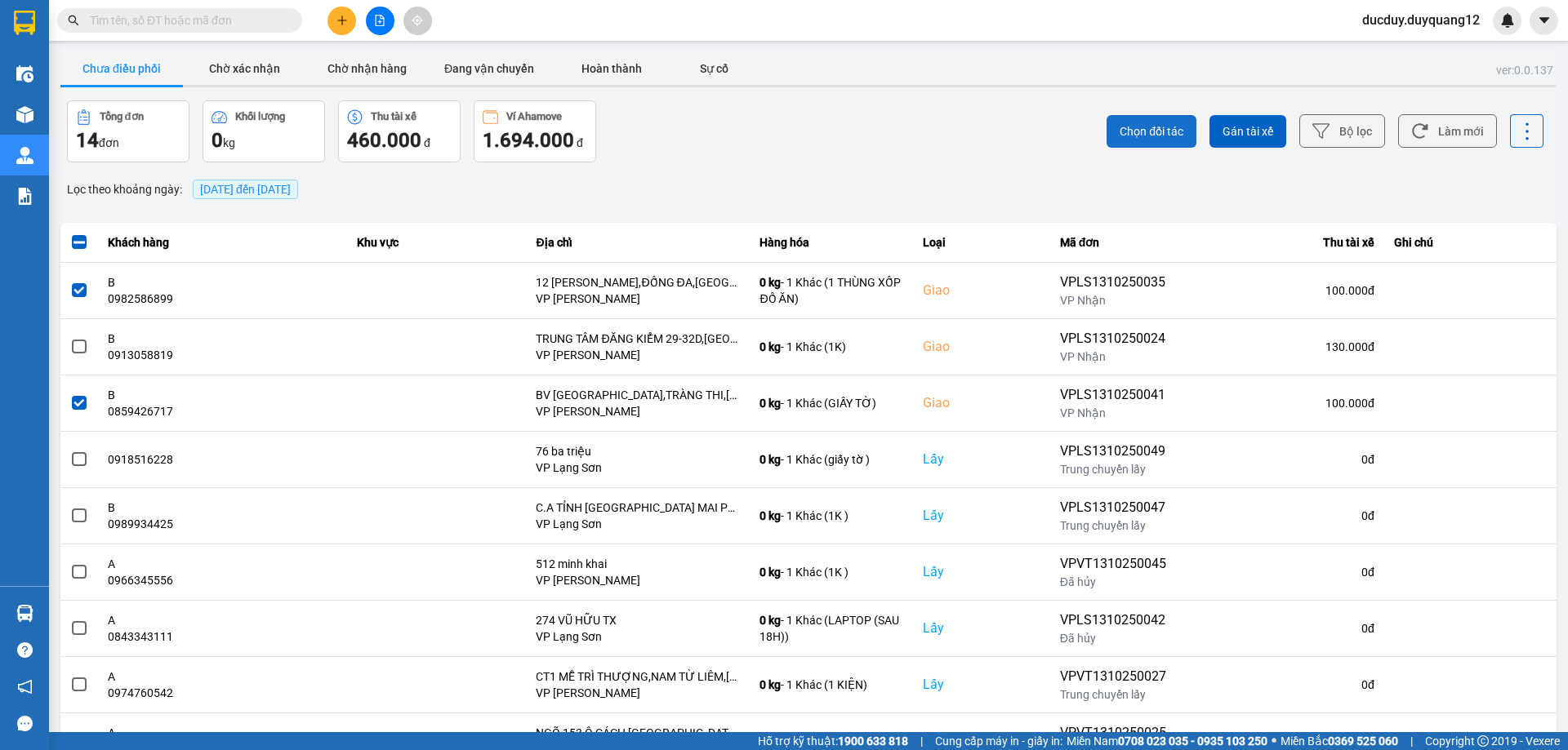
click at [1112, 133] on button "Chọn đối tác" at bounding box center [1151, 131] width 90 height 33
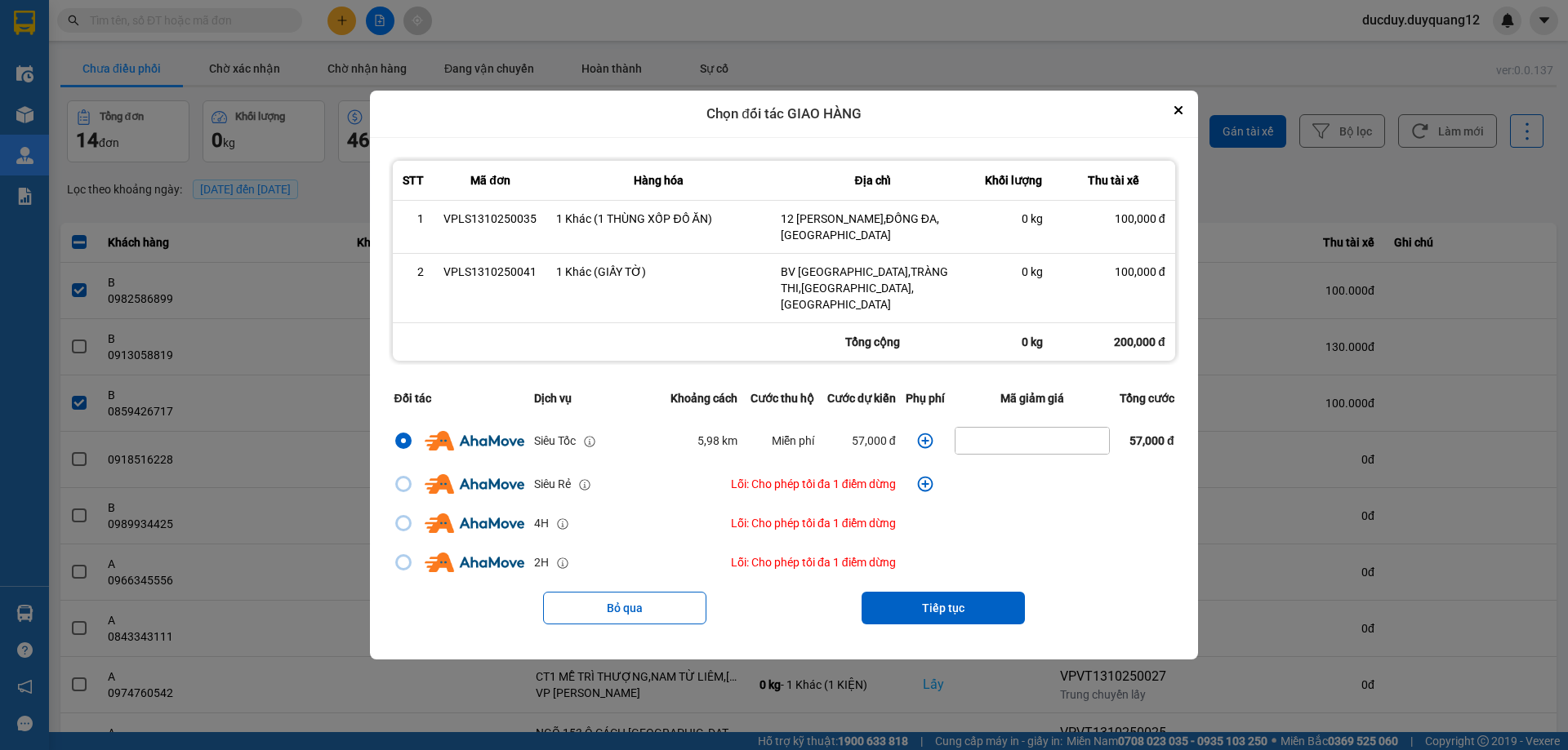
click at [920, 432] on icon "dialog" at bounding box center [925, 440] width 15 height 15
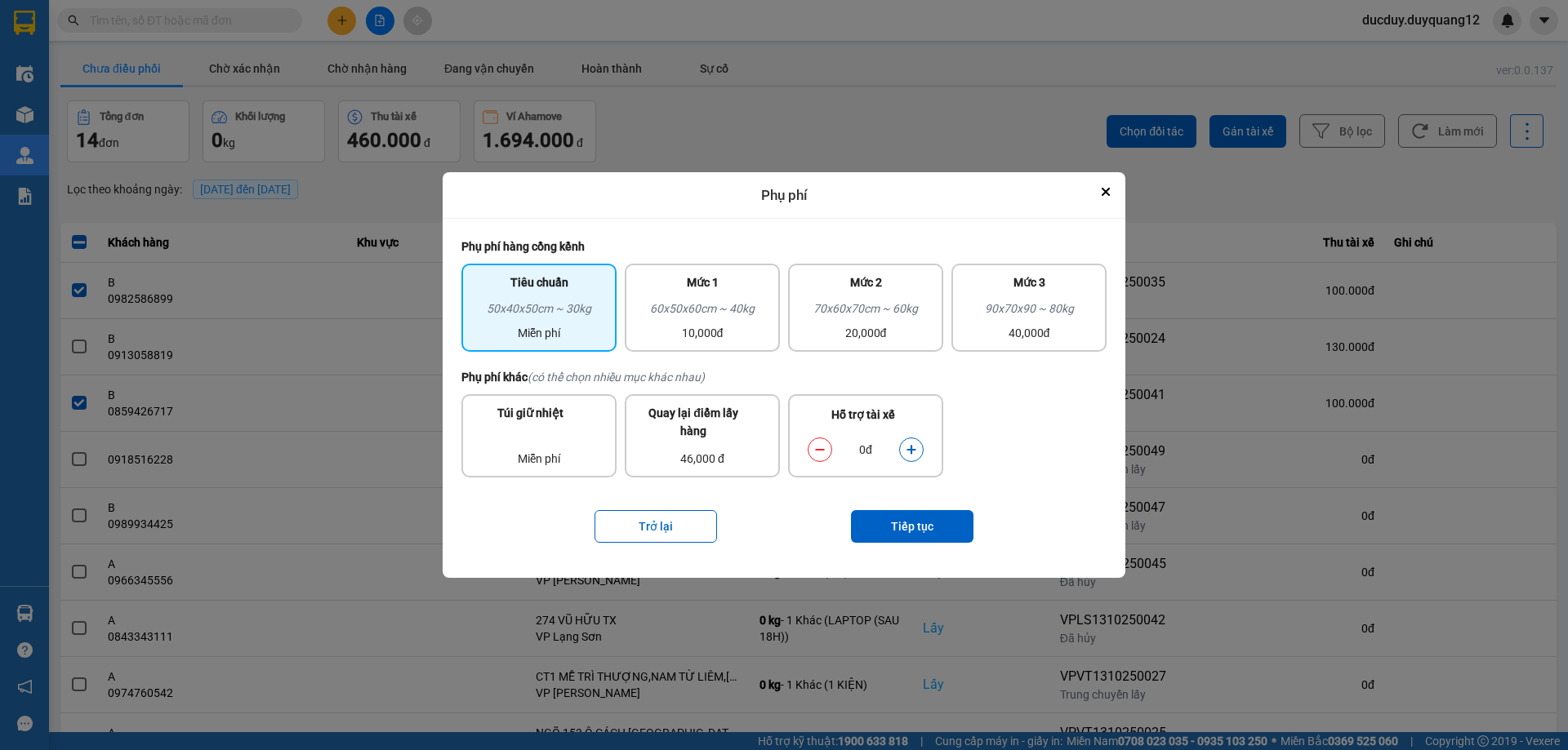
click at [917, 450] on button "dialog" at bounding box center [911, 450] width 23 height 28
click at [925, 518] on button "Tiếp tục" at bounding box center [911, 526] width 122 height 33
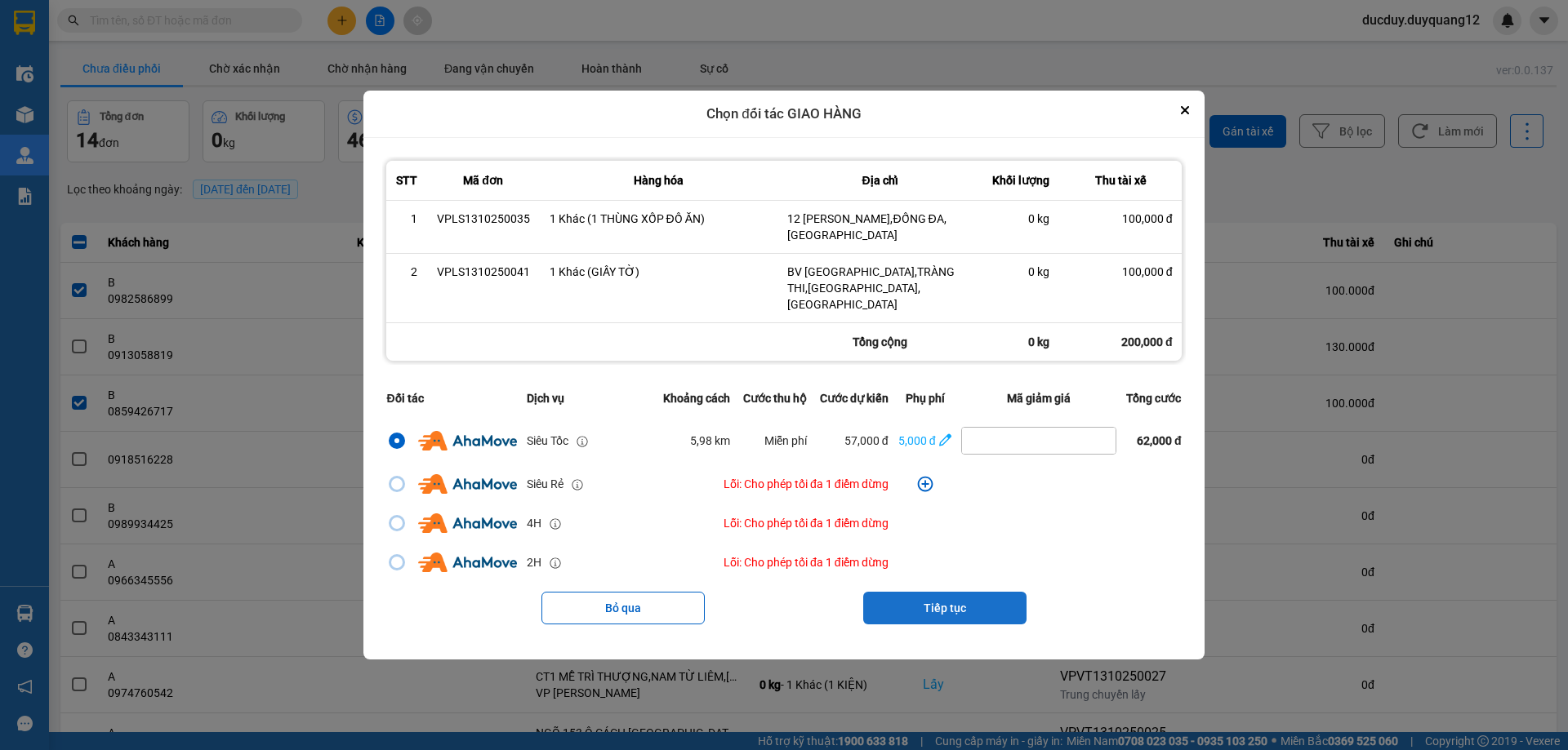
click at [958, 593] on button "Tiếp tục" at bounding box center [944, 608] width 164 height 33
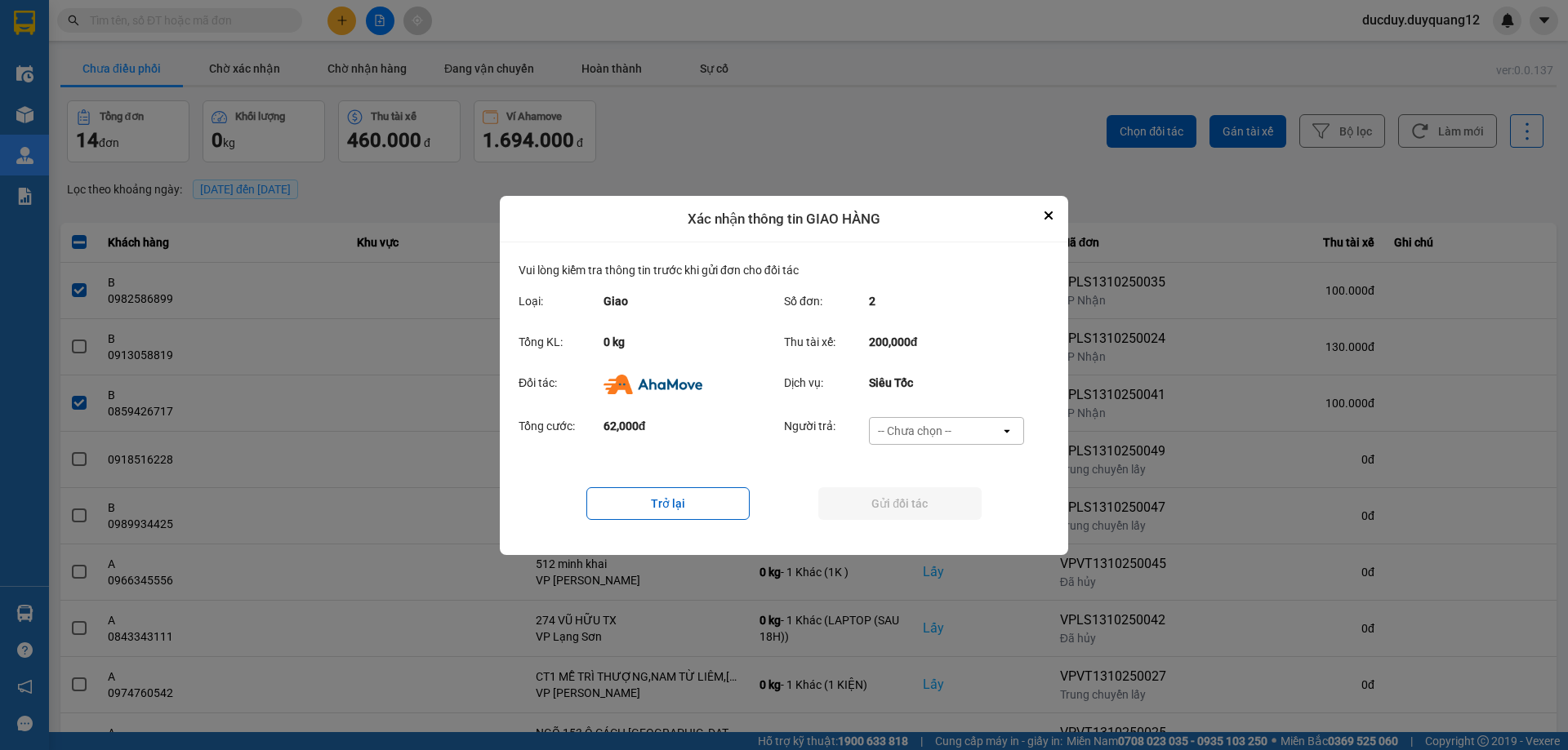
click at [942, 429] on div "-- Chưa chọn --" at bounding box center [915, 430] width 74 height 16
click at [931, 497] on span "Ví Ahamove" at bounding box center [914, 494] width 66 height 16
click at [905, 496] on button "Gửi đối tác" at bounding box center [900, 503] width 164 height 33
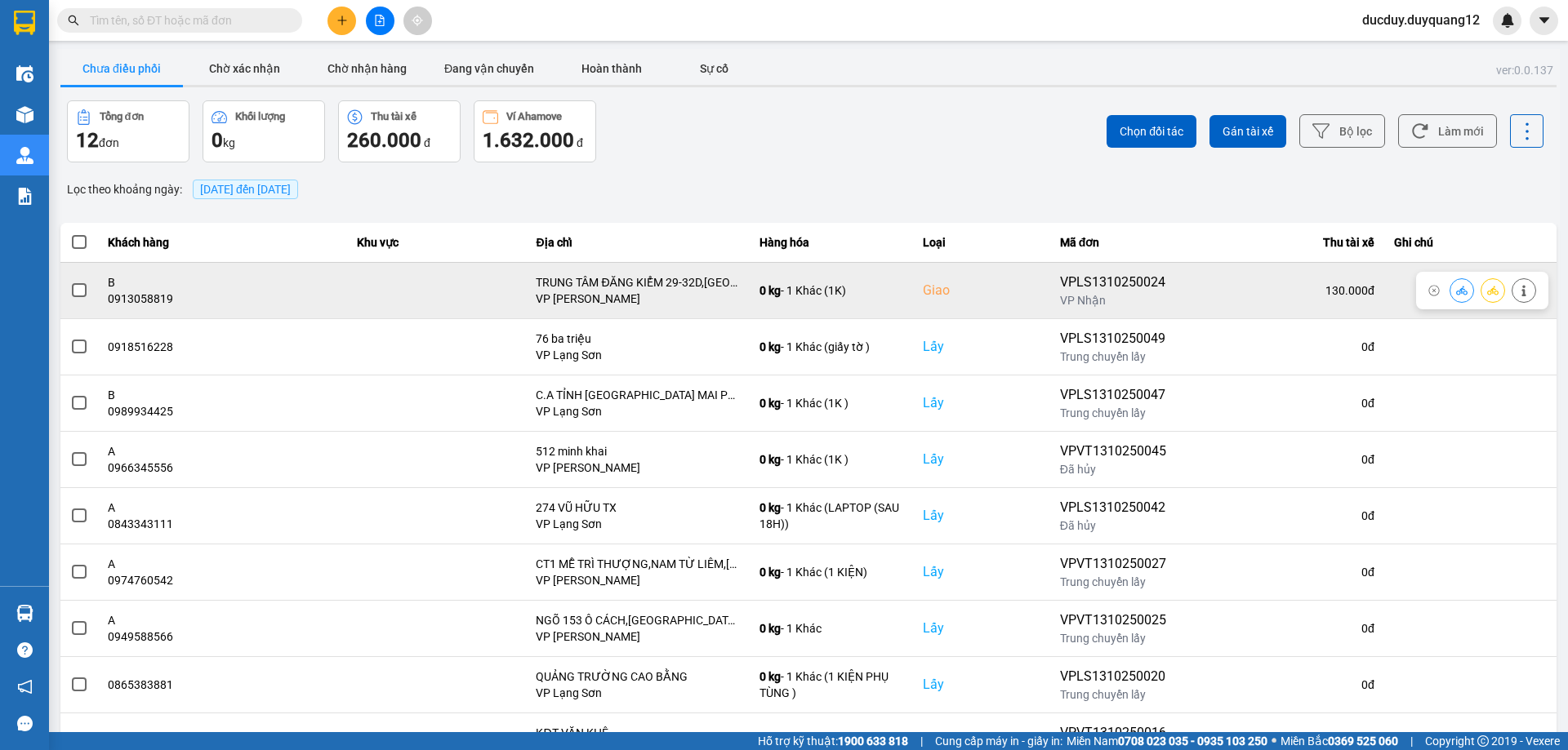
click at [75, 293] on span at bounding box center [79, 290] width 15 height 15
click at [70, 282] on input "checkbox" at bounding box center [70, 282] width 0 height 0
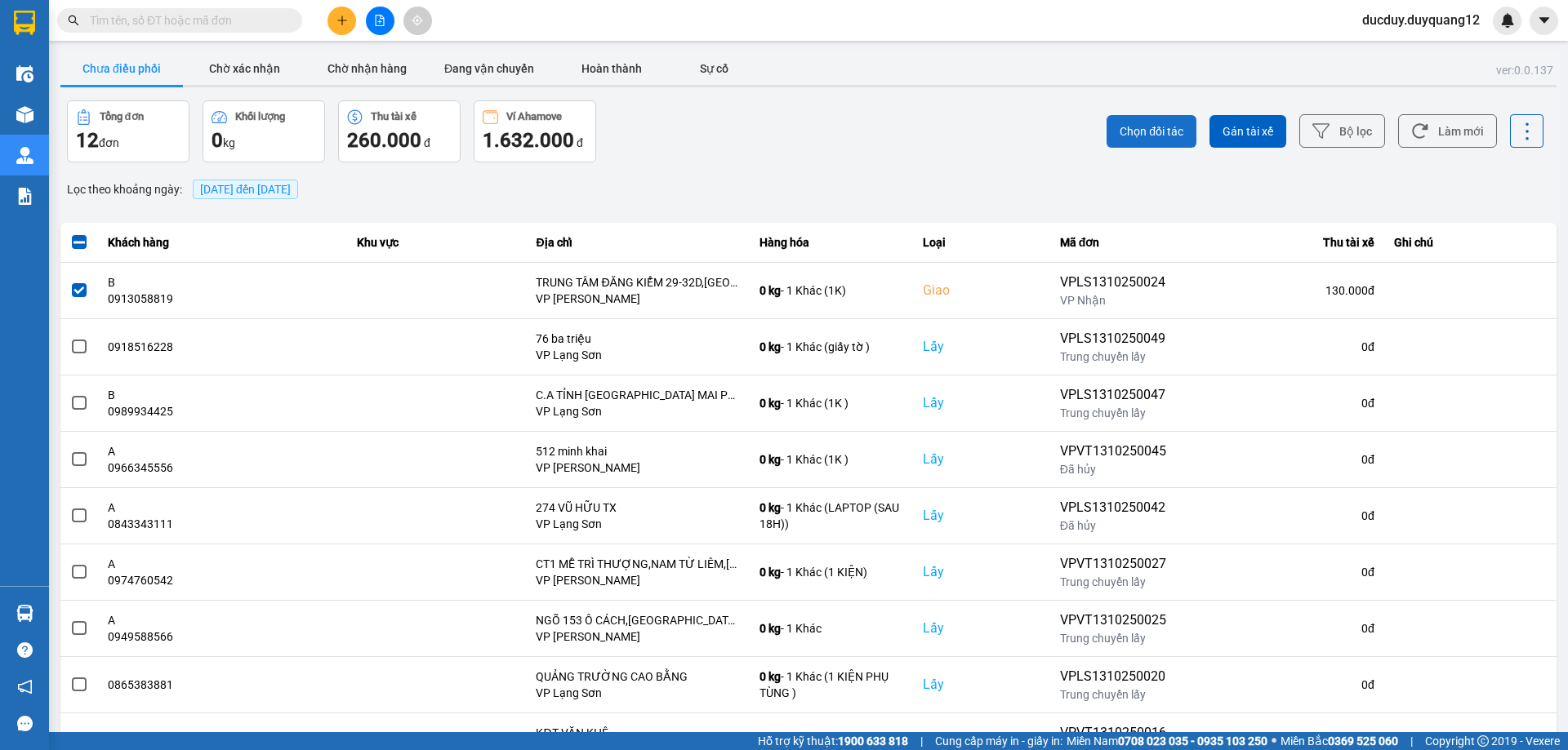
click at [1149, 117] on button "Chọn đối tác" at bounding box center [1151, 131] width 90 height 33
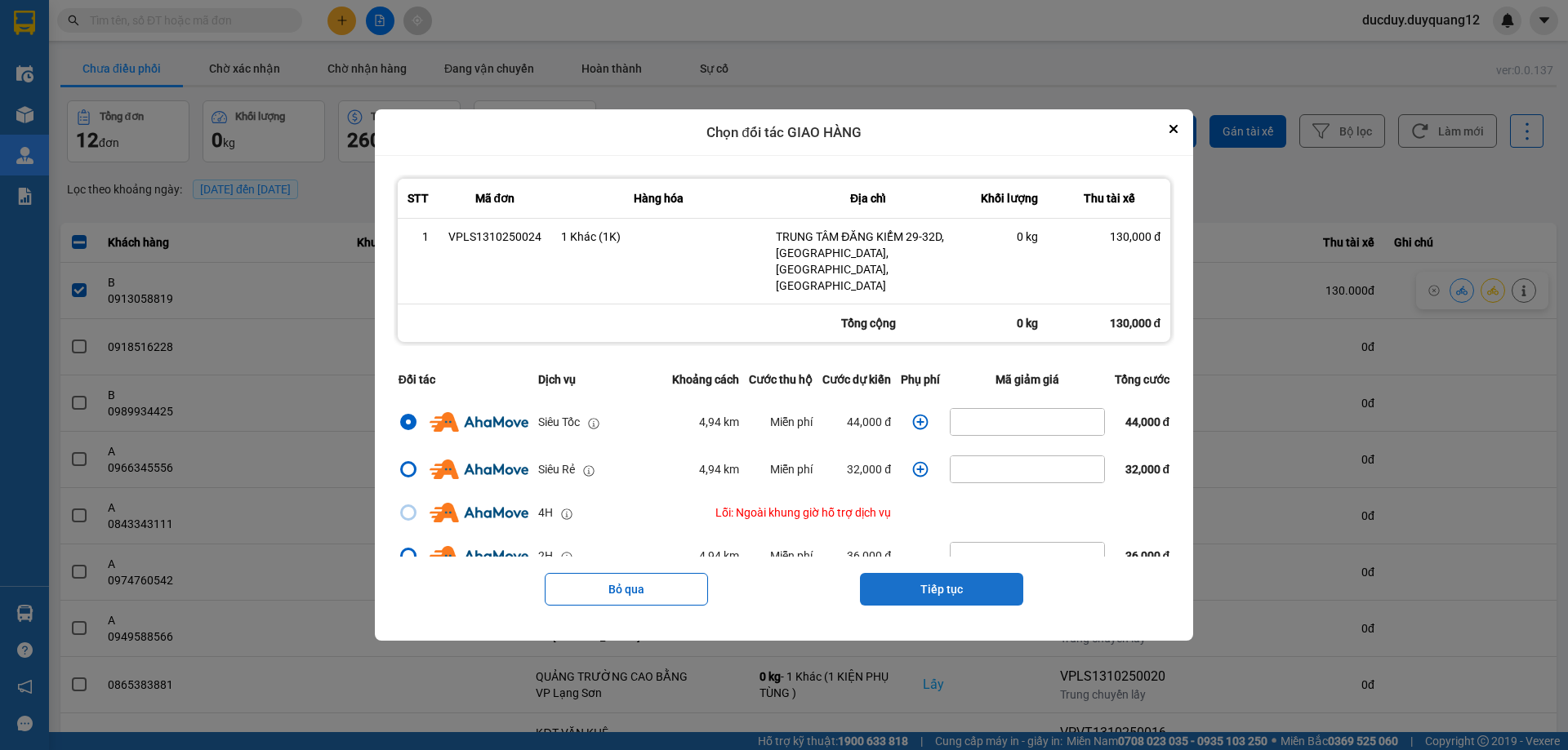
click at [930, 583] on button "Tiếp tục" at bounding box center [942, 589] width 164 height 33
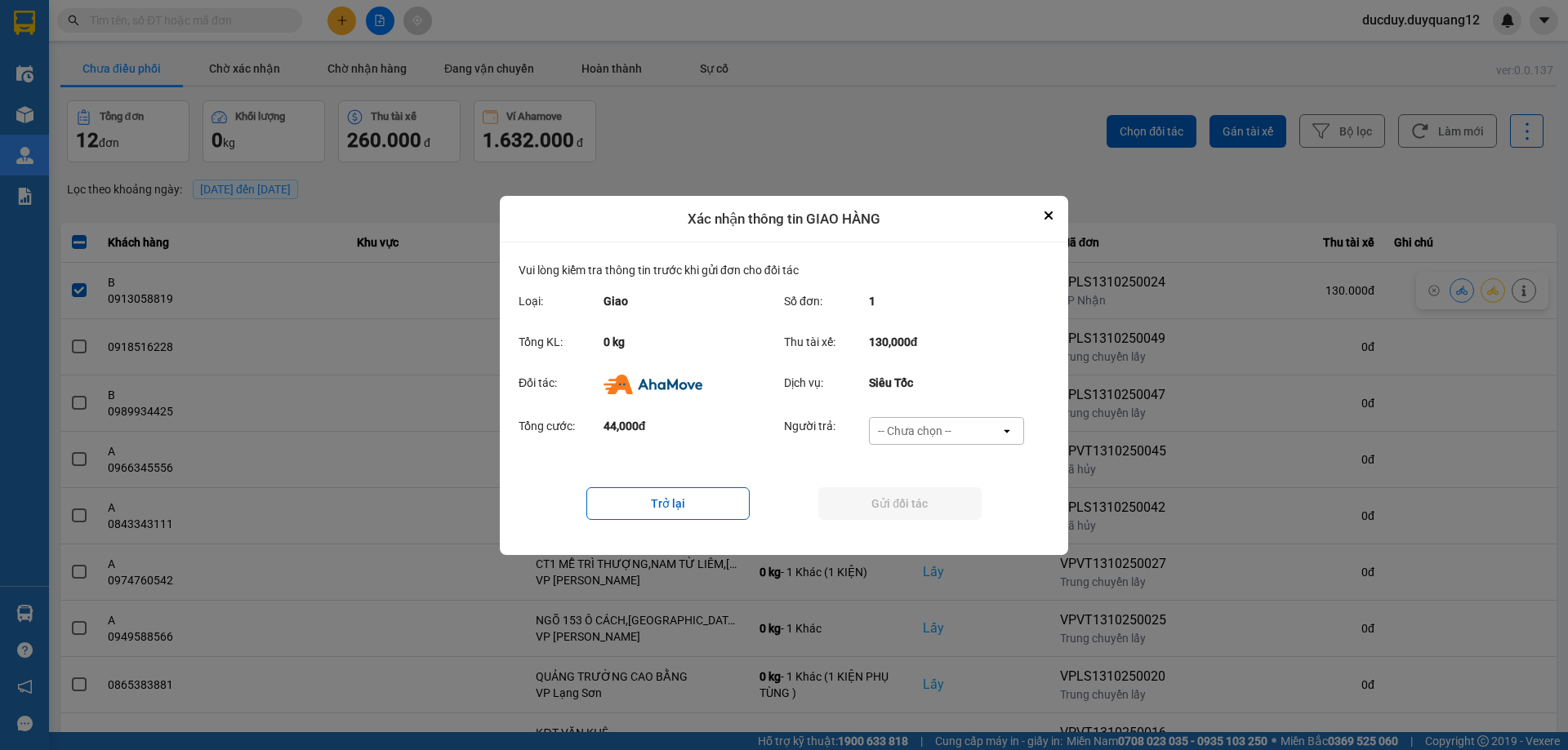
click at [945, 423] on div "-- Chưa chọn --" at bounding box center [915, 430] width 74 height 16
click at [925, 517] on span "Ví Ahamove" at bounding box center [914, 523] width 66 height 16
click at [933, 508] on button "Gửi đối tác" at bounding box center [900, 503] width 164 height 33
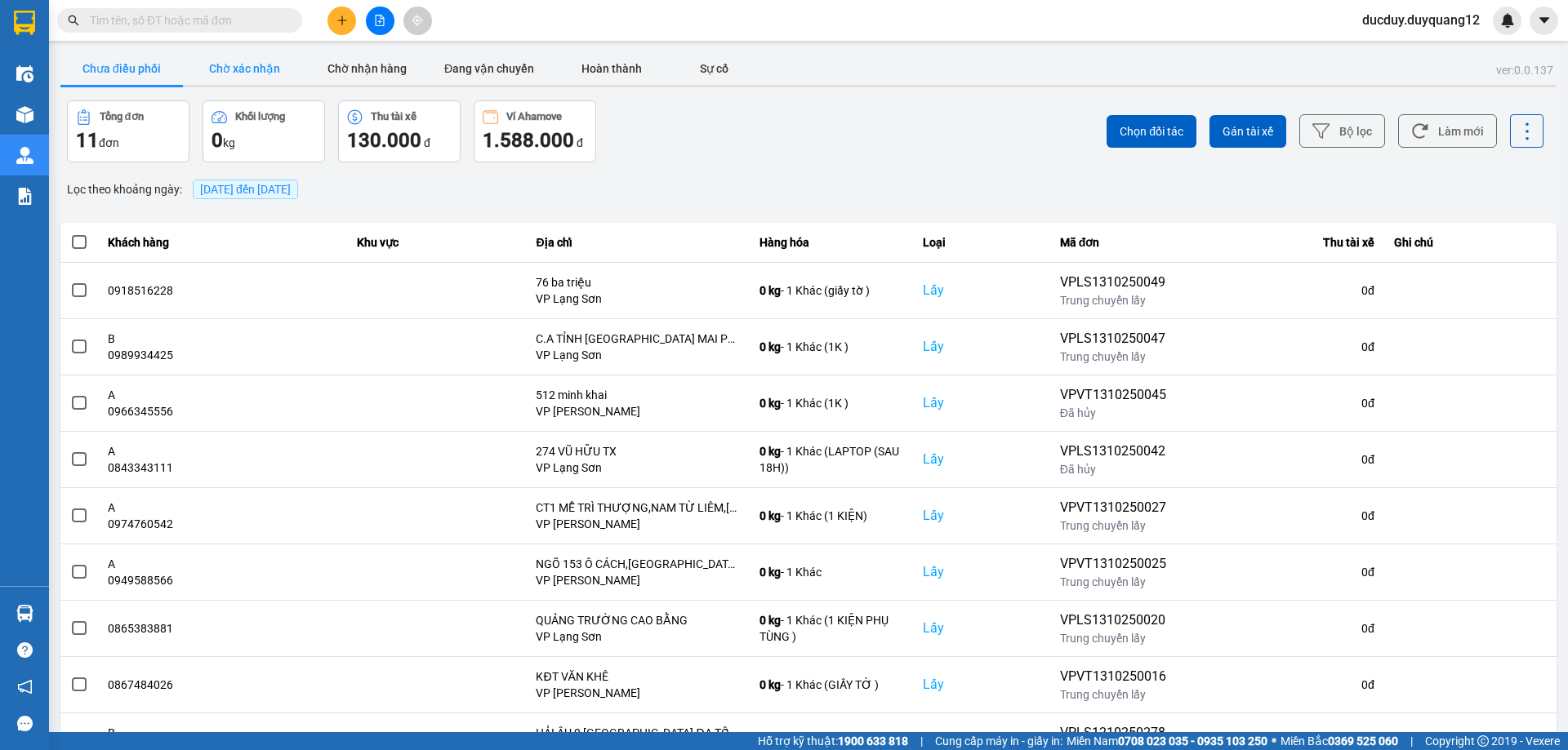
click at [256, 66] on button "Chờ xác nhận" at bounding box center [243, 68] width 122 height 33
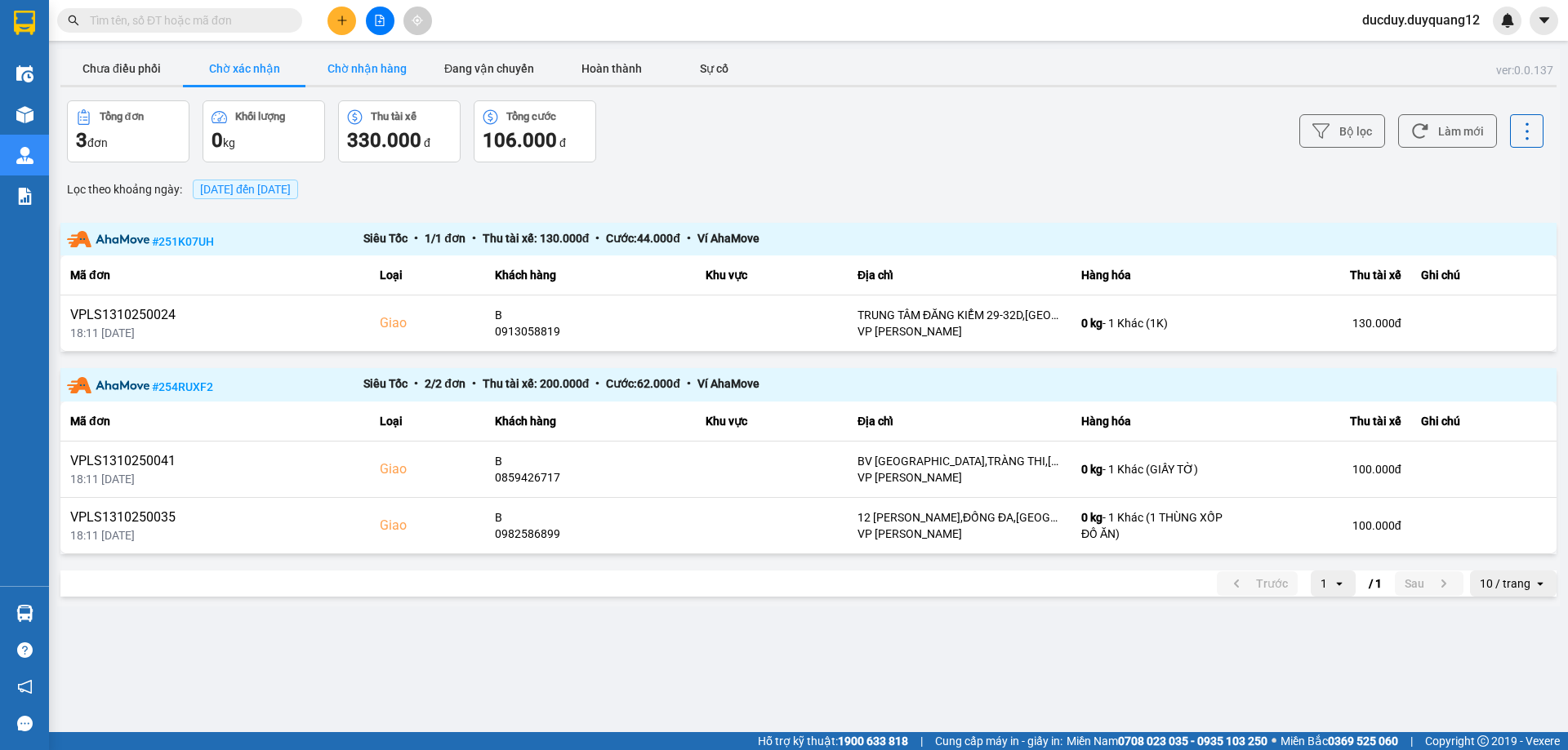
click at [387, 61] on button "Chờ nhận hàng" at bounding box center [366, 68] width 122 height 33
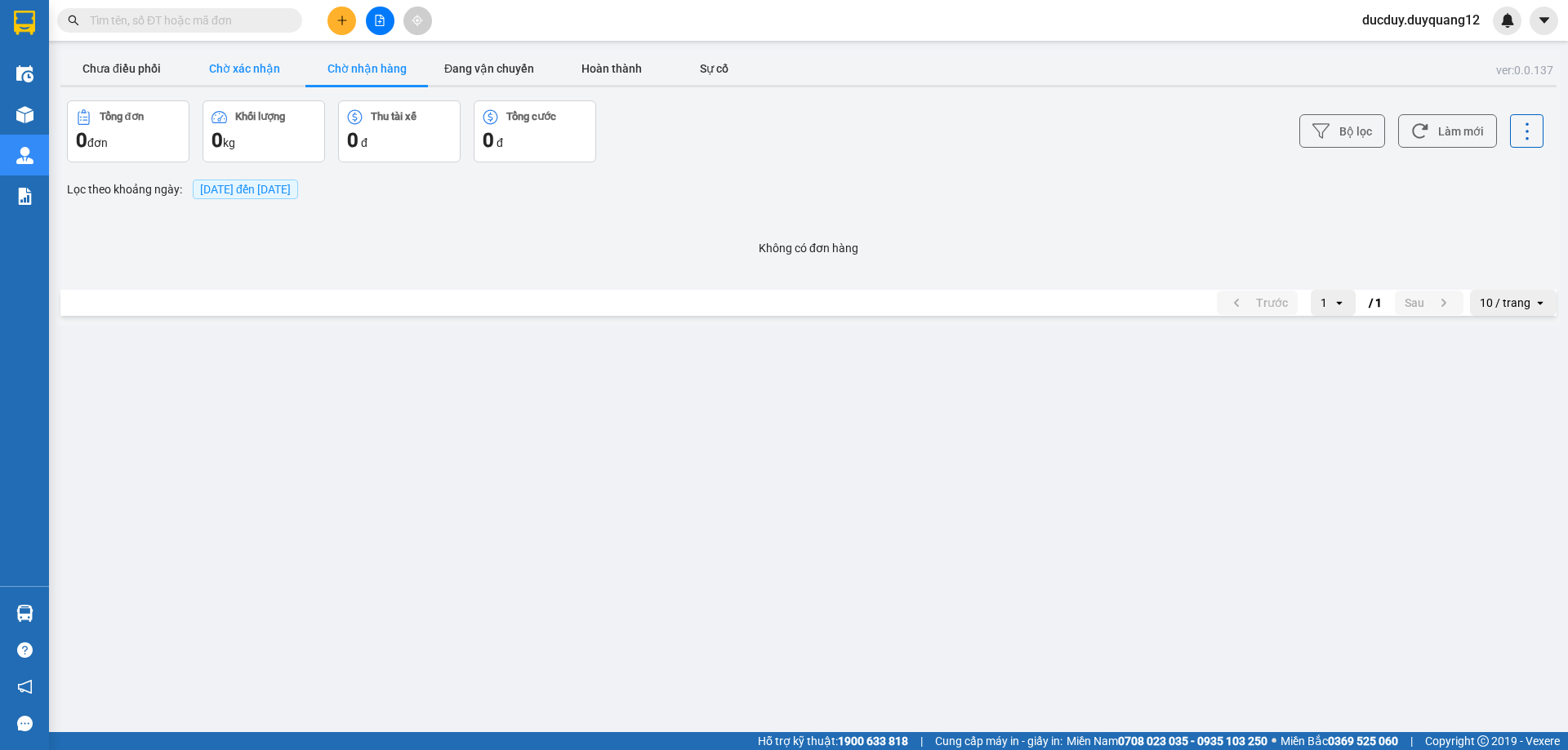
click at [249, 67] on button "Chờ xác nhận" at bounding box center [243, 68] width 122 height 33
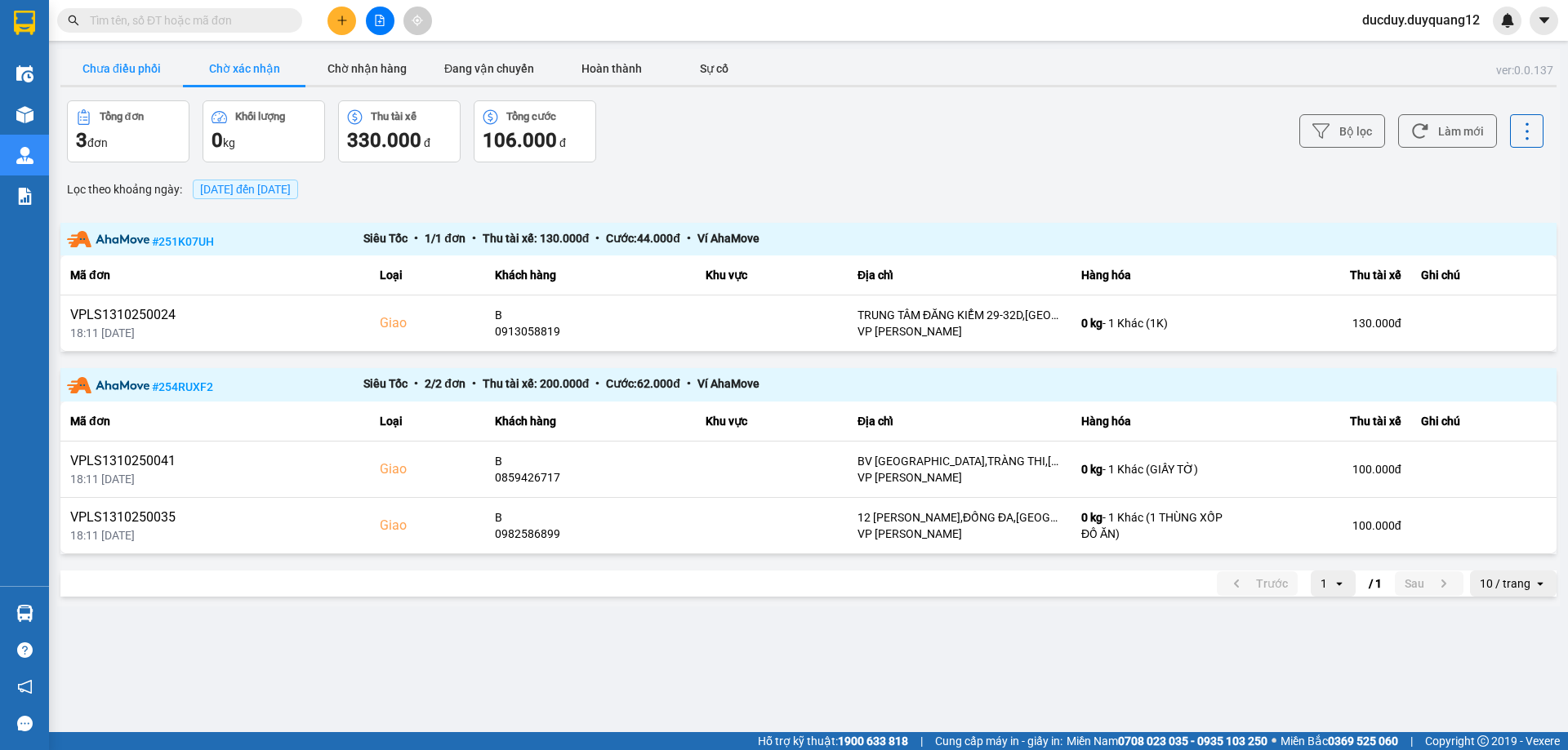
click at [104, 64] on button "Chưa điều phối" at bounding box center [121, 68] width 122 height 33
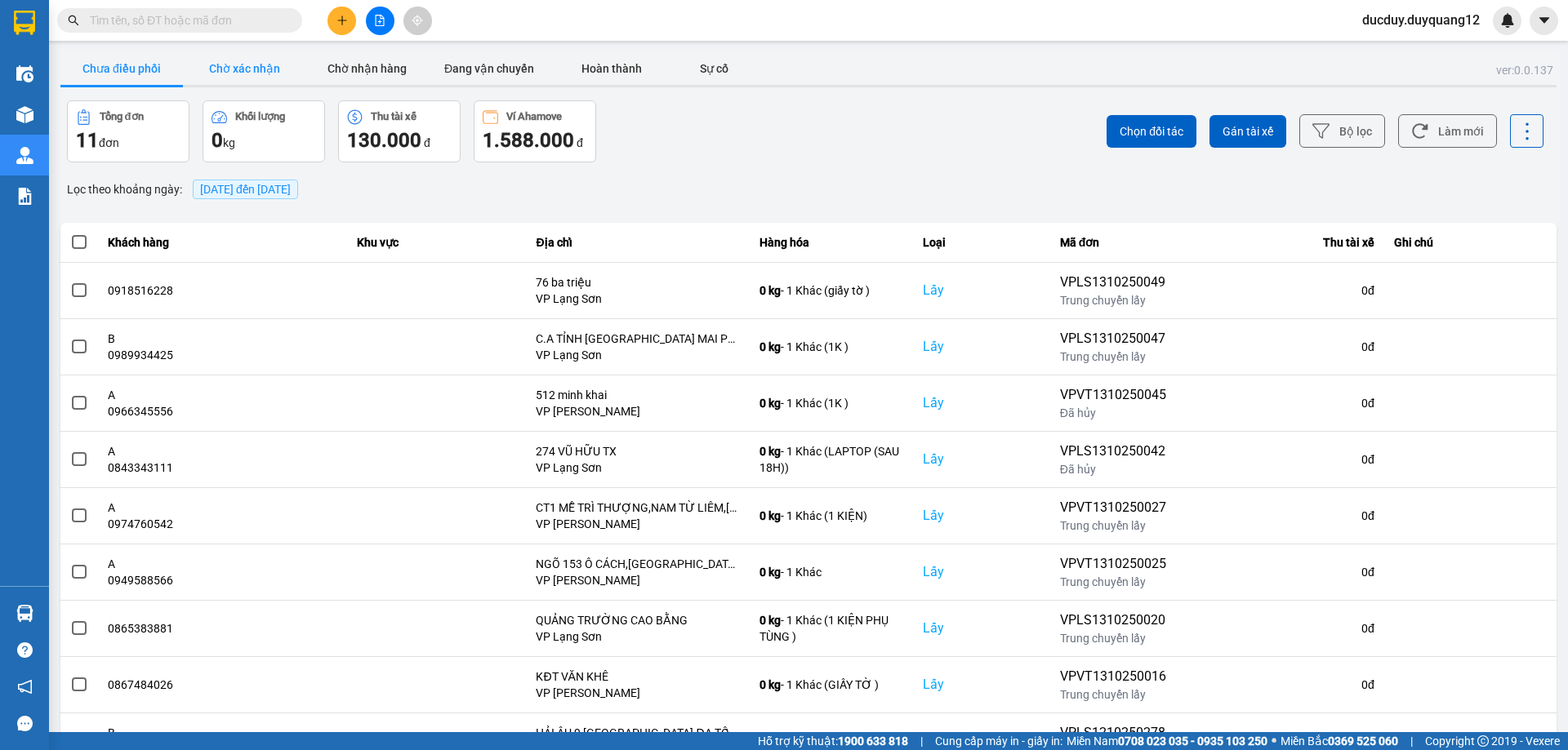
drag, startPoint x: 246, startPoint y: 42, endPoint x: 241, endPoint y: 55, distance: 13.9
click at [245, 43] on main "ver: 0.0.137 Chưa điều phối Chờ xác nhận Chờ nhận hàng Đang vận chuyển Hoàn thà…" at bounding box center [784, 366] width 1568 height 732
click at [257, 66] on button "Chờ xác nhận" at bounding box center [243, 68] width 122 height 33
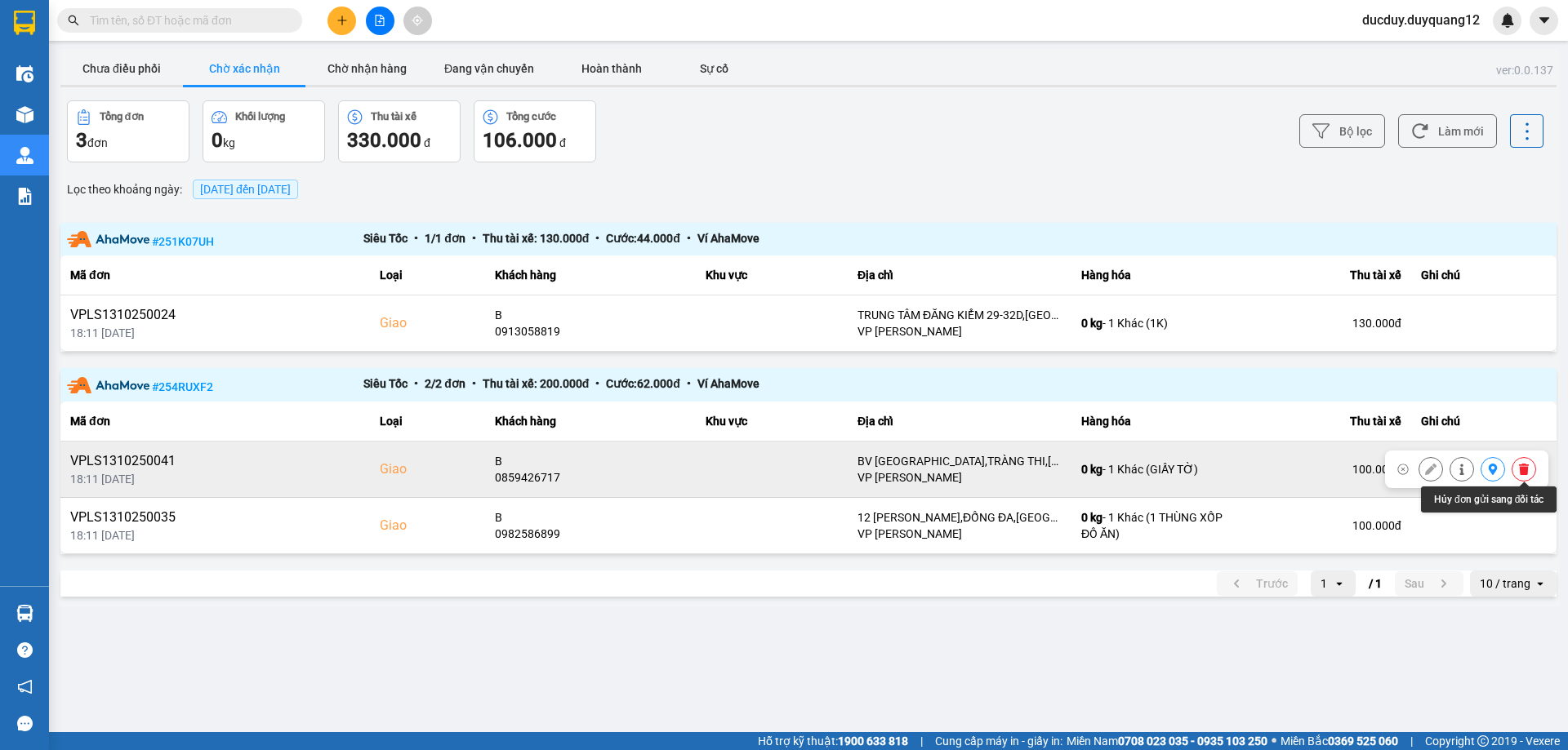
click at [1518, 466] on icon at bounding box center [1524, 469] width 11 height 11
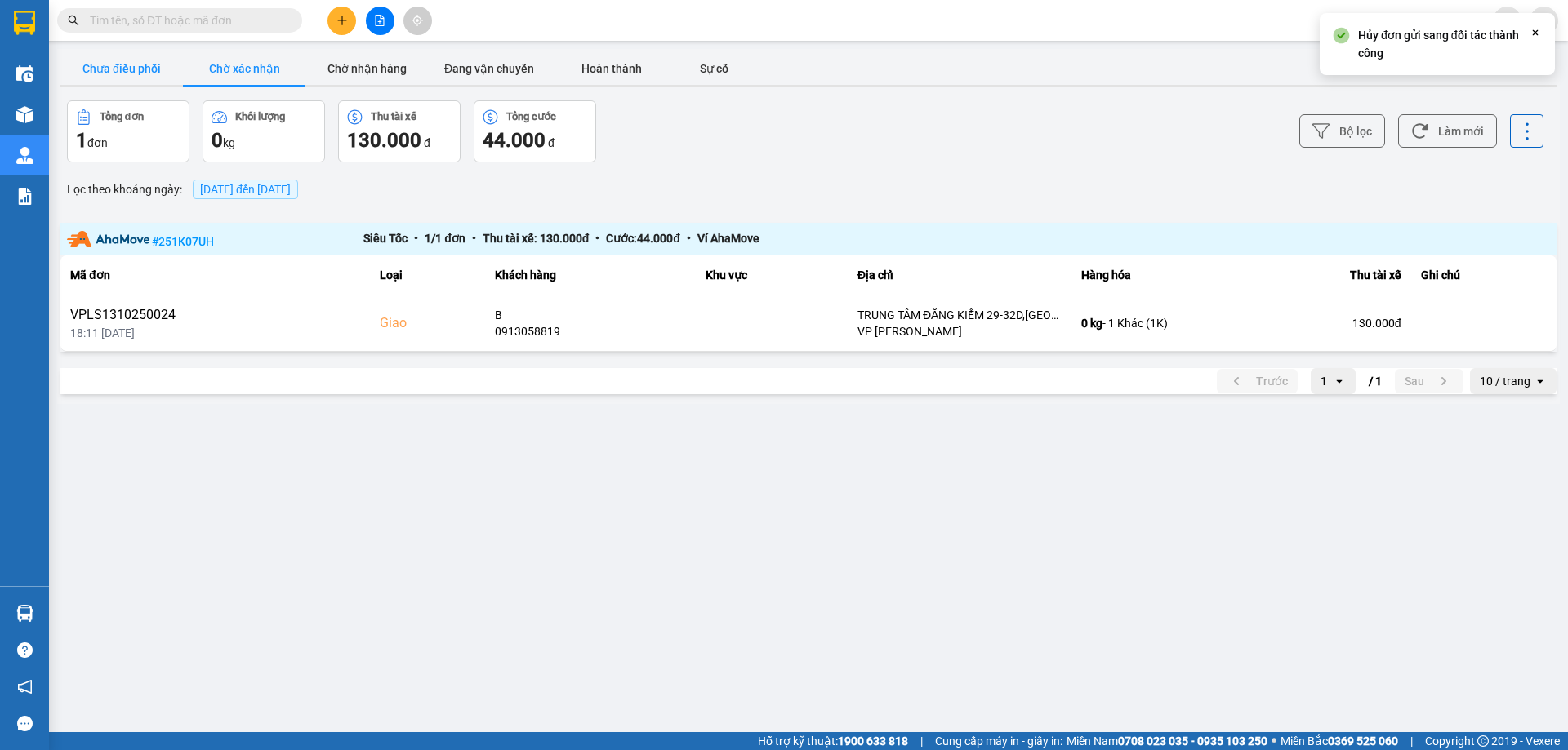
click at [119, 74] on button "Chưa điều phối" at bounding box center [121, 68] width 122 height 33
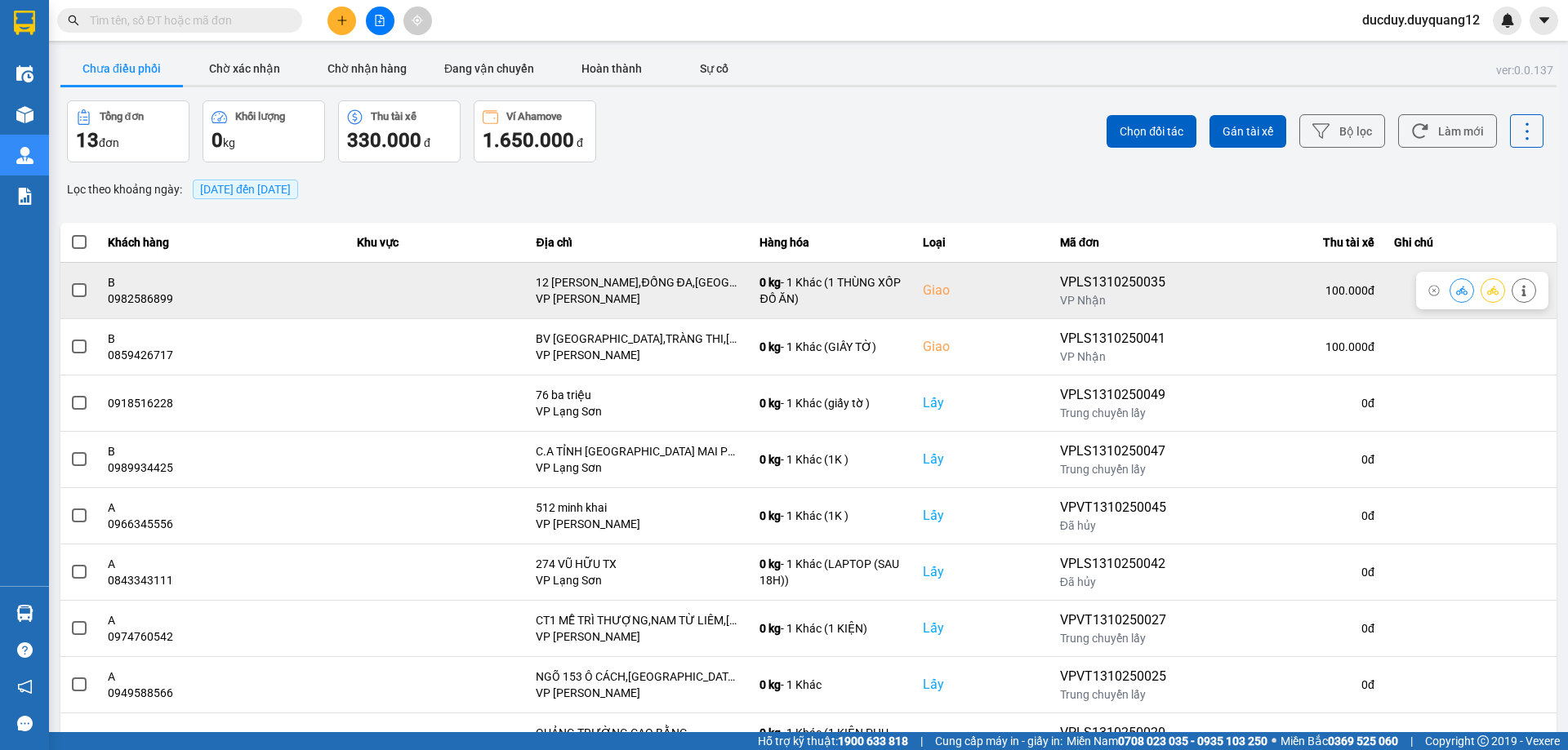
click at [80, 284] on label at bounding box center [79, 290] width 18 height 18
click at [70, 282] on input "checkbox" at bounding box center [70, 282] width 0 height 0
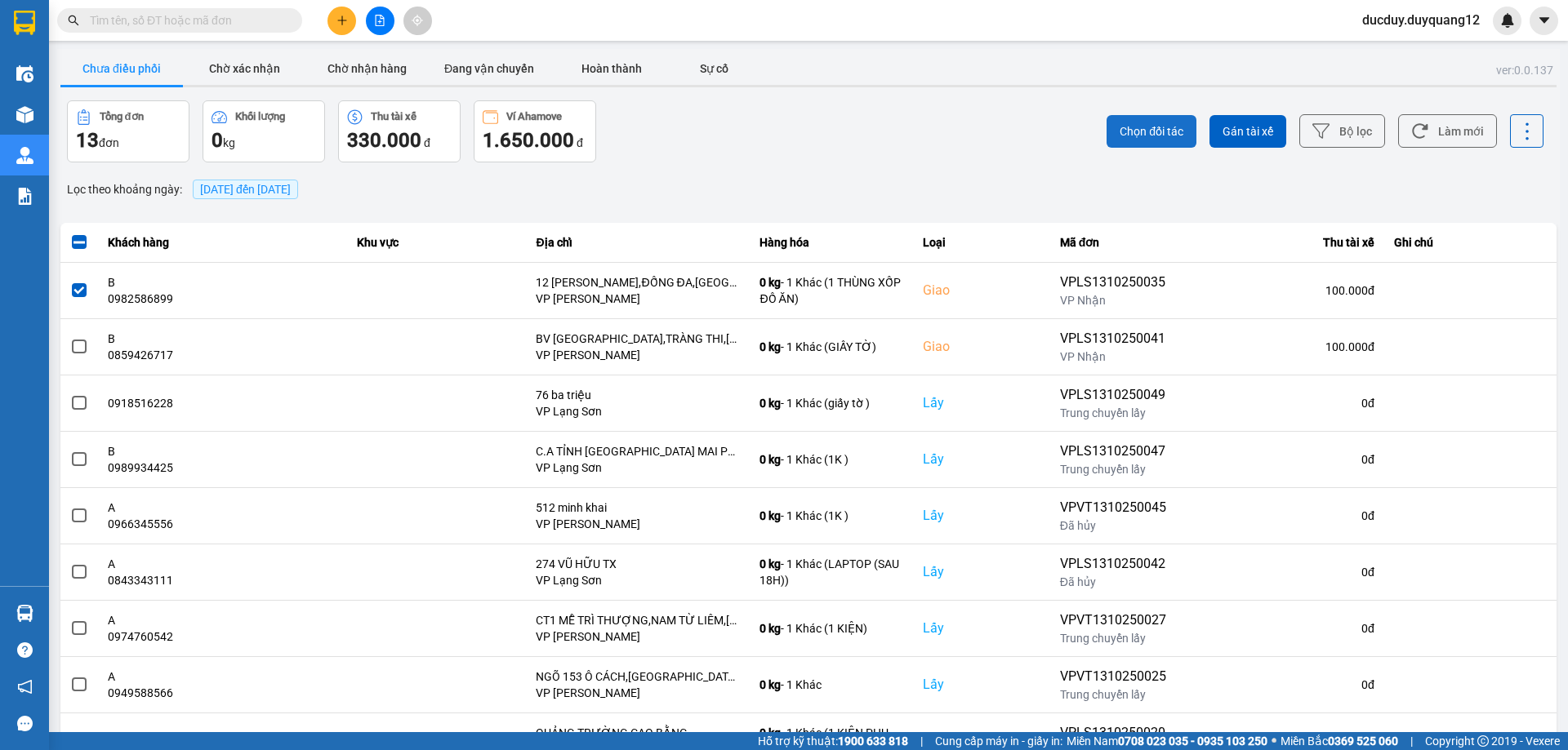
click at [1142, 132] on span "Chọn đối tác" at bounding box center [1151, 131] width 63 height 16
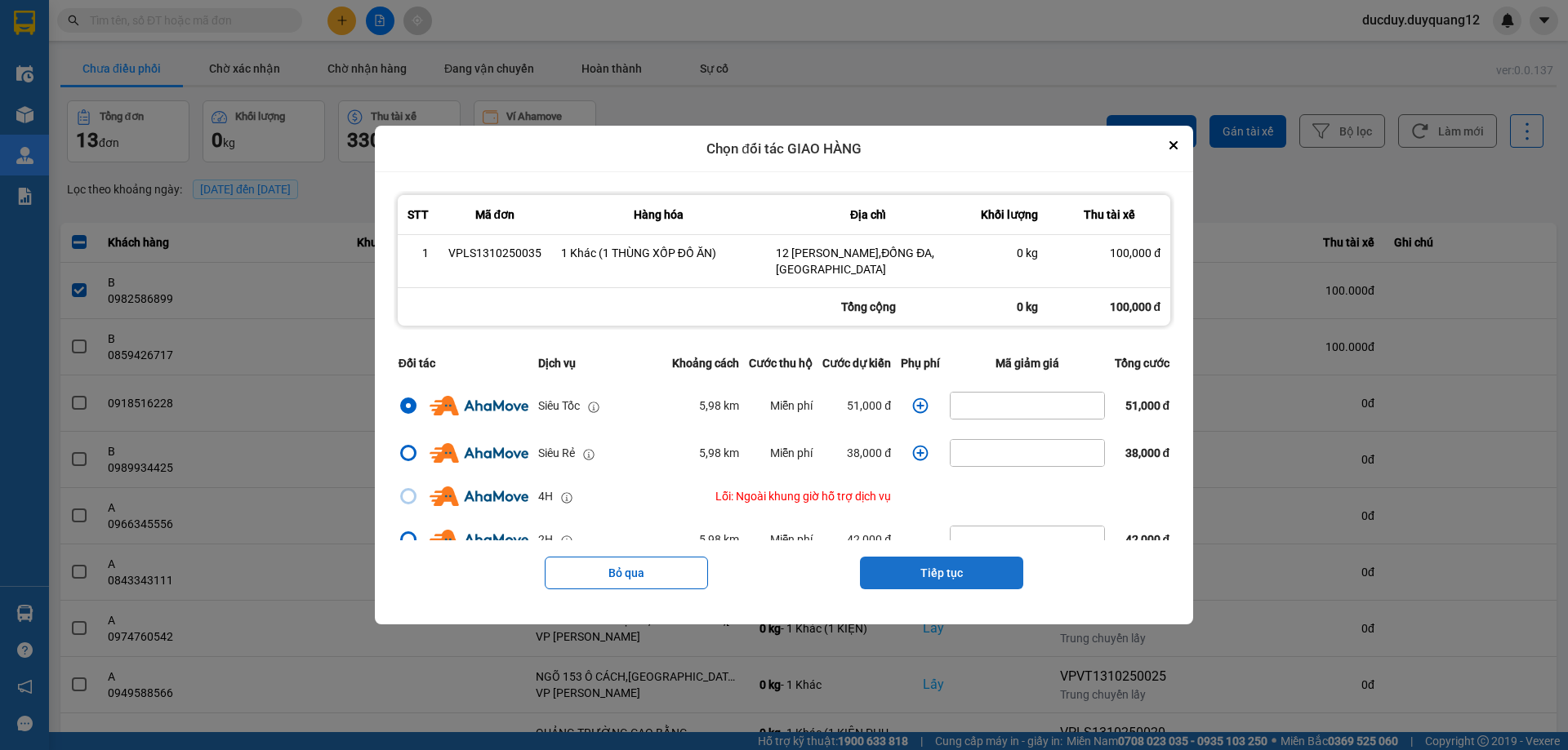
click at [945, 568] on button "Tiếp tục" at bounding box center [942, 573] width 164 height 33
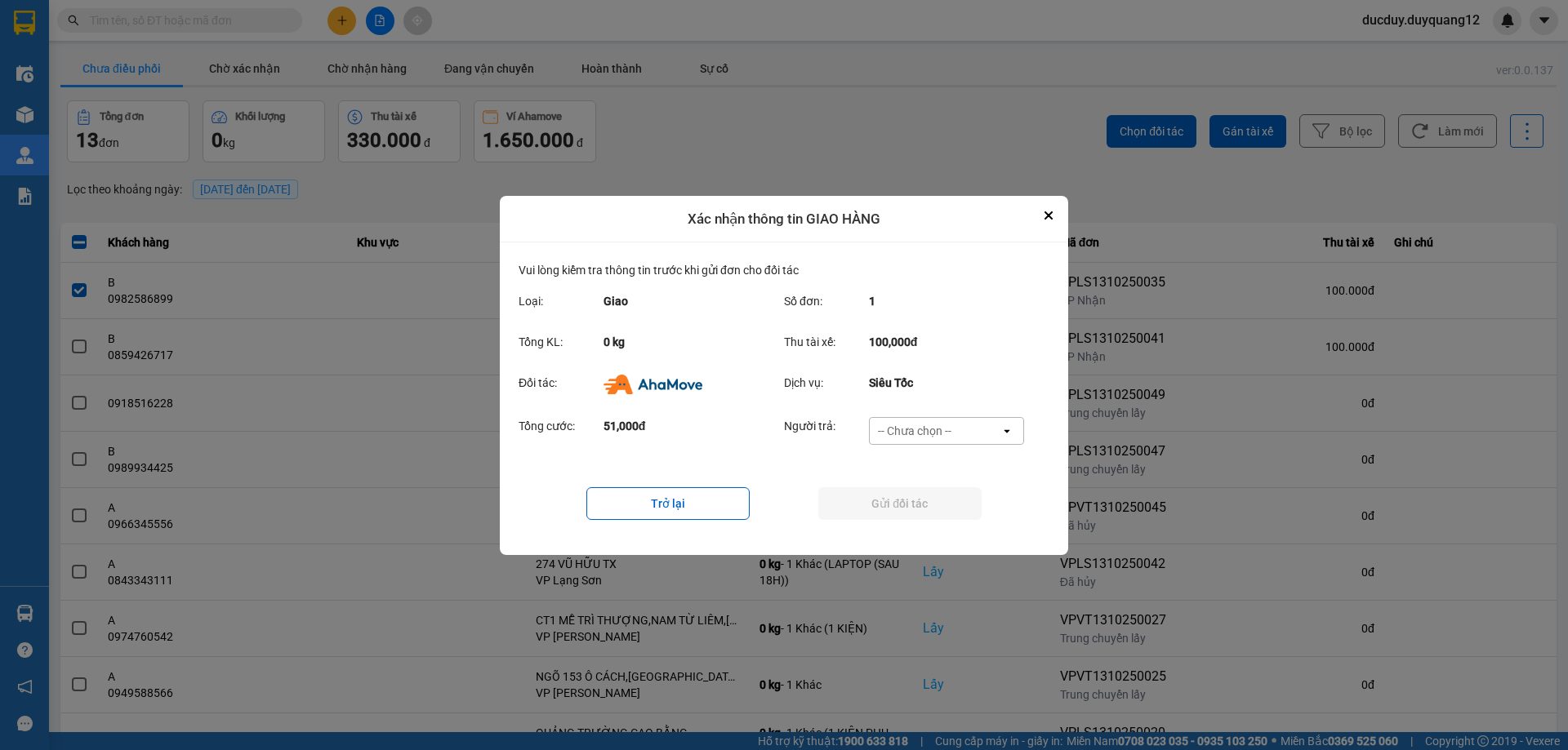
click at [936, 421] on div "-- Chưa chọn --" at bounding box center [935, 431] width 131 height 26
click at [918, 523] on span "Ví Ahamove" at bounding box center [914, 523] width 66 height 16
click at [927, 497] on button "Gửi đối tác" at bounding box center [900, 503] width 164 height 33
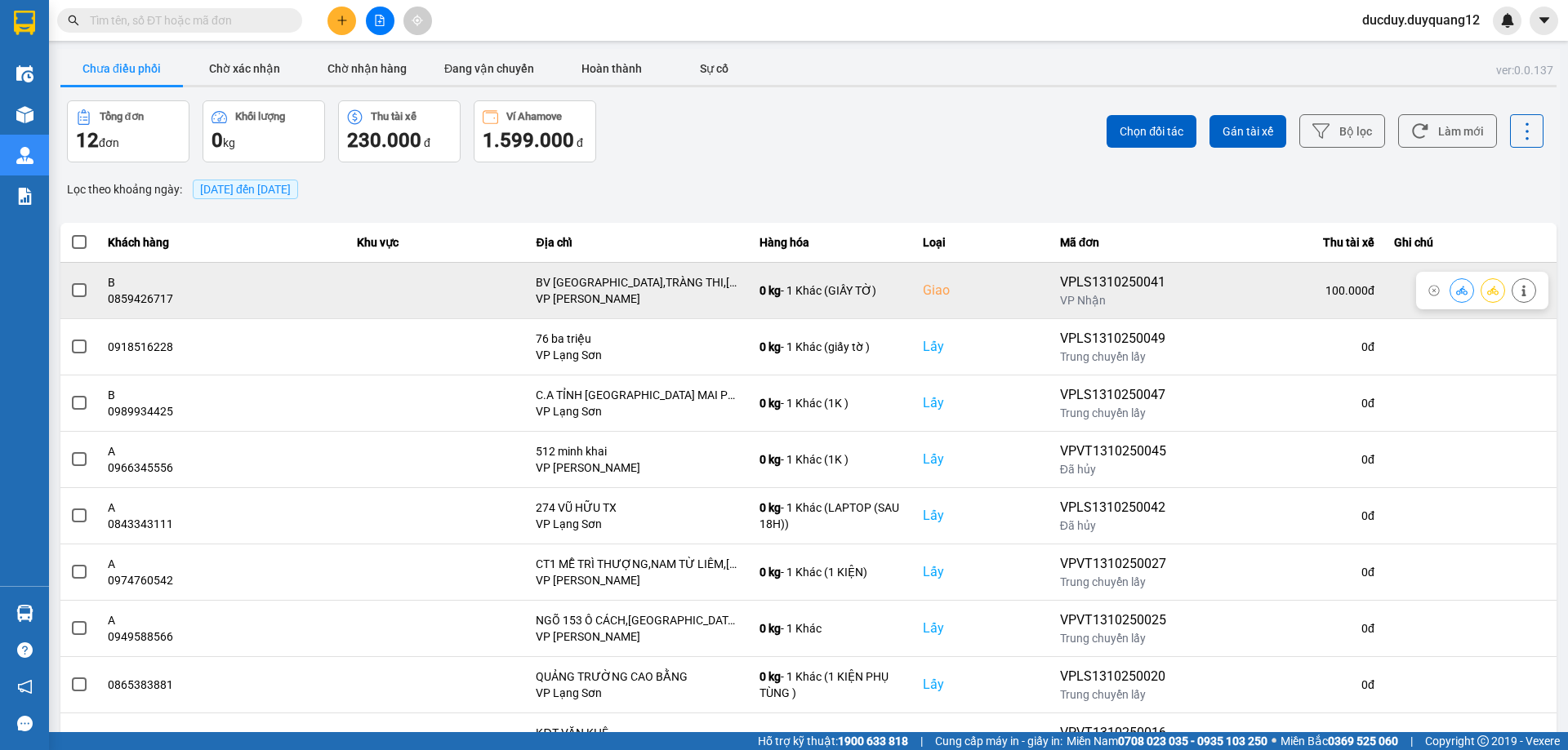
click at [70, 292] on label at bounding box center [79, 290] width 18 height 18
click at [70, 282] on input "checkbox" at bounding box center [70, 282] width 0 height 0
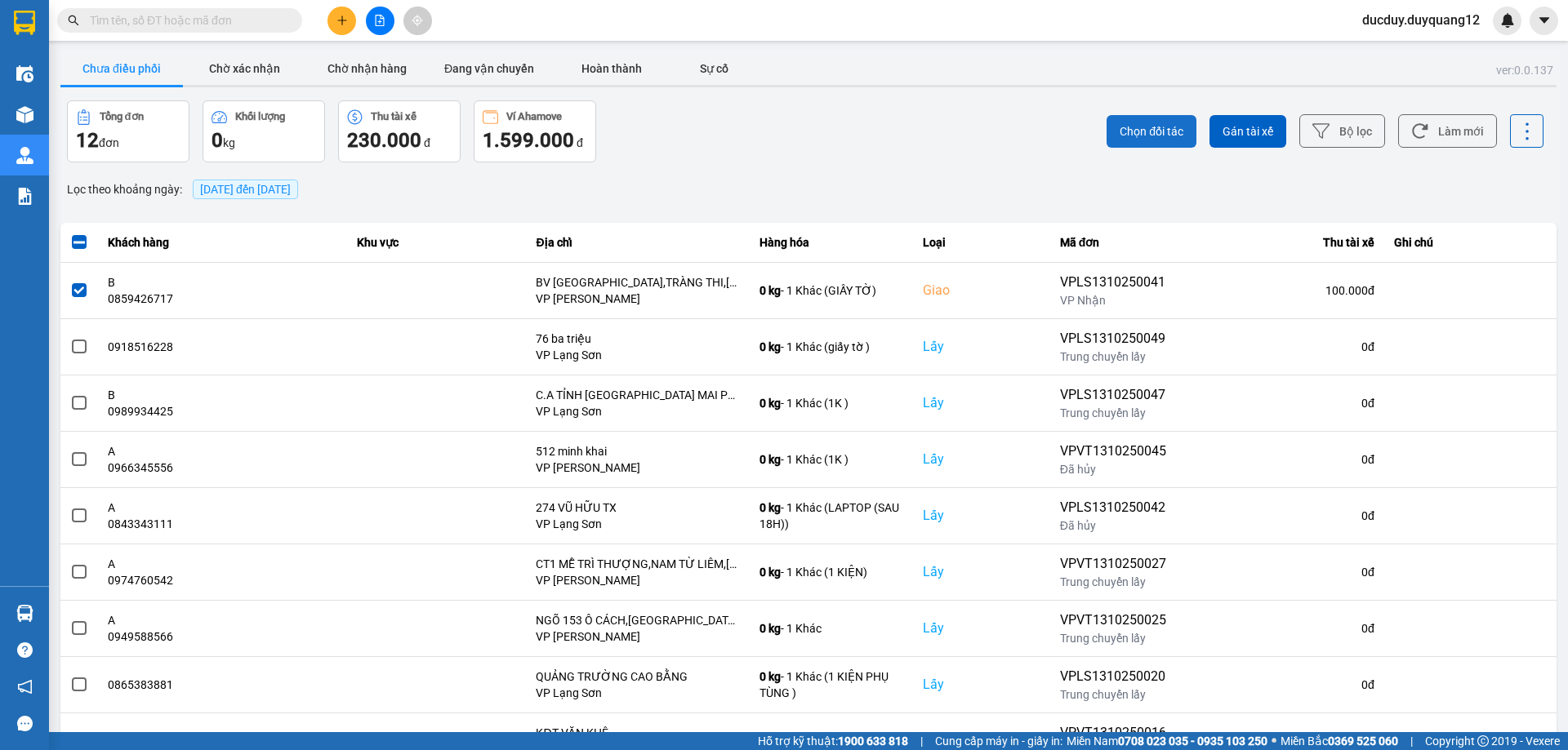
click at [1113, 131] on button "Chọn đối tác" at bounding box center [1151, 131] width 90 height 33
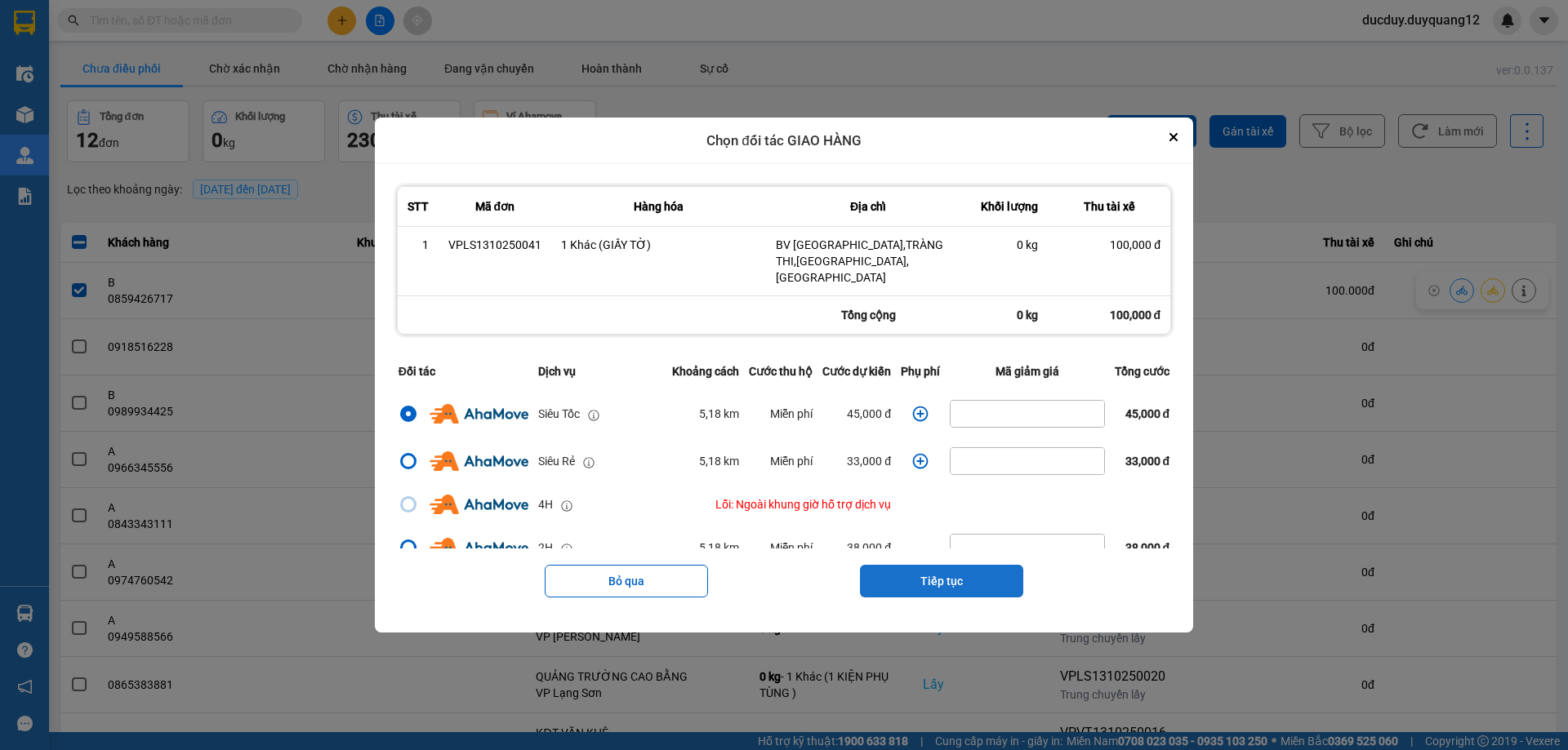
click at [940, 570] on button "Tiếp tục" at bounding box center [942, 581] width 164 height 33
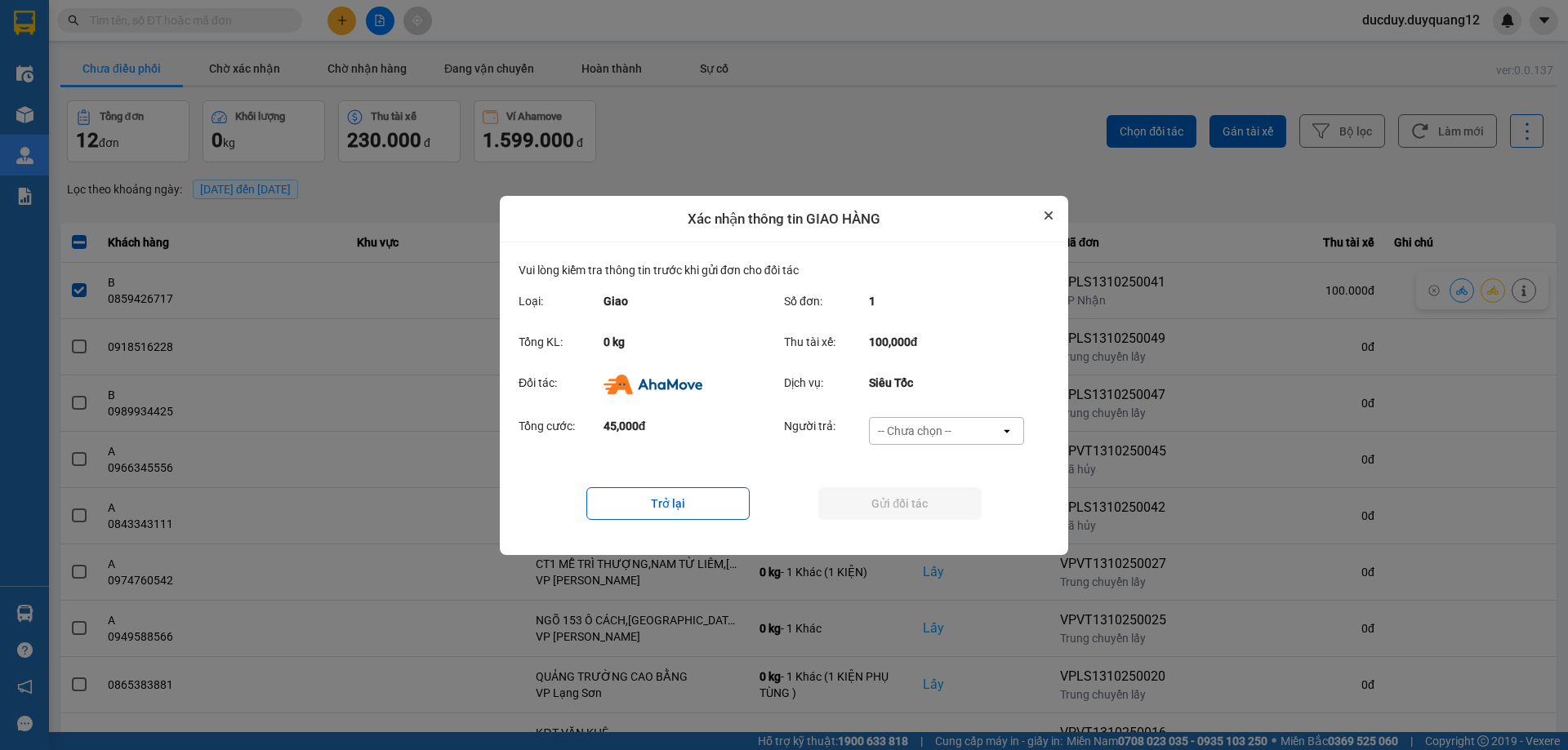
click at [1047, 209] on button "Close" at bounding box center [1048, 215] width 20 height 20
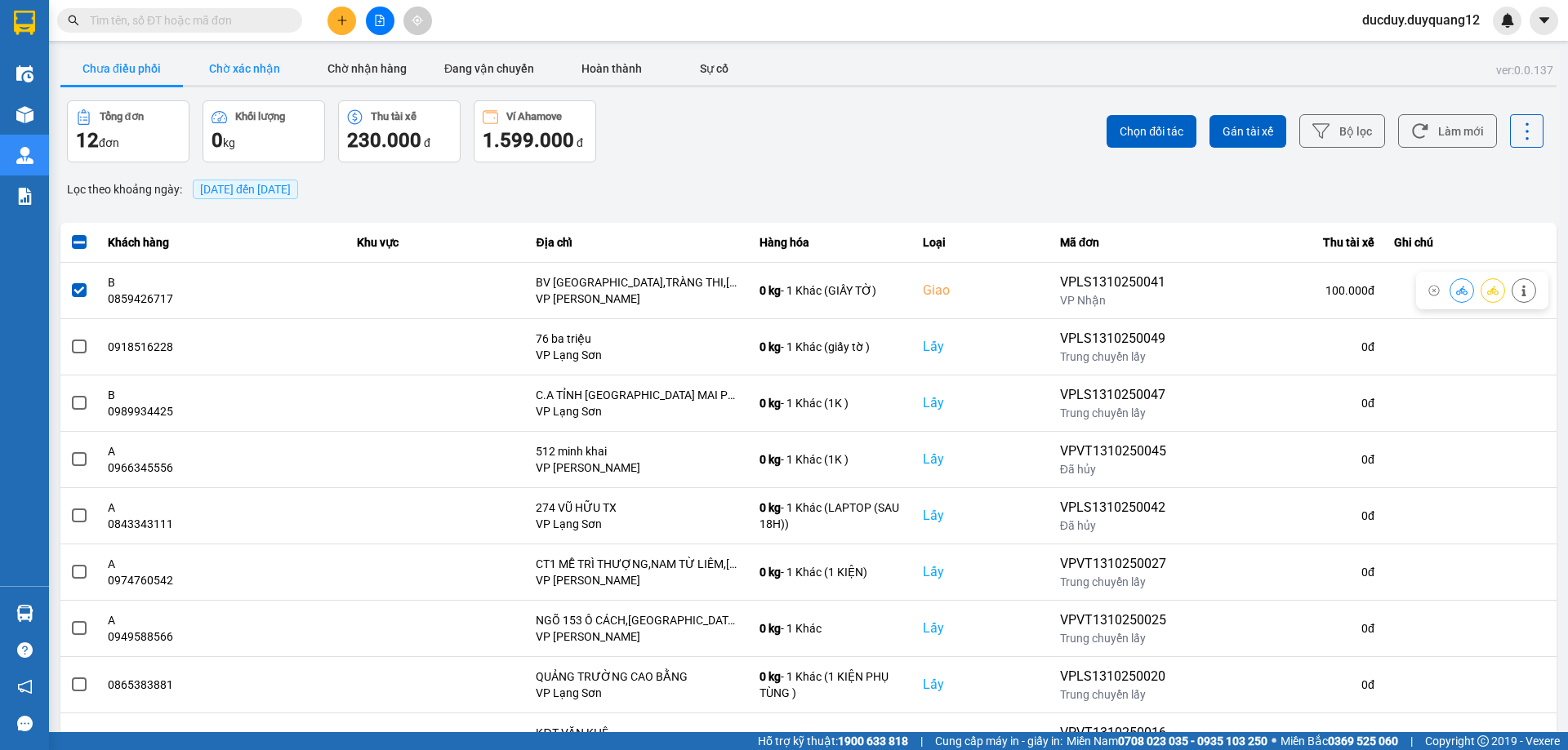
click at [247, 57] on button "Chờ xác nhận" at bounding box center [243, 68] width 122 height 33
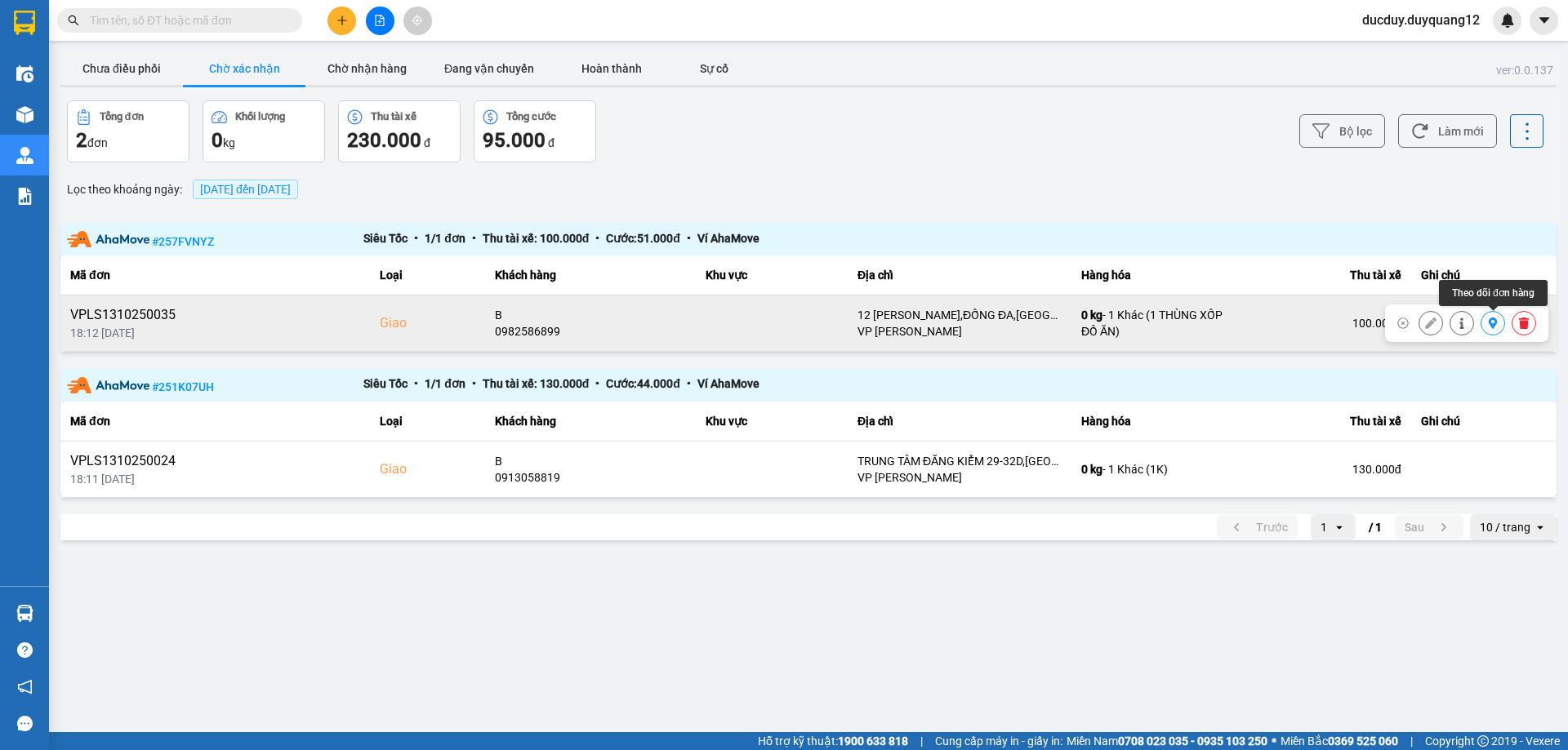
click at [1520, 324] on icon at bounding box center [1524, 323] width 11 height 11
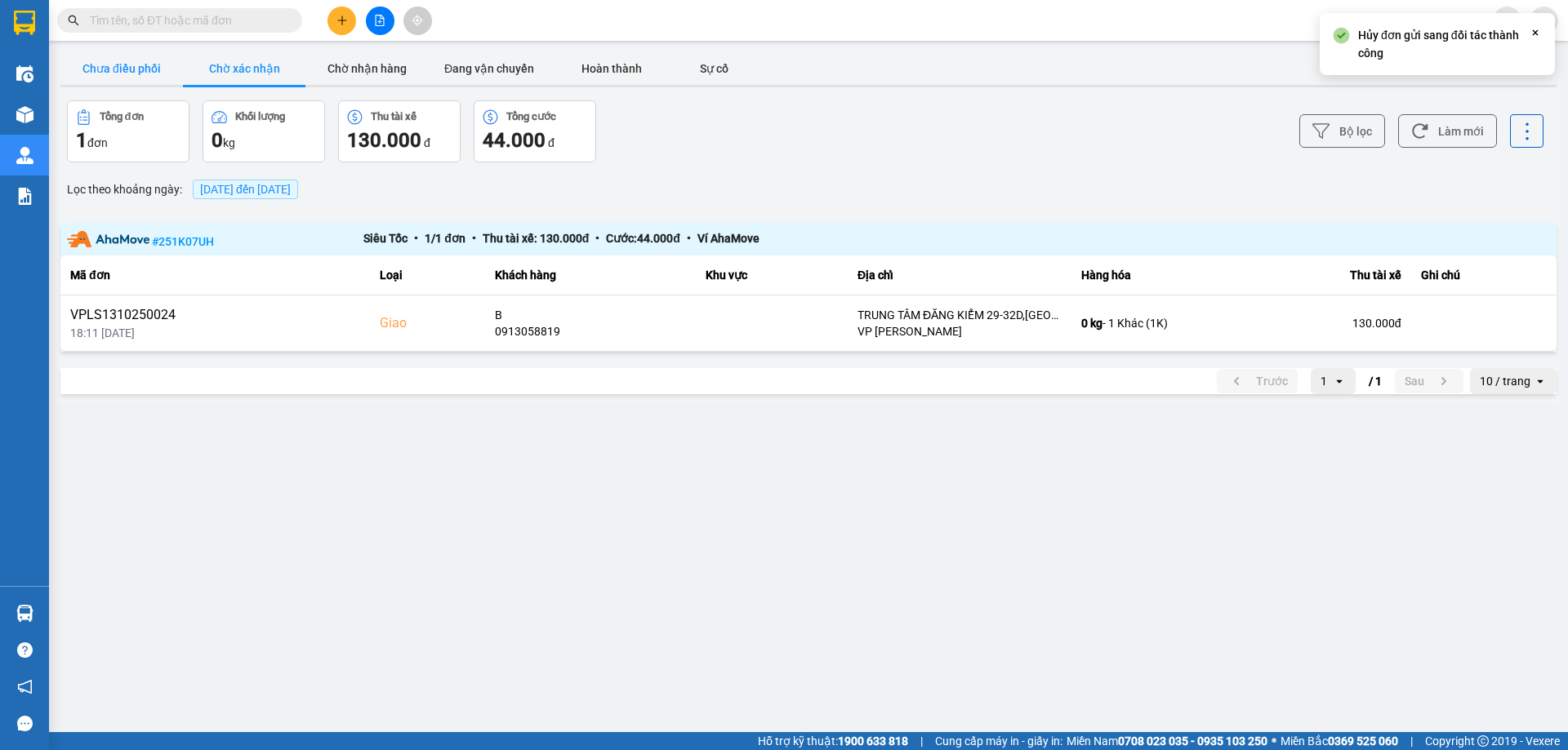
click at [134, 74] on button "Chưa điều phối" at bounding box center [121, 68] width 122 height 33
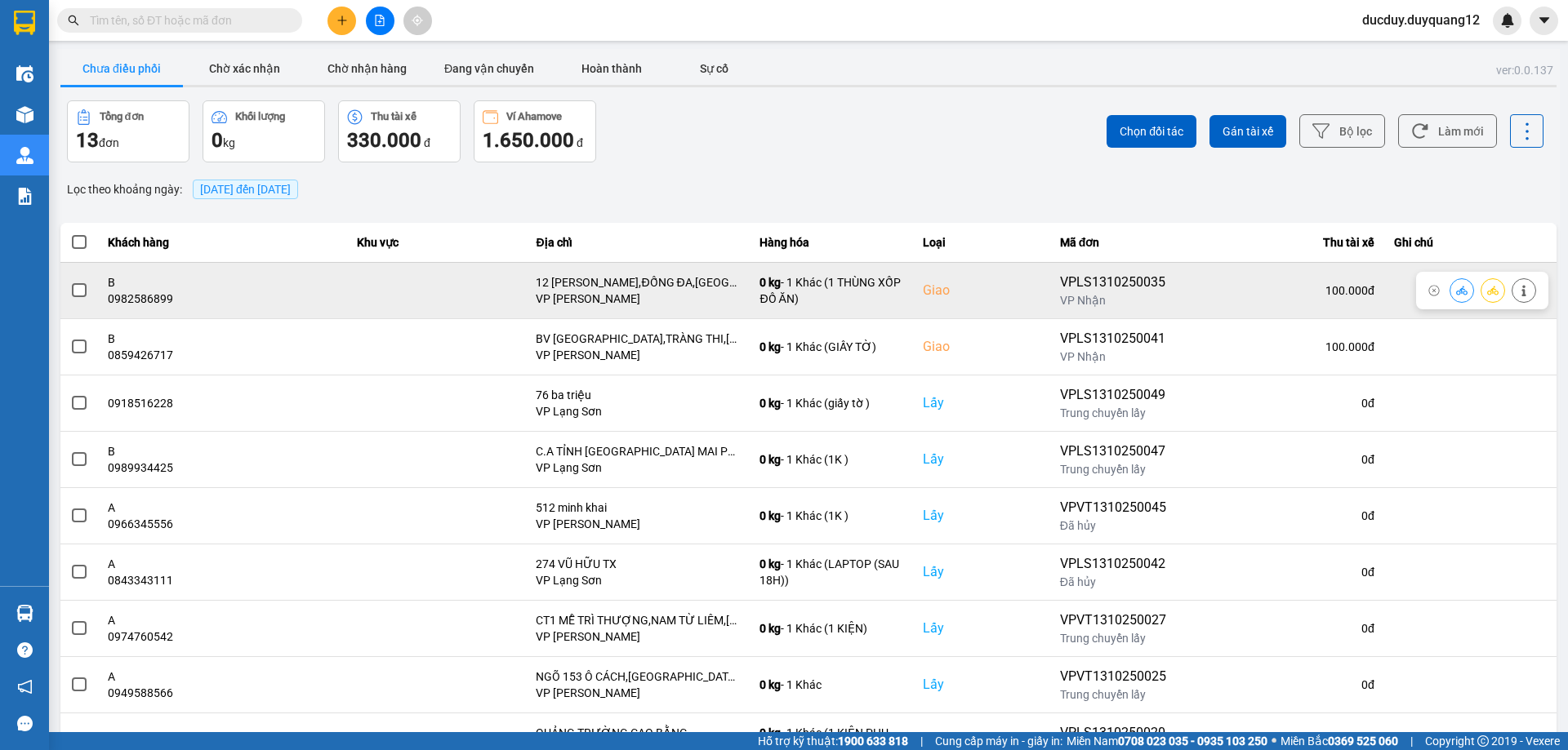
click at [82, 286] on span at bounding box center [79, 290] width 15 height 15
click at [70, 282] on input "checkbox" at bounding box center [70, 282] width 0 height 0
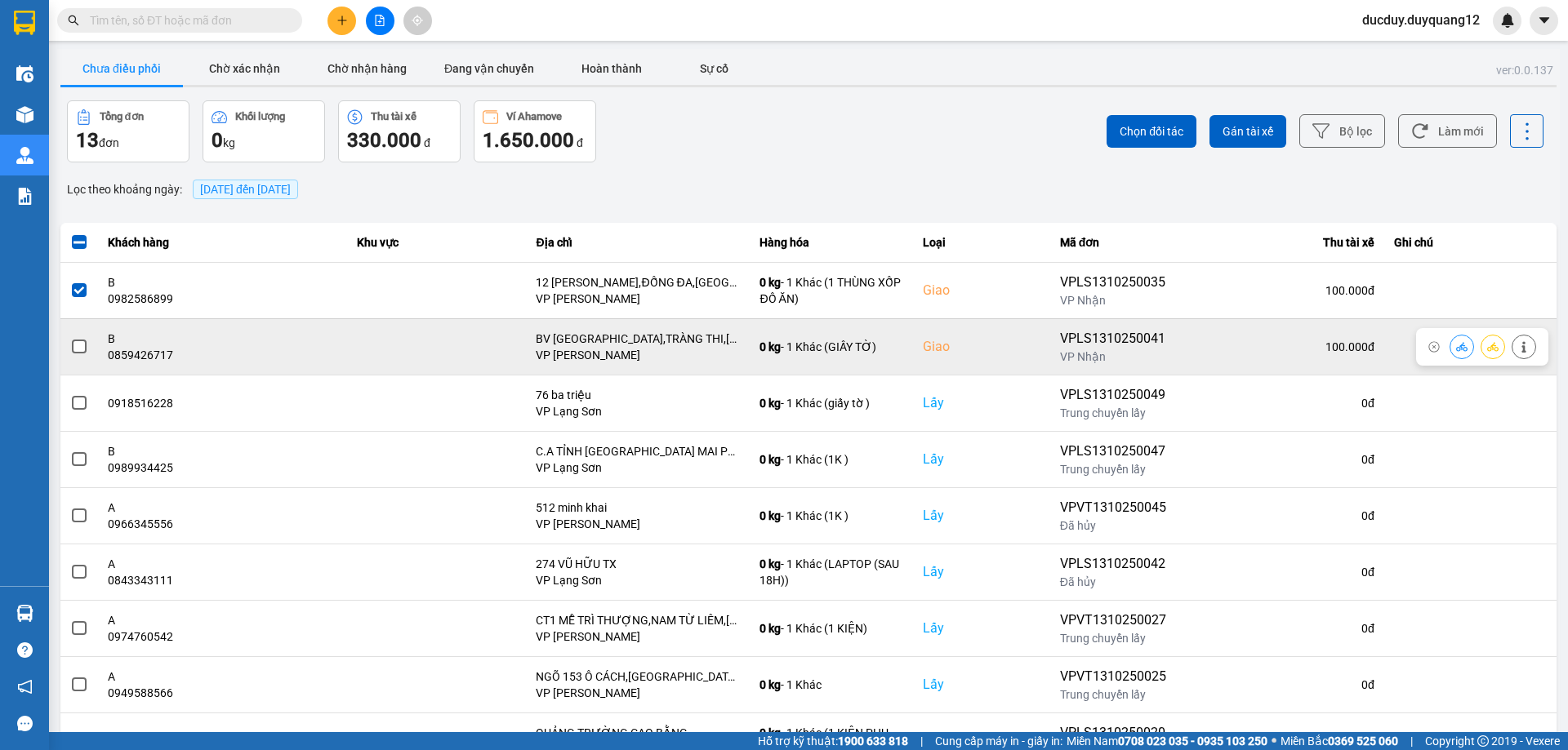
click at [80, 347] on span at bounding box center [79, 347] width 15 height 15
click at [70, 338] on input "checkbox" at bounding box center [70, 338] width 0 height 0
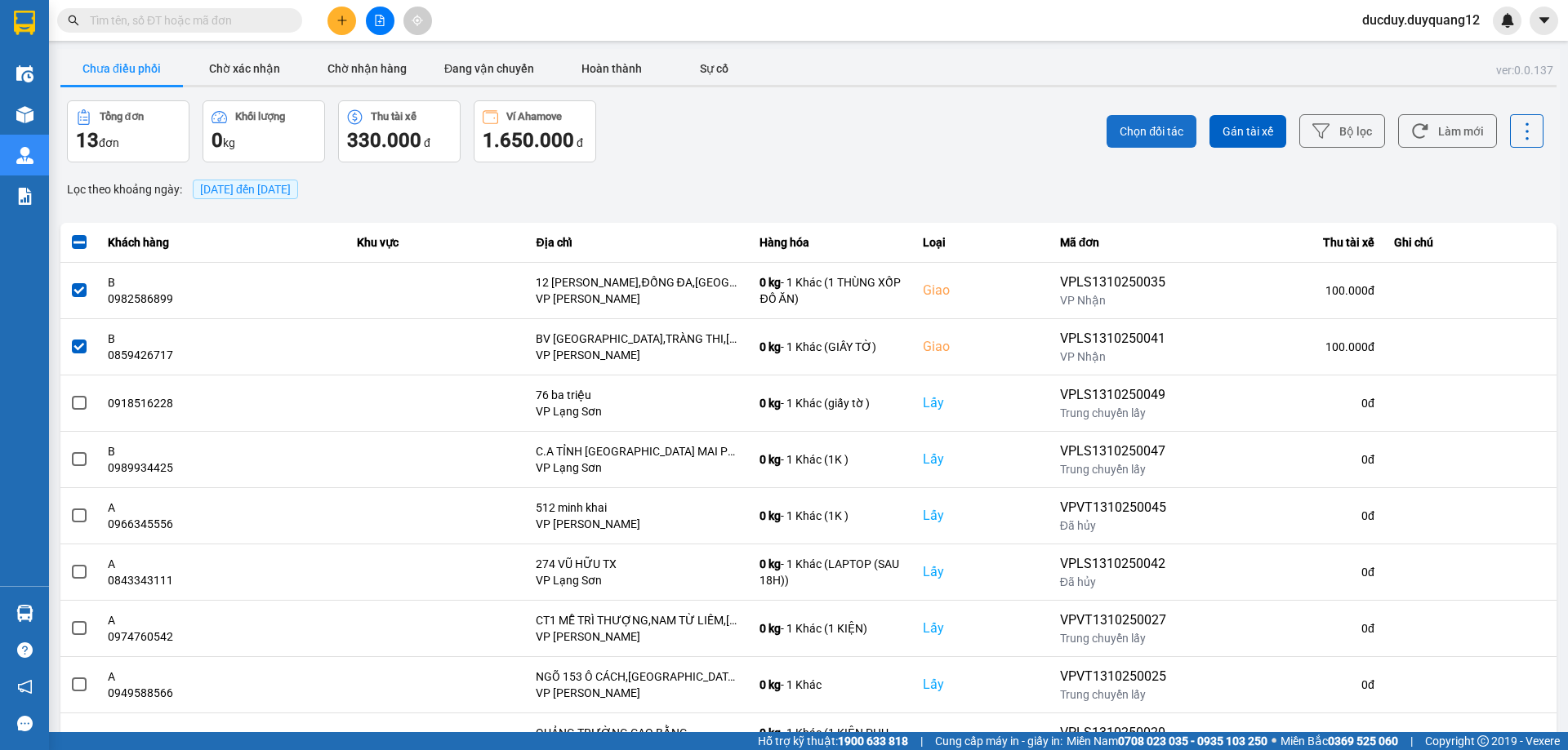
click at [1172, 125] on span "Chọn đối tác" at bounding box center [1151, 131] width 63 height 16
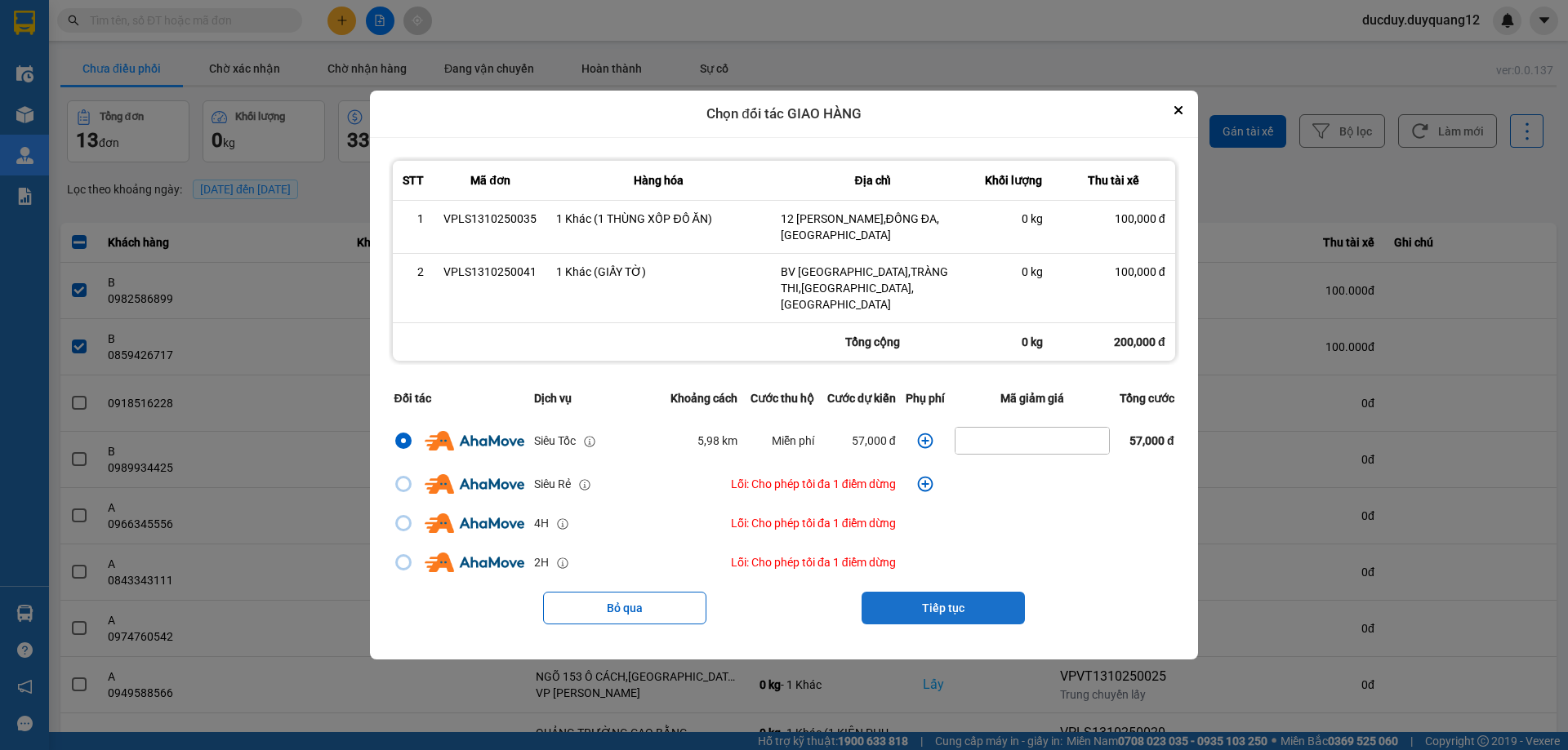
click at [959, 596] on button "Tiếp tục" at bounding box center [943, 608] width 164 height 33
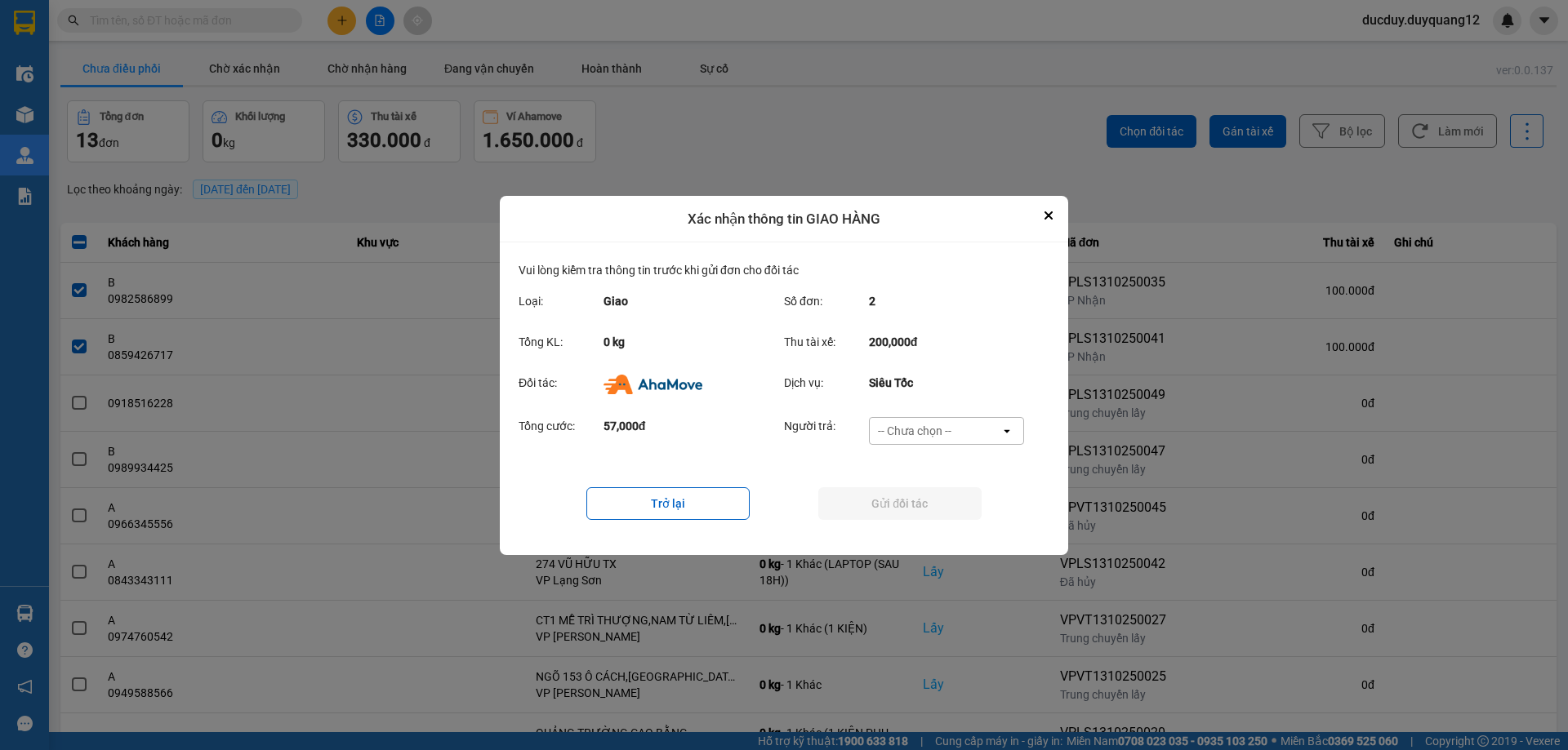
click at [947, 420] on div "-- Chưa chọn --" at bounding box center [935, 431] width 131 height 26
click at [926, 500] on span "Ví Ahamove" at bounding box center [914, 494] width 66 height 16
click at [933, 487] on button "Gửi đối tác" at bounding box center [900, 503] width 164 height 33
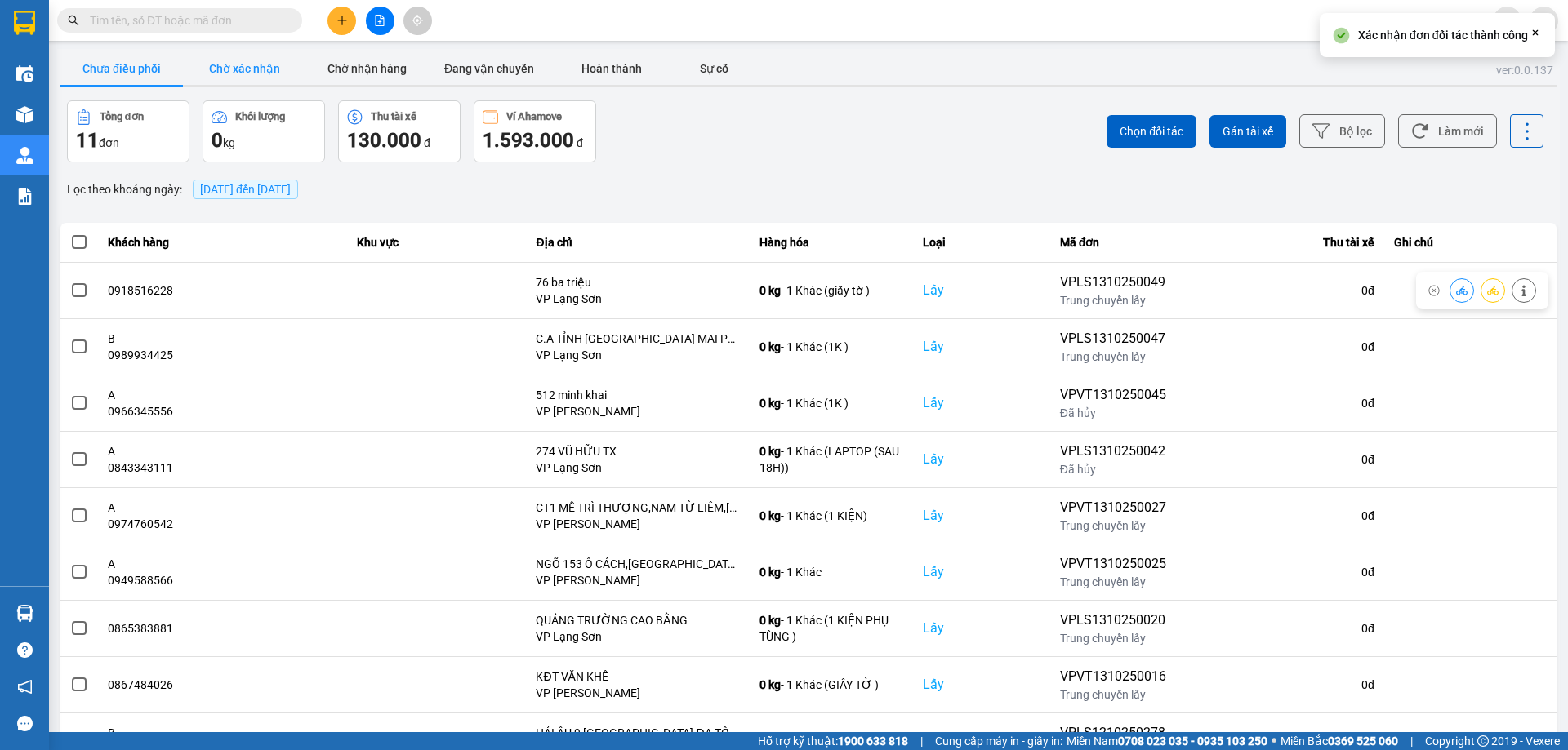
click at [241, 59] on button "Chờ xác nhận" at bounding box center [243, 68] width 122 height 33
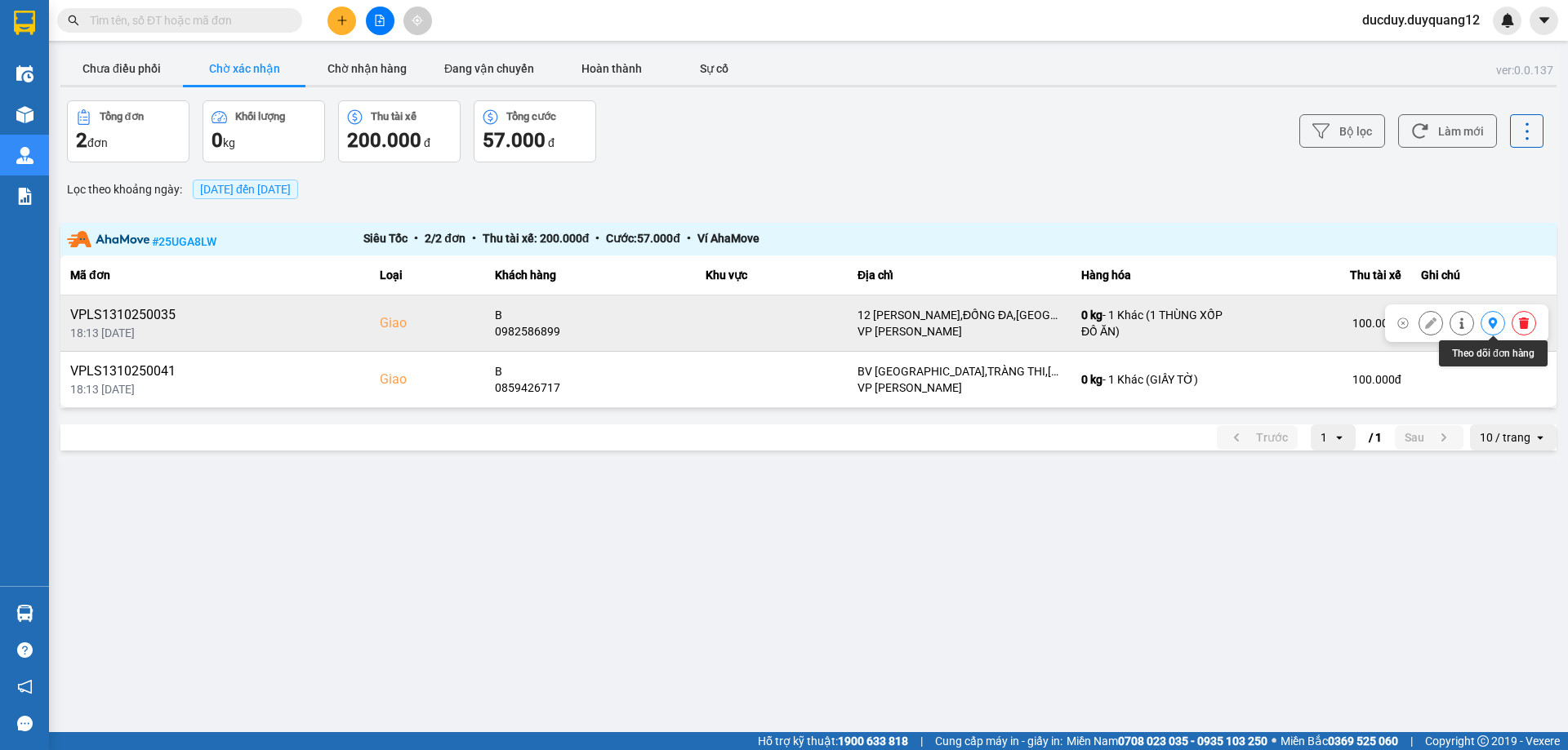
click at [1488, 323] on icon at bounding box center [1493, 323] width 11 height 11
click at [353, 71] on button "Chờ nhận hàng" at bounding box center [366, 68] width 122 height 33
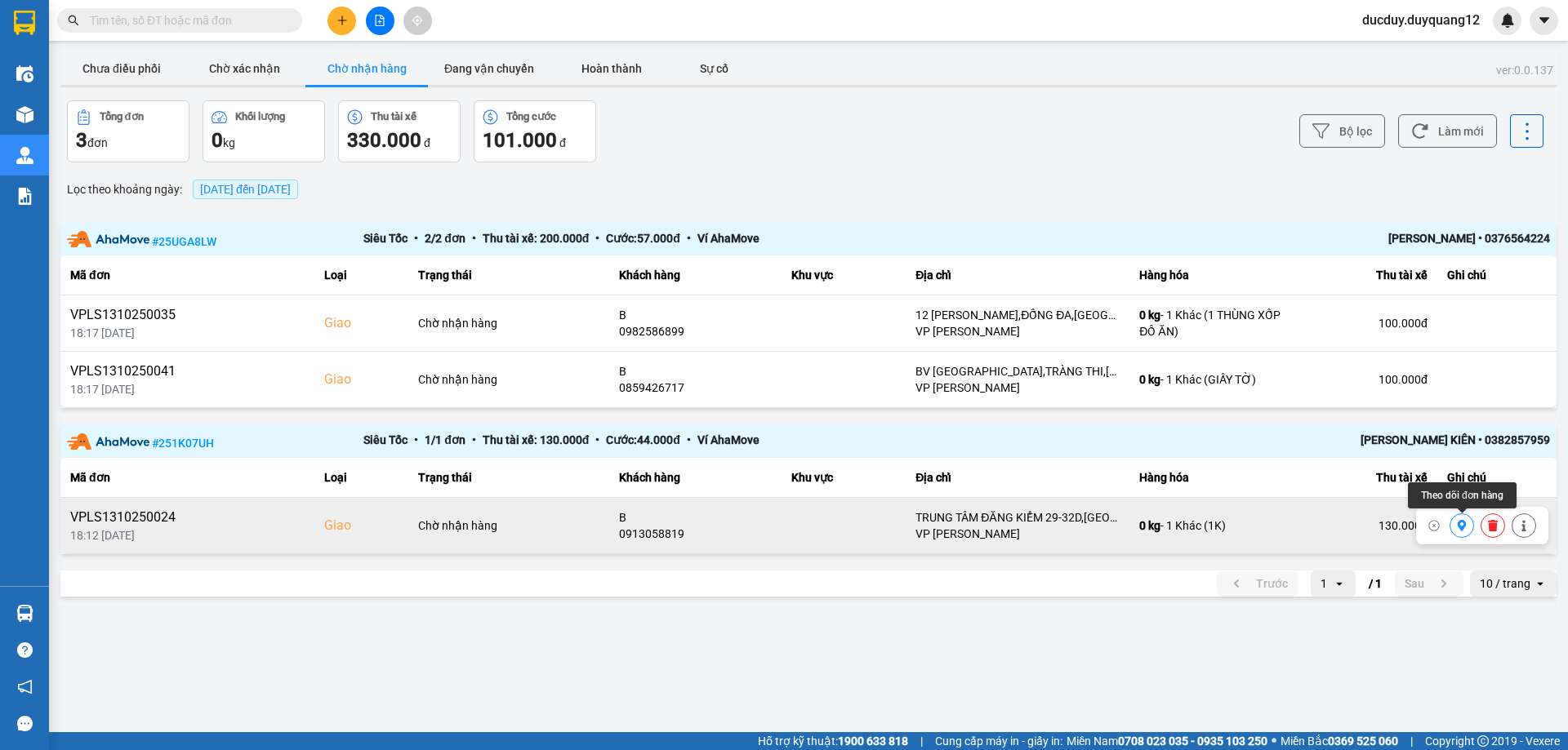
click at [1462, 526] on icon at bounding box center [1462, 526] width 11 height 11
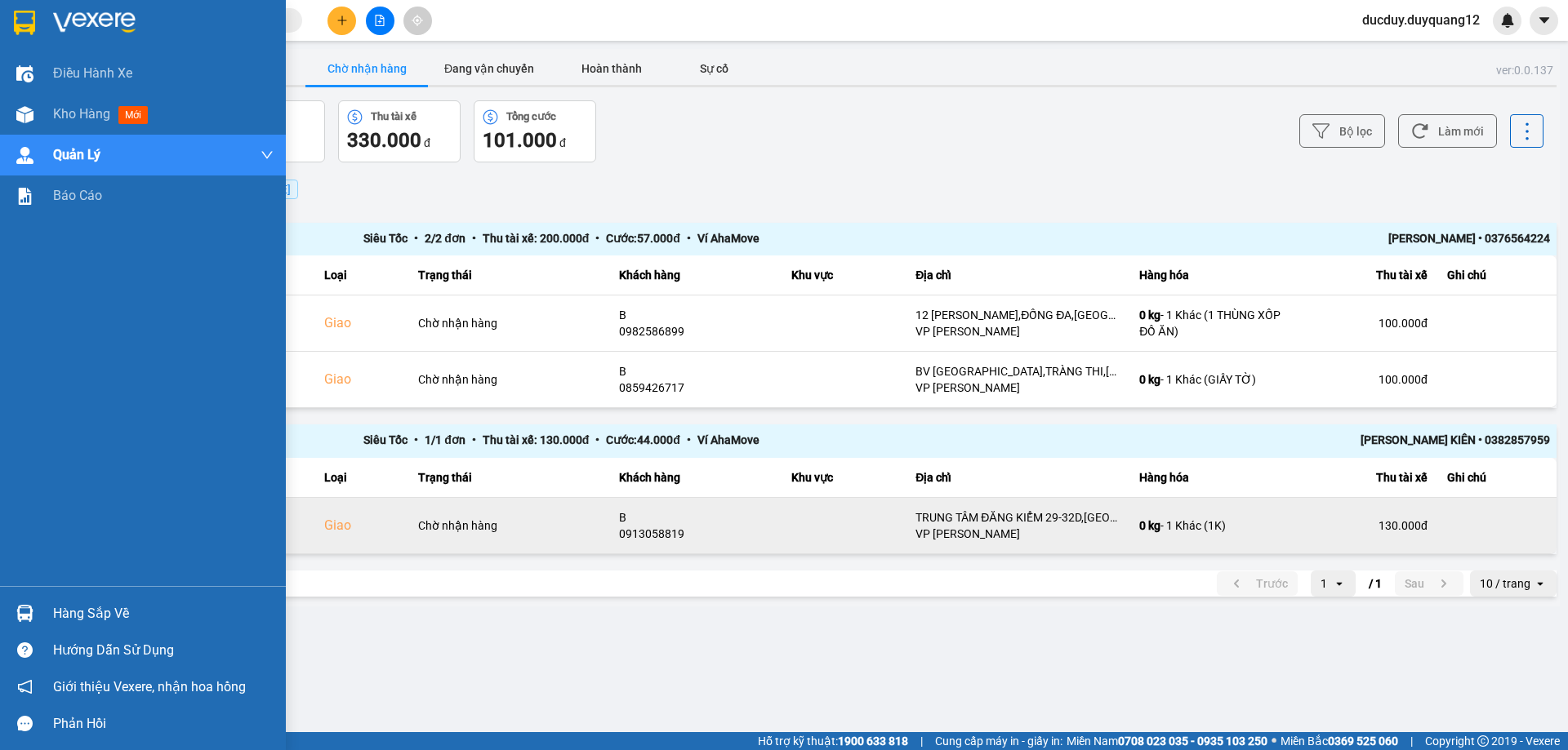
click at [78, 616] on div "Hàng sắp về" at bounding box center [163, 614] width 220 height 25
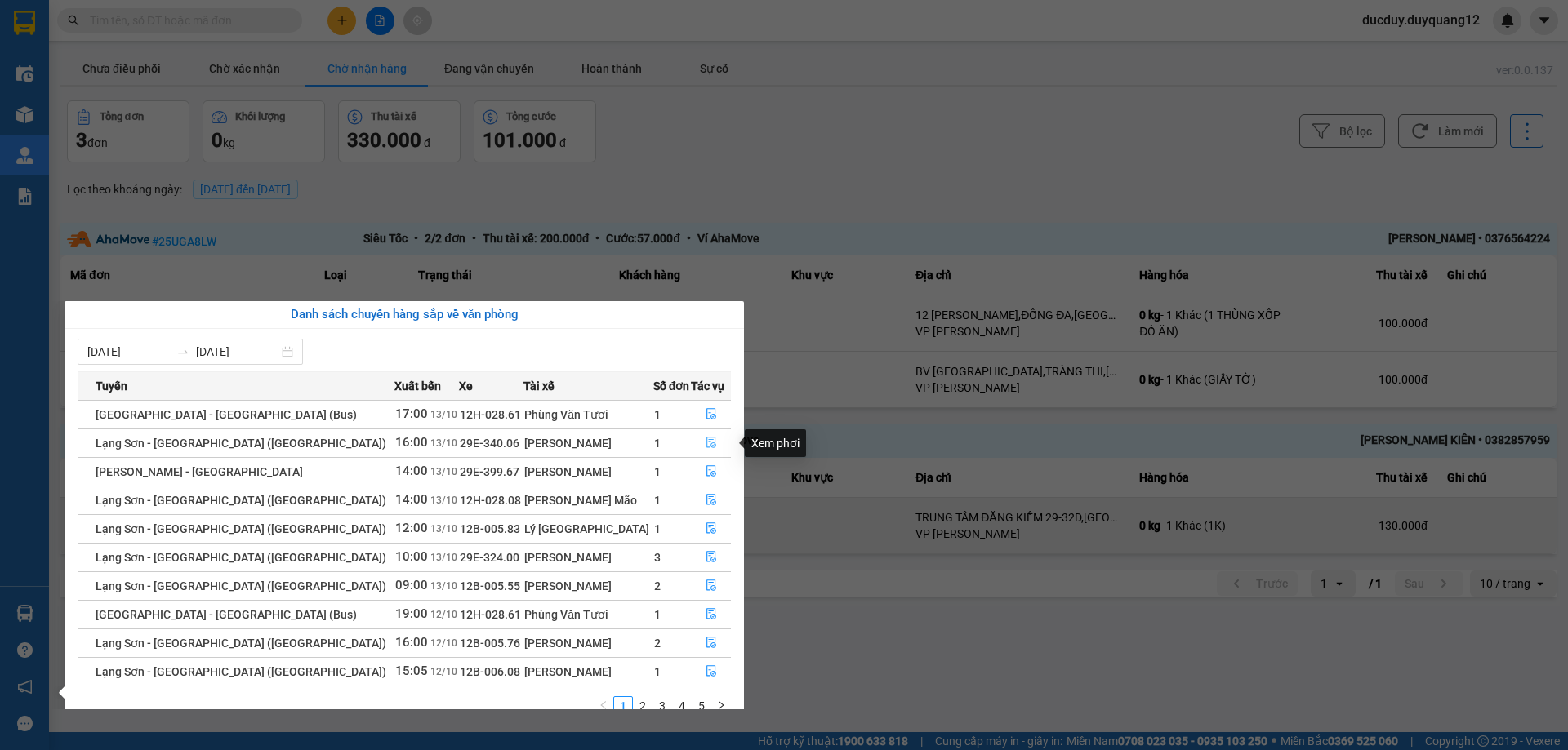
click at [706, 439] on icon "file-done" at bounding box center [712, 443] width 11 height 11
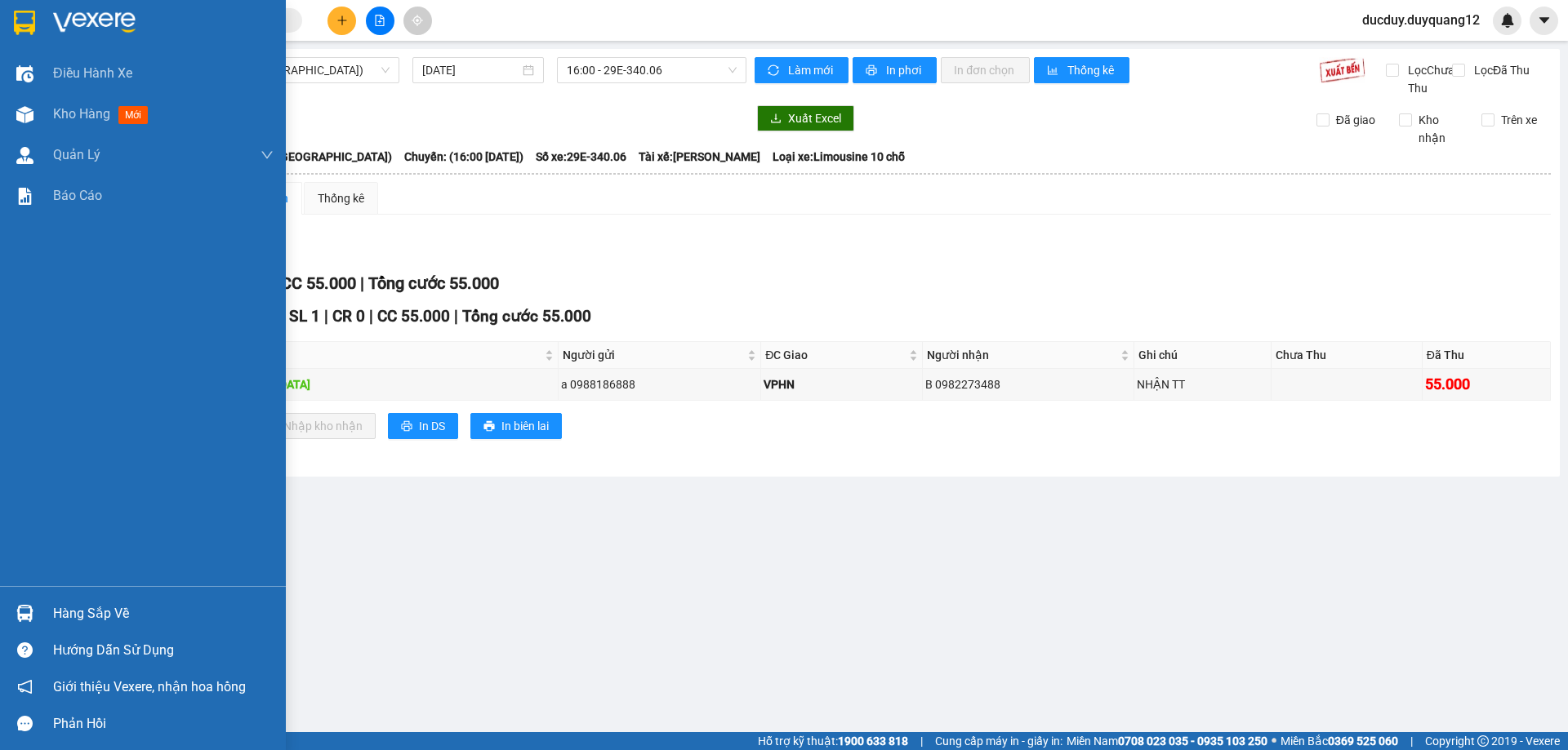
click at [98, 610] on div "Hàng sắp về" at bounding box center [163, 614] width 220 height 25
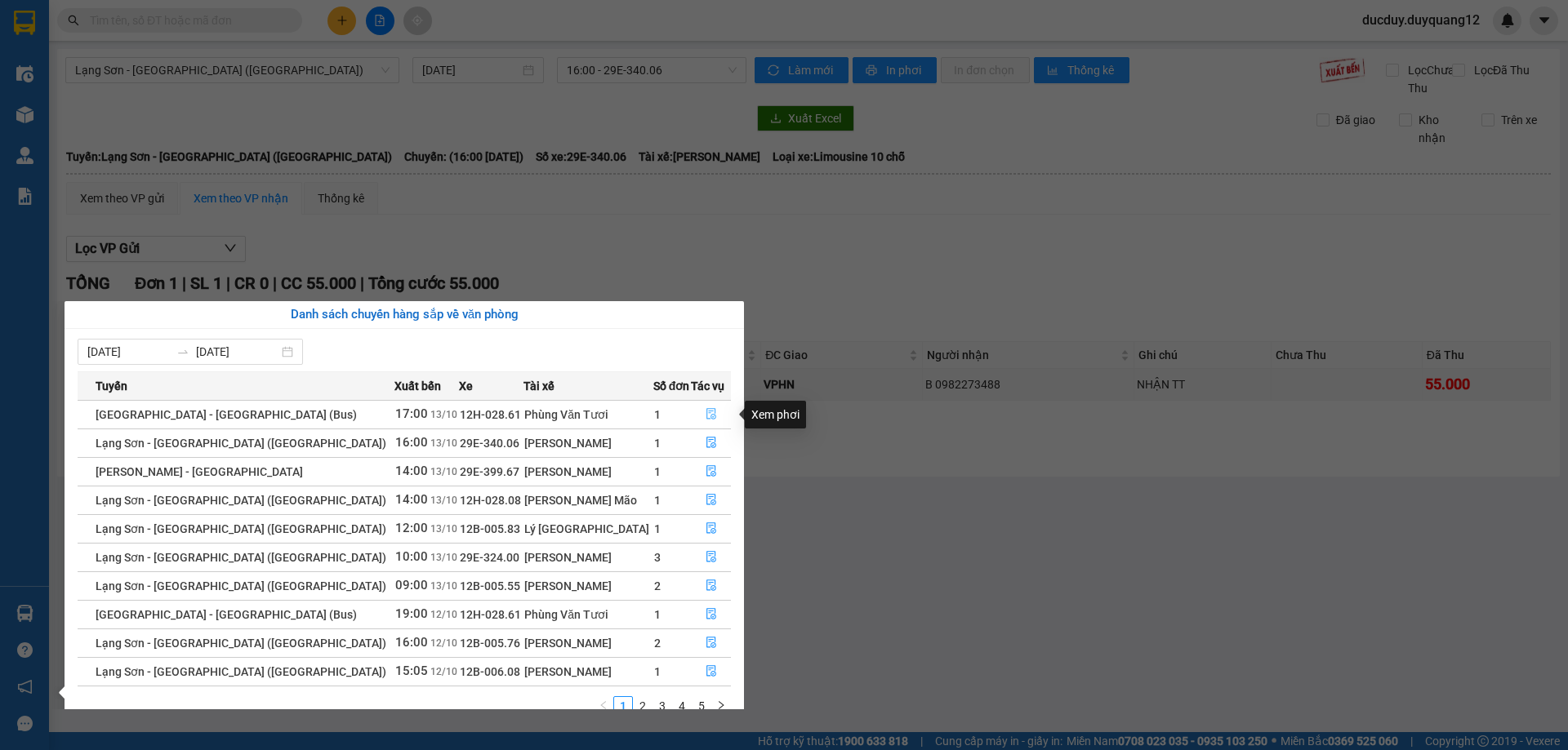
click at [706, 410] on icon "file-done" at bounding box center [712, 414] width 11 height 11
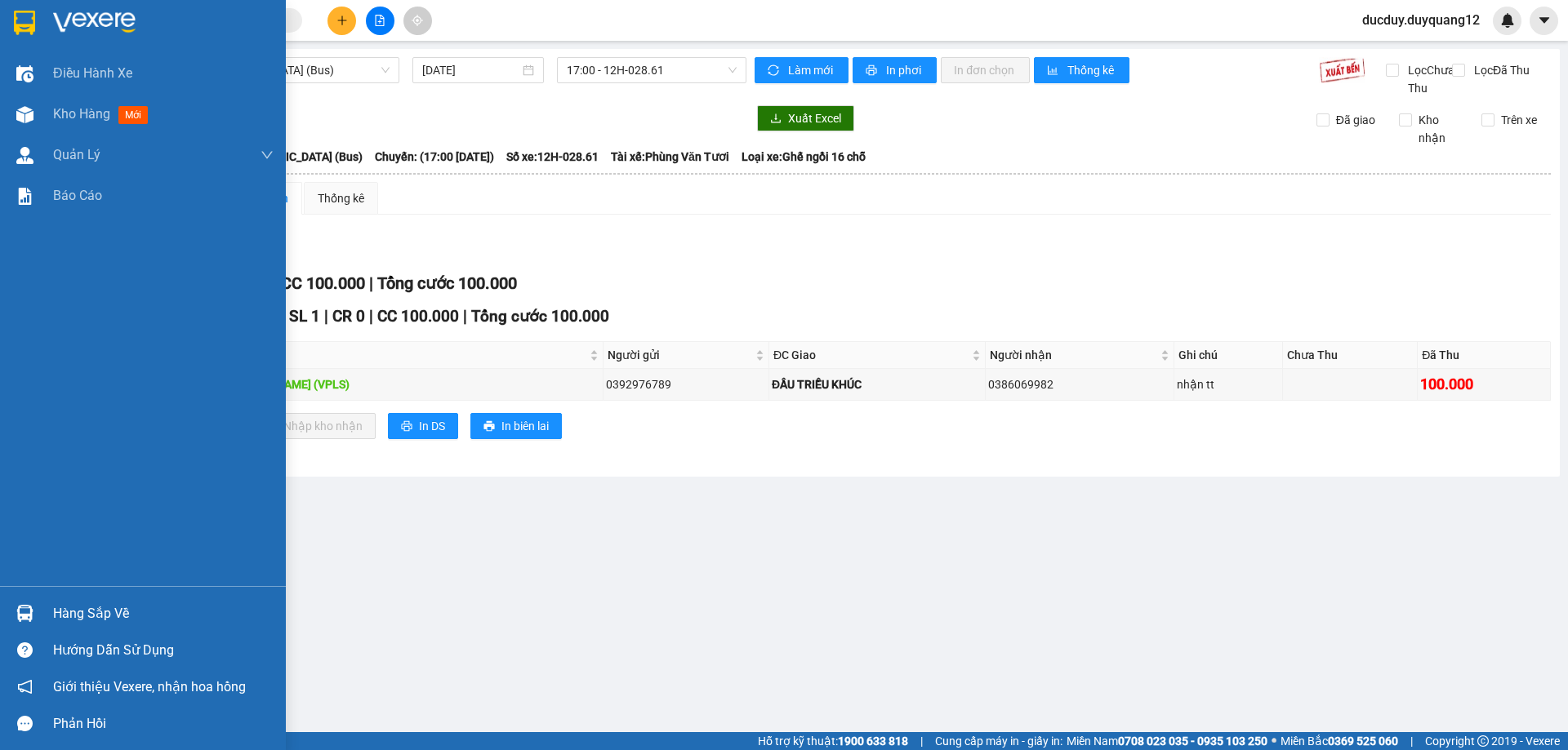
click at [85, 613] on div "Hàng sắp về" at bounding box center [163, 614] width 220 height 25
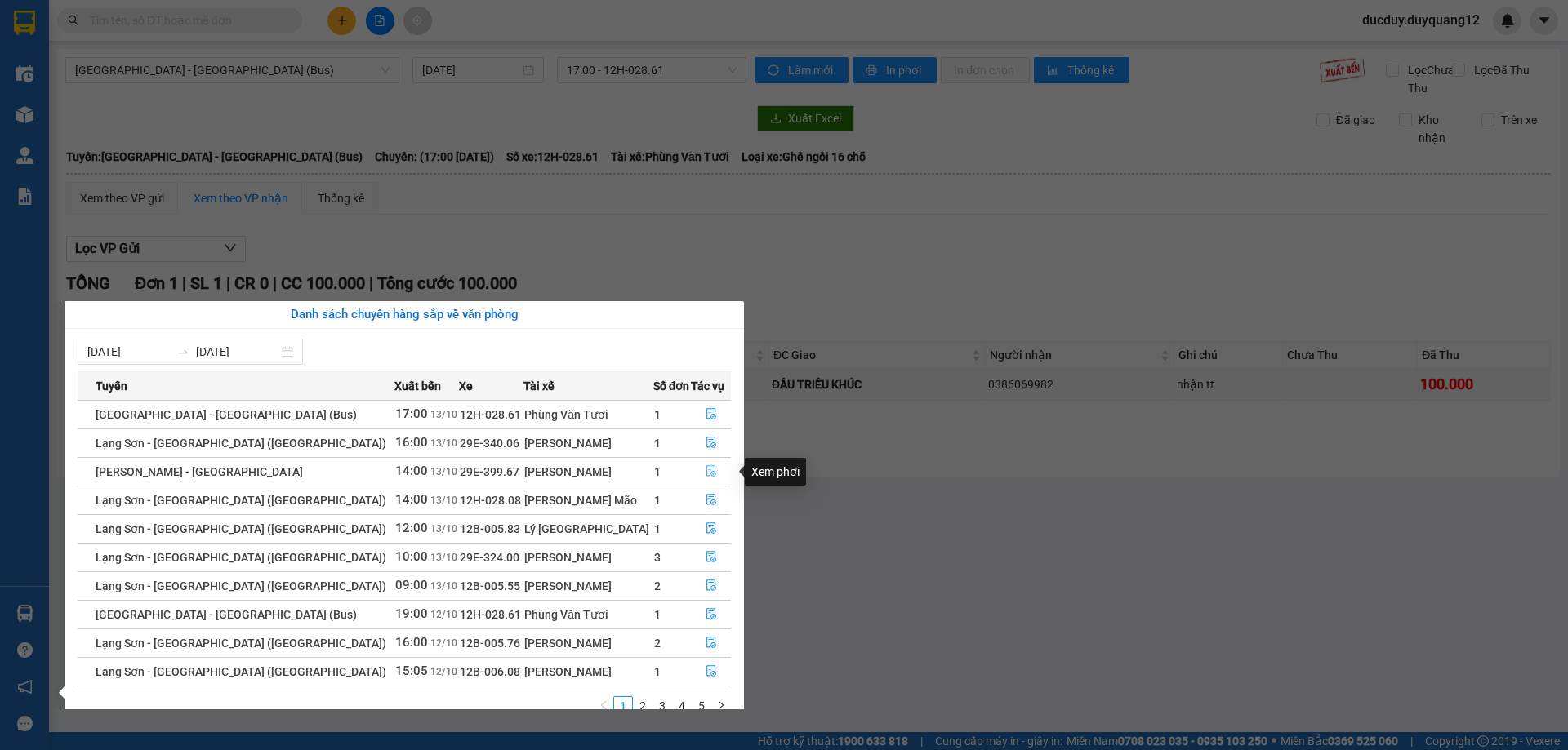
click at [706, 468] on icon "file-done" at bounding box center [712, 471] width 11 height 11
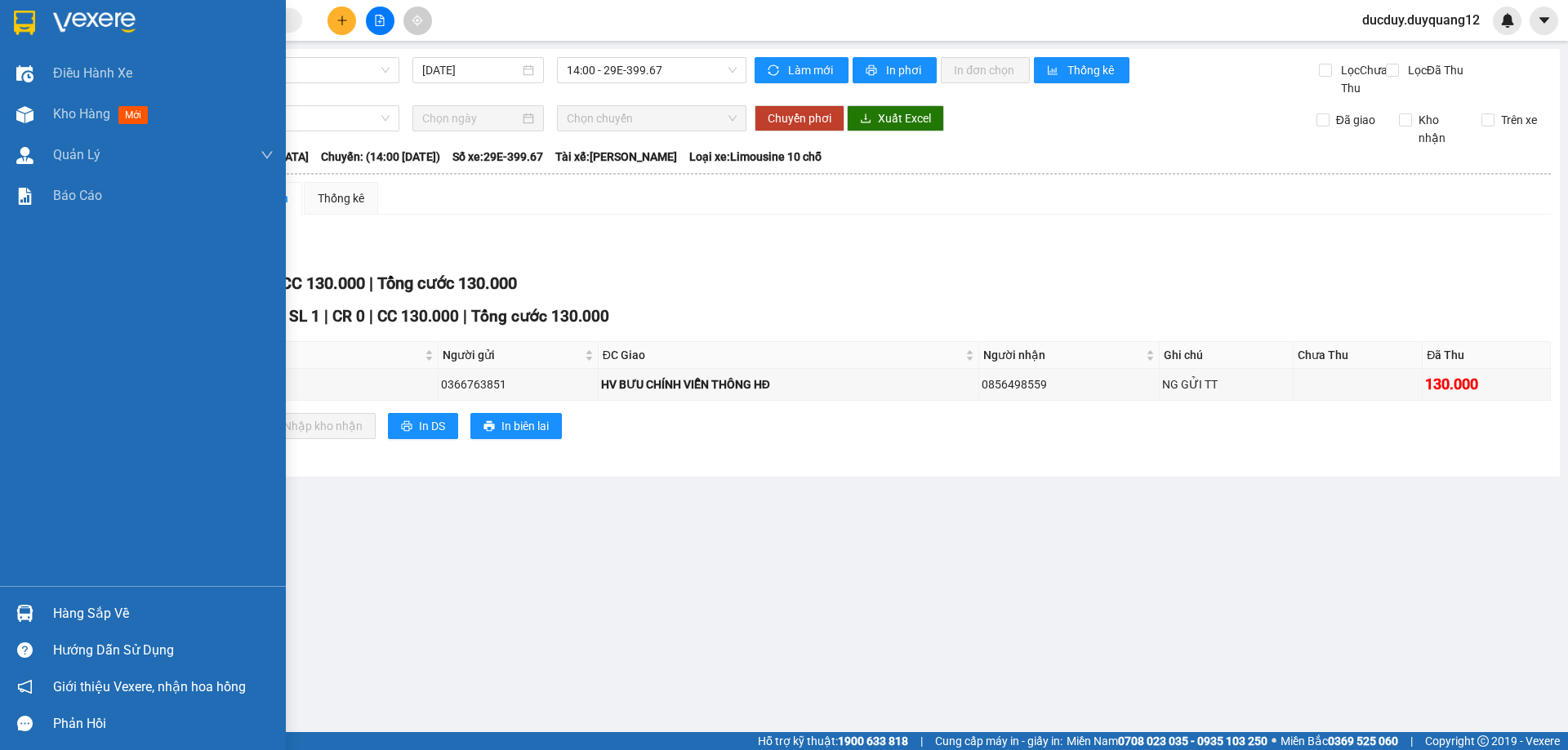
click at [80, 609] on div "Hàng sắp về" at bounding box center [163, 614] width 220 height 25
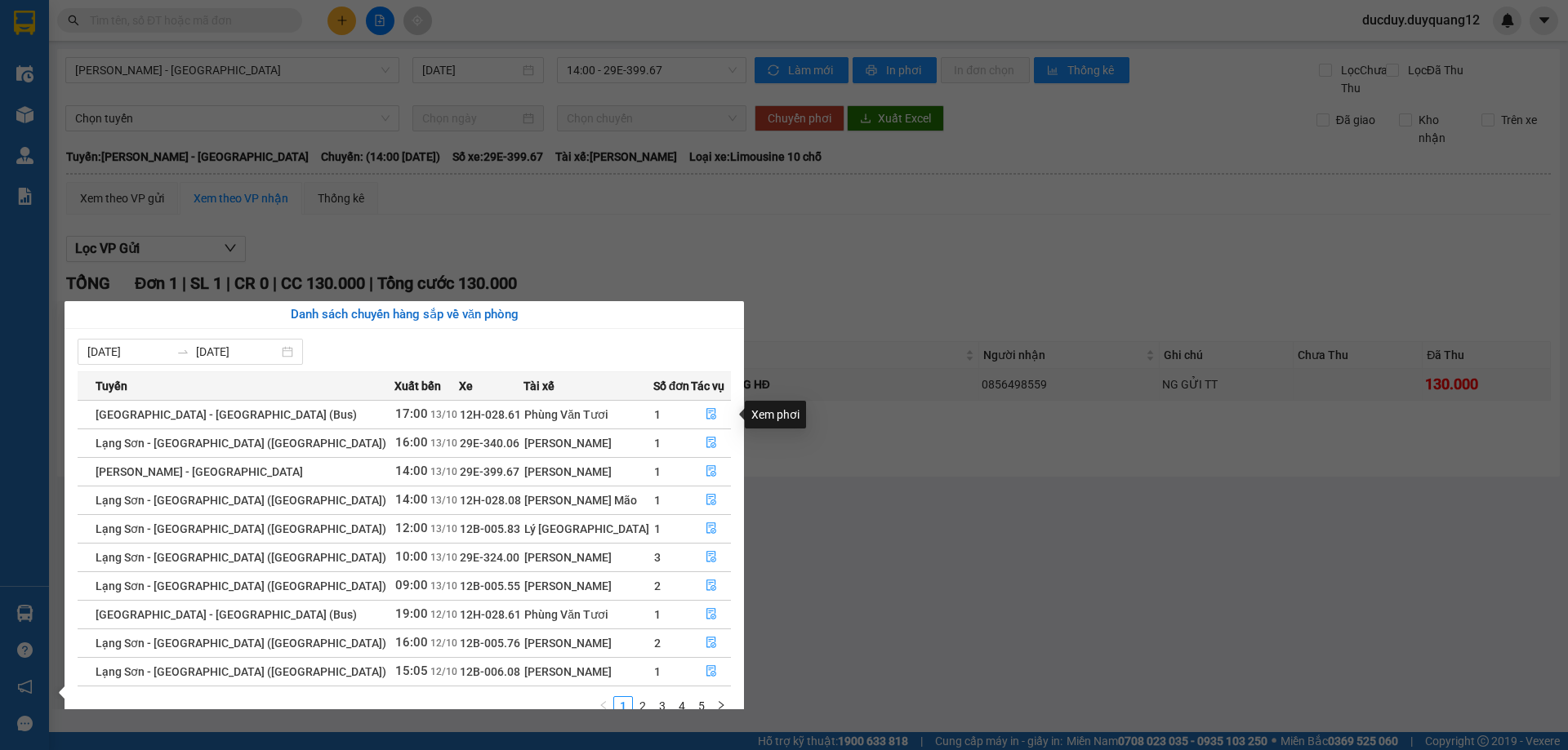
click at [873, 272] on section "Kết quả tìm kiếm ( 0 ) Bộ lọc No Data ducduy.duyquang12 Điều hành xe Kho hàng m…" at bounding box center [784, 375] width 1568 height 750
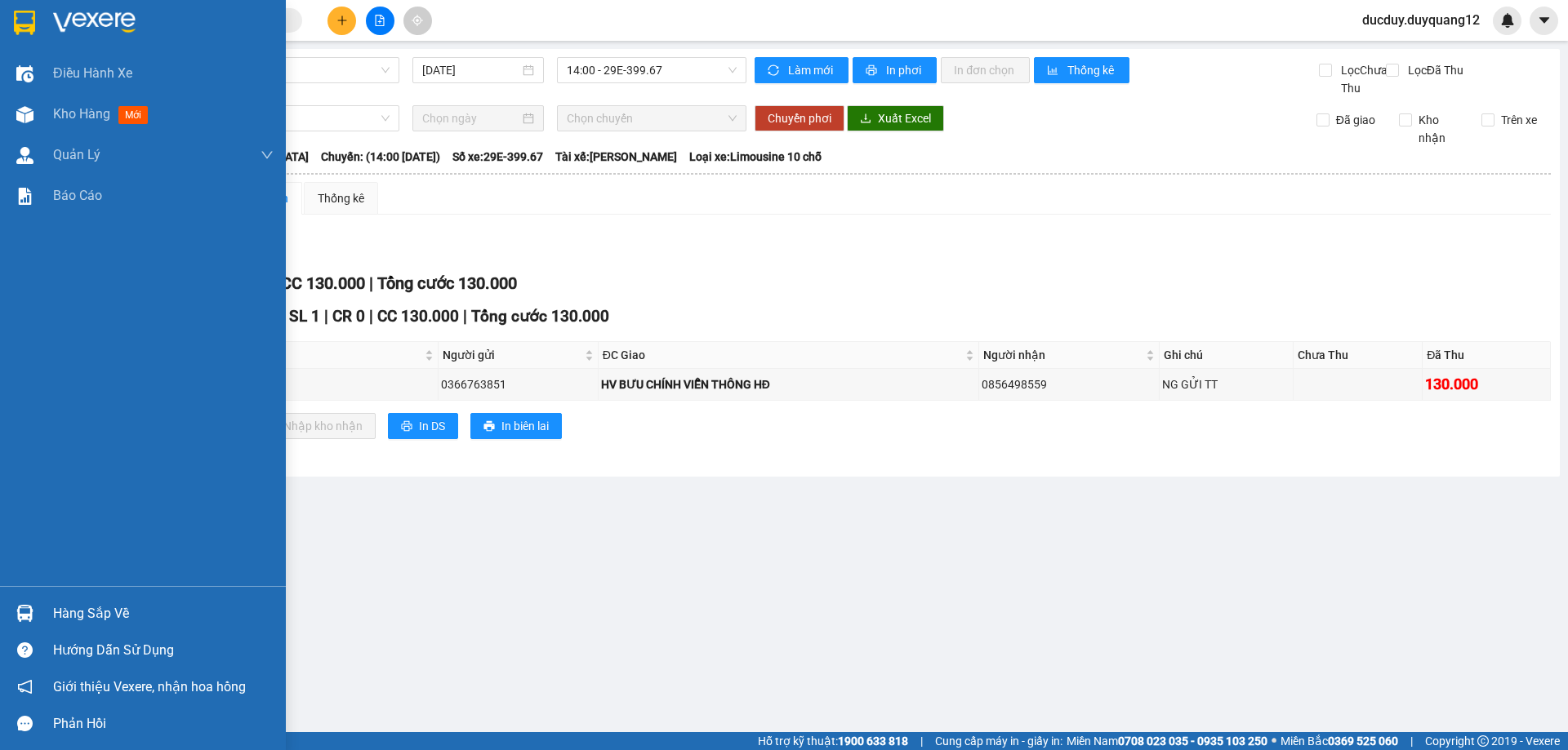
click at [97, 616] on div "Hàng sắp về" at bounding box center [163, 614] width 220 height 25
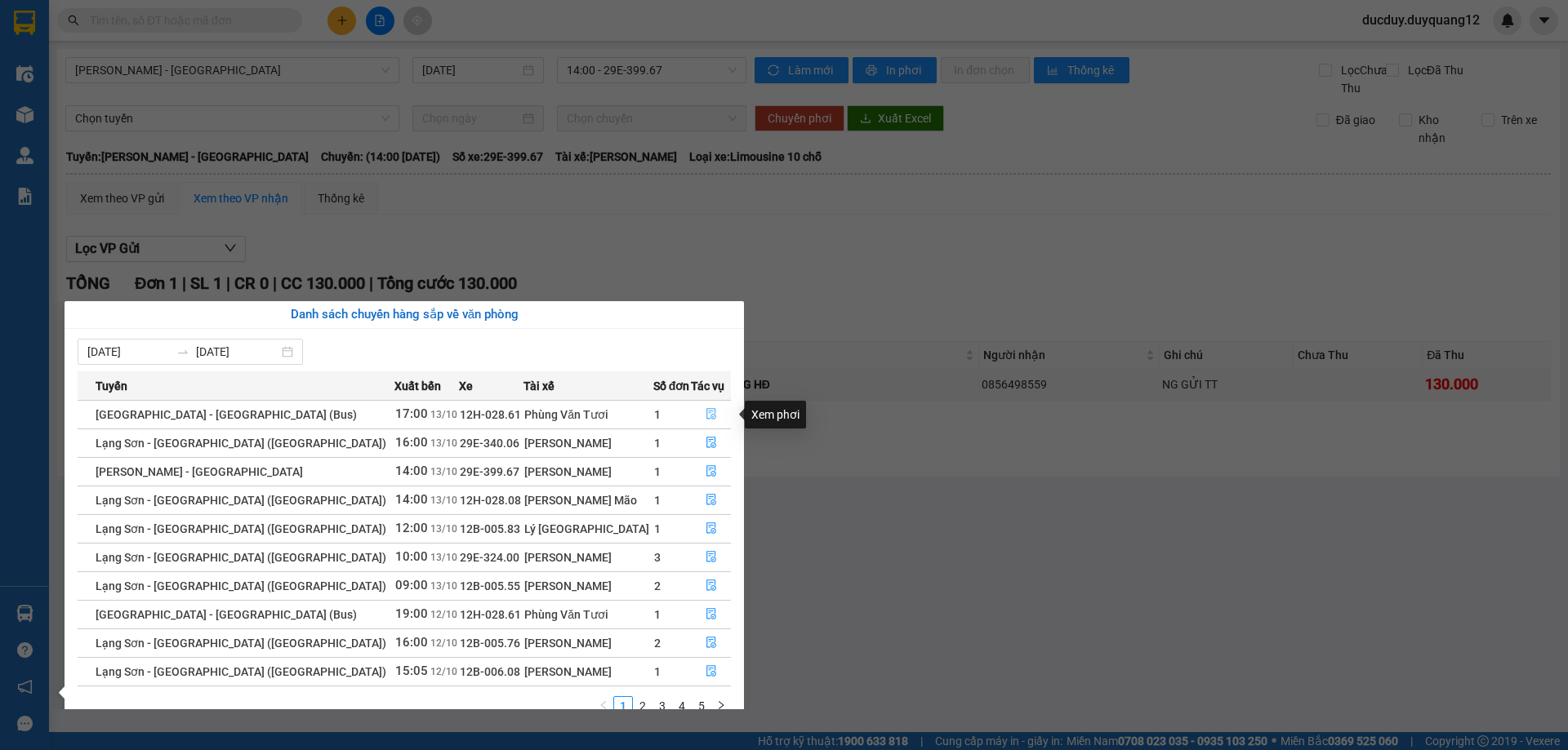
click at [707, 411] on icon "file-done" at bounding box center [712, 414] width 9 height 11
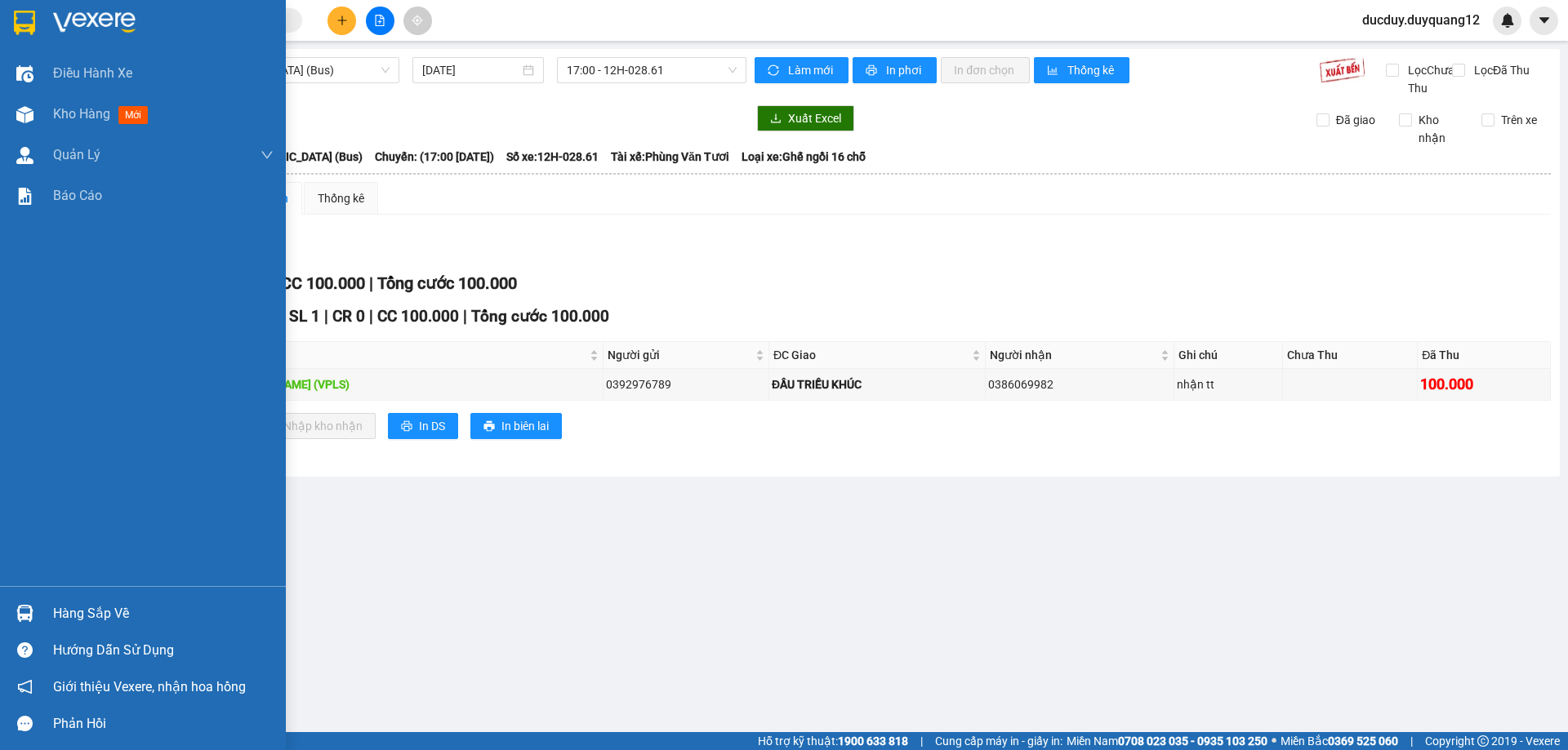
click at [86, 609] on div "Hàng sắp về" at bounding box center [163, 614] width 220 height 25
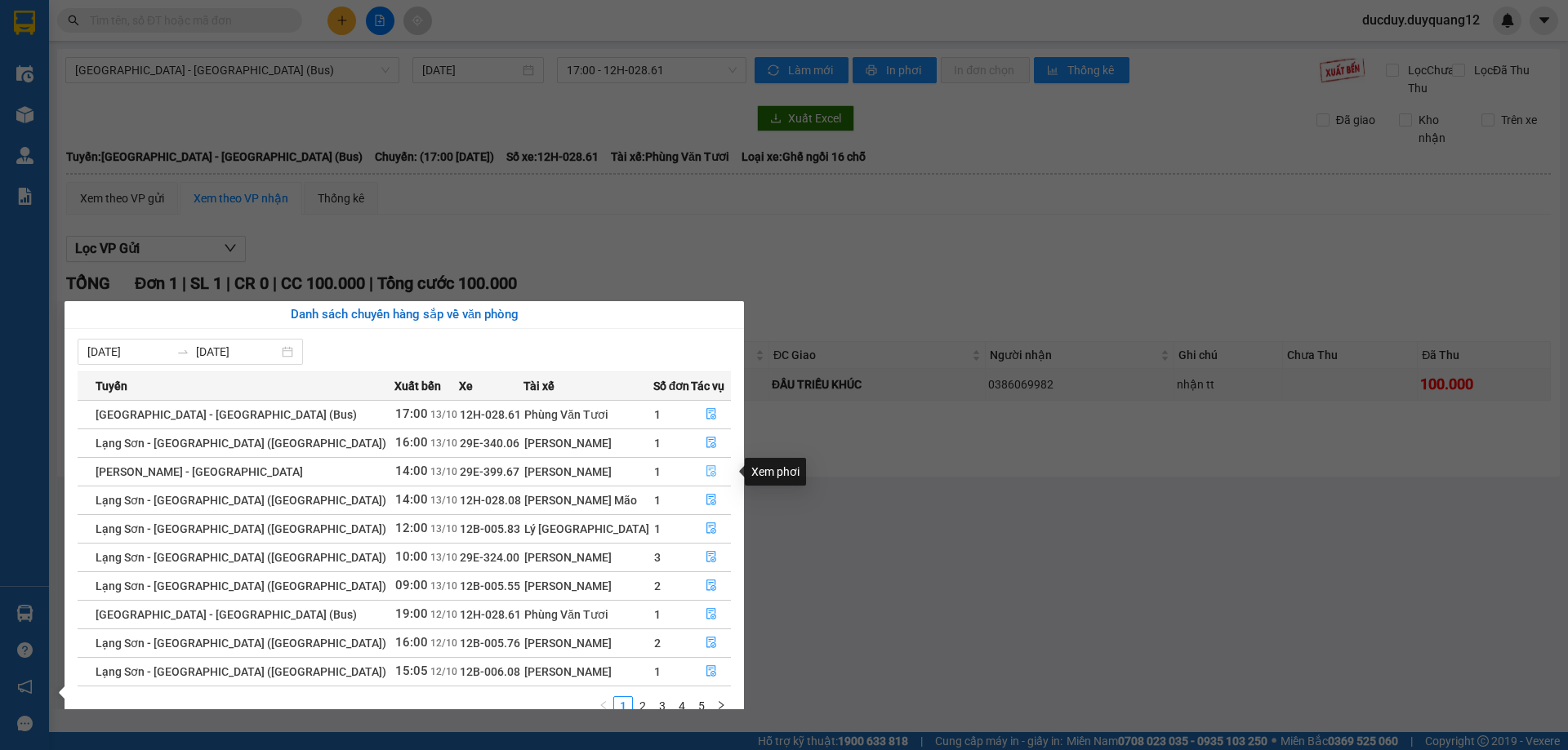
click at [706, 472] on icon "file-done" at bounding box center [712, 471] width 11 height 11
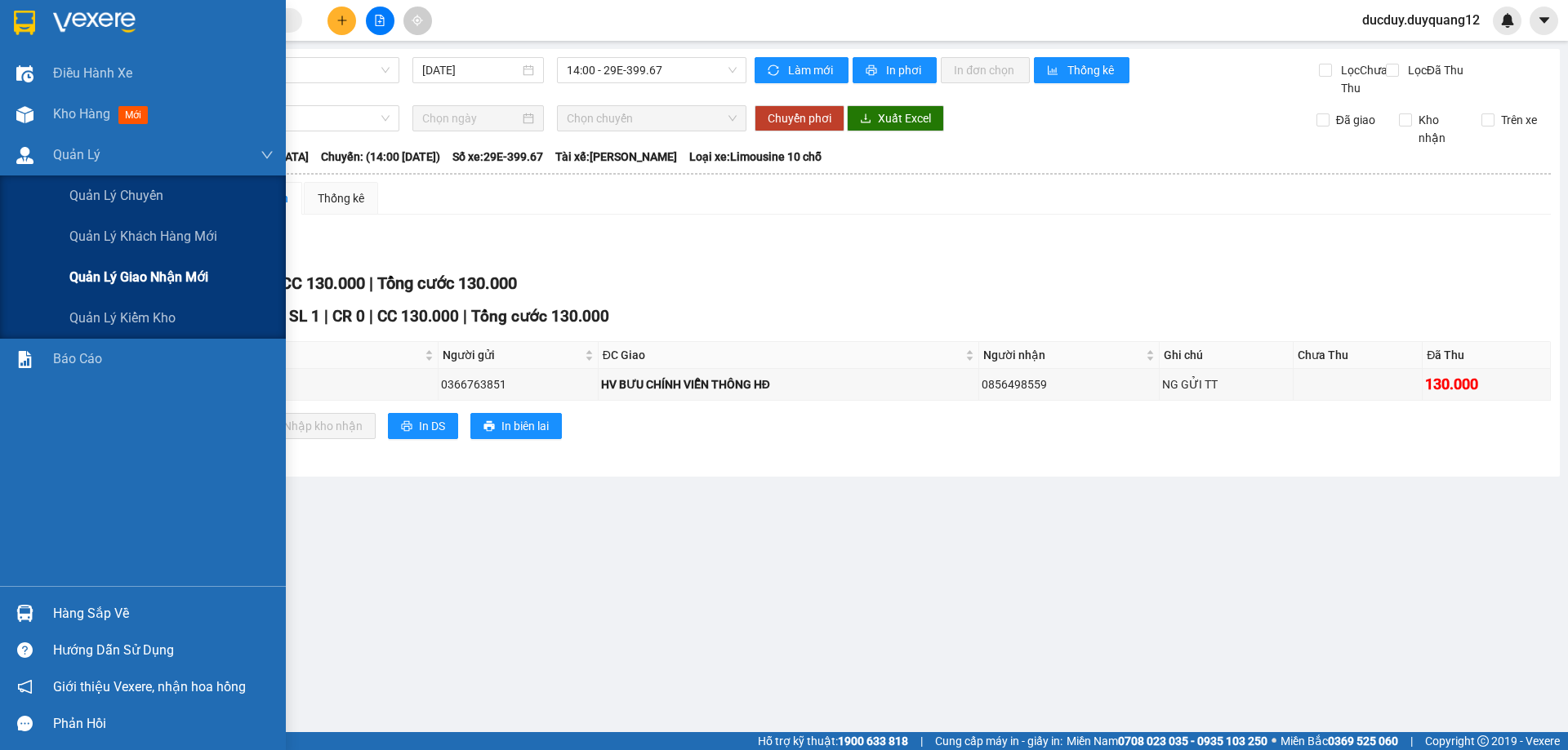
click at [106, 279] on span "Quản lý giao nhận mới" at bounding box center [138, 277] width 139 height 21
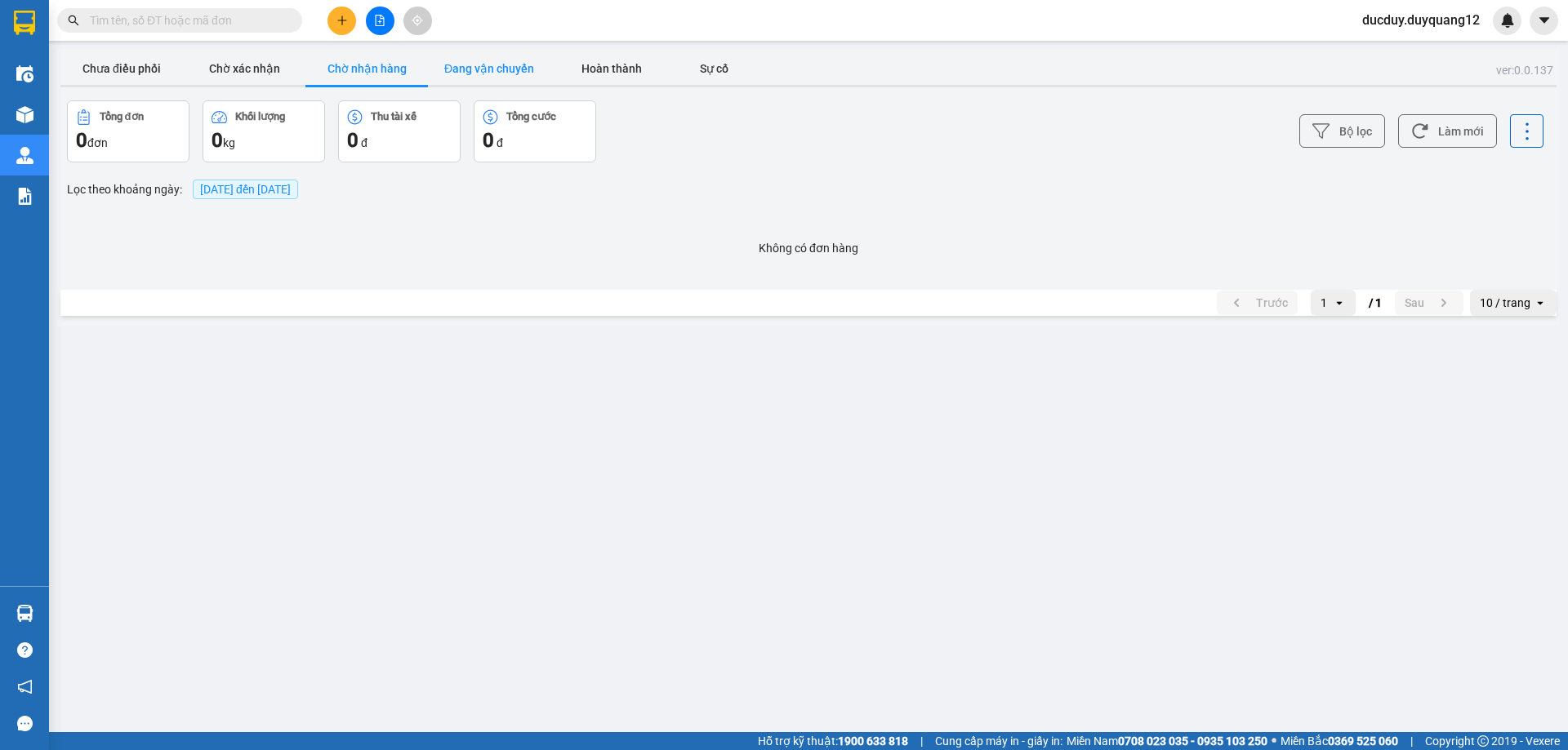
click at [510, 74] on button "Đang vận chuyển" at bounding box center [488, 68] width 122 height 33
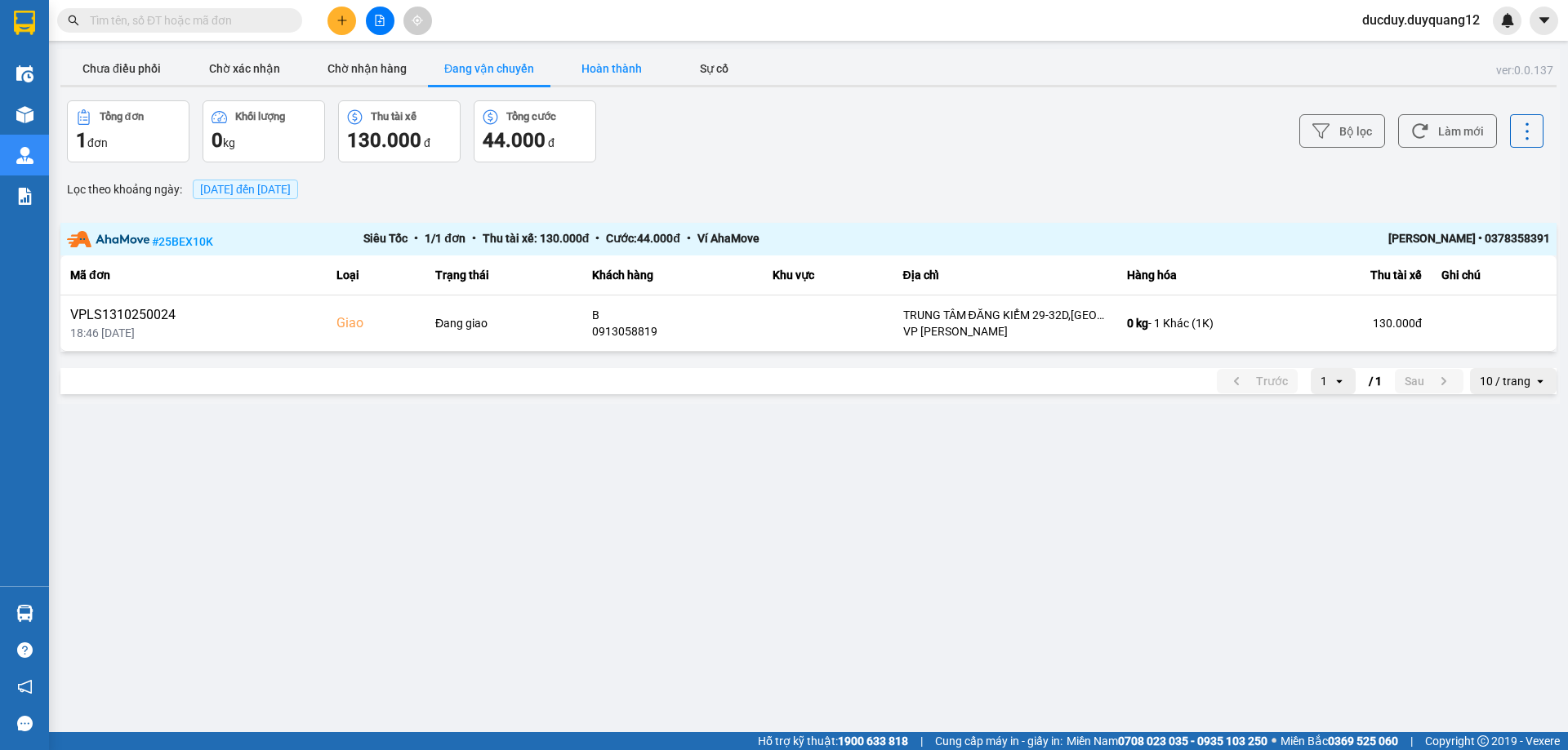
click at [605, 63] on button "Hoàn thành" at bounding box center [611, 68] width 122 height 33
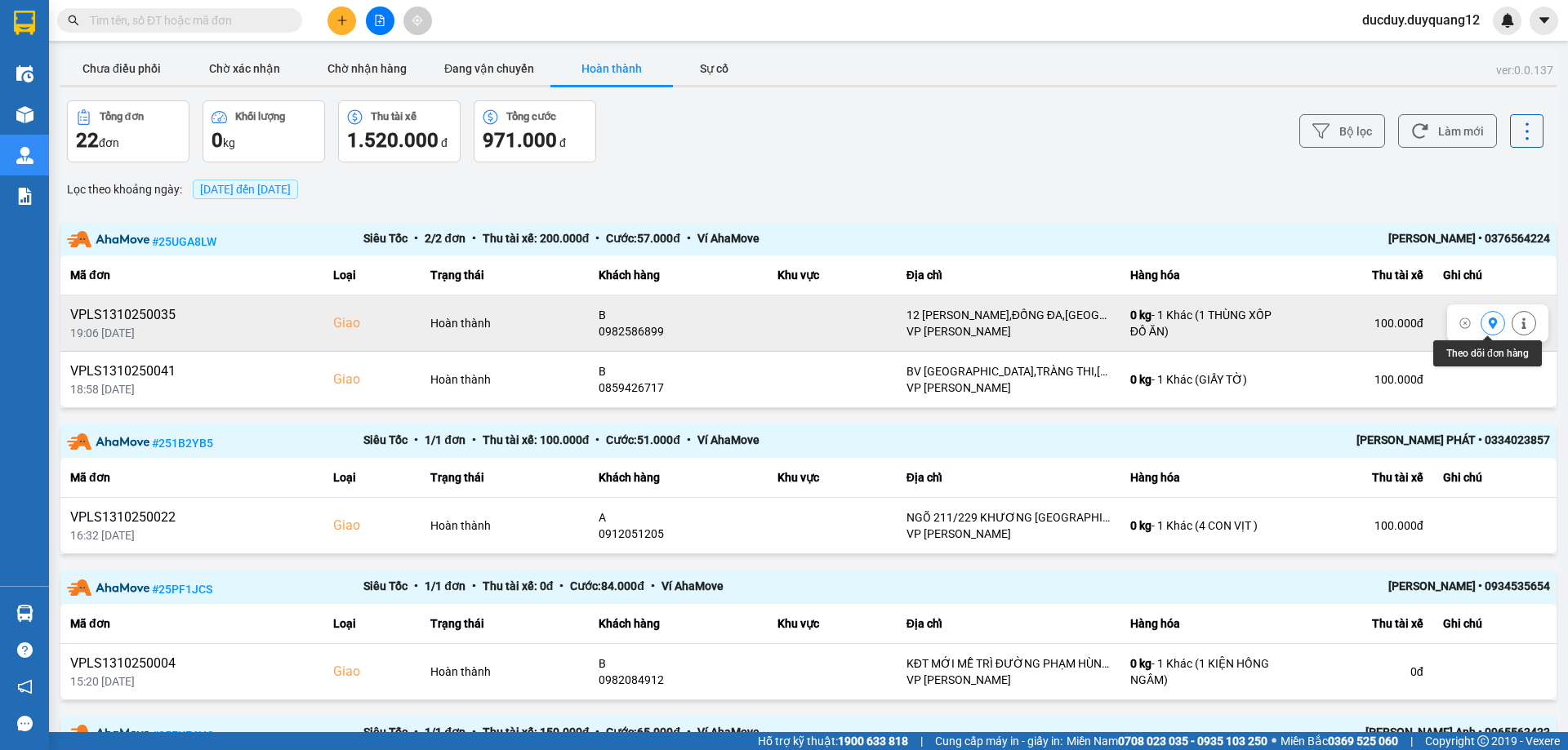
click at [1489, 326] on icon at bounding box center [1492, 323] width 9 height 11
click at [119, 61] on button "Chưa điều phối" at bounding box center [121, 68] width 122 height 33
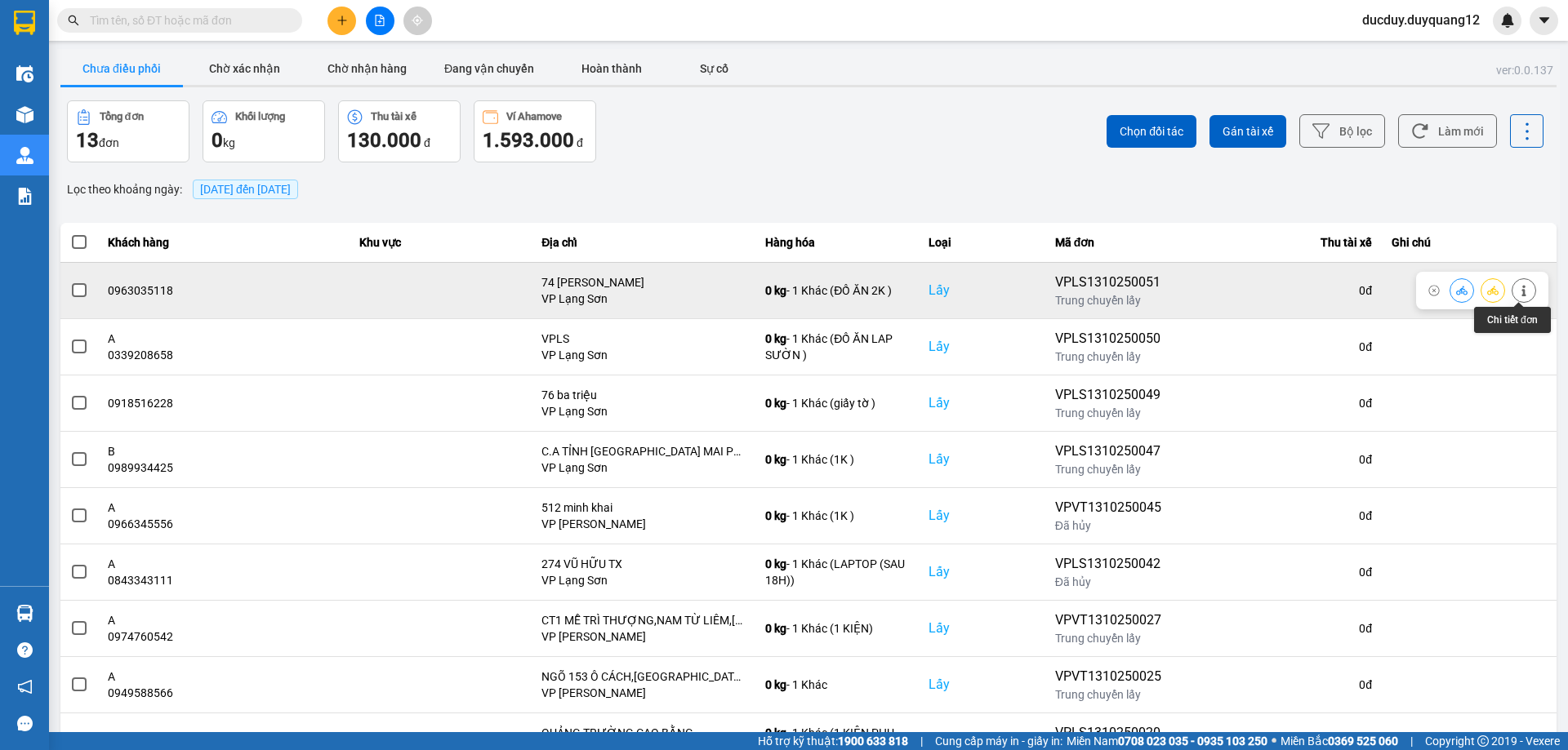
click at [1521, 289] on icon at bounding box center [1524, 290] width 11 height 11
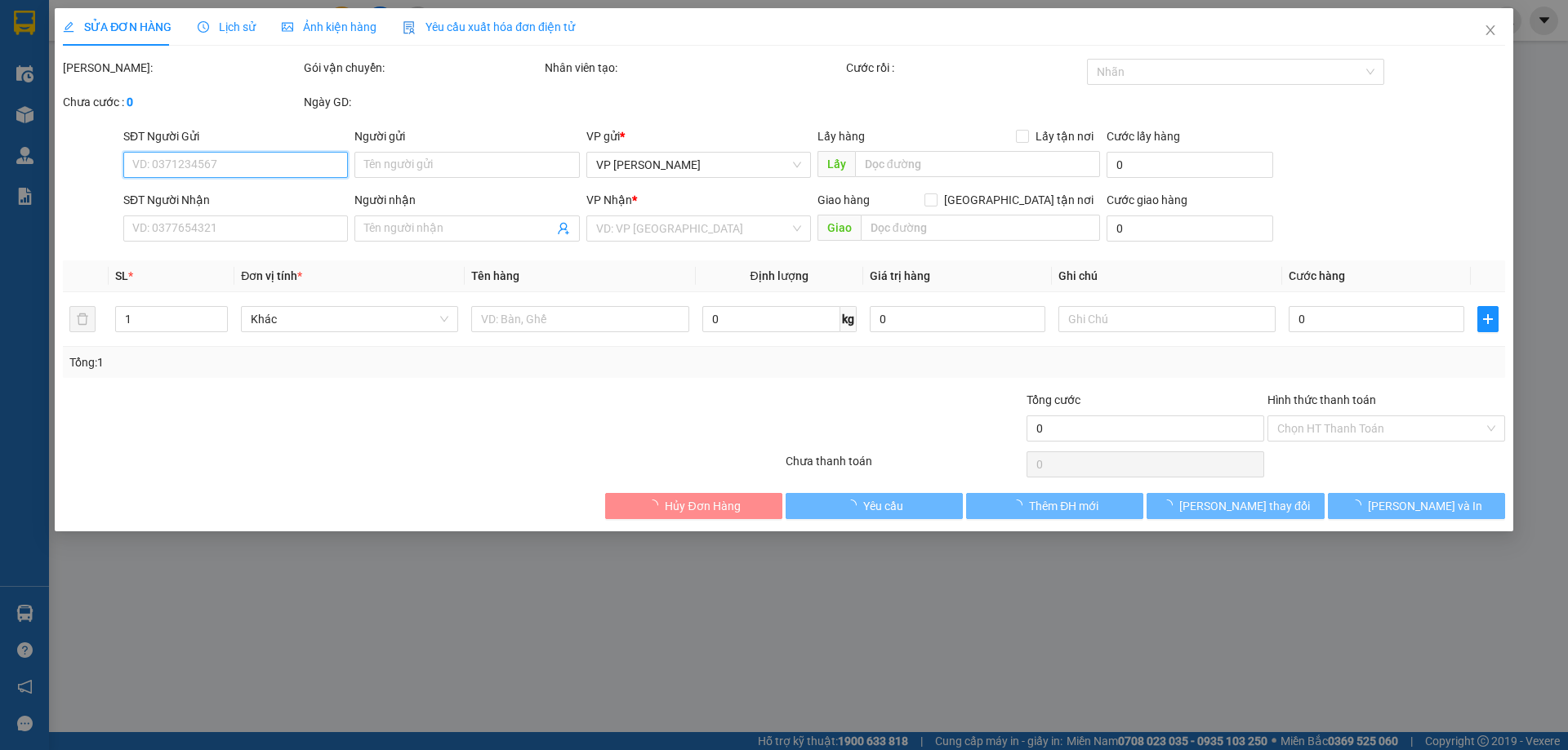
type input "0963035118"
checkbox input "true"
type input "74 [PERSON_NAME]"
checkbox input "true"
type input "NGÕ 144 QUAN NHÂN"
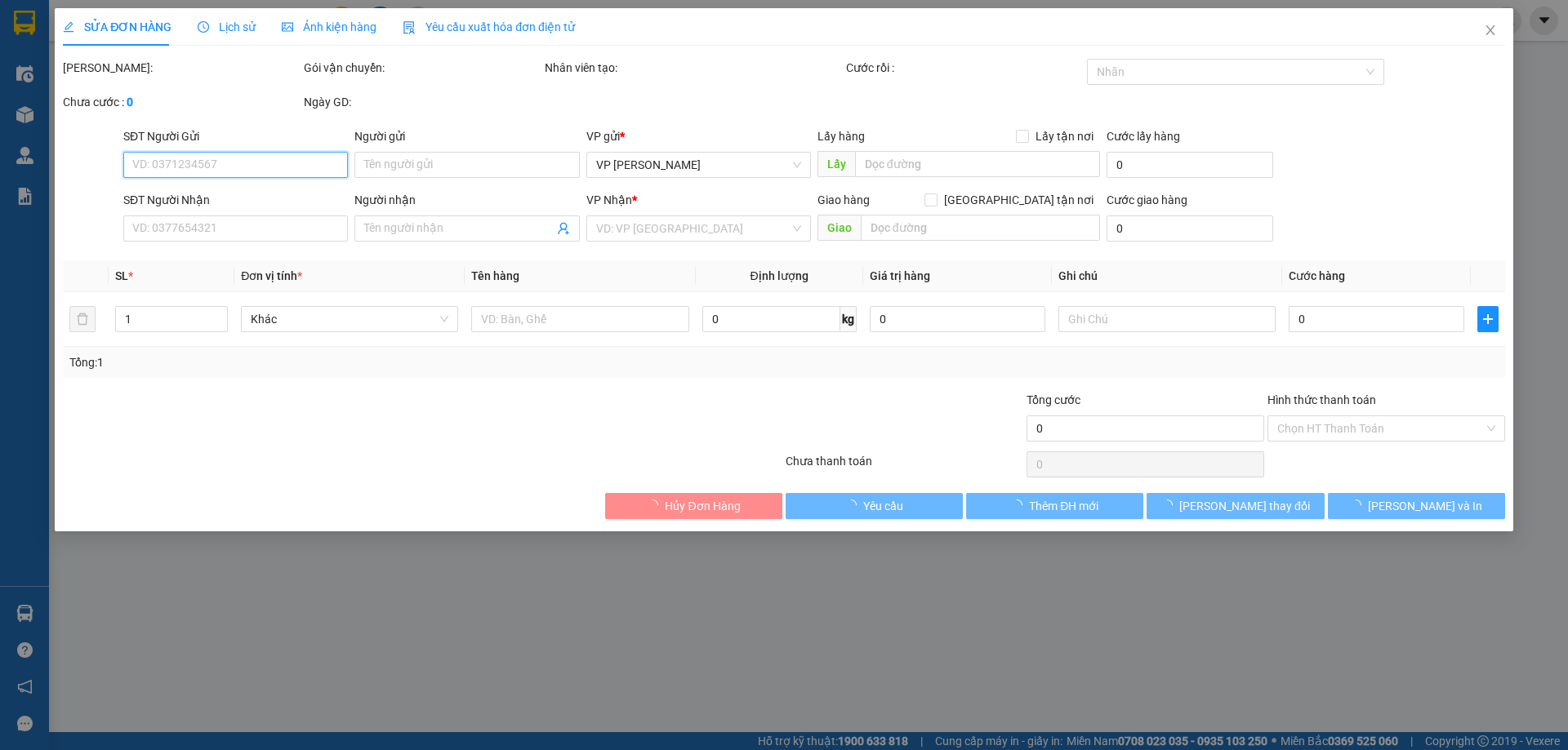
type input "150.000"
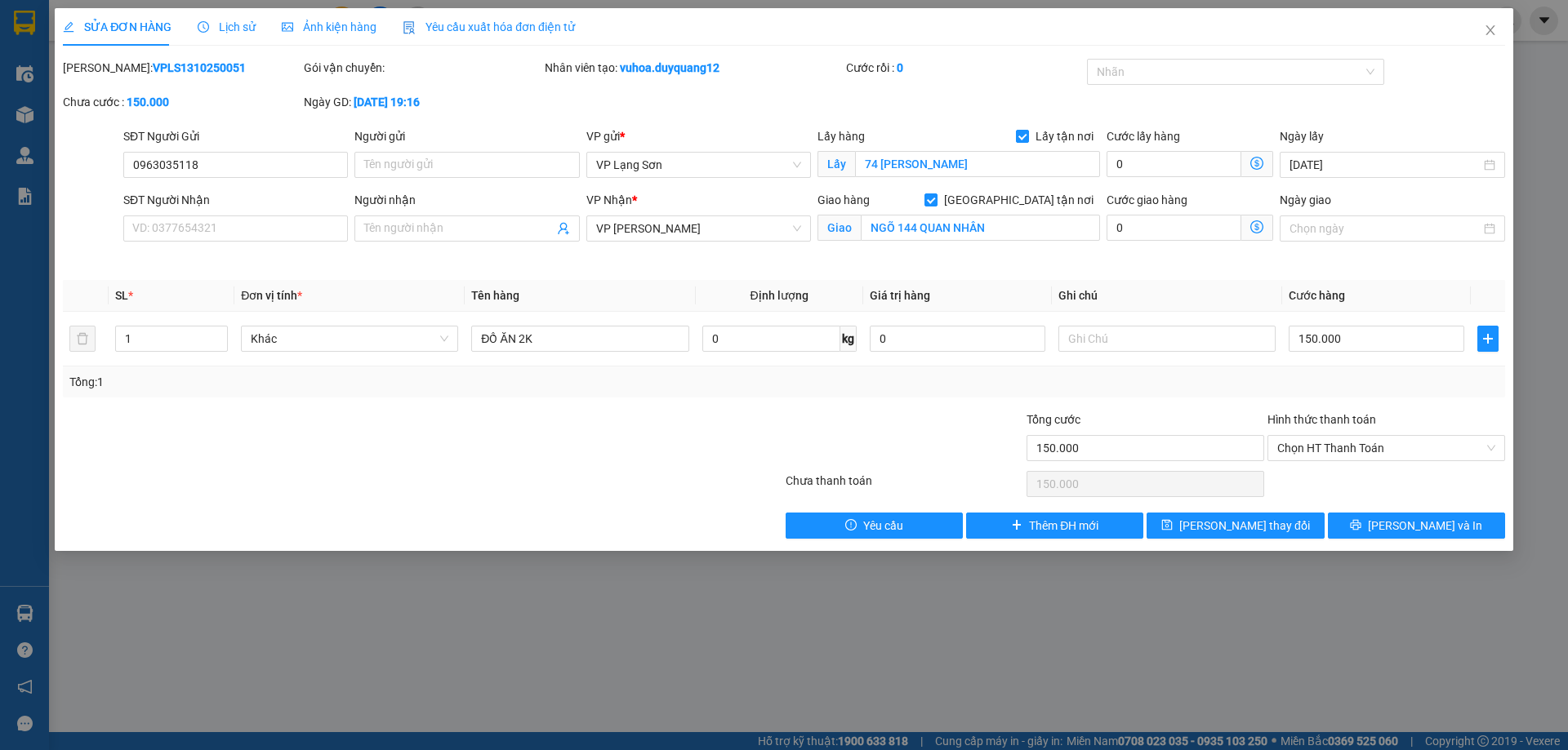
click at [63, 574] on div "SỬA ĐƠN HÀNG Lịch sử Ảnh kiện hàng Yêu cầu xuất hóa đơn điện tử Total Paid Fee …" at bounding box center [784, 375] width 1568 height 750
click at [1488, 26] on icon "close" at bounding box center [1489, 30] width 9 height 9
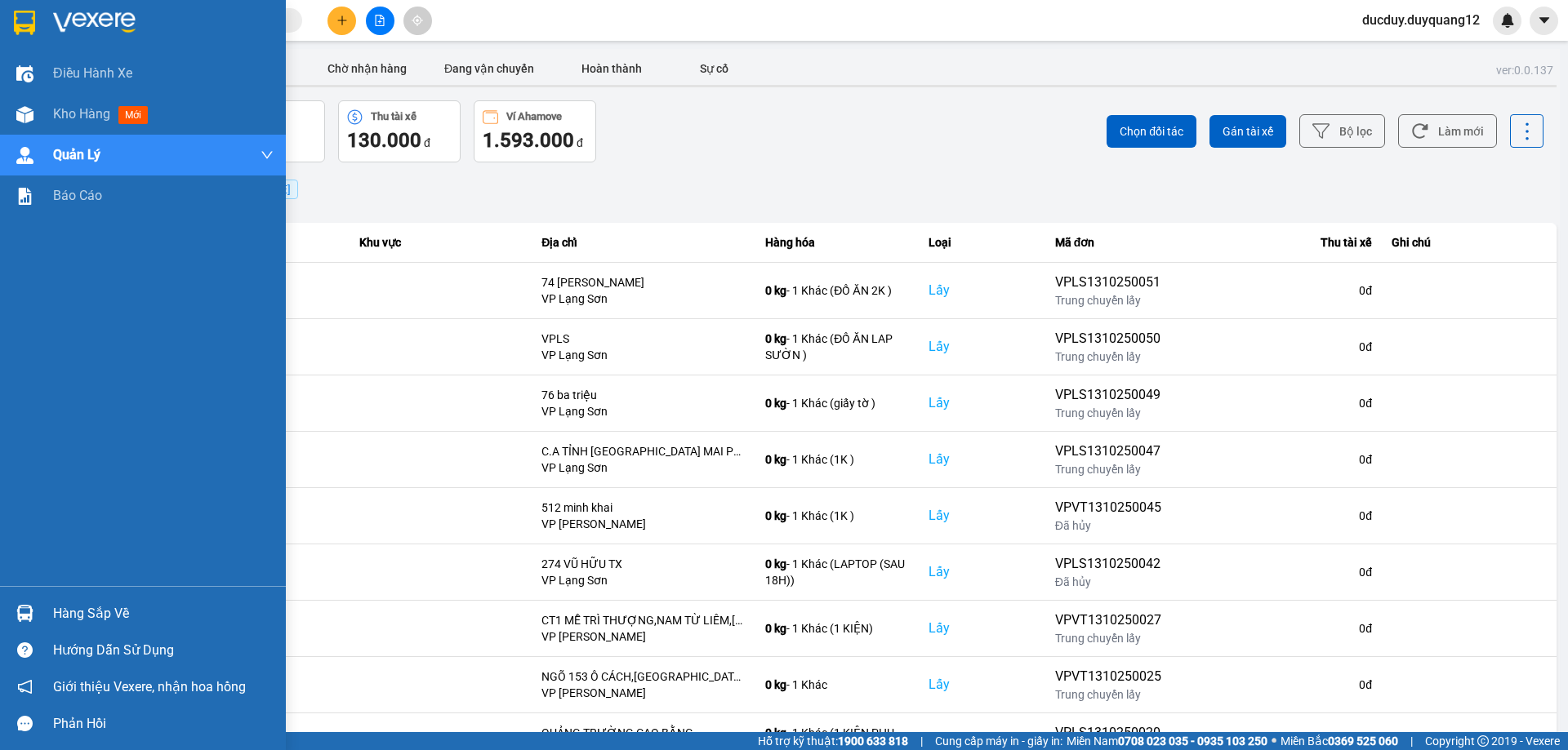
click at [69, 617] on div "Hàng sắp về" at bounding box center [163, 614] width 220 height 25
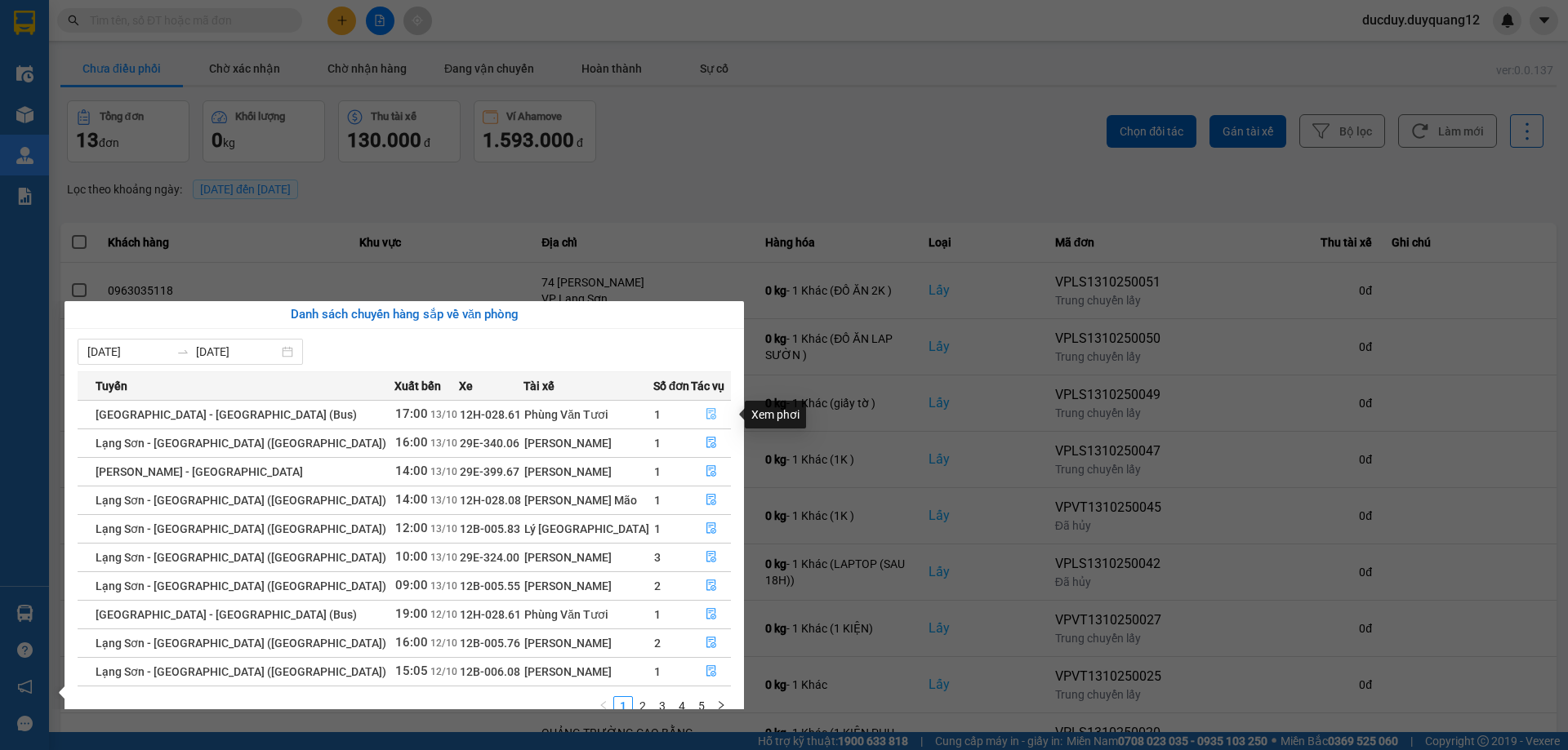
drag, startPoint x: 699, startPoint y: 409, endPoint x: 821, endPoint y: 497, distance: 150.4
click at [739, 494] on div "[DATE] [DATE] Tuyến Xuất [GEOGRAPHIC_DATA] Số đơn Tác vụ [GEOGRAPHIC_DATA] - [G…" at bounding box center [404, 532] width 679 height 407
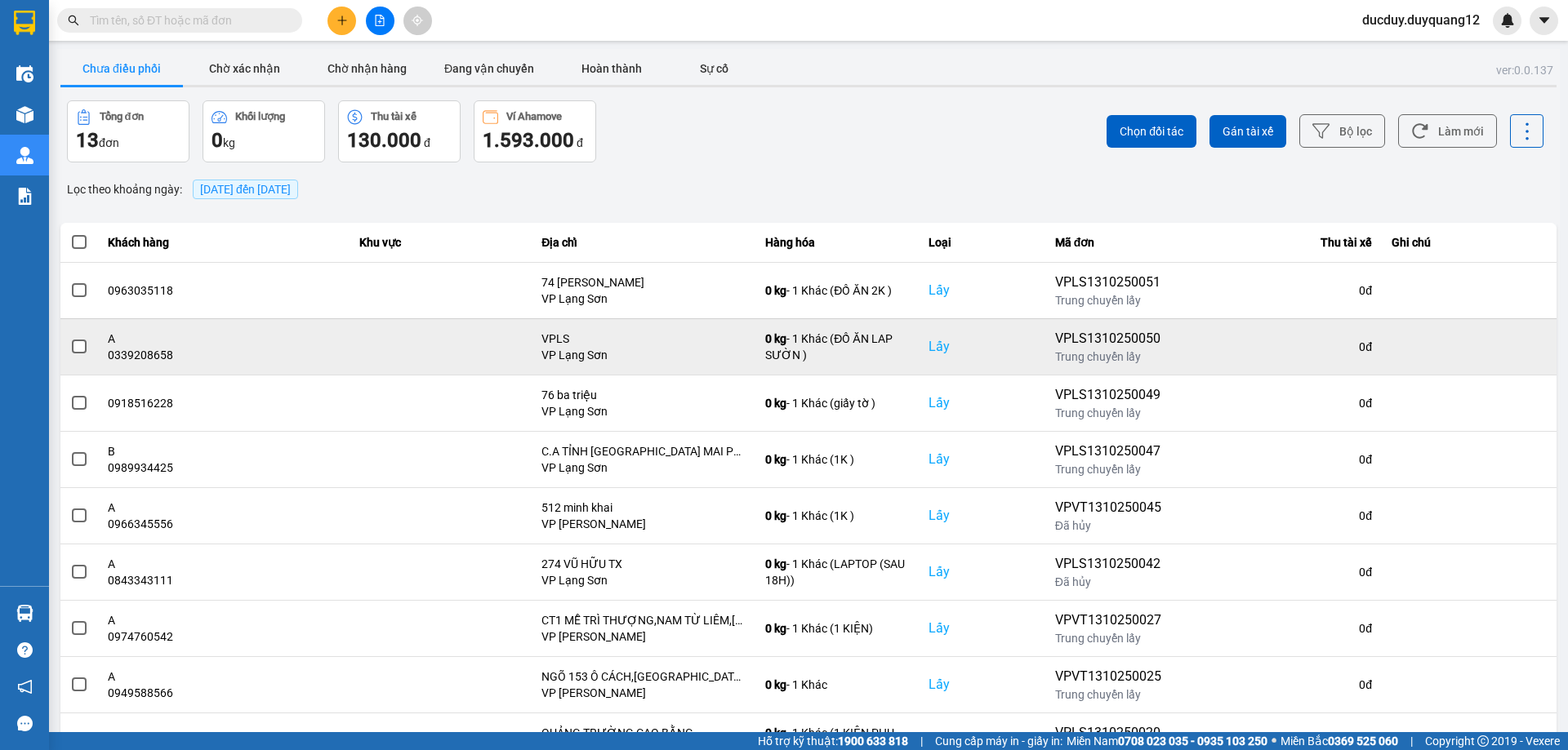
click at [832, 351] on section "Kết quả tìm kiếm ( 0 ) Bộ lọc No Data ducduy.duyquang12 Điều hành xe Kho hàng m…" at bounding box center [784, 375] width 1568 height 750
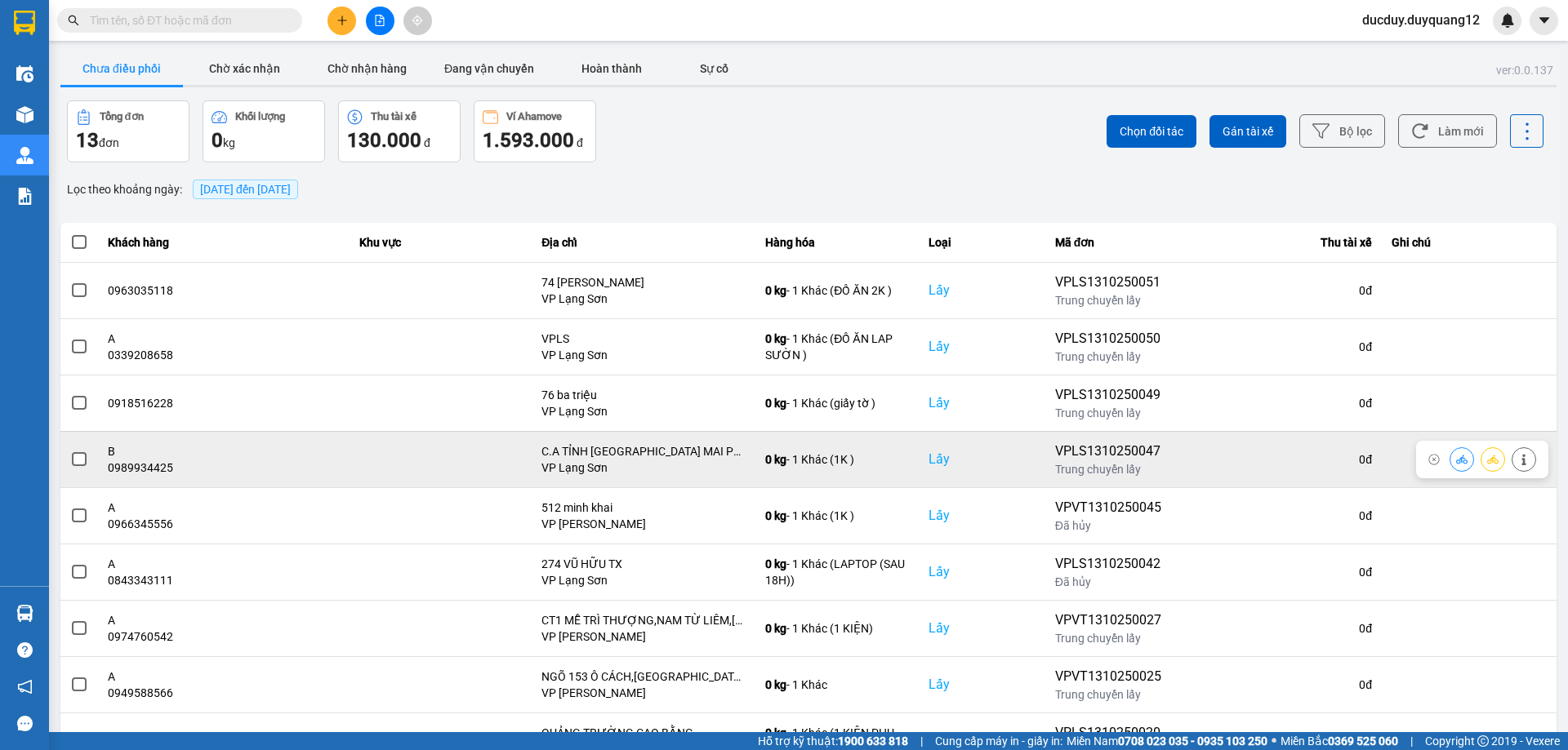
click at [1518, 462] on icon at bounding box center [1524, 460] width 11 height 11
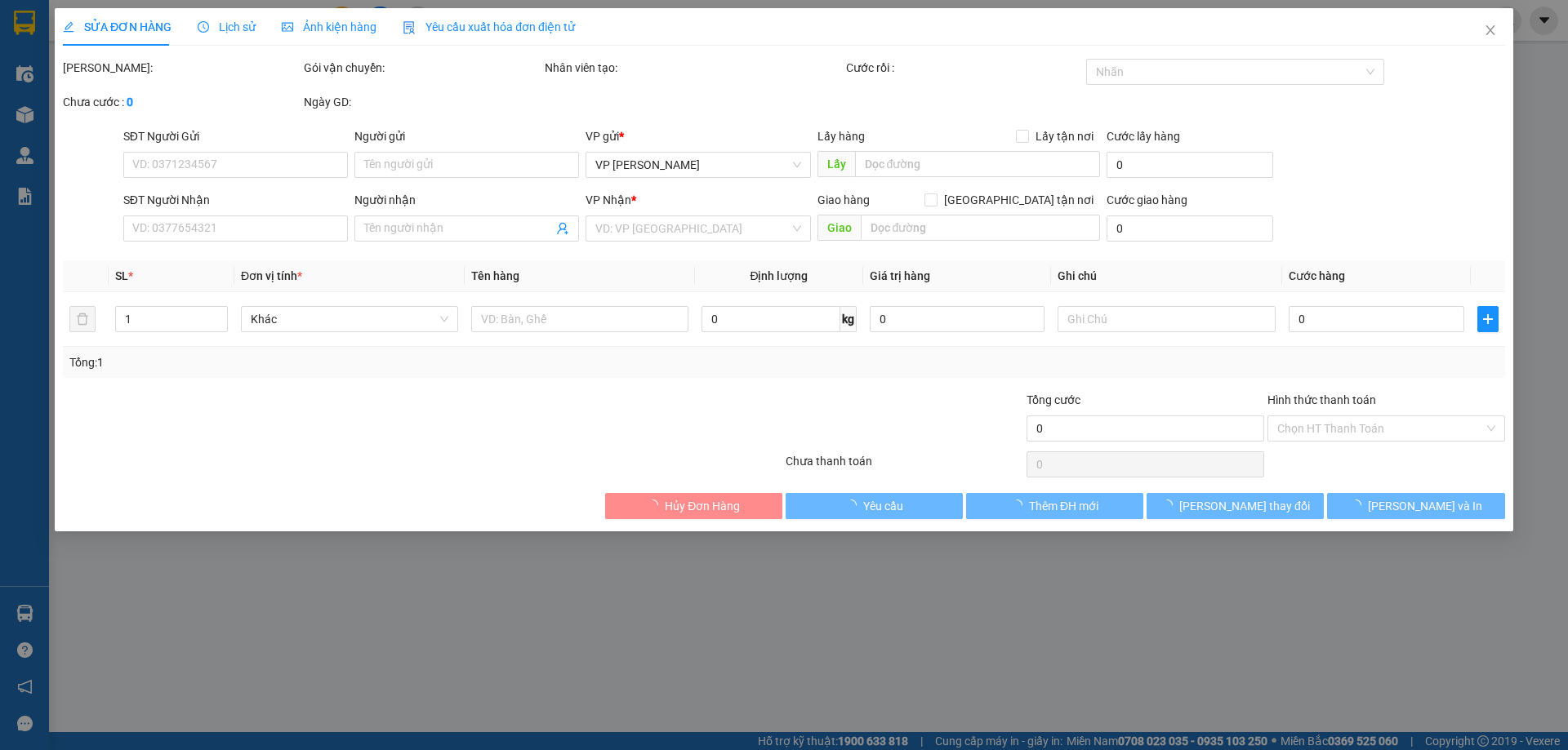
type input "0989934425"
type input "B"
checkbox input "true"
type input "C.A TỈNH [GEOGRAPHIC_DATA] MAI PHA"
type input "0943582989"
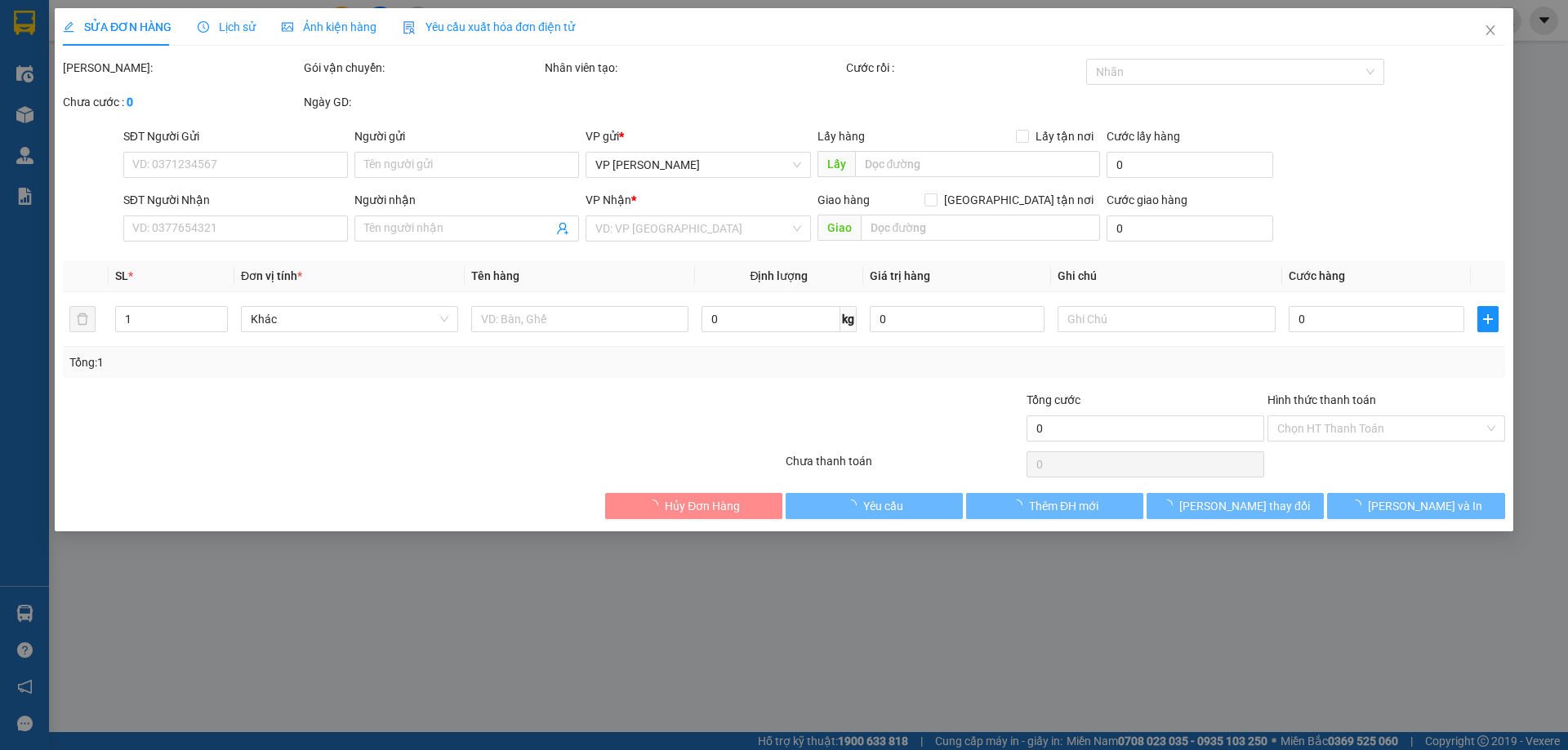
type input "B"
checkbox input "true"
type input "297 [PERSON_NAME]"
type input "100.000"
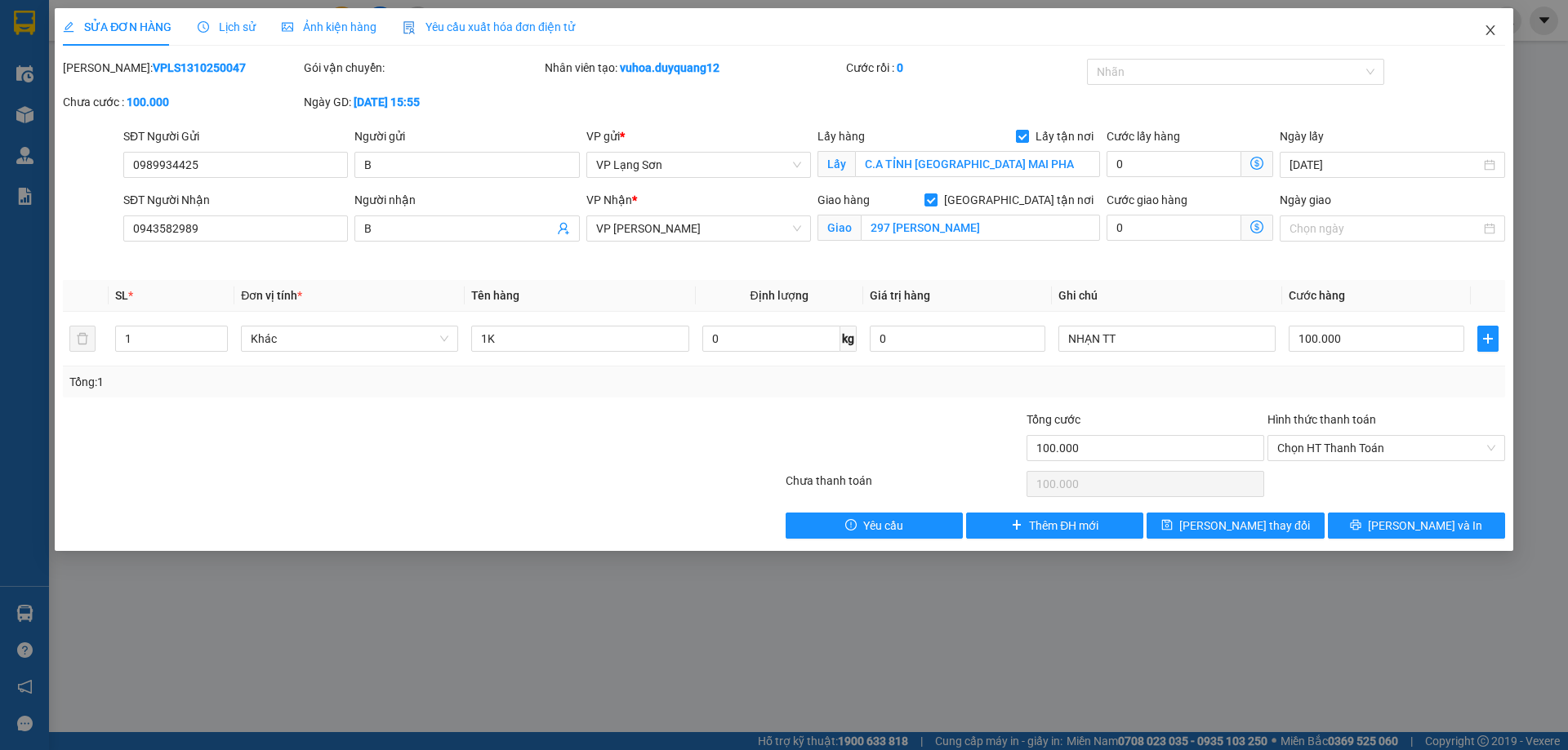
click at [1490, 27] on icon "close" at bounding box center [1490, 30] width 13 height 13
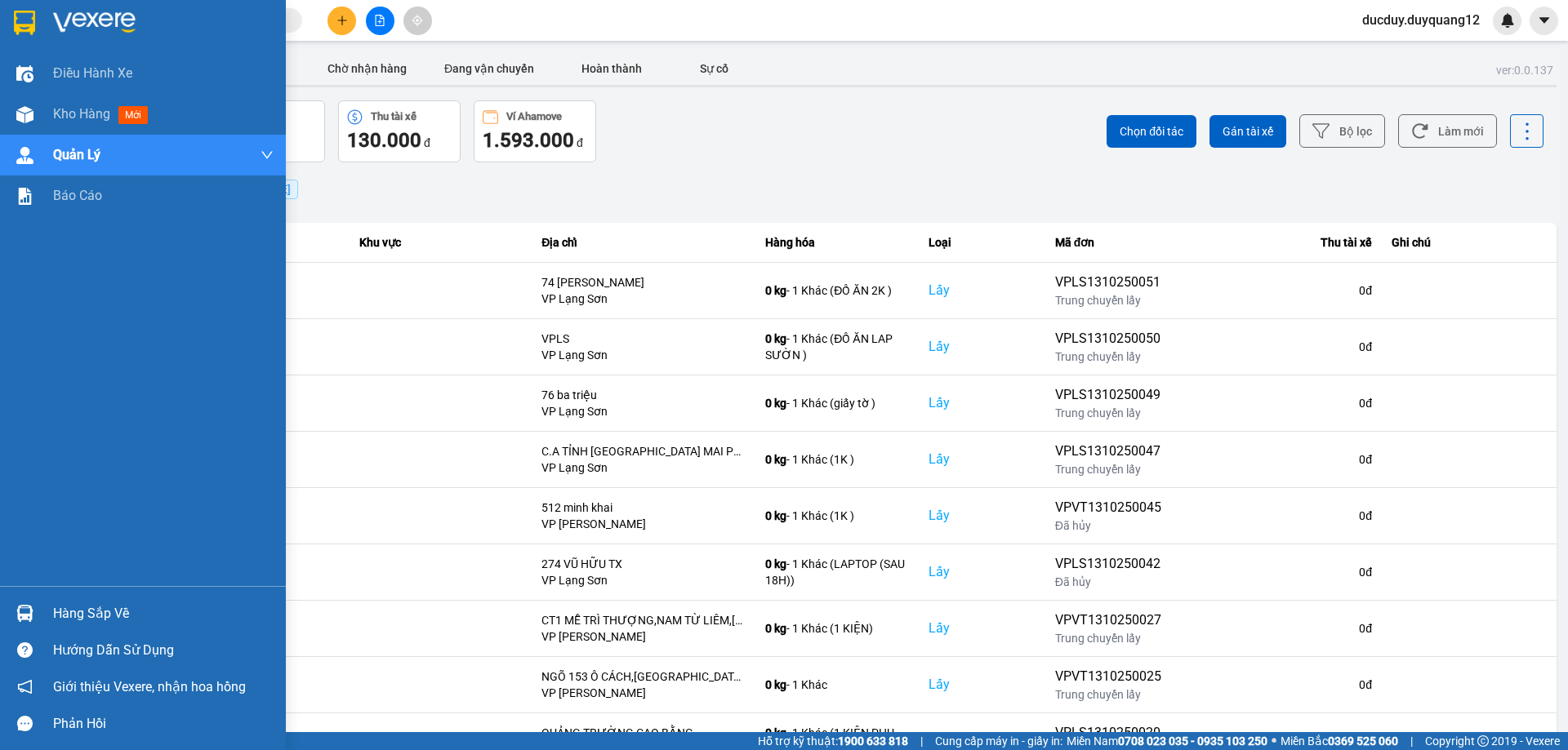
click at [62, 613] on div "Hàng sắp về" at bounding box center [163, 614] width 220 height 25
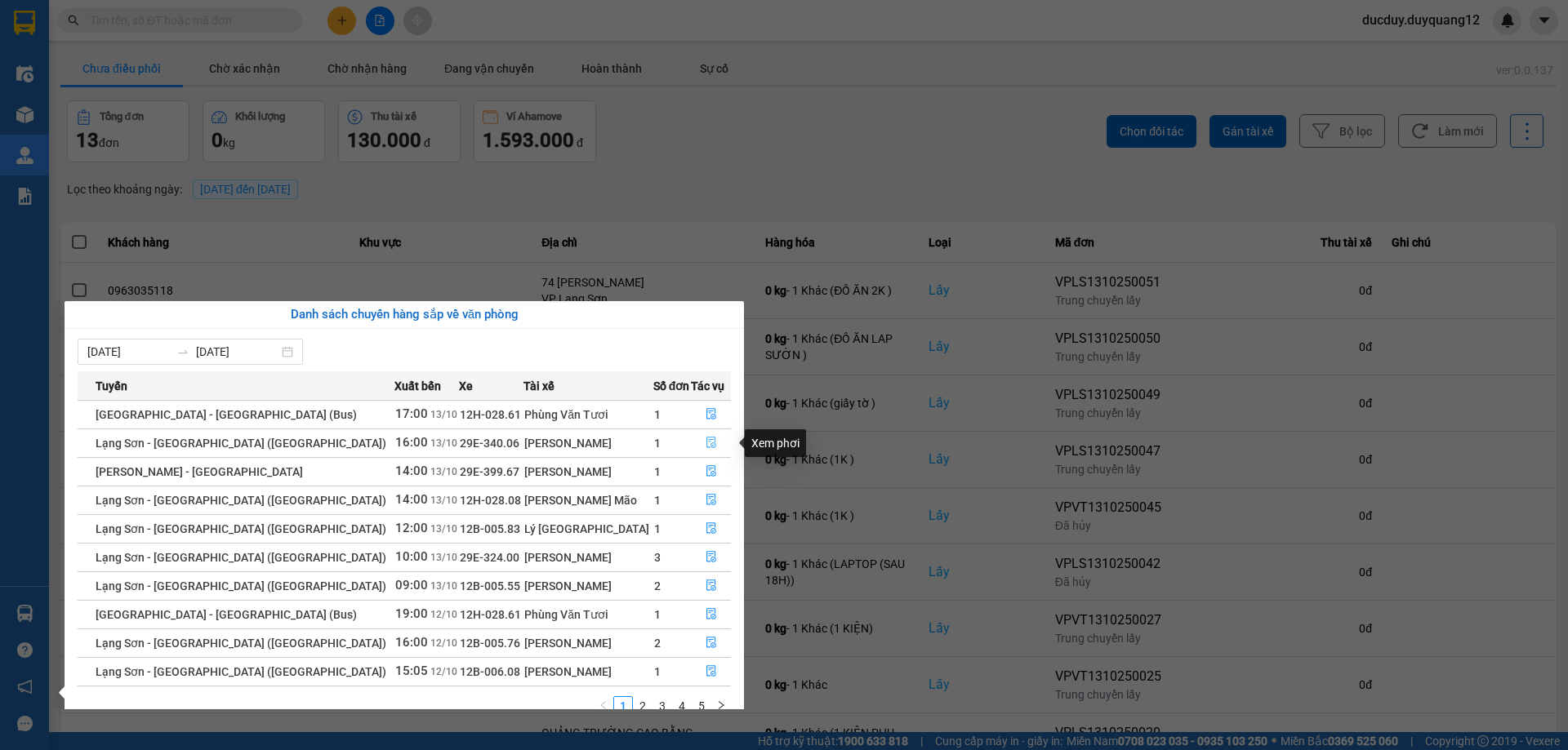
click at [706, 439] on icon "file-done" at bounding box center [712, 443] width 11 height 11
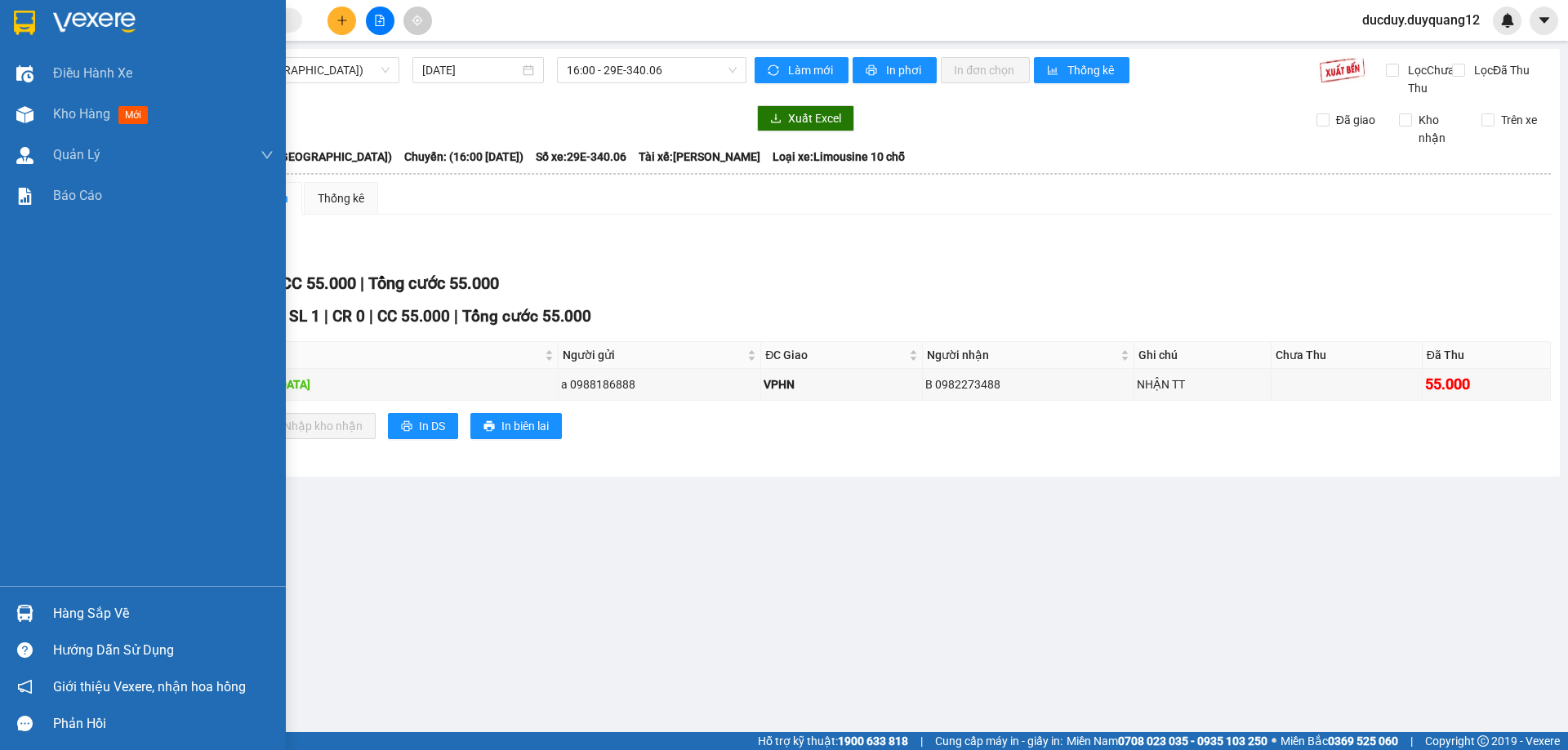
click at [55, 609] on div "Hàng sắp về" at bounding box center [163, 614] width 220 height 25
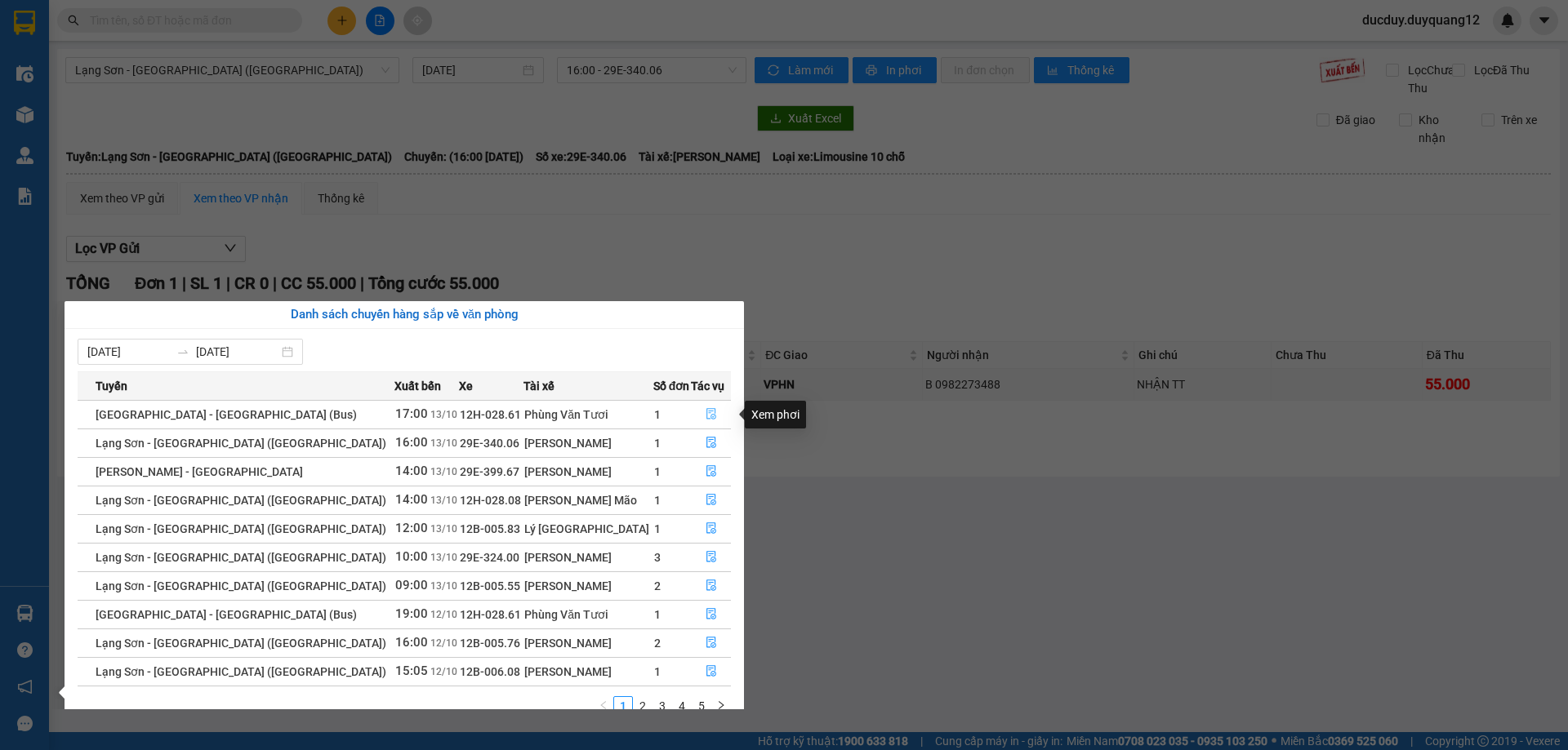
click at [707, 410] on icon "file-done" at bounding box center [712, 414] width 9 height 11
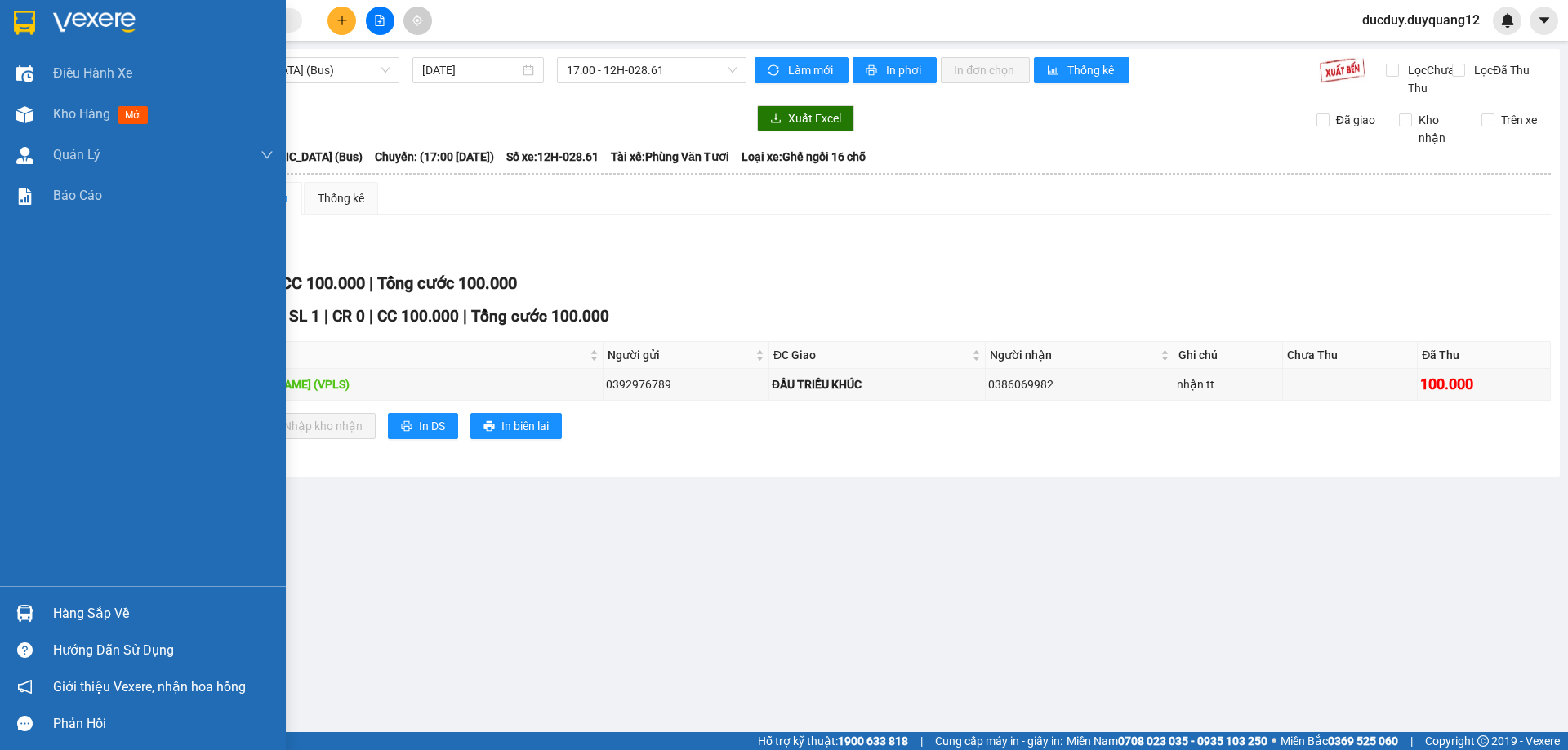
click at [114, 614] on div "Hàng sắp về" at bounding box center [163, 614] width 220 height 25
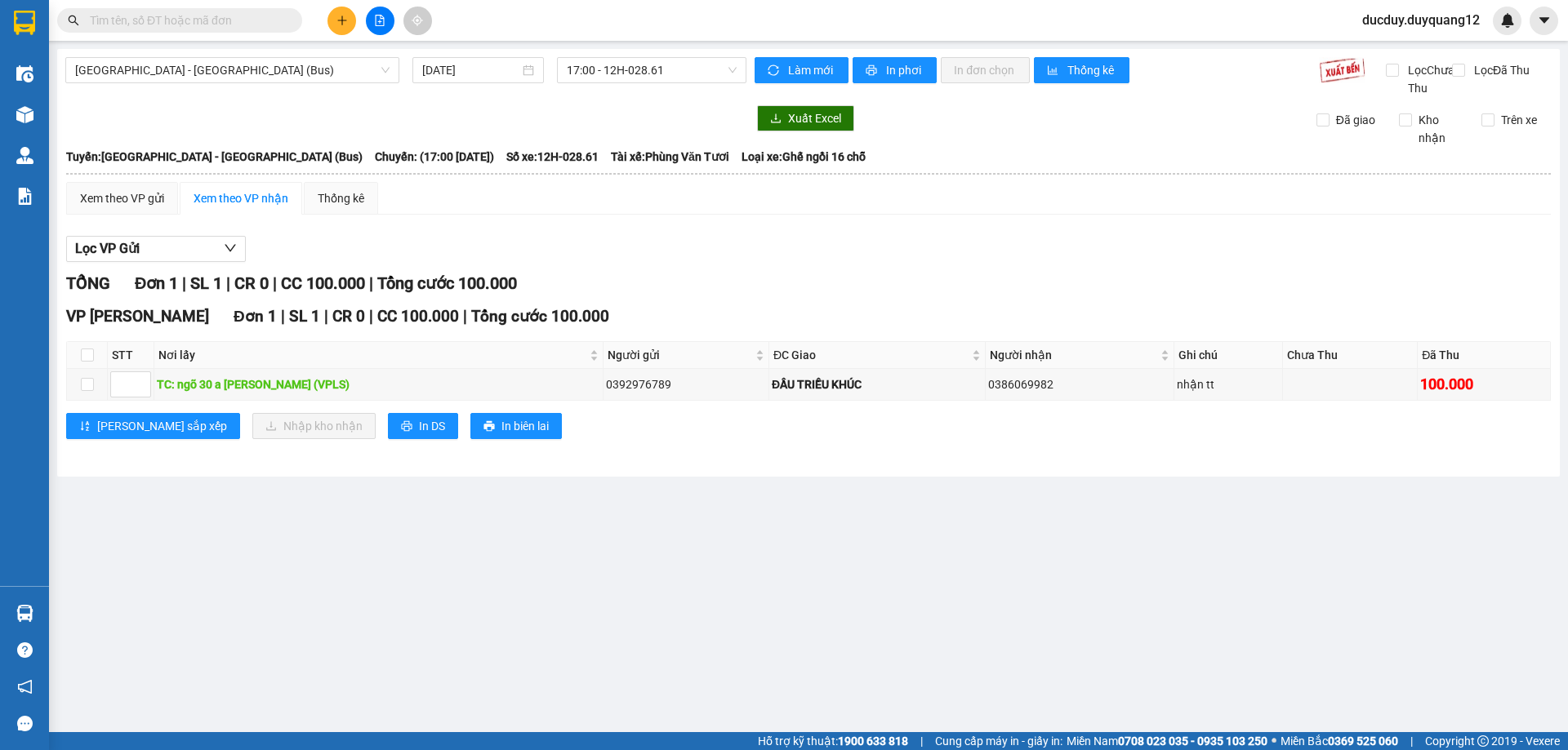
click at [947, 353] on section "Kết quả tìm kiếm ( 0 ) Bộ lọc No Data ducduy.duyquang12 Điều hành xe Kho hàng m…" at bounding box center [784, 375] width 1568 height 750
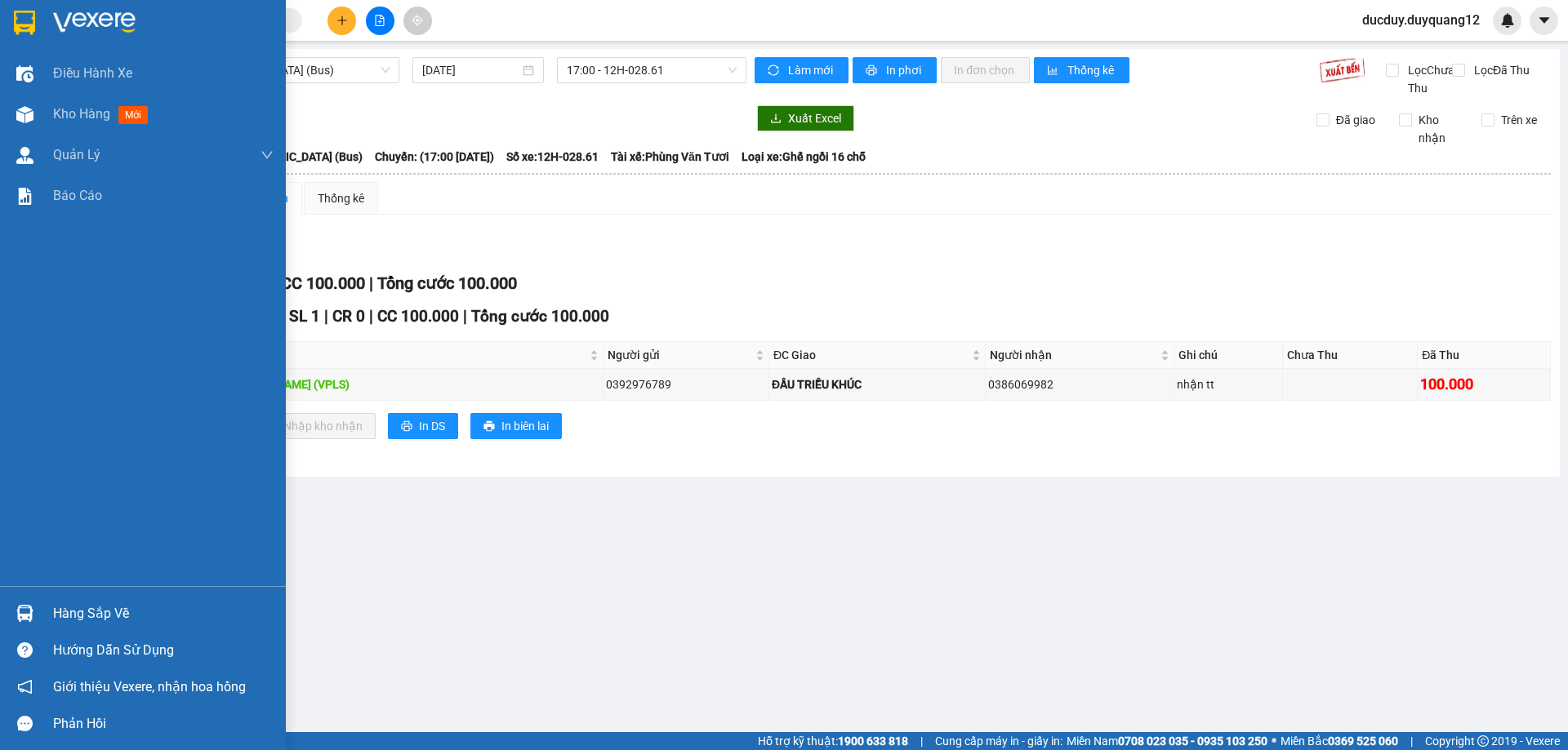
click at [80, 604] on div "Hàng sắp về" at bounding box center [163, 614] width 220 height 25
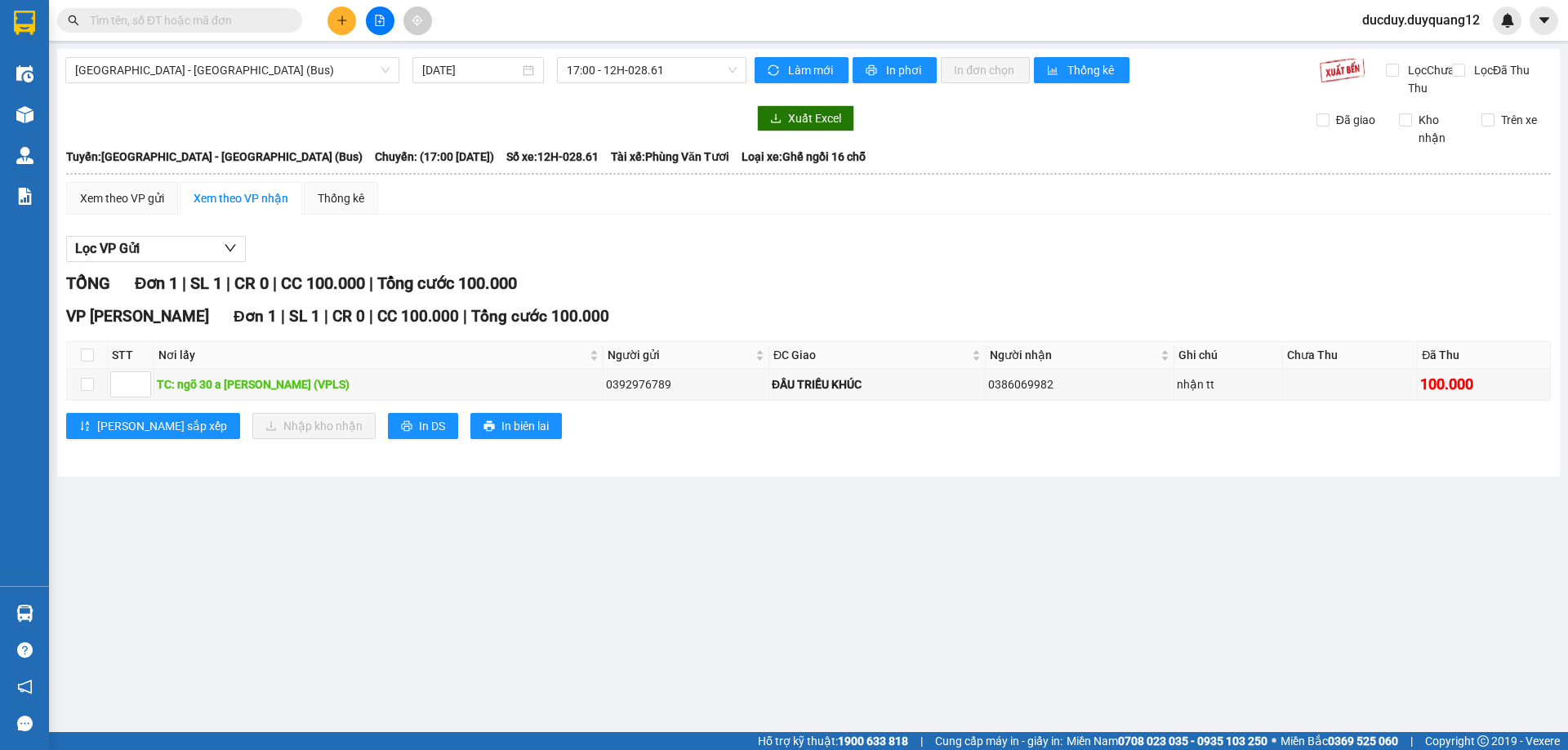
drag, startPoint x: 723, startPoint y: 243, endPoint x: 316, endPoint y: 11, distance: 468.5
click at [723, 241] on section "Kết quả tìm kiếm ( 0 ) Bộ lọc No Data ducduy.duyquang12 Điều hành xe Kho hàng m…" at bounding box center [784, 375] width 1568 height 750
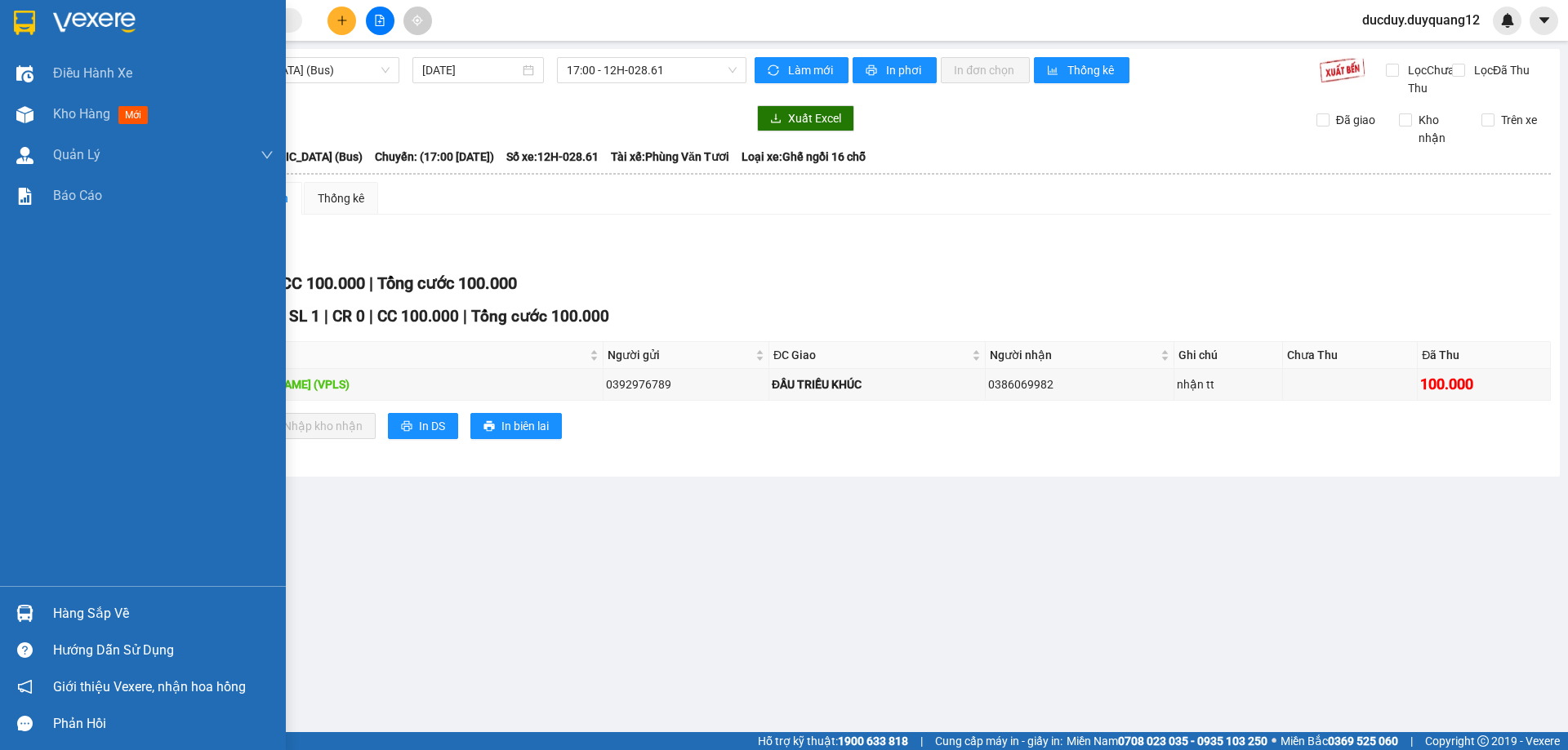
click at [101, 622] on div "Hàng sắp về" at bounding box center [163, 614] width 220 height 25
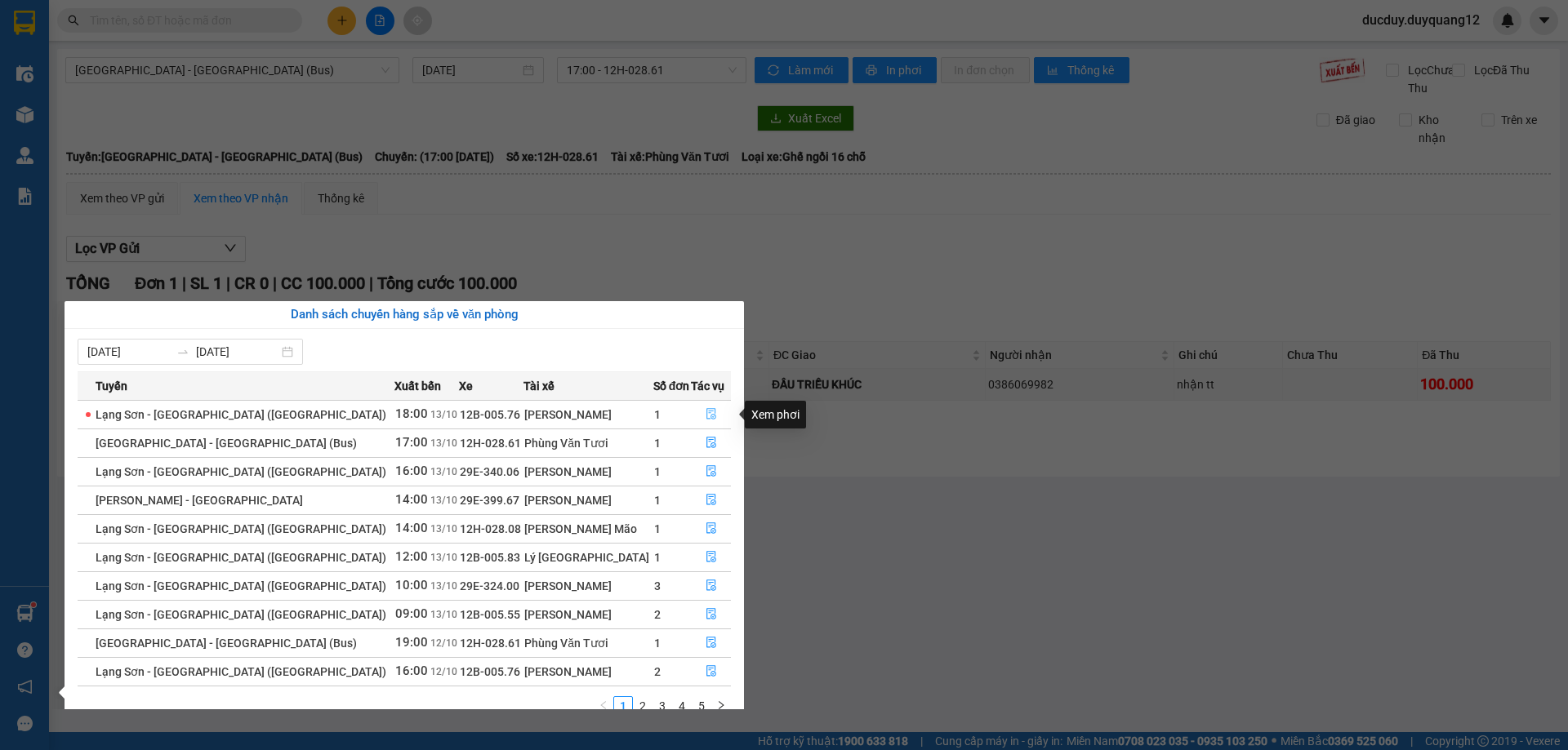
click at [707, 410] on icon "file-done" at bounding box center [712, 414] width 9 height 11
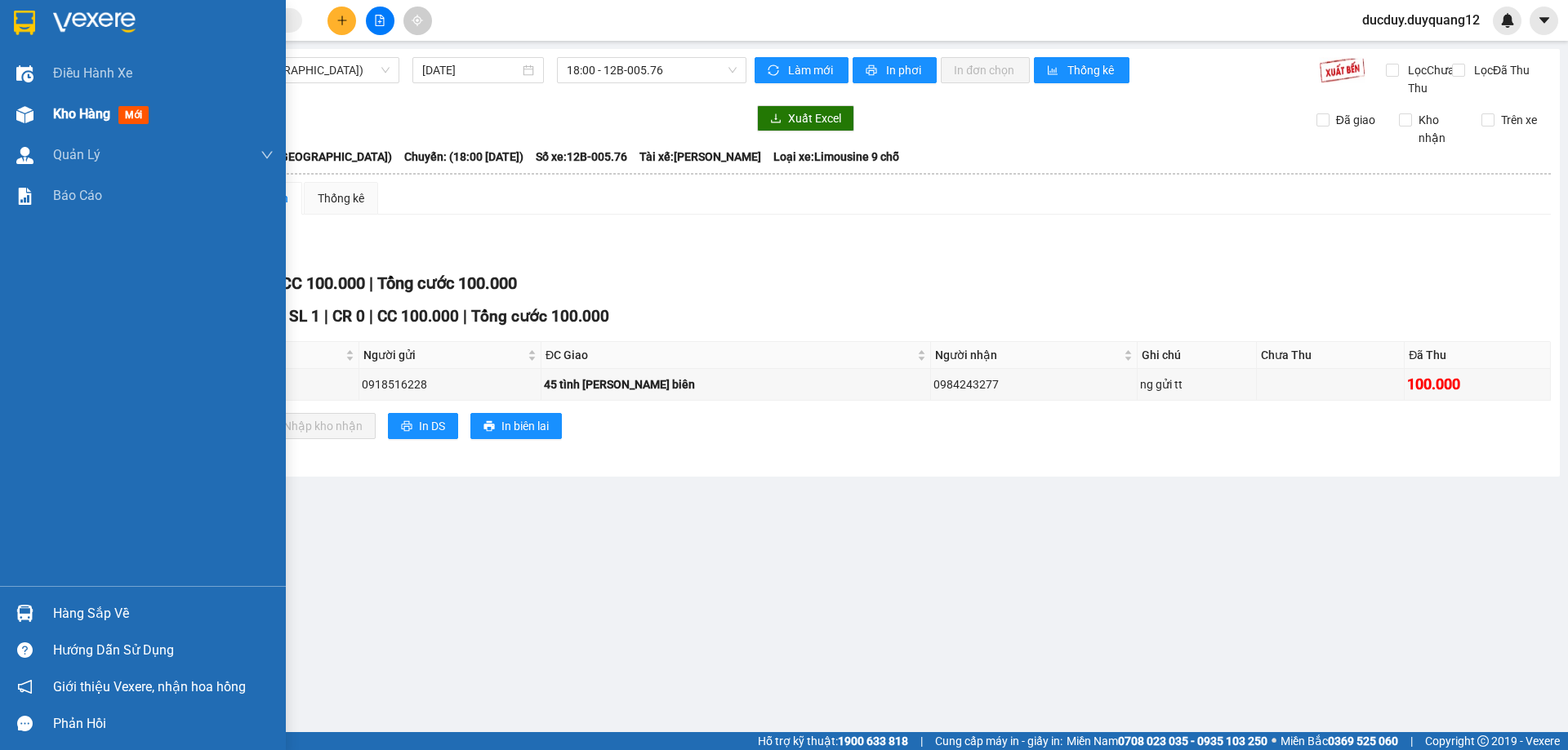
click at [71, 107] on span "Kho hàng" at bounding box center [81, 113] width 57 height 15
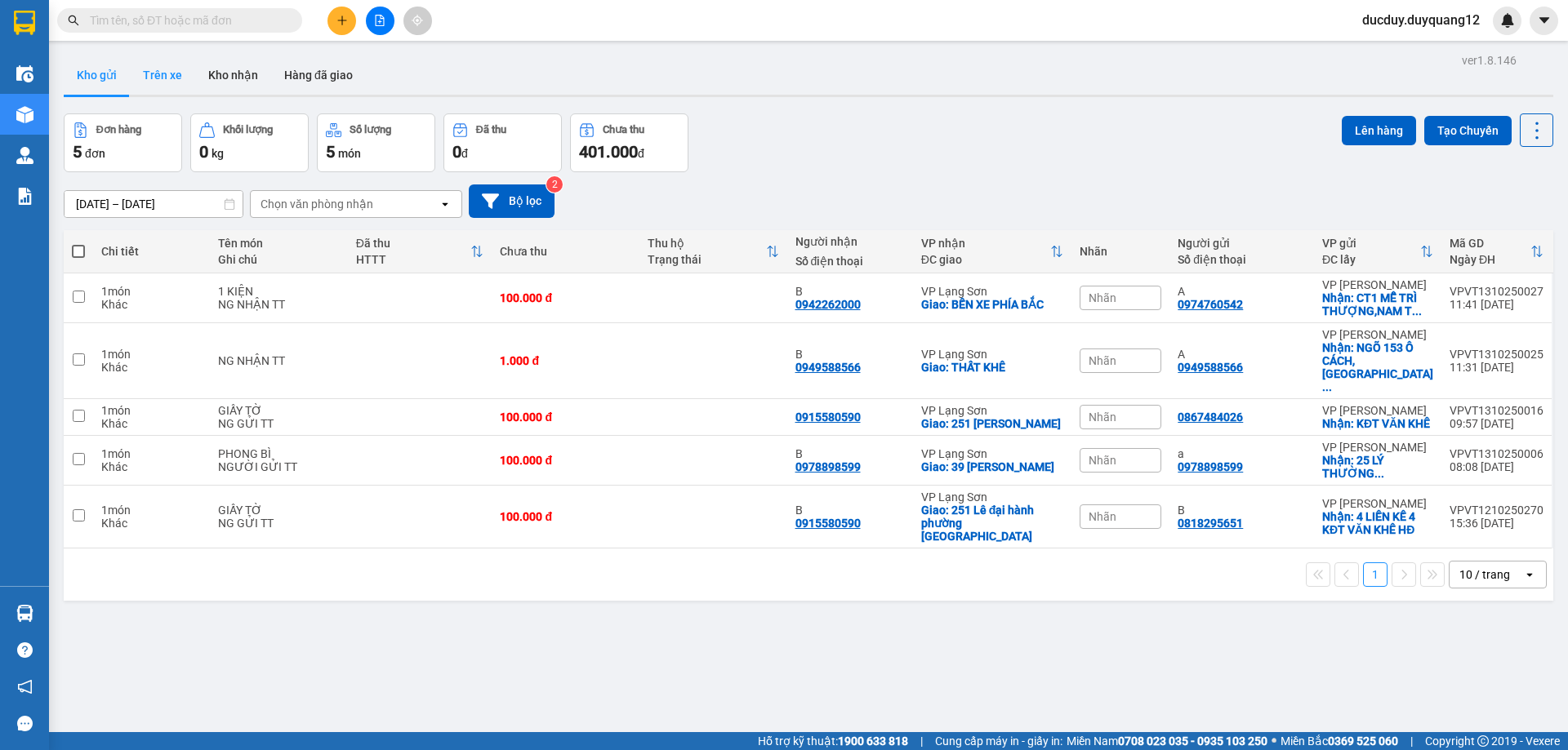
click at [171, 86] on button "Trên xe" at bounding box center [162, 75] width 65 height 39
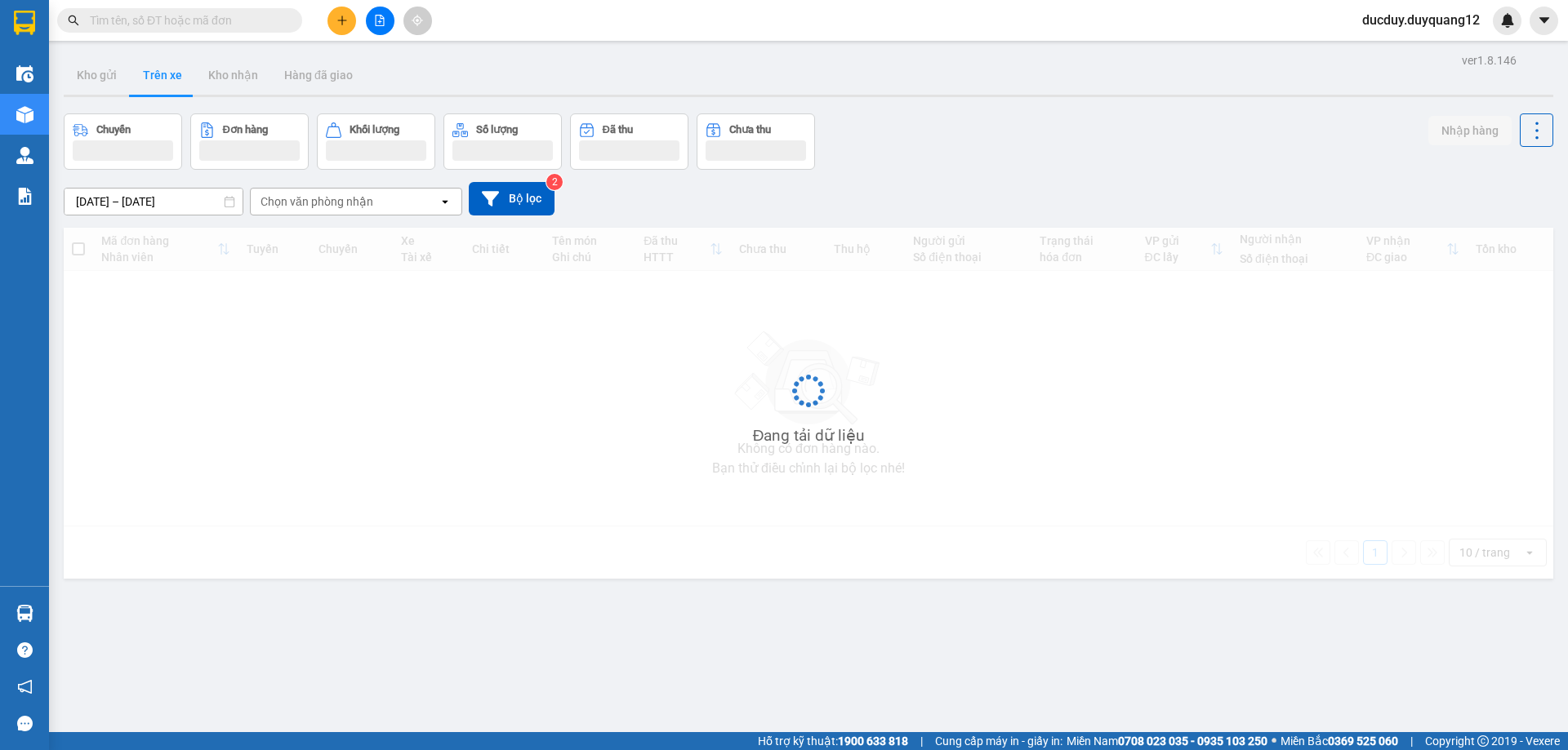
click at [171, 86] on button "Trên xe" at bounding box center [162, 75] width 65 height 39
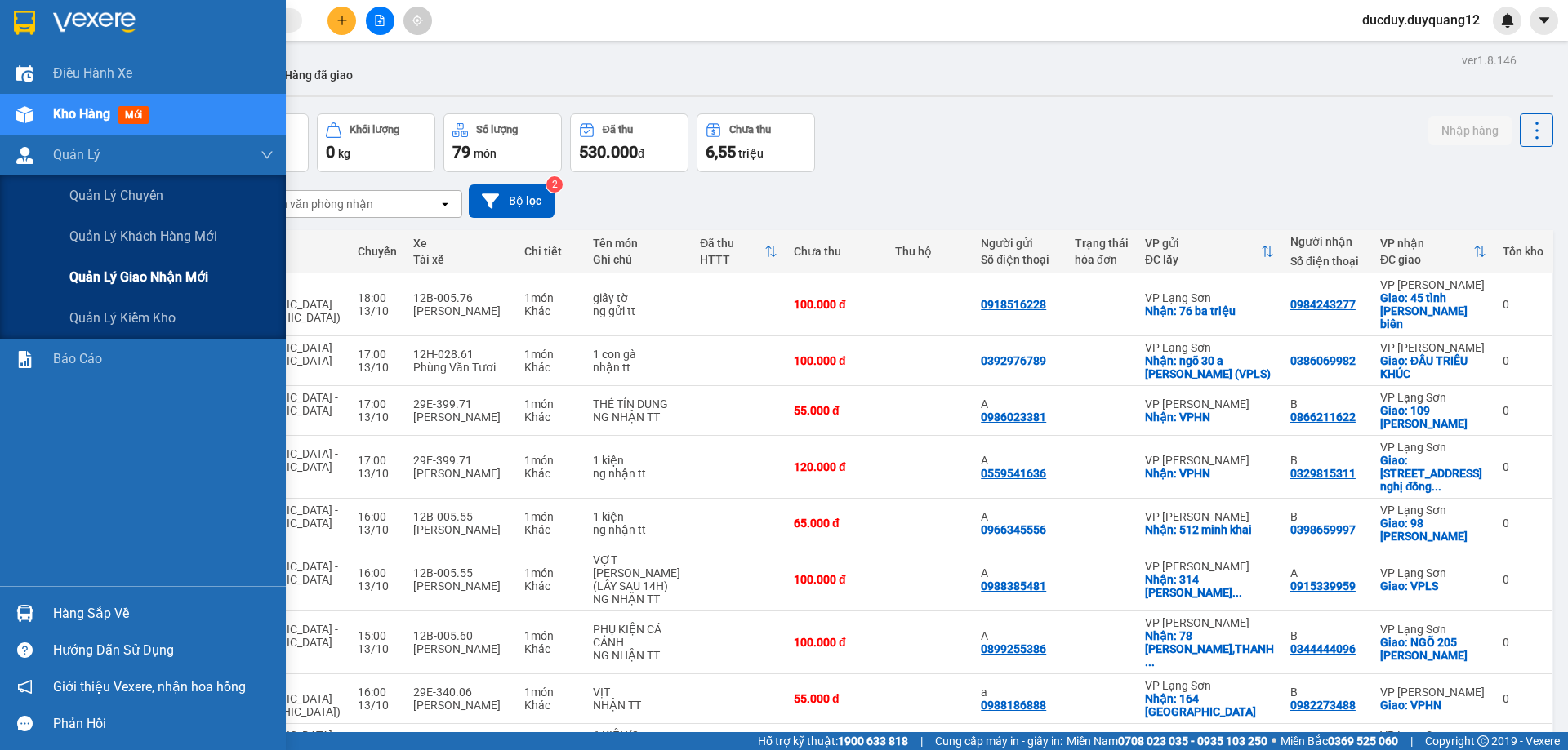
click at [157, 268] on span "Quản lý giao nhận mới" at bounding box center [138, 277] width 139 height 21
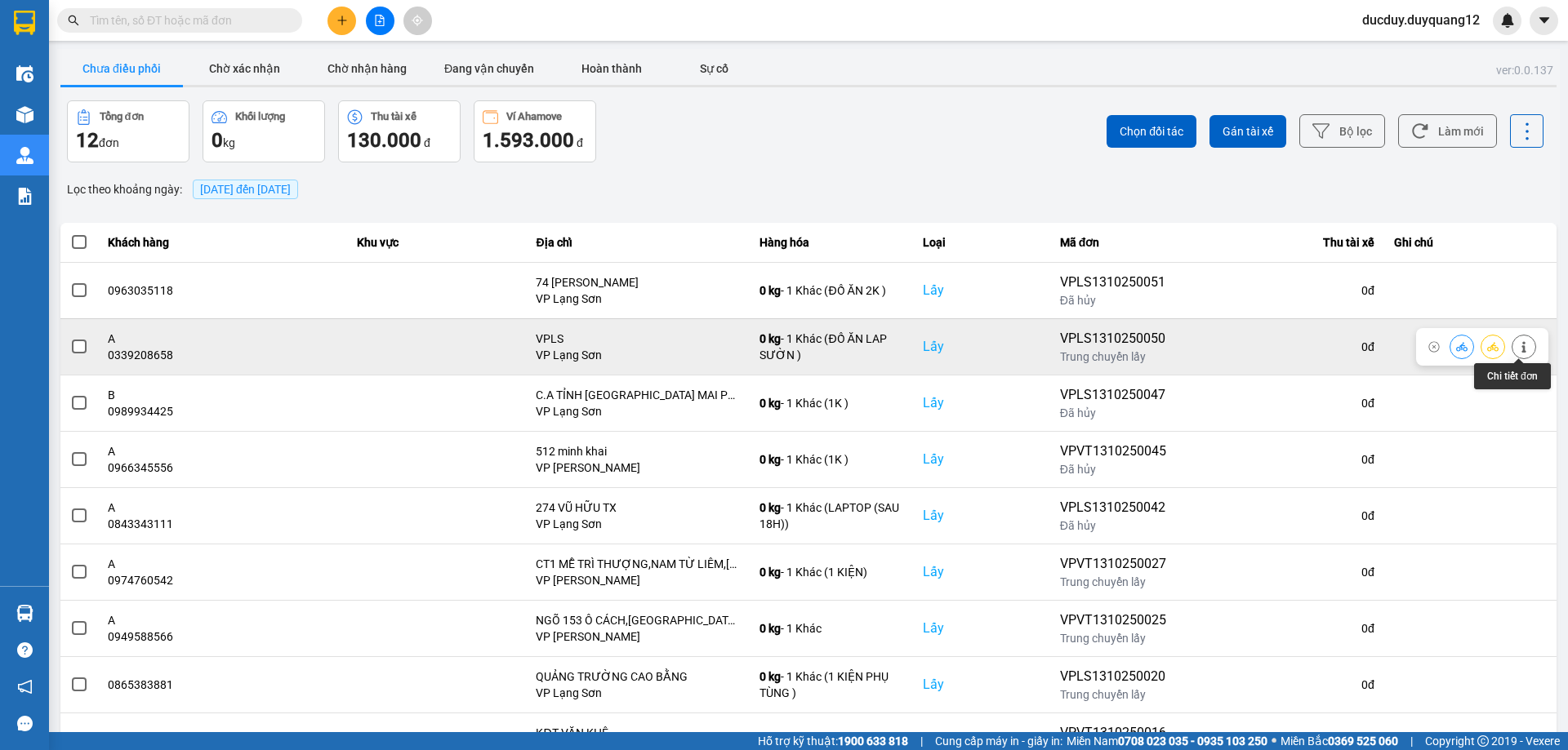
click at [1519, 344] on icon at bounding box center [1524, 347] width 11 height 11
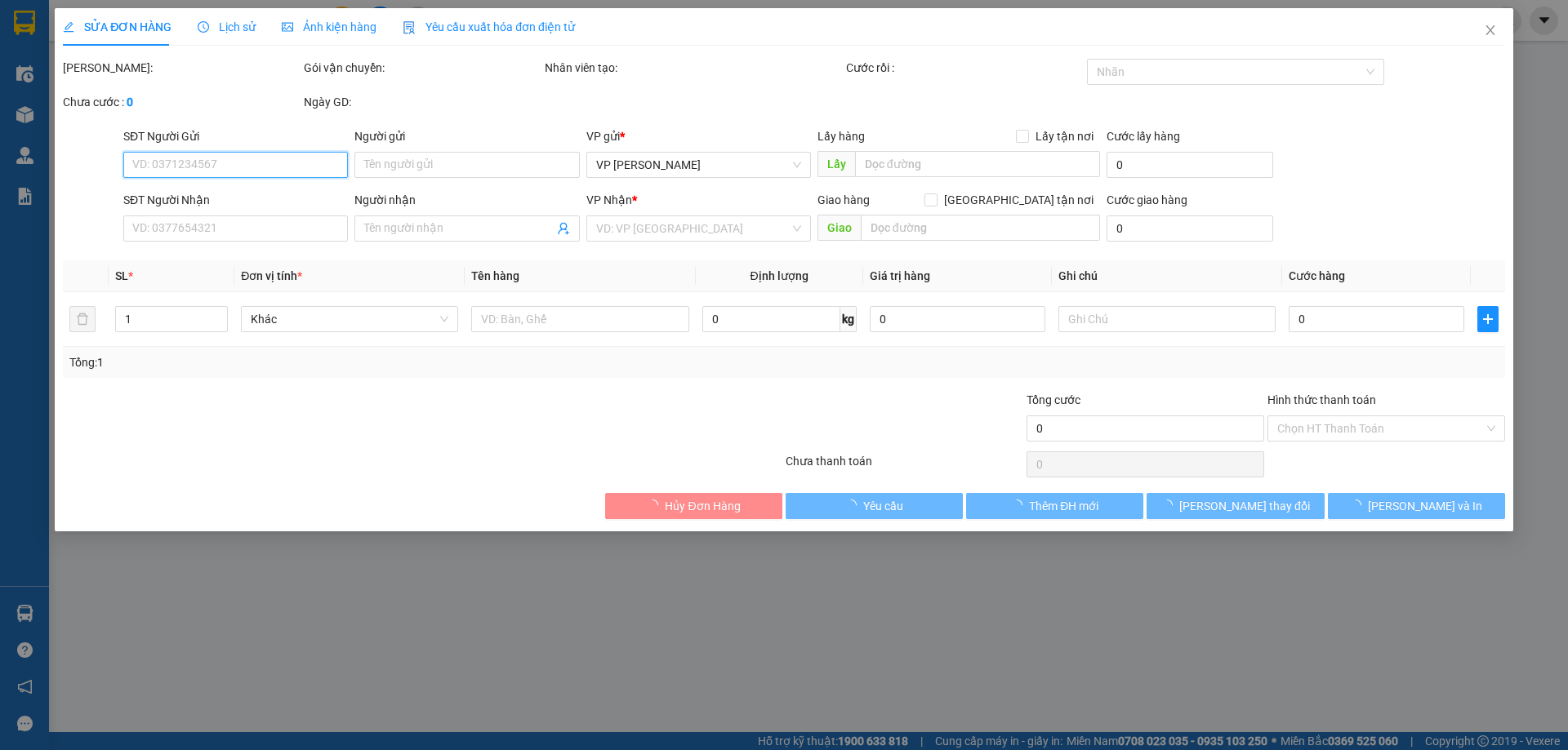
type input "0339208658"
type input "A"
checkbox input "true"
type input "VPLS"
type input "0934589919"
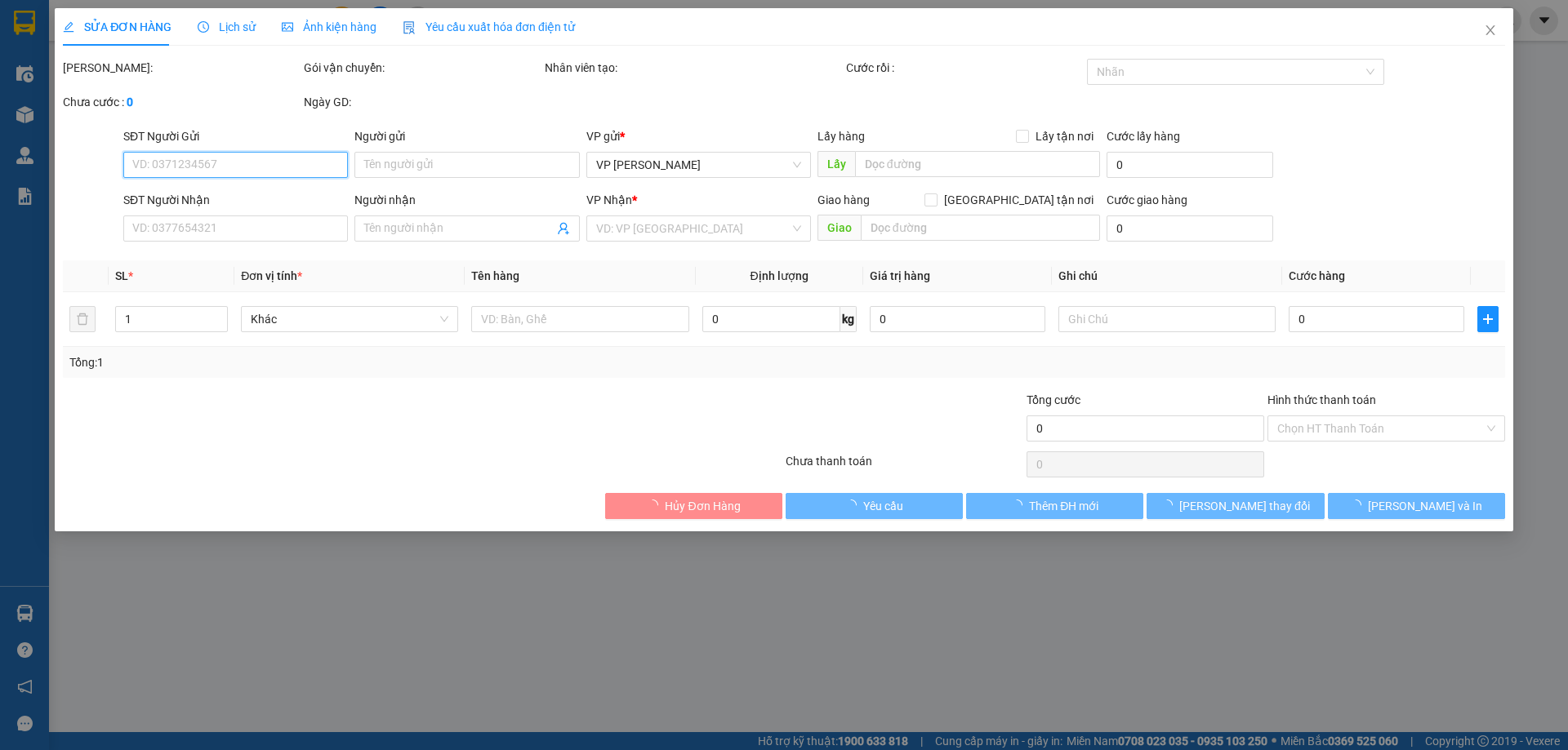
checkbox input "true"
type input "18 [PERSON_NAME]"
type input "100.000"
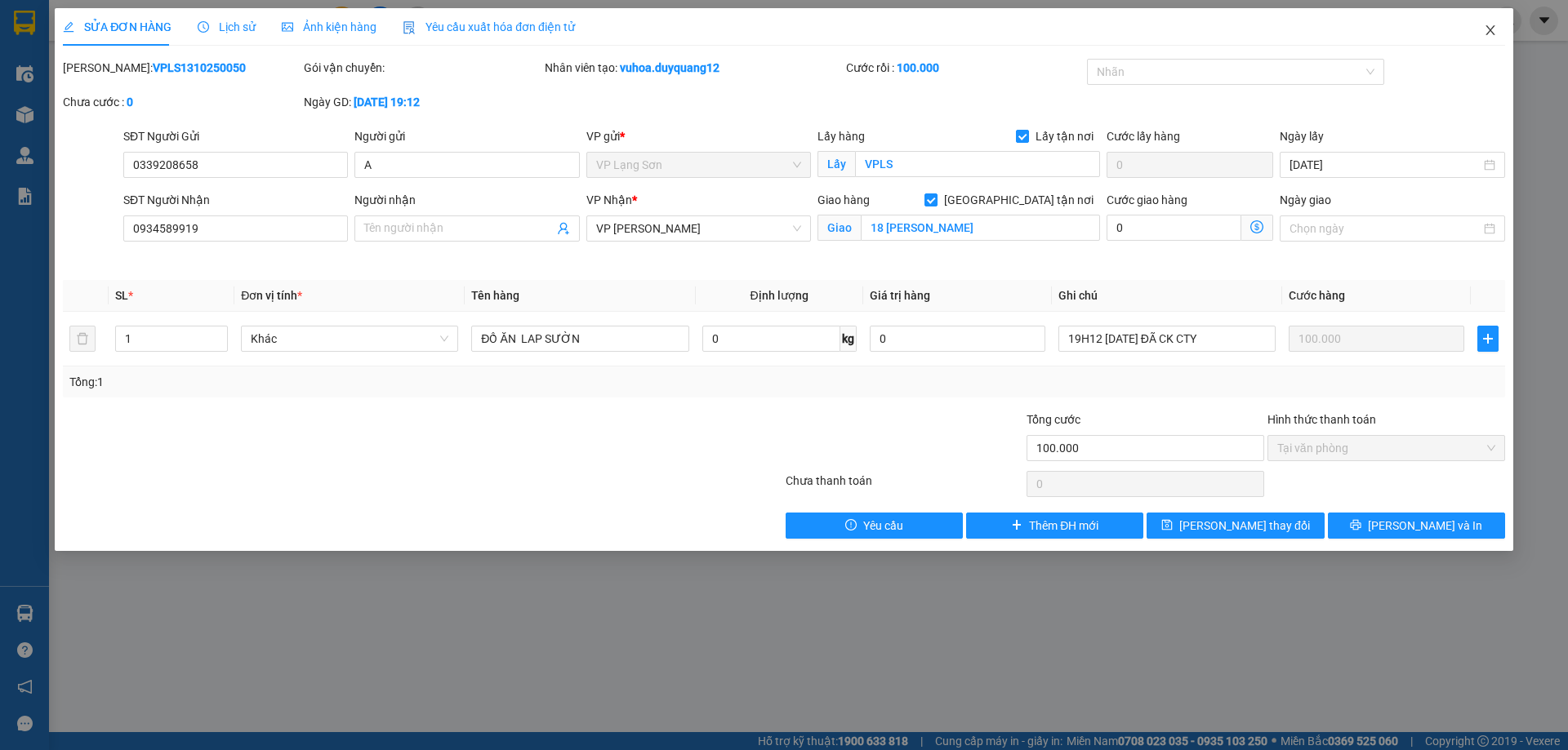
click at [1493, 28] on icon "close" at bounding box center [1489, 30] width 9 height 9
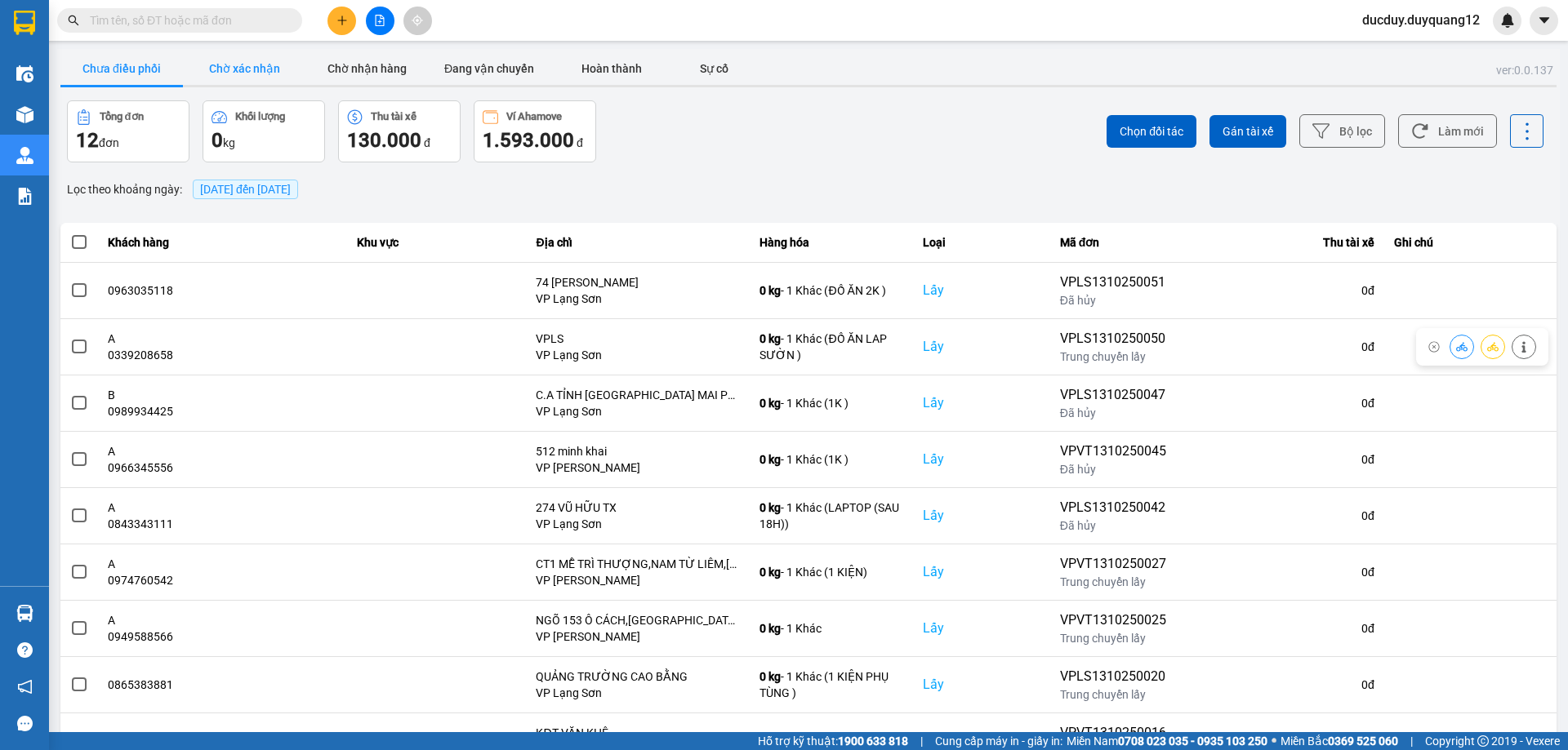
click at [225, 64] on button "Chờ xác nhận" at bounding box center [243, 68] width 122 height 33
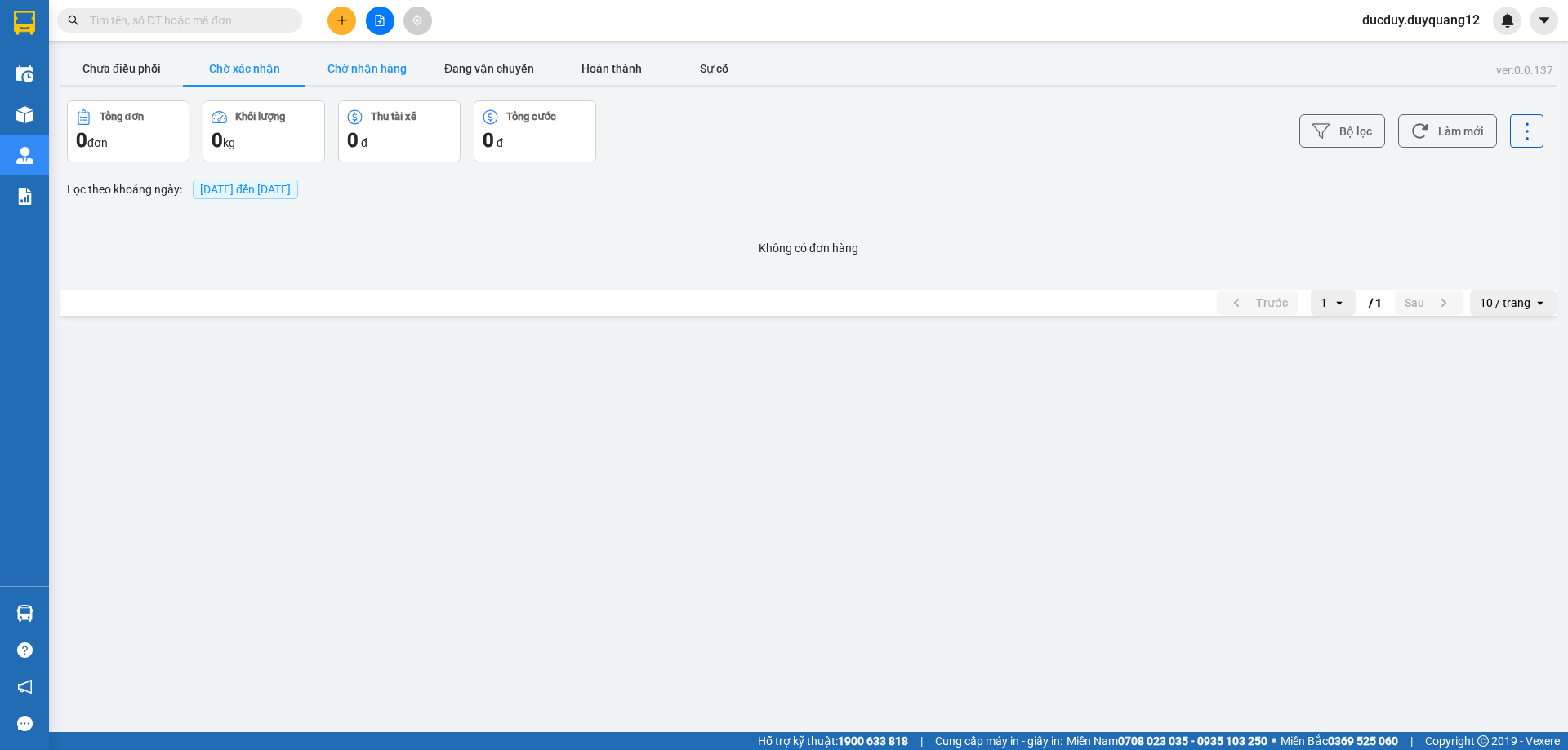
click at [343, 75] on button "Chờ nhận hàng" at bounding box center [366, 68] width 122 height 33
